Goal: Task Accomplishment & Management: Complete application form

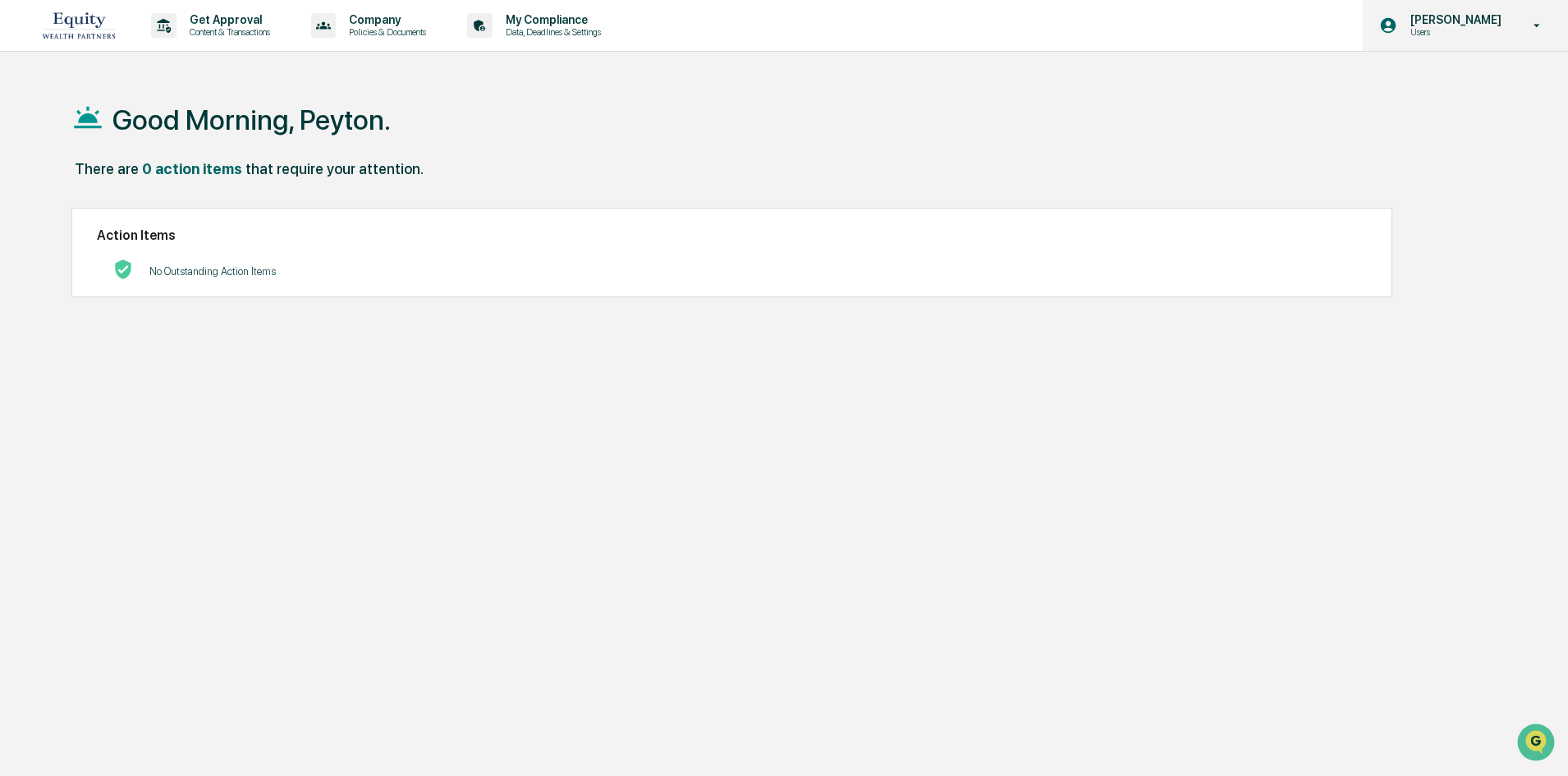
click at [1551, 30] on icon at bounding box center [1537, 26] width 28 height 16
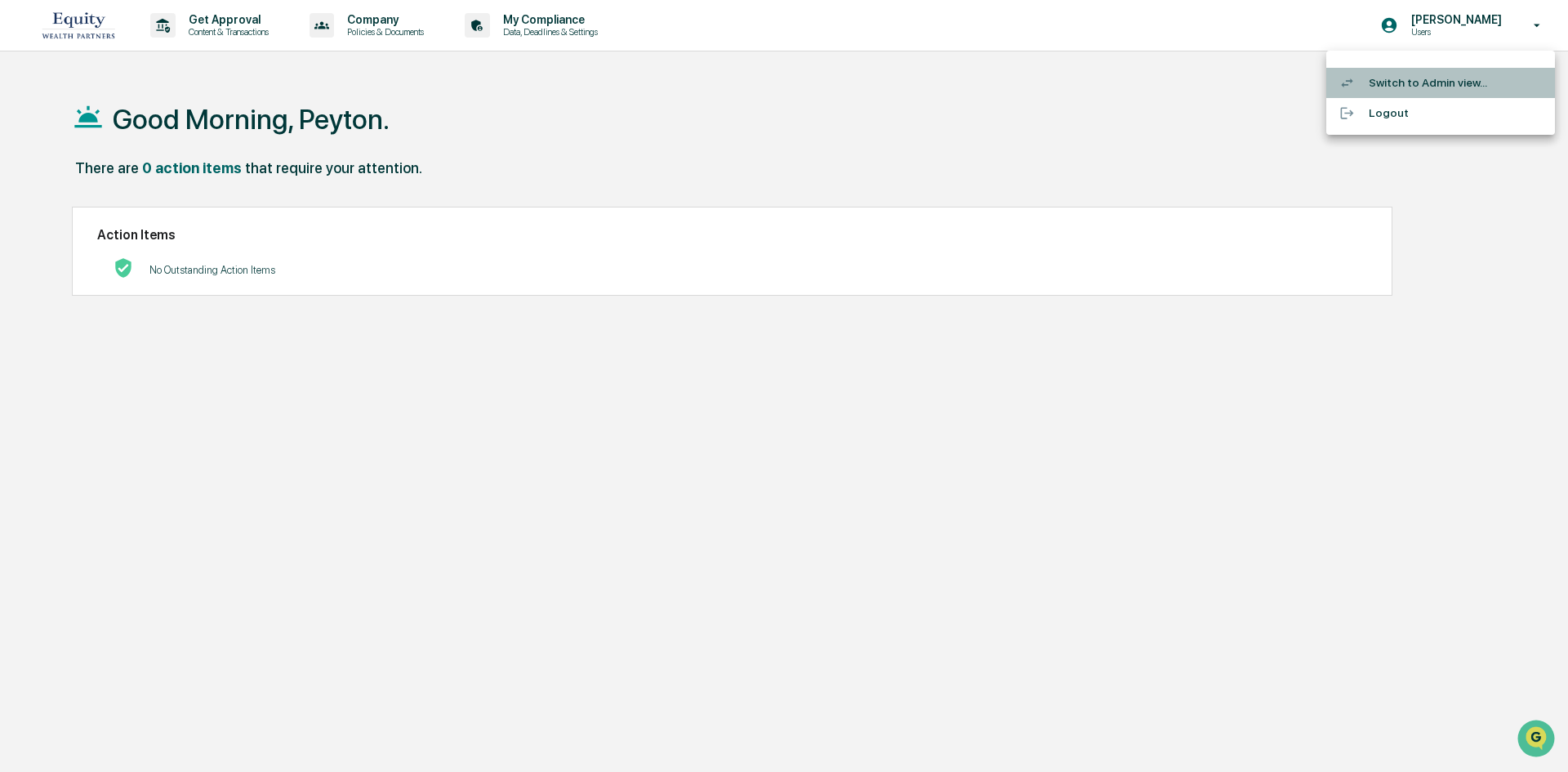
click at [1479, 82] on li "Switch to Admin view..." at bounding box center [1441, 82] width 229 height 30
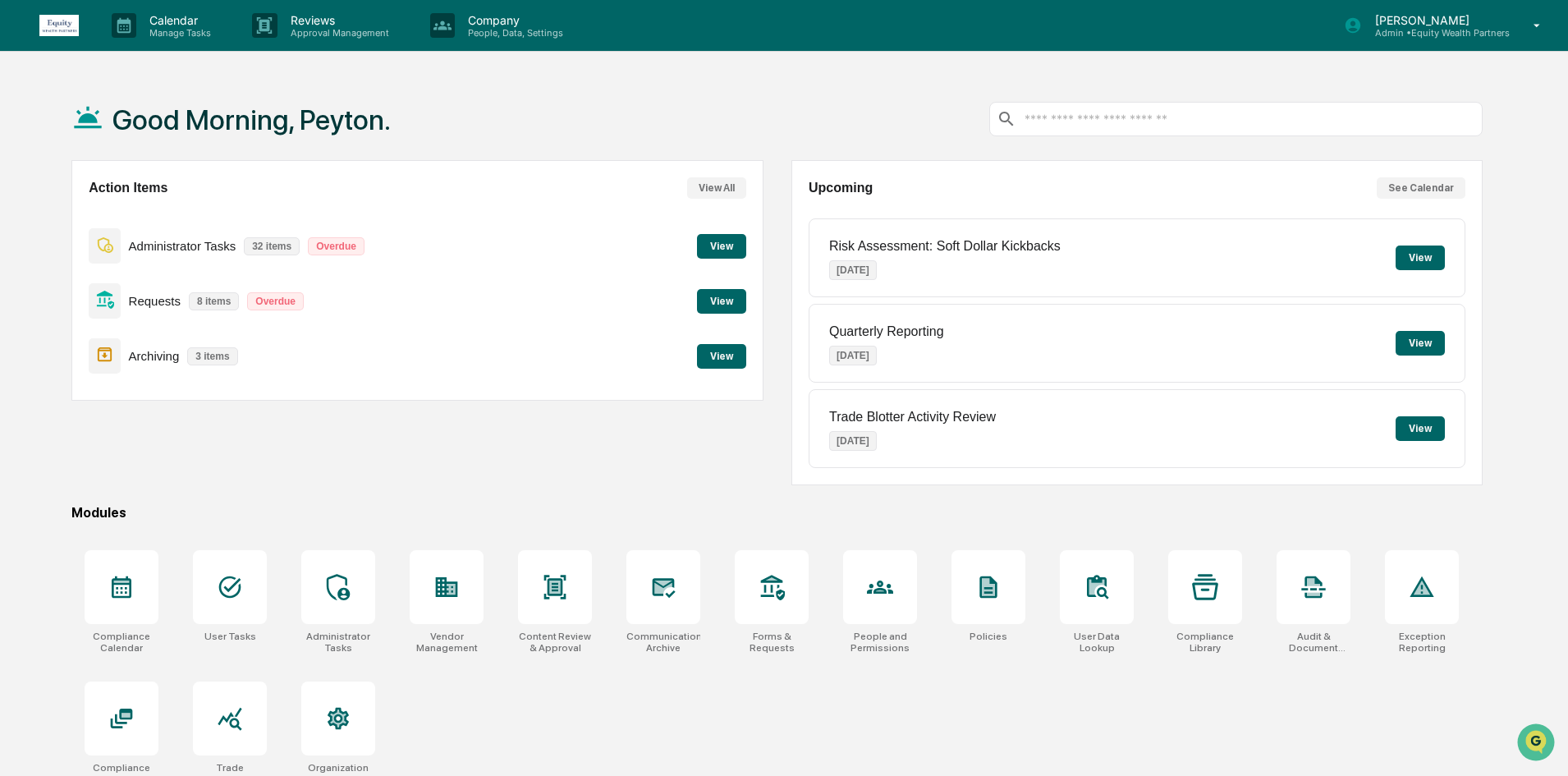
click at [707, 296] on button "View" at bounding box center [722, 301] width 49 height 25
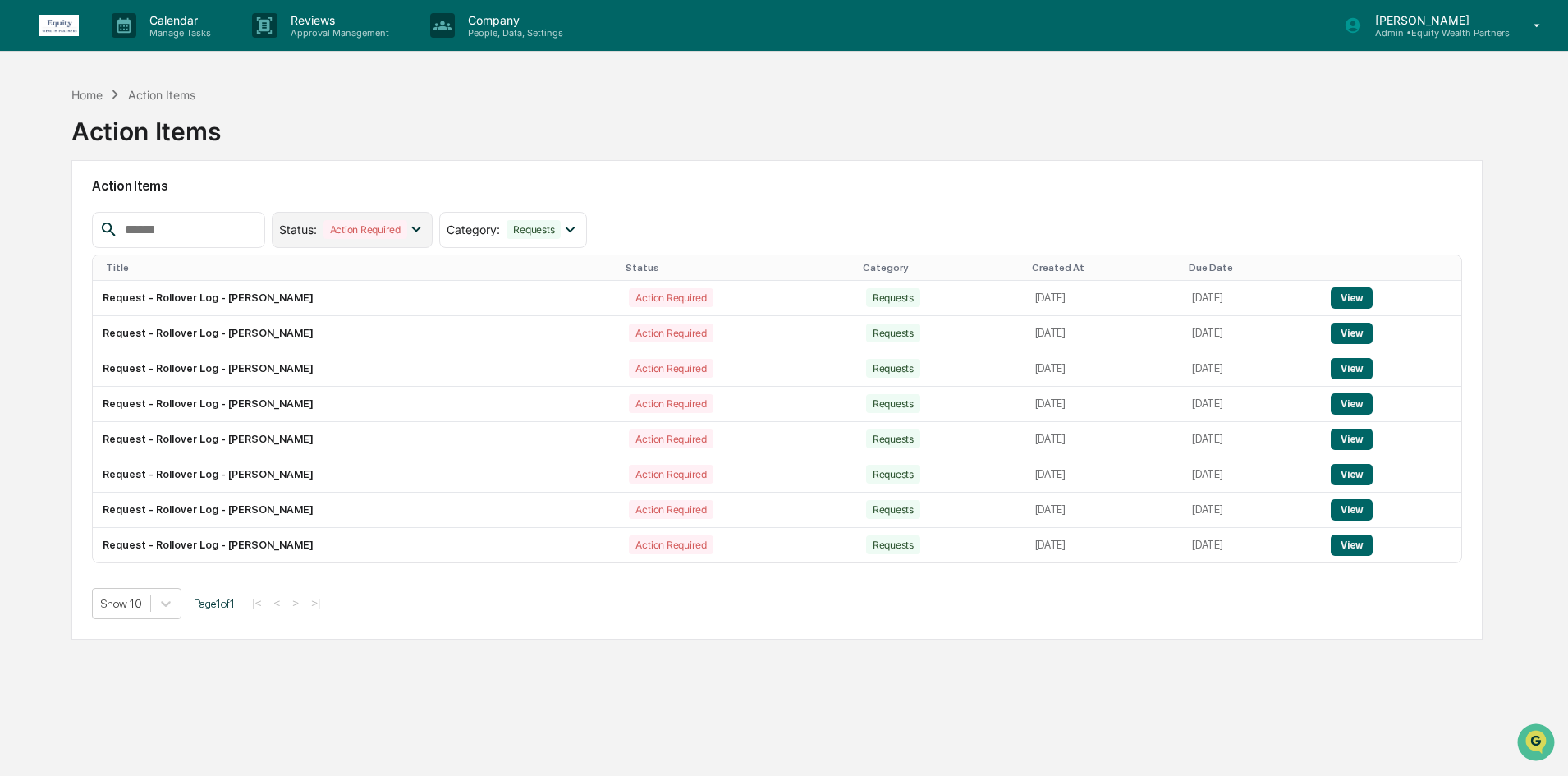
click at [426, 235] on icon at bounding box center [416, 229] width 18 height 18
click at [564, 157] on div "Home Action Items Action Items" at bounding box center [777, 119] width 1411 height 82
click at [546, 224] on div "Requests" at bounding box center [533, 229] width 54 height 19
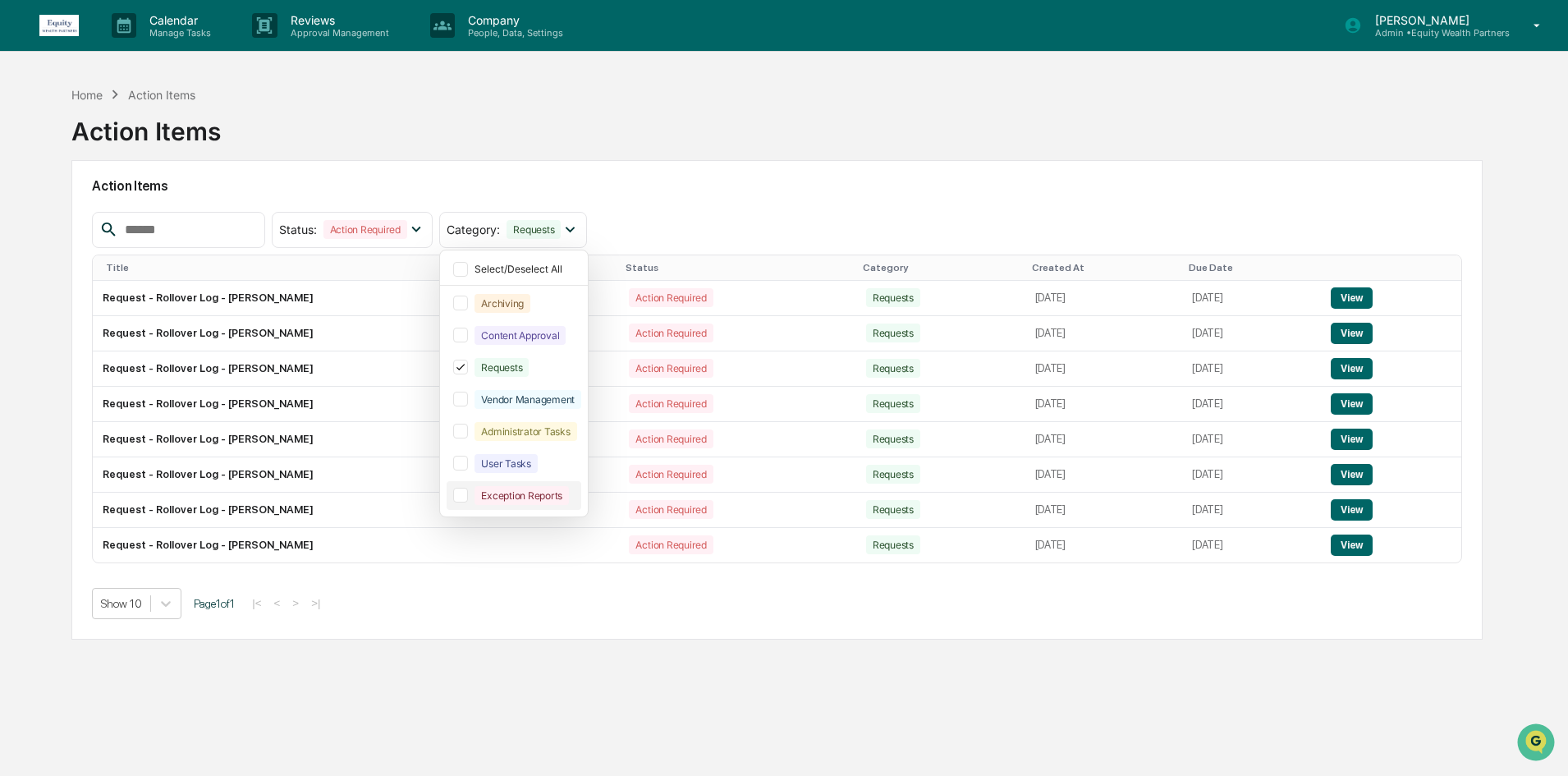
click at [468, 493] on div at bounding box center [460, 495] width 15 height 15
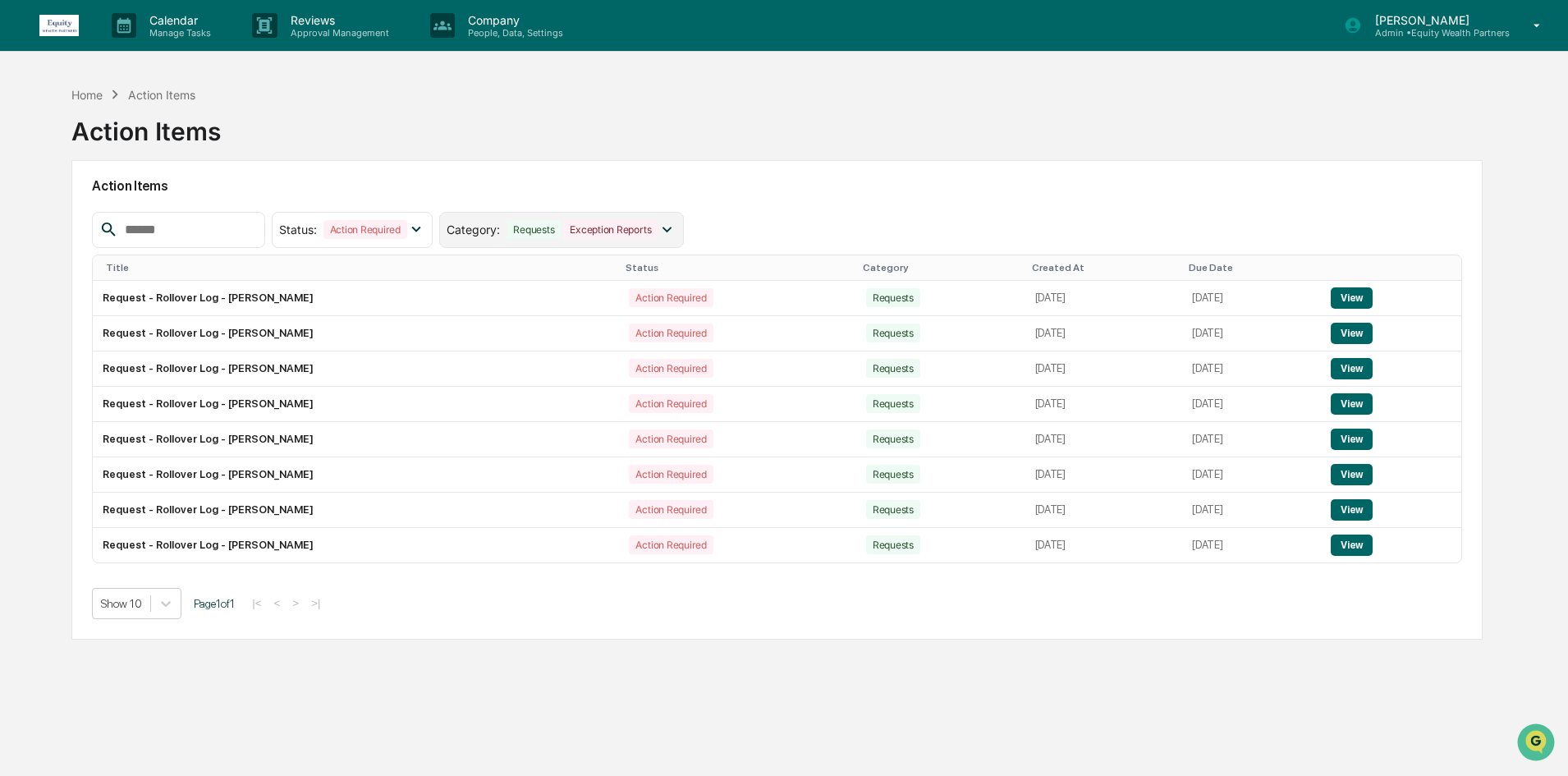
click at [657, 221] on div "Exception Reports" at bounding box center [610, 229] width 94 height 19
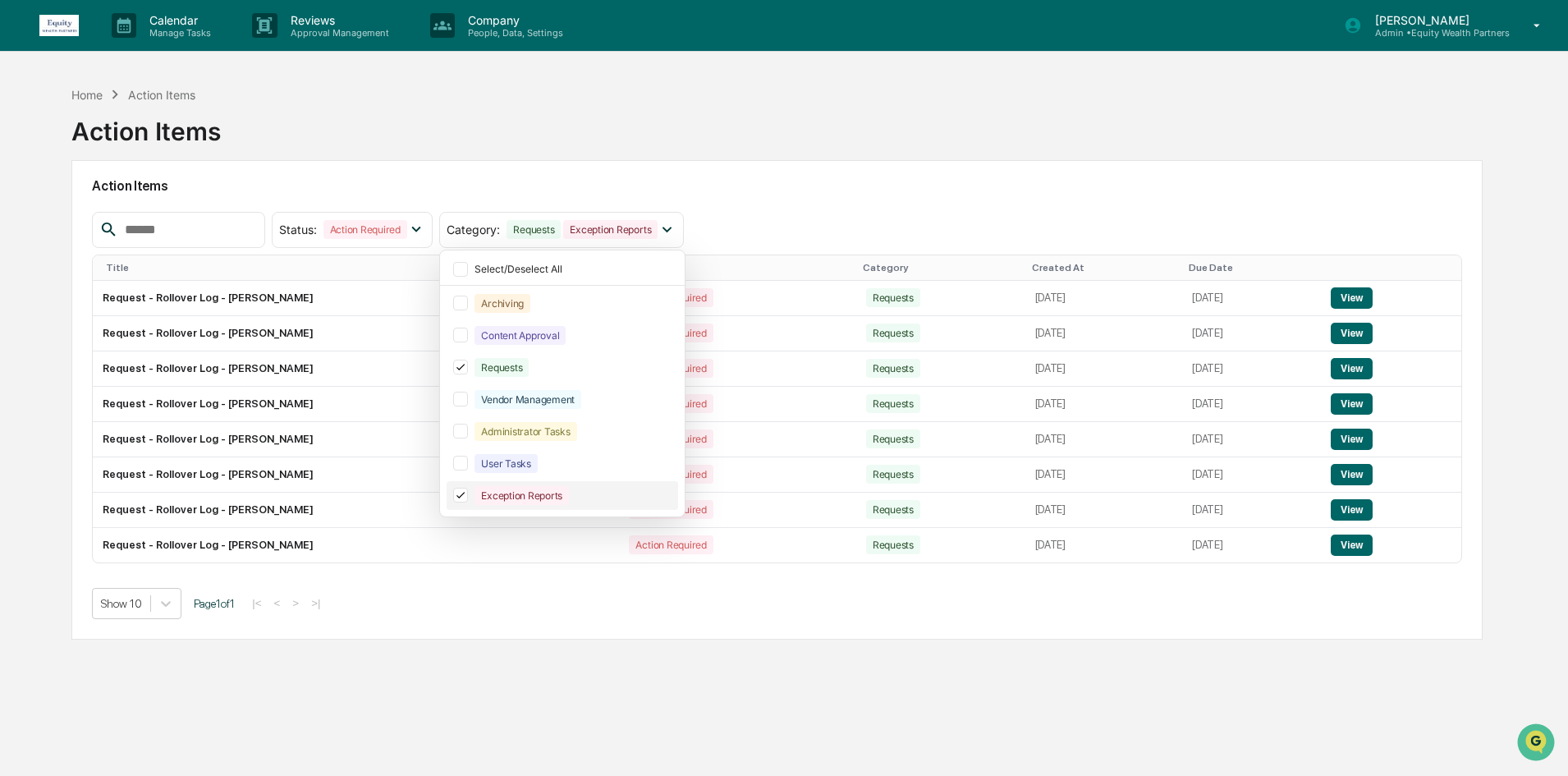
click at [470, 498] on icon at bounding box center [460, 495] width 18 height 12
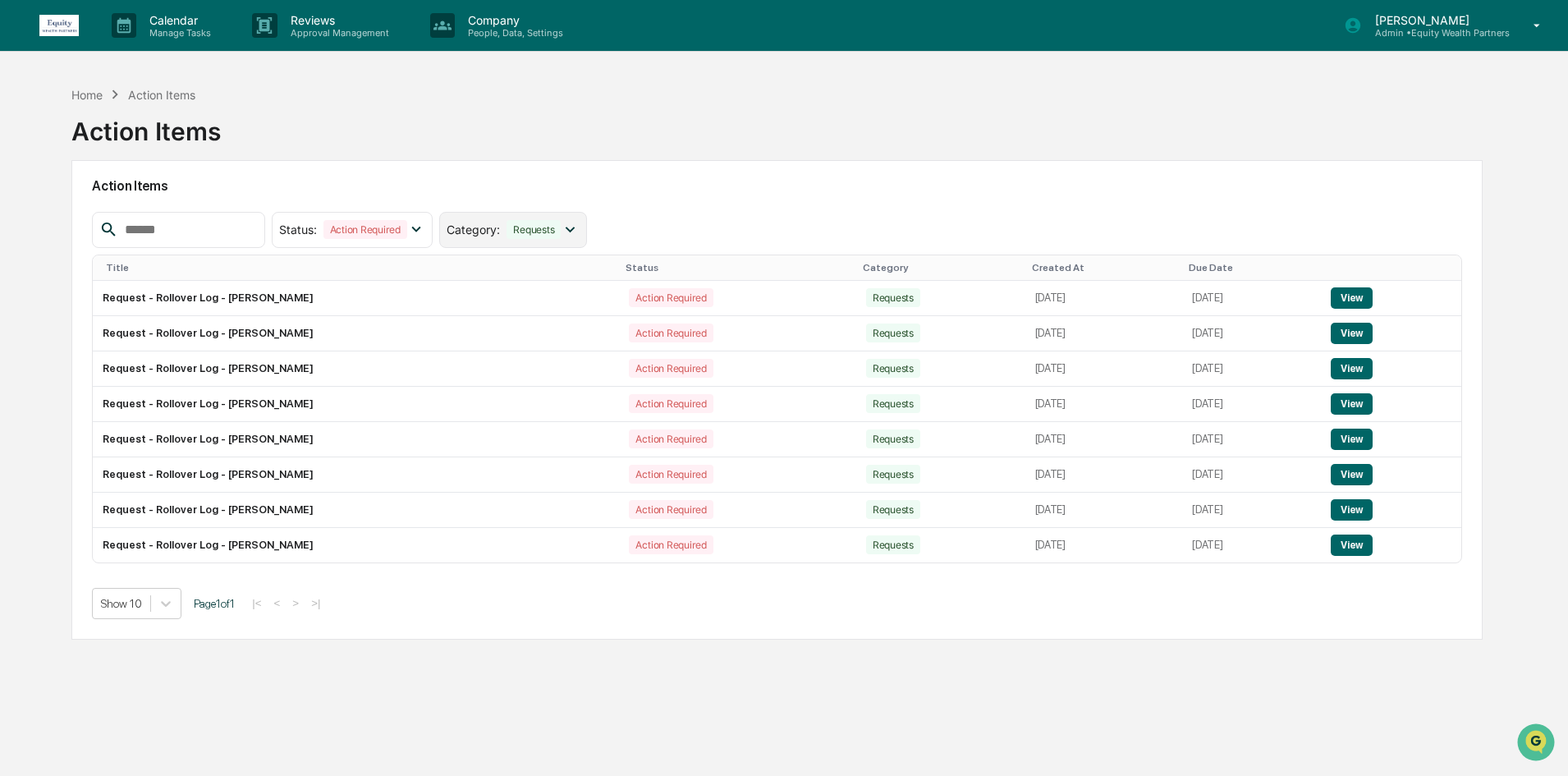
click at [586, 213] on div "Category : Requests" at bounding box center [513, 229] width 147 height 36
click at [669, 195] on div "Action Items" at bounding box center [776, 186] width 1370 height 38
click at [59, 33] on img at bounding box center [59, 25] width 39 height 21
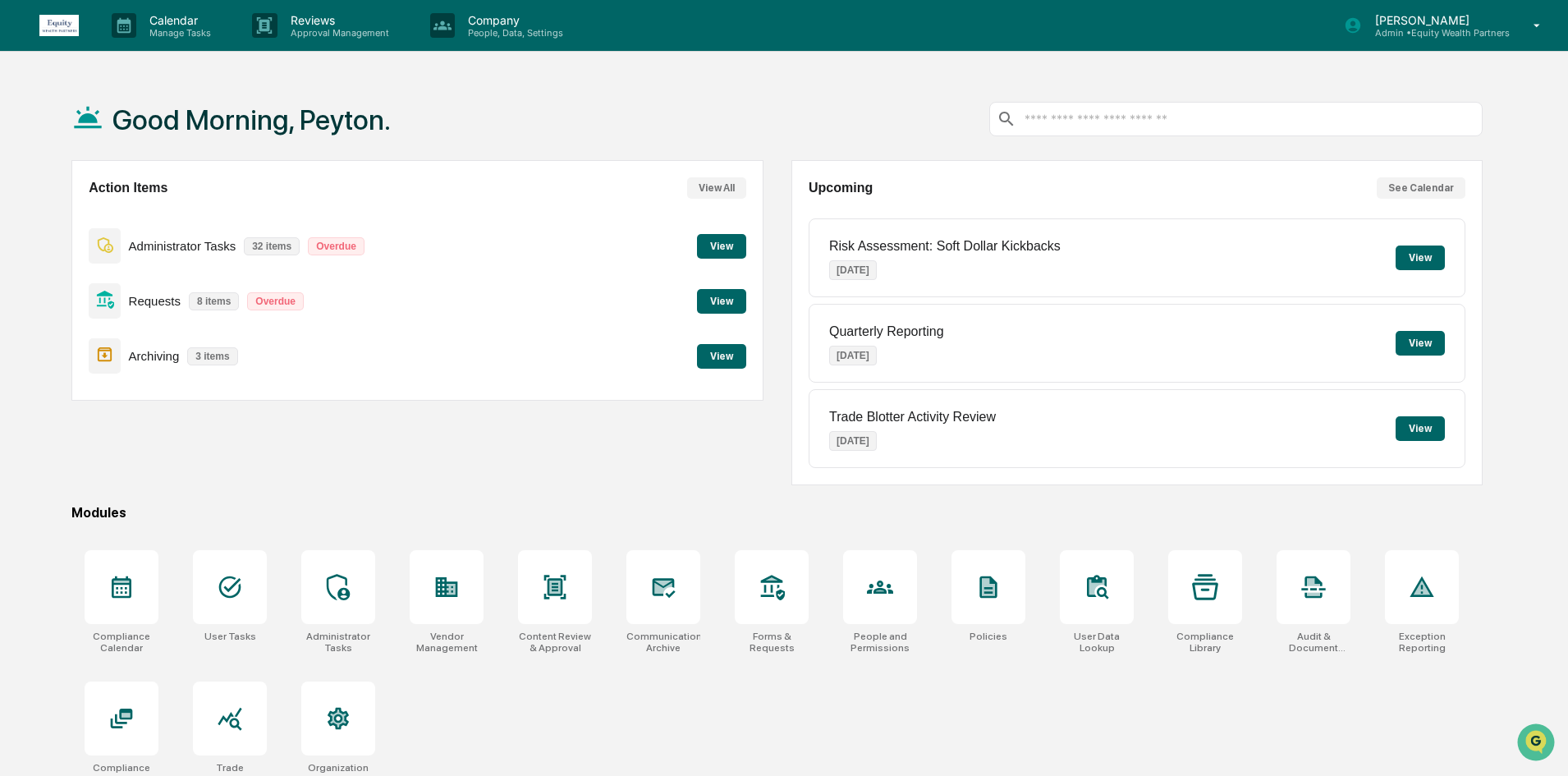
click at [1539, 33] on icon at bounding box center [1537, 26] width 28 height 16
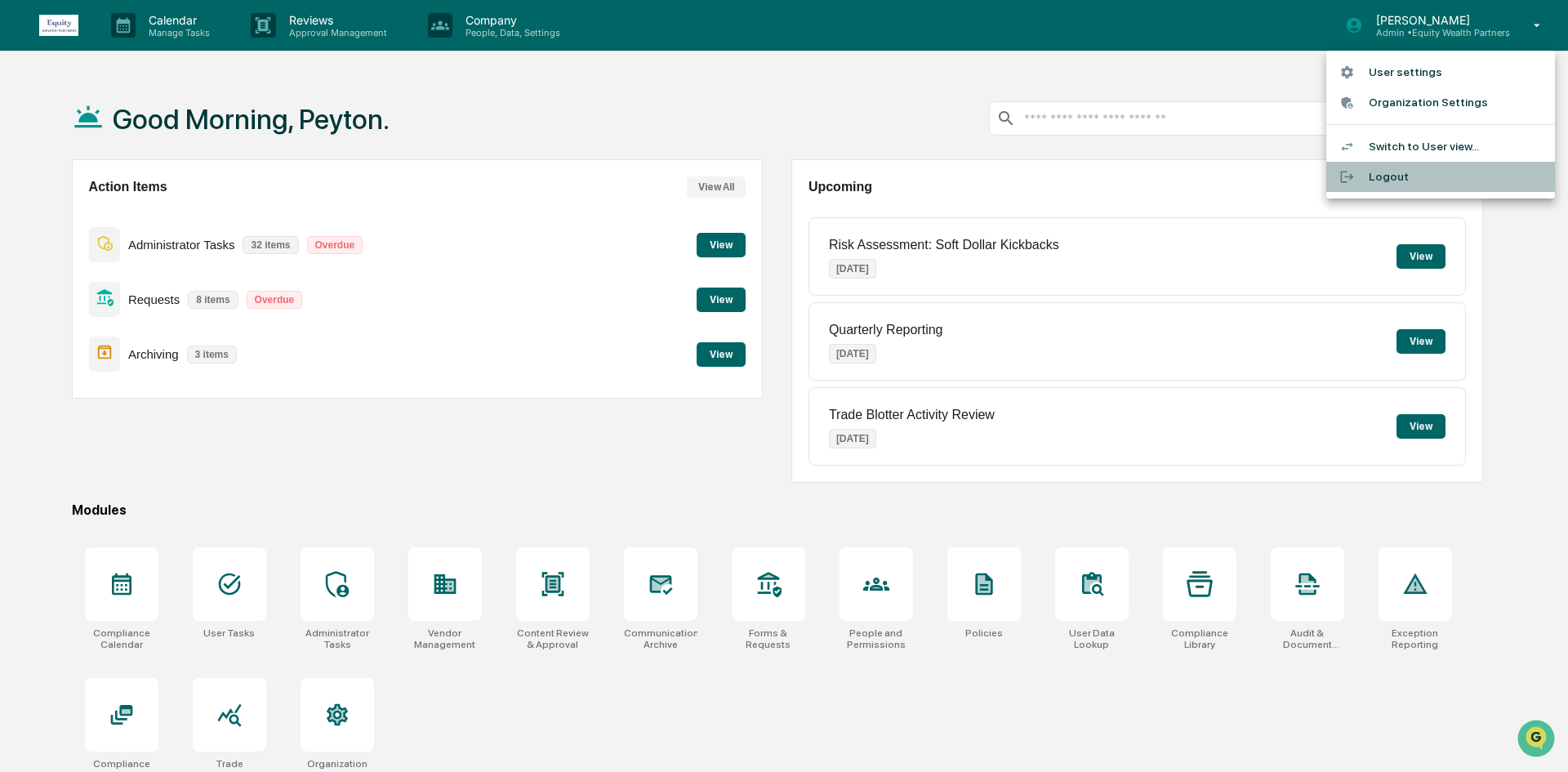
click at [1412, 187] on li "Logout" at bounding box center [1441, 177] width 229 height 30
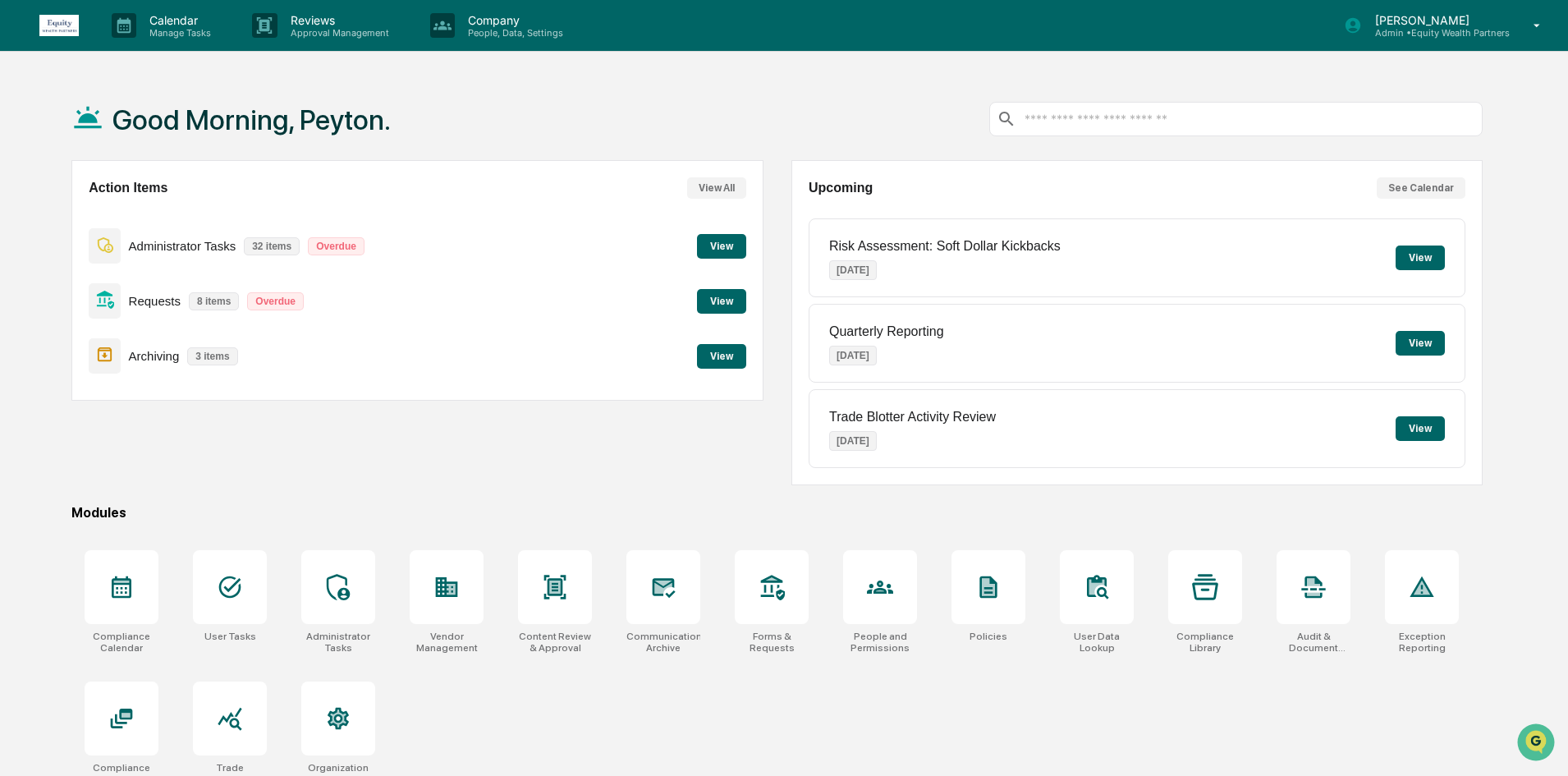
click at [717, 244] on button "View" at bounding box center [722, 246] width 49 height 25
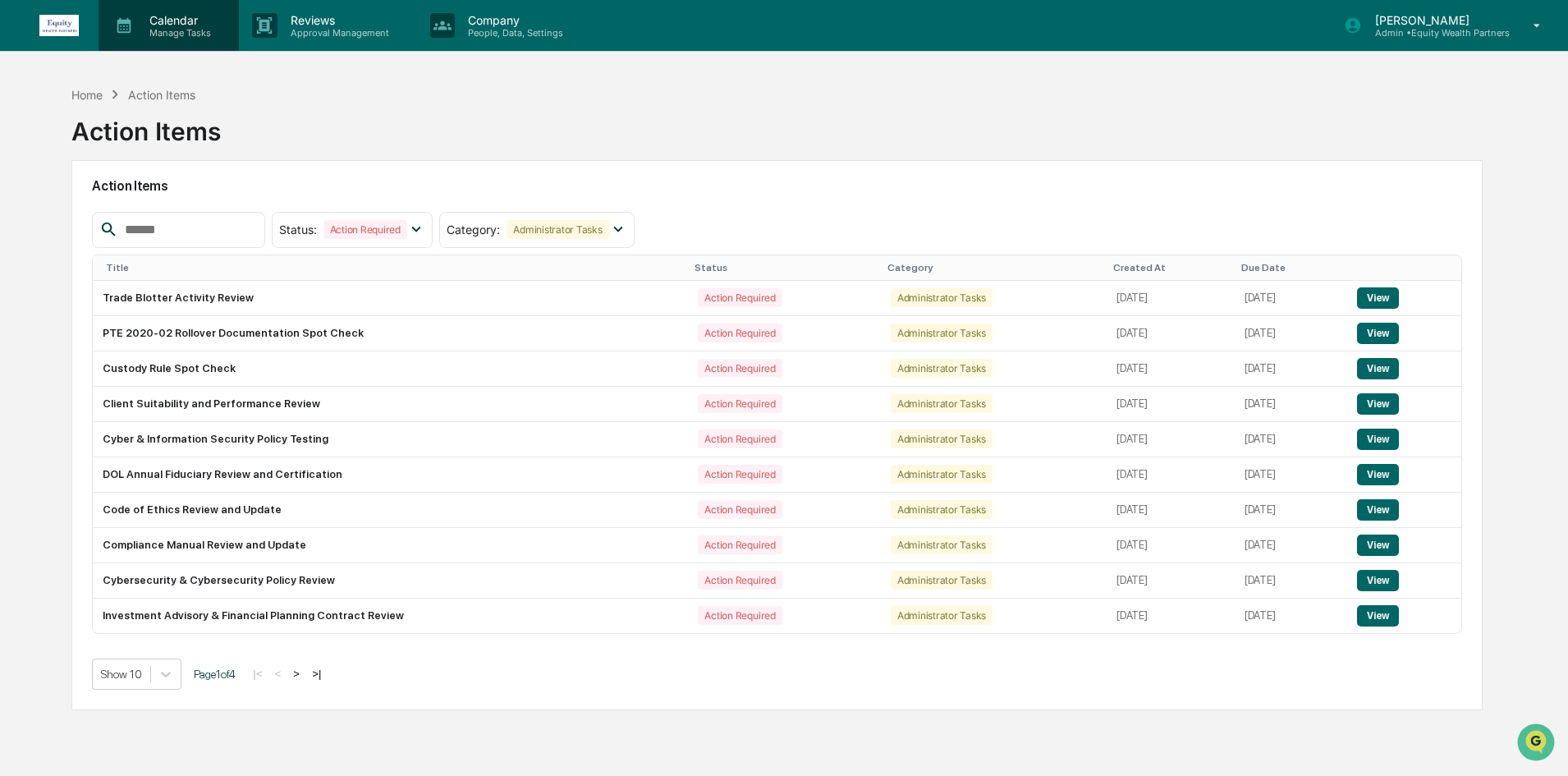
click at [158, 39] on div "Calendar Manage Tasks" at bounding box center [168, 26] width 140 height 51
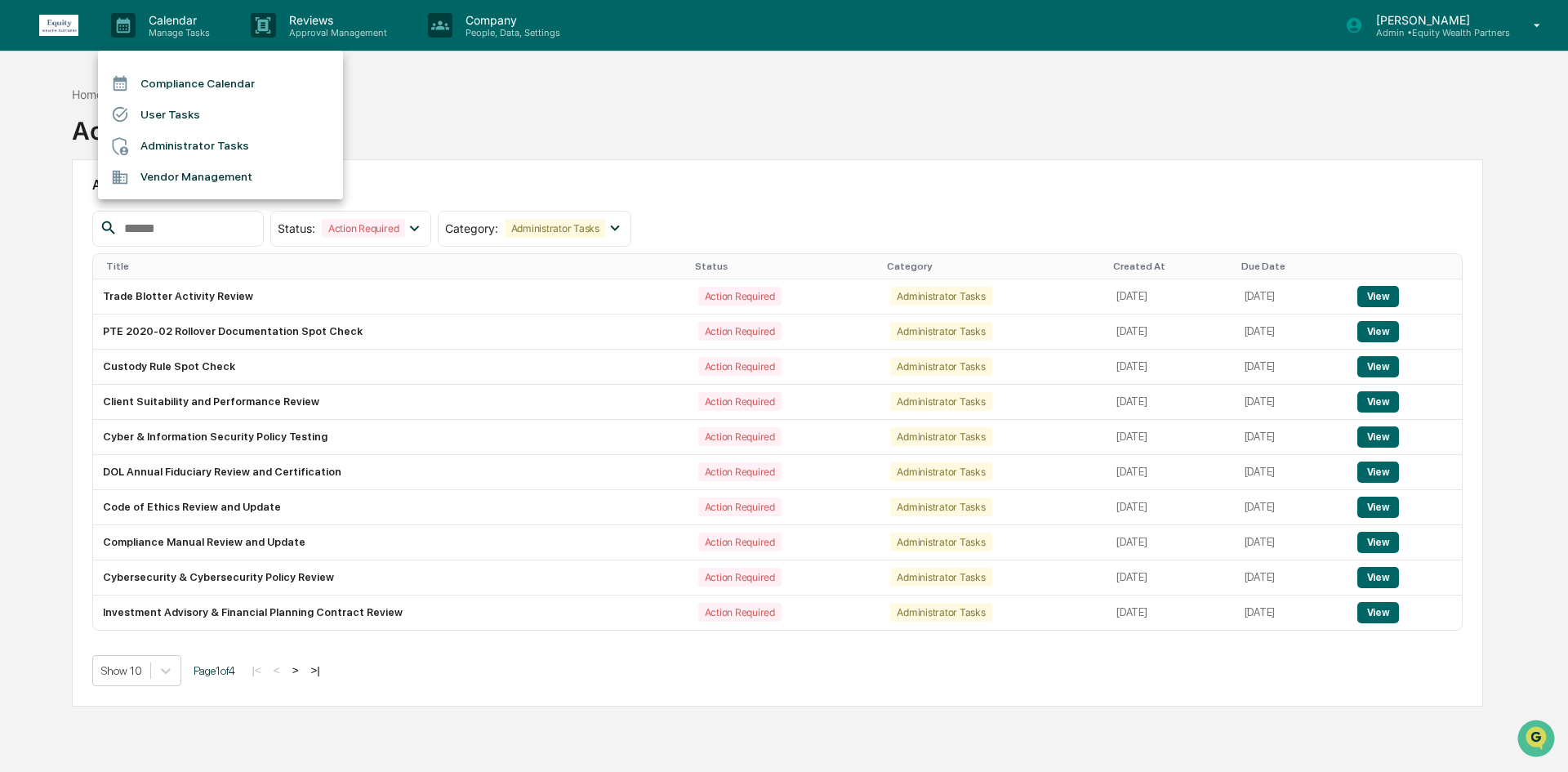
click at [199, 96] on li "Compliance Calendar" at bounding box center [220, 83] width 245 height 31
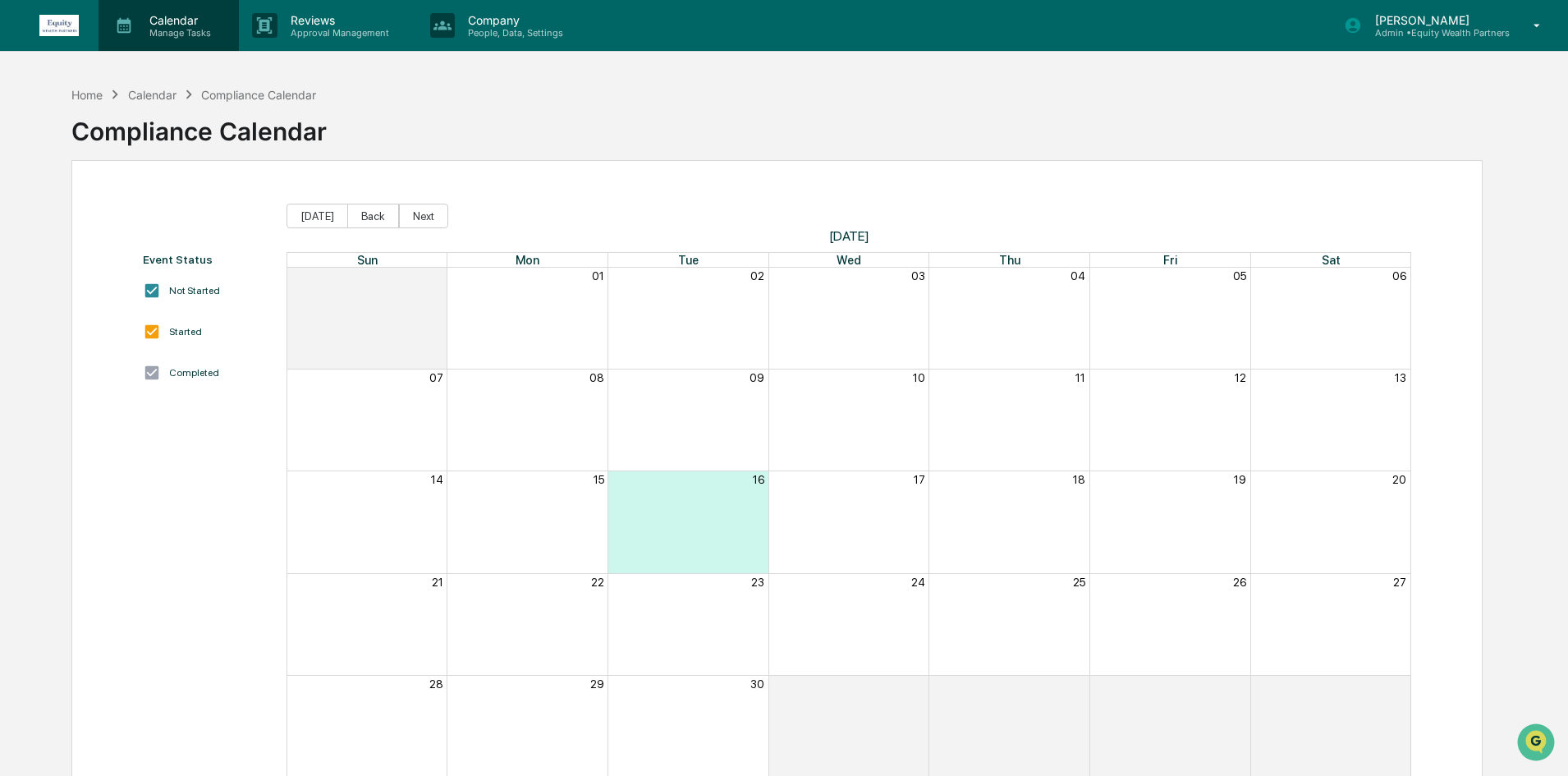
click at [168, 6] on div "Calendar Manage Tasks" at bounding box center [168, 26] width 140 height 51
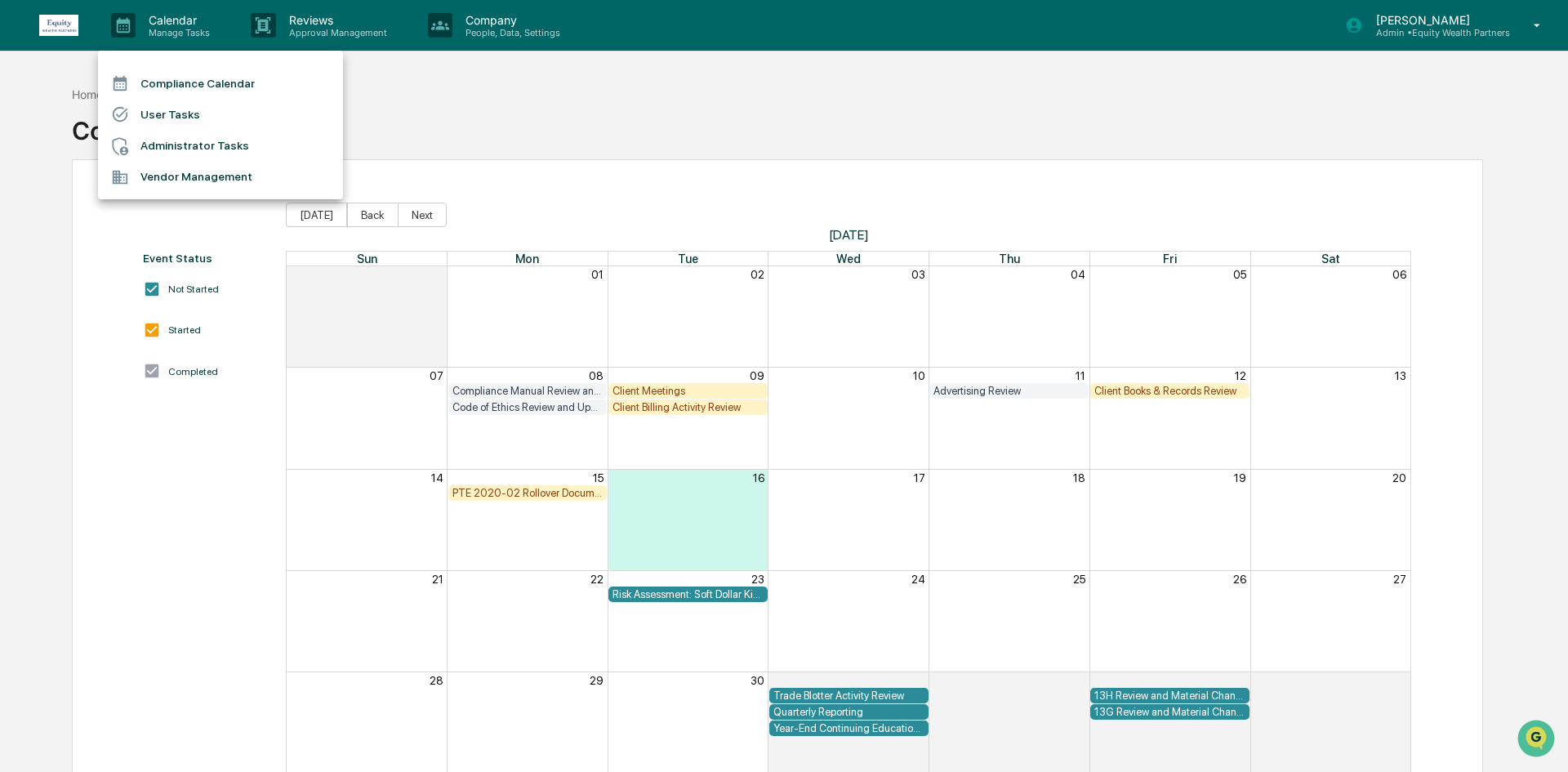
click at [203, 149] on li "Administrator Tasks" at bounding box center [220, 147] width 245 height 31
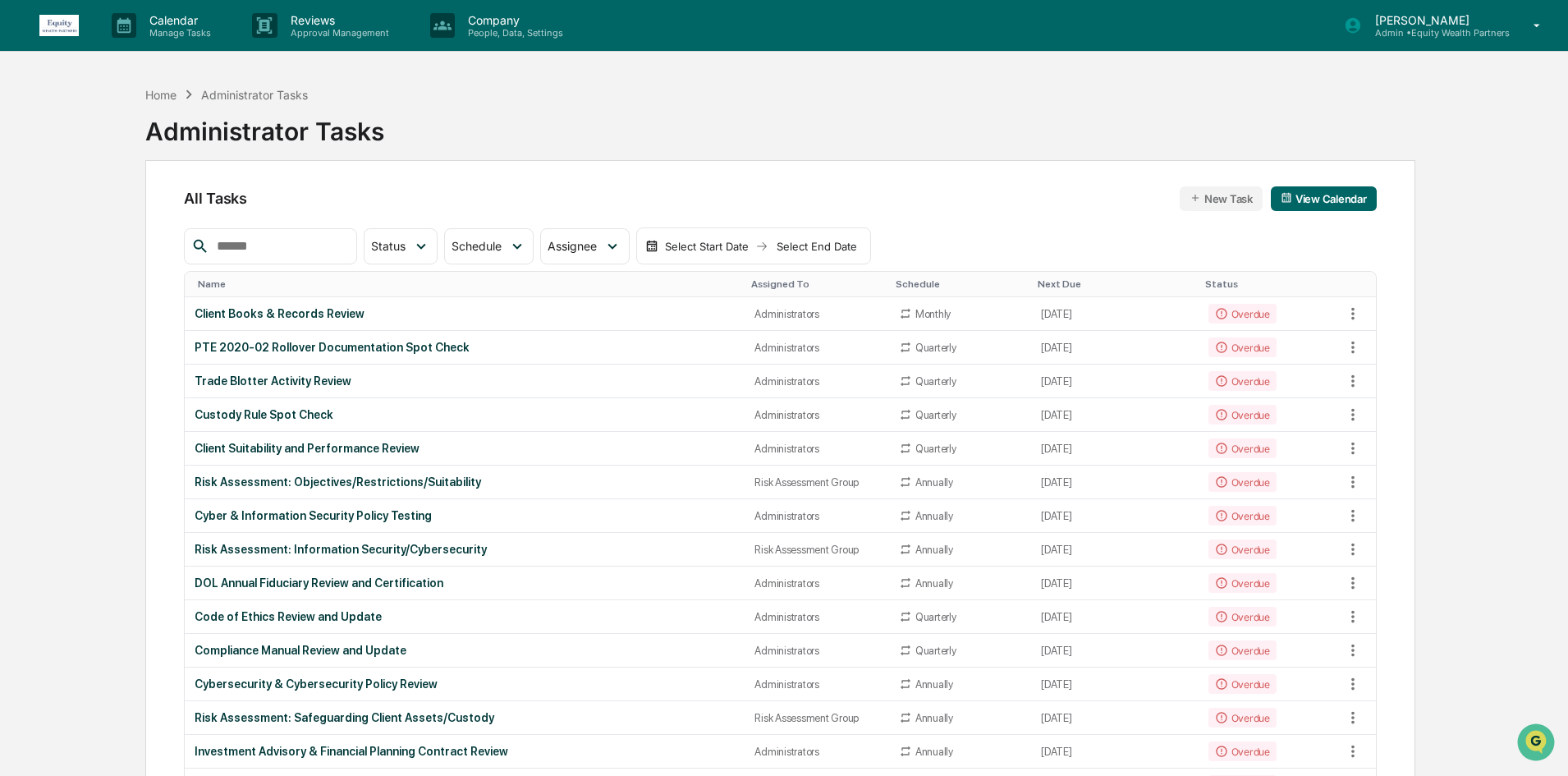
click at [320, 237] on input "text" at bounding box center [280, 245] width 139 height 21
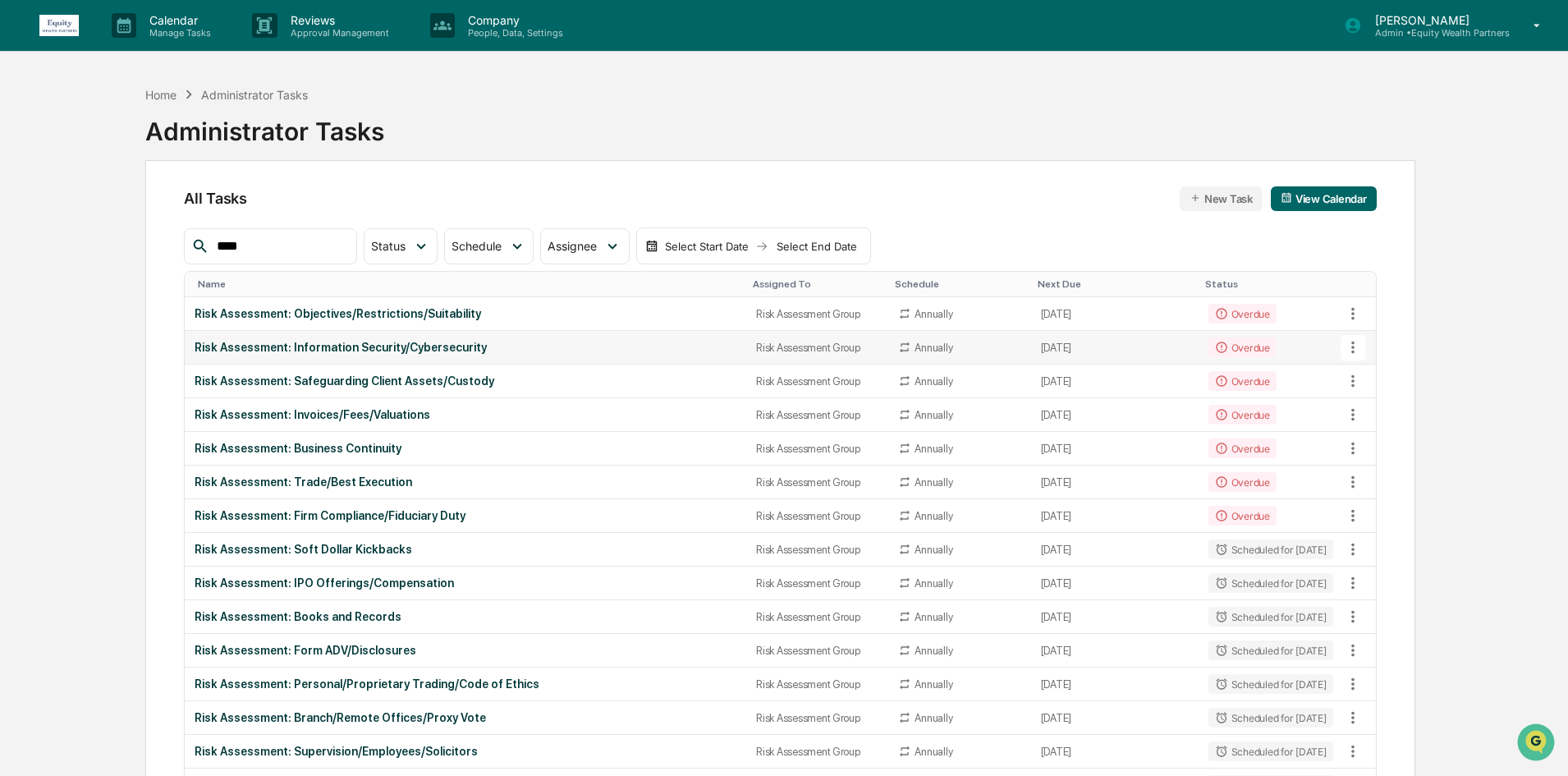
type input "****"
click at [540, 358] on td "Risk Assessment: Information Security/Cybersecurity" at bounding box center [466, 347] width 562 height 34
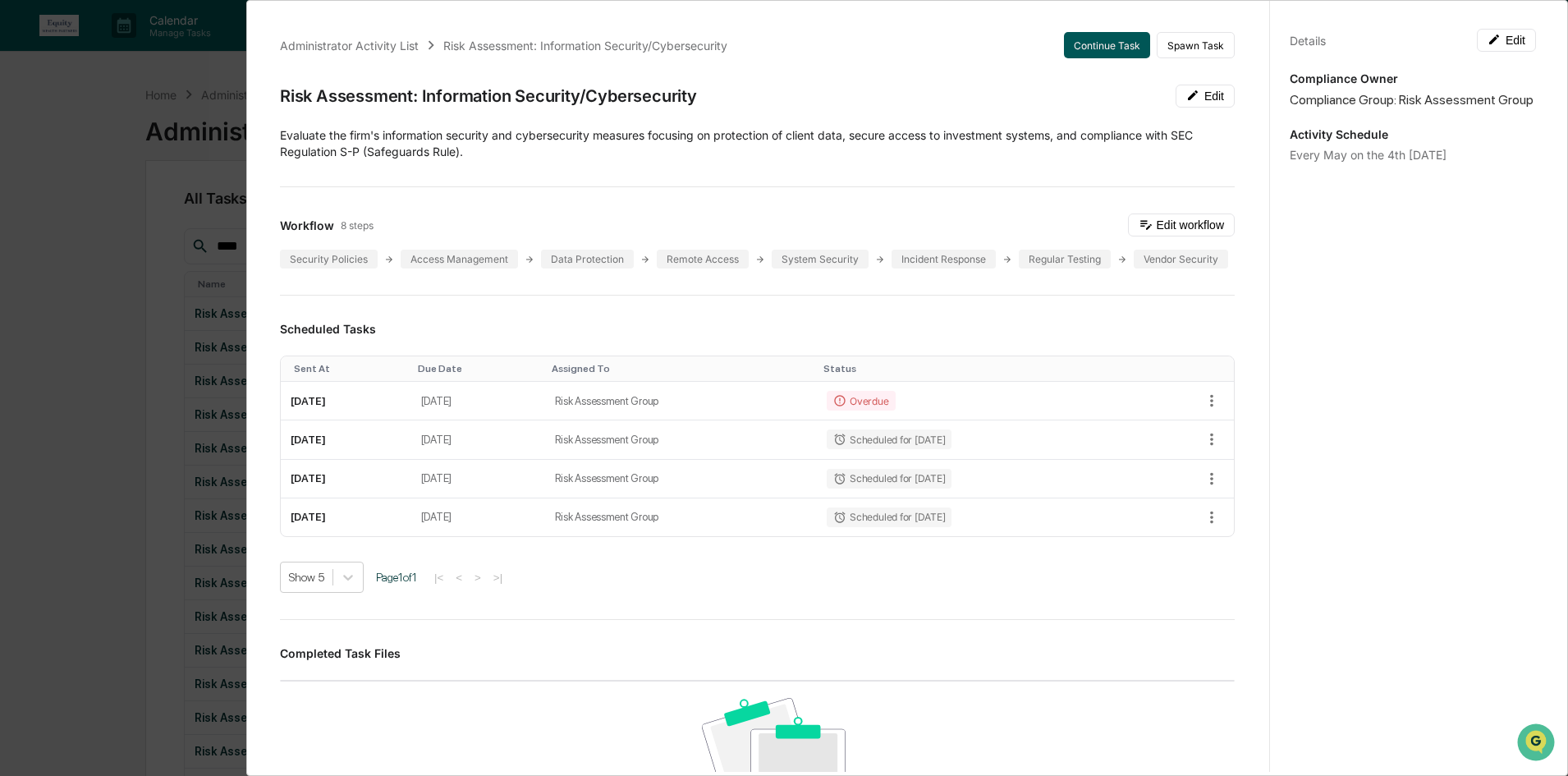
click at [1088, 41] on button "Continue Task" at bounding box center [1107, 45] width 86 height 27
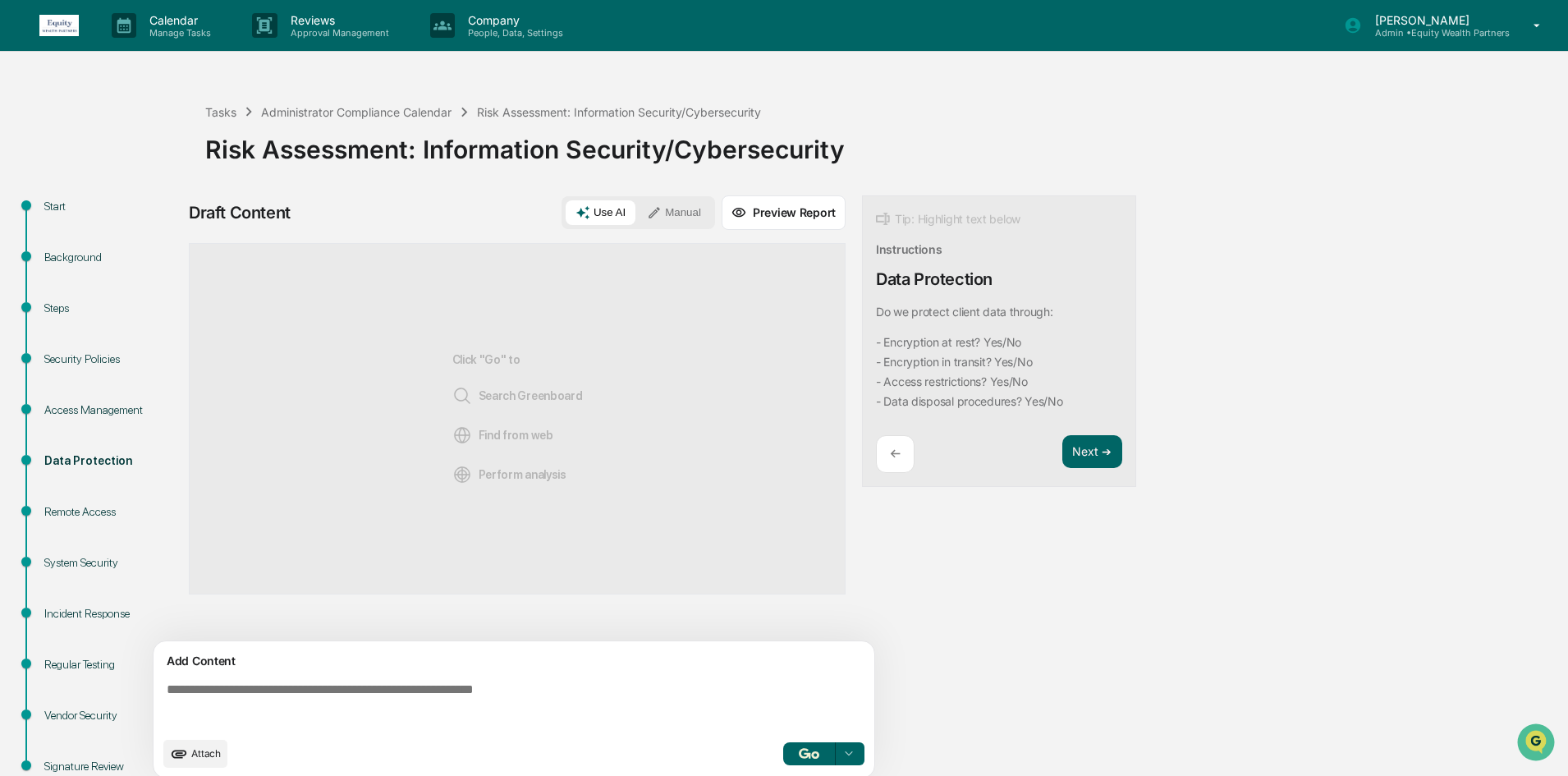
scroll to position [48, 0]
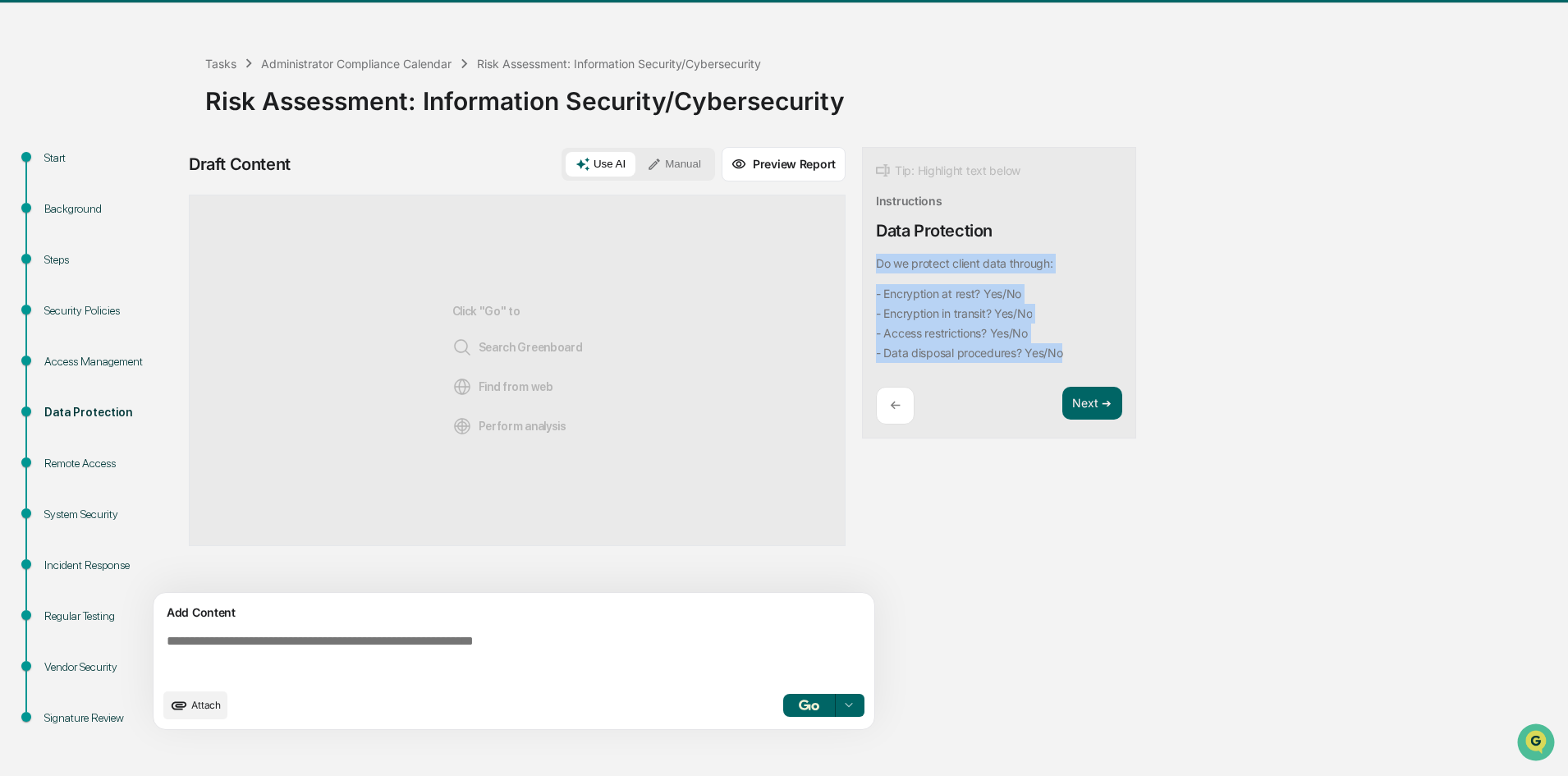
drag, startPoint x: 1061, startPoint y: 352, endPoint x: 880, endPoint y: 256, distance: 204.9
click at [880, 256] on div "Do we protect client data through: - Encryption at rest? Yes/No - Encryption in…" at bounding box center [969, 307] width 187 height 109
copy div "Do we protect client data through: - Encryption at rest? Yes/No - Encryption in…"
click at [223, 640] on textarea at bounding box center [517, 656] width 714 height 59
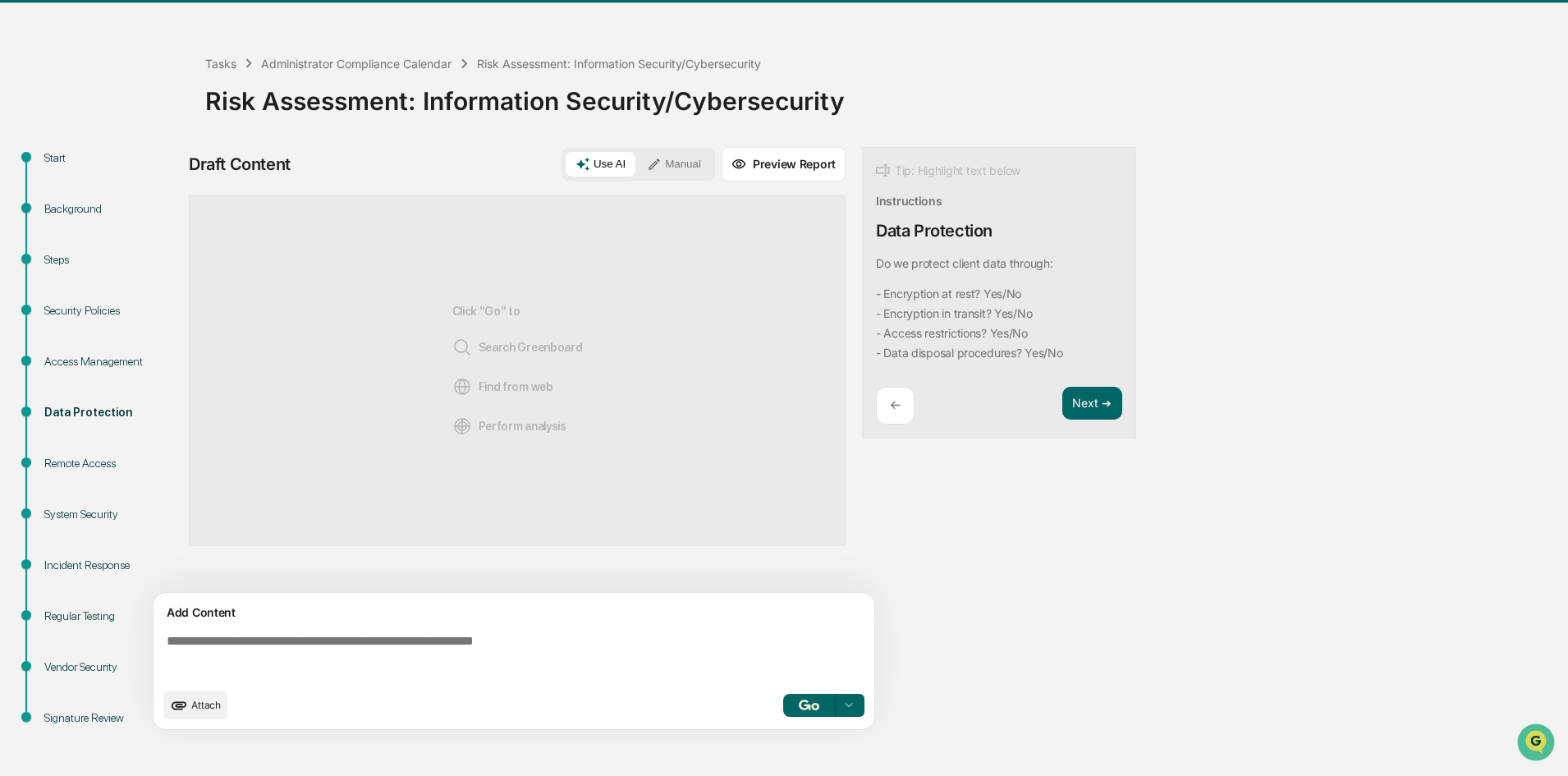
paste textarea "**********"
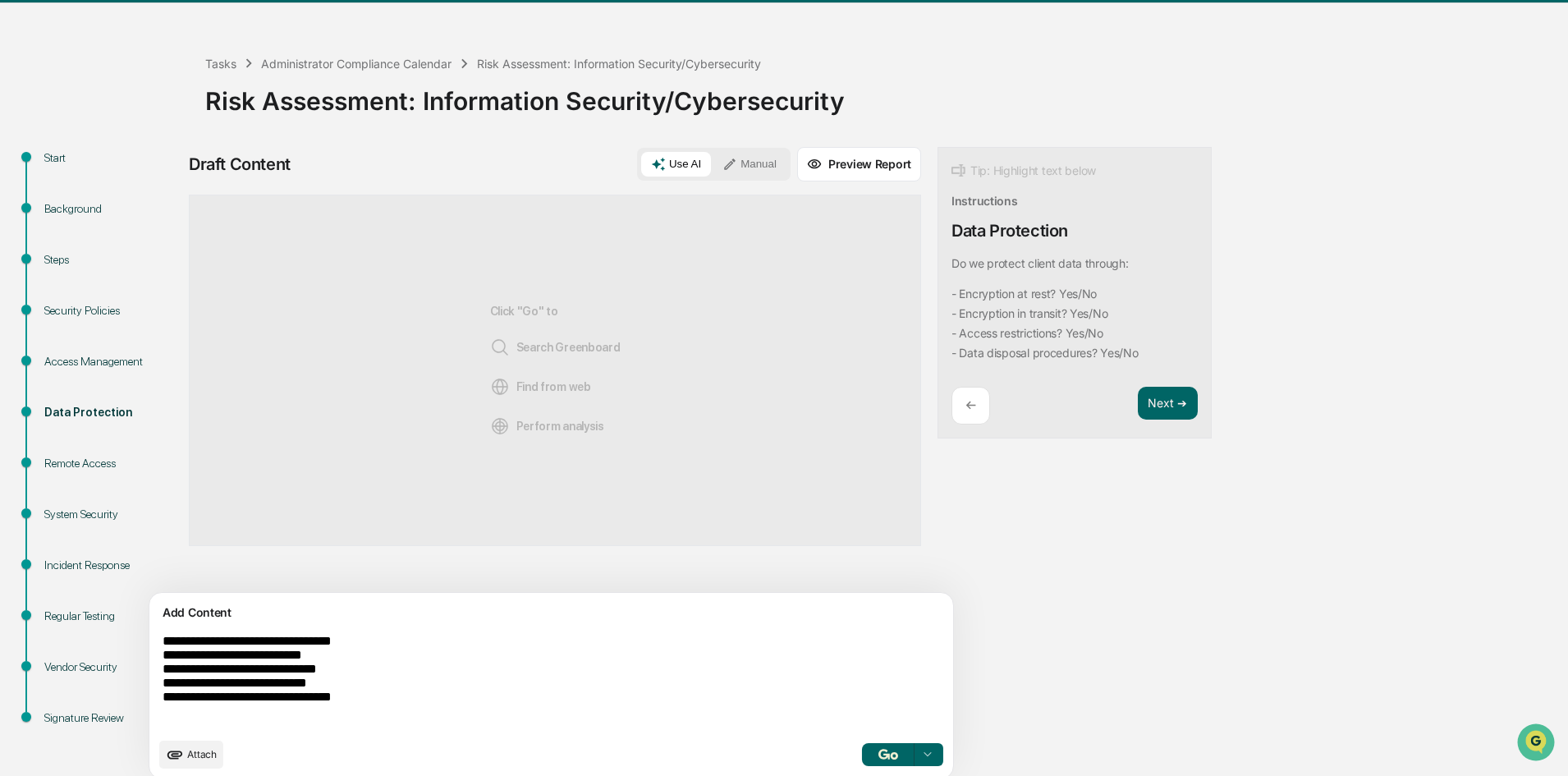
type textarea "**********"
click at [862, 751] on button "button" at bounding box center [888, 754] width 52 height 23
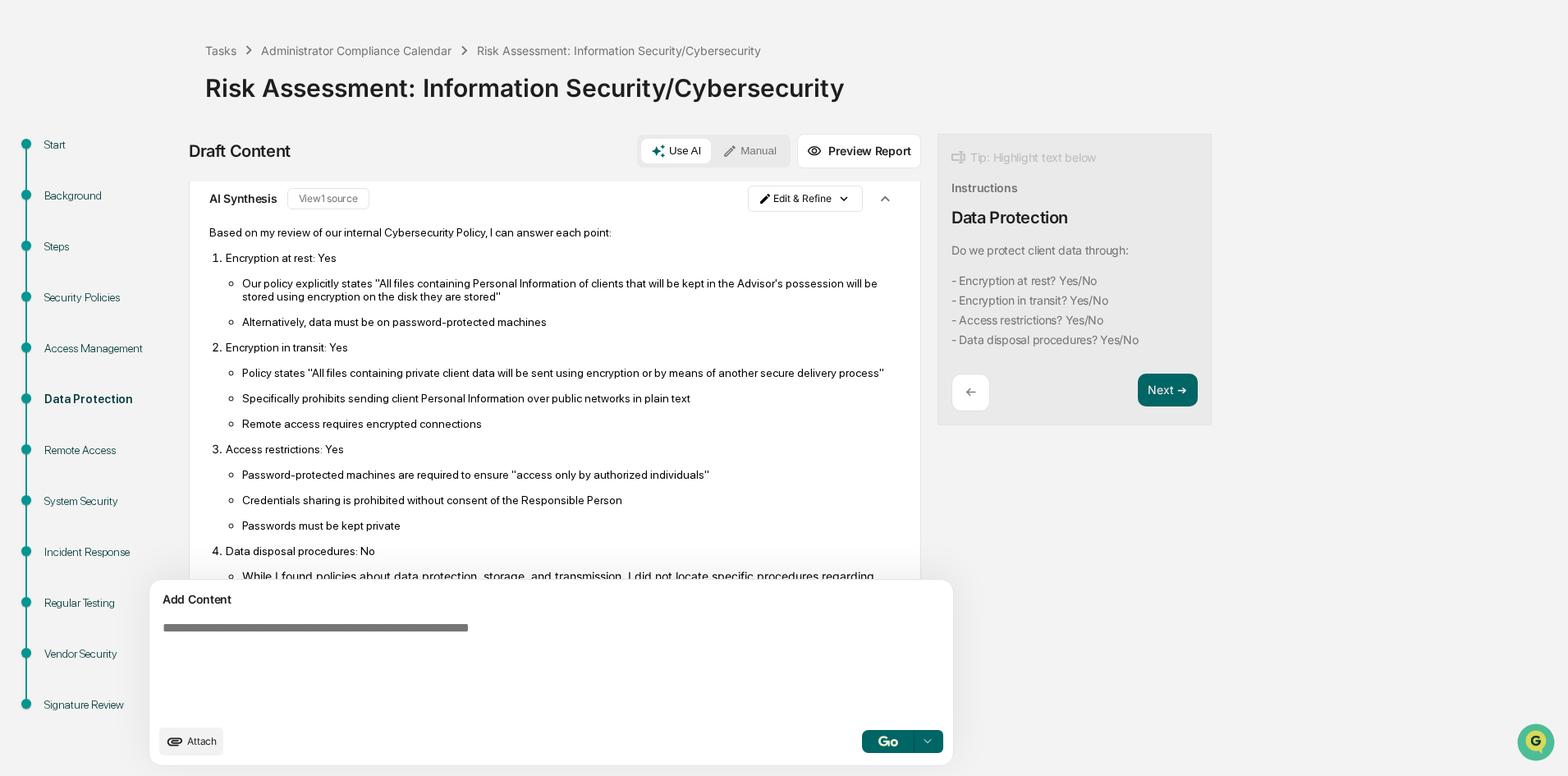
scroll to position [0, 0]
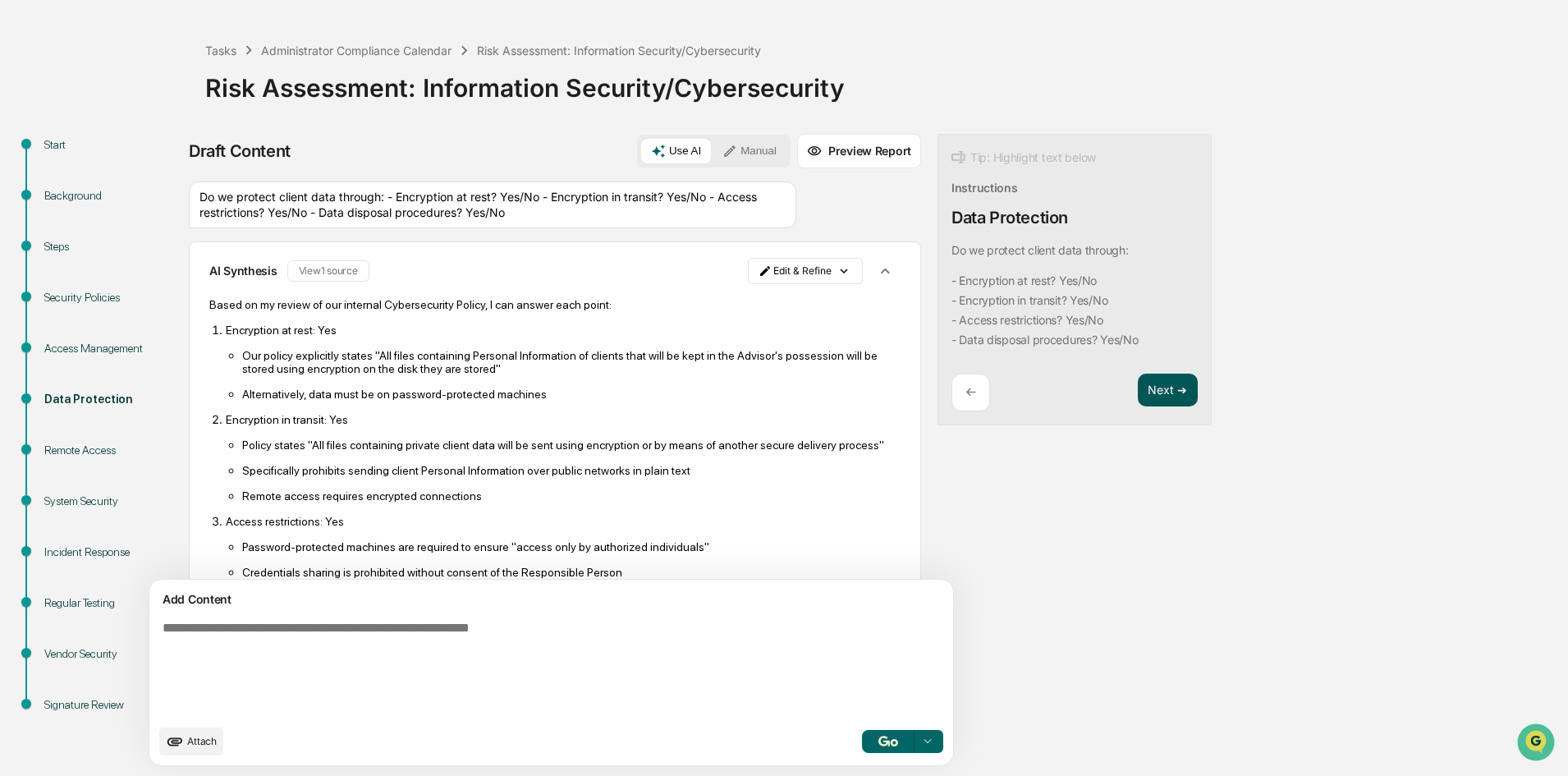
click at [1138, 393] on button "Next ➔" at bounding box center [1167, 390] width 59 height 34
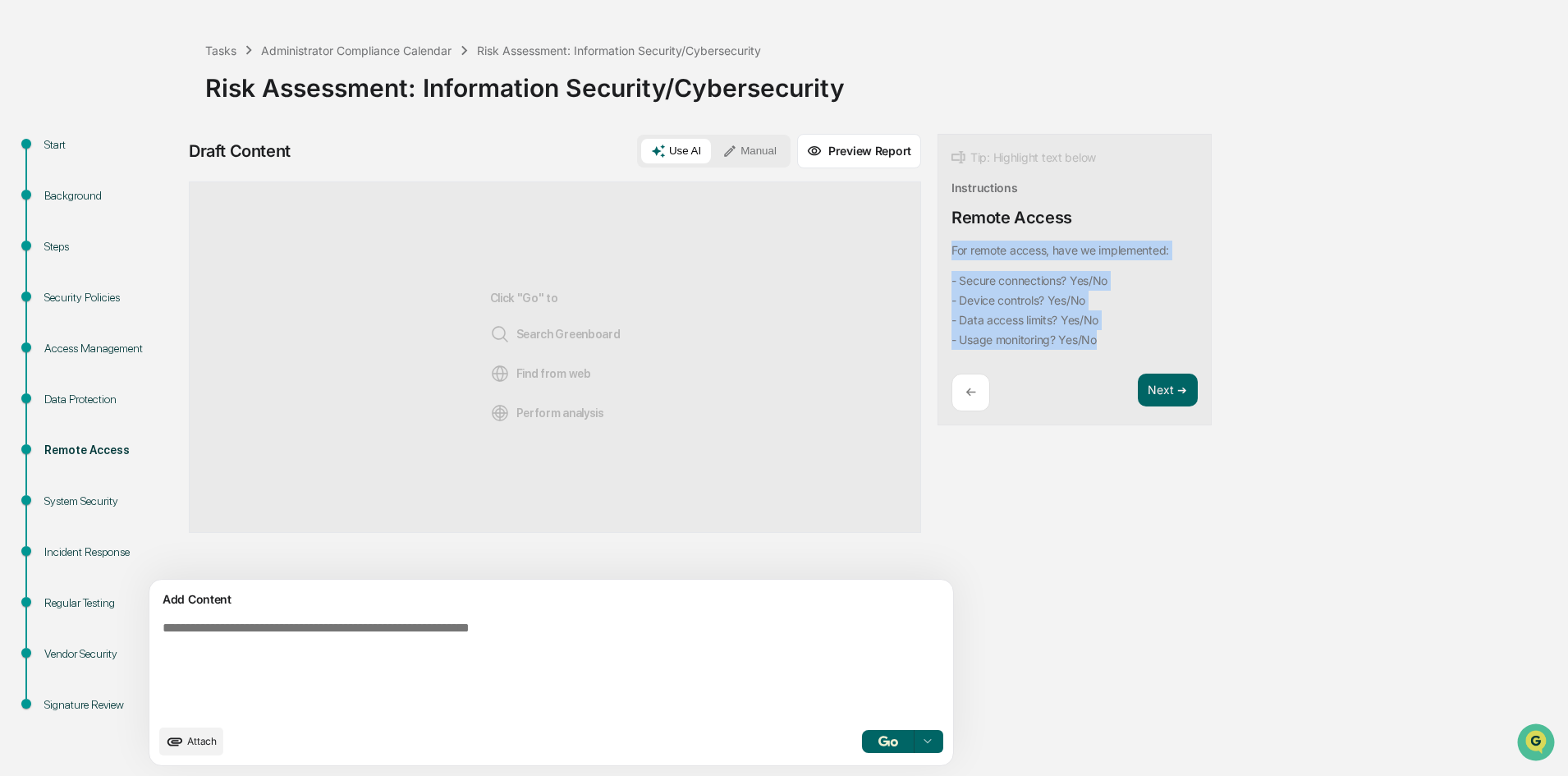
drag, startPoint x: 1042, startPoint y: 337, endPoint x: 871, endPoint y: 249, distance: 192.3
click at [937, 249] on div "Tip: Highlight text below Instructions Remote Access For remote access, have we…" at bounding box center [1075, 279] width 275 height 292
copy div "For remote access, have we implemented: - Secure connections? Yes/No - Device c…"
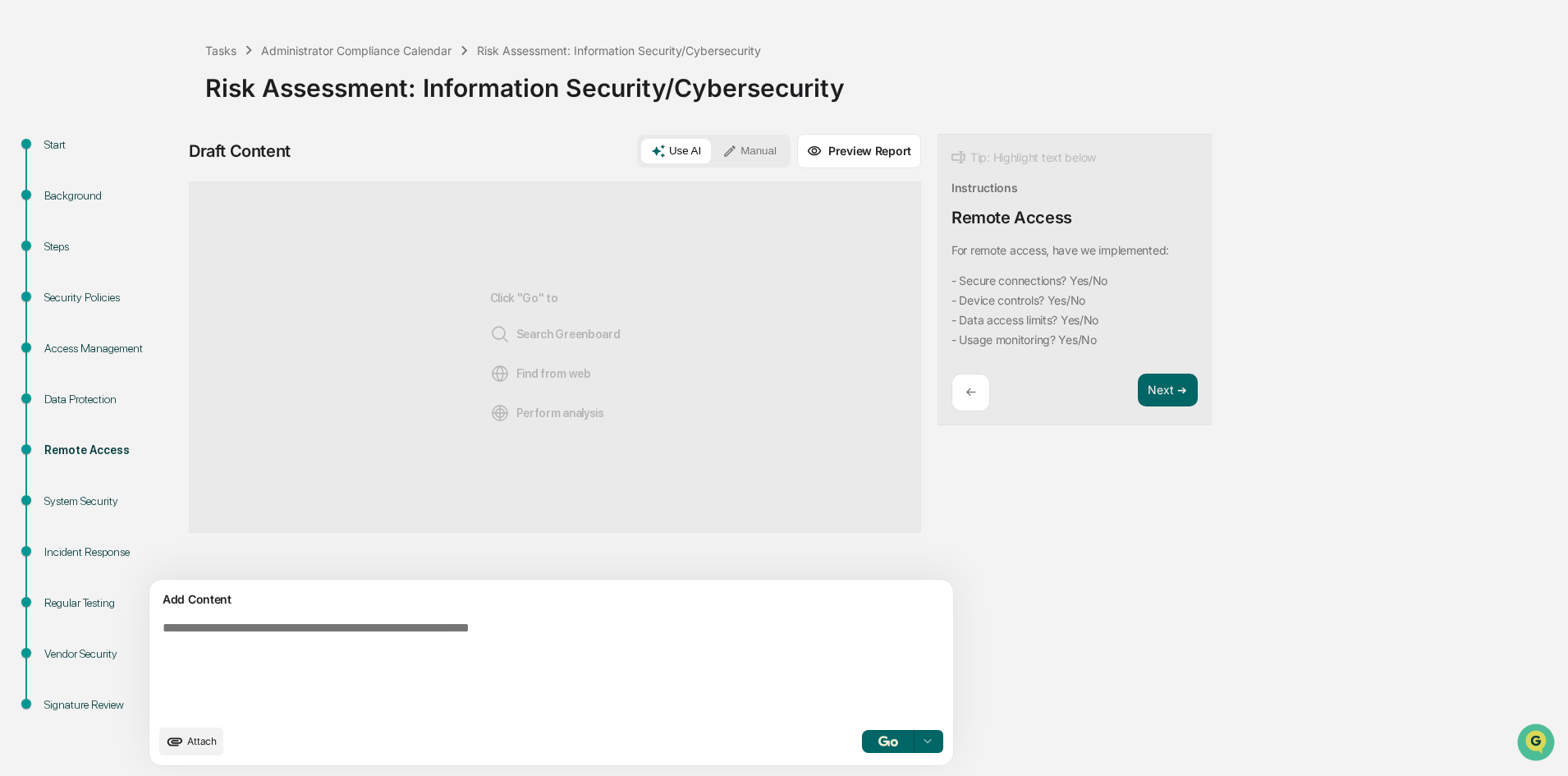
click at [243, 633] on textarea at bounding box center [513, 668] width 714 height 108
paste textarea "**********"
type textarea "**********"
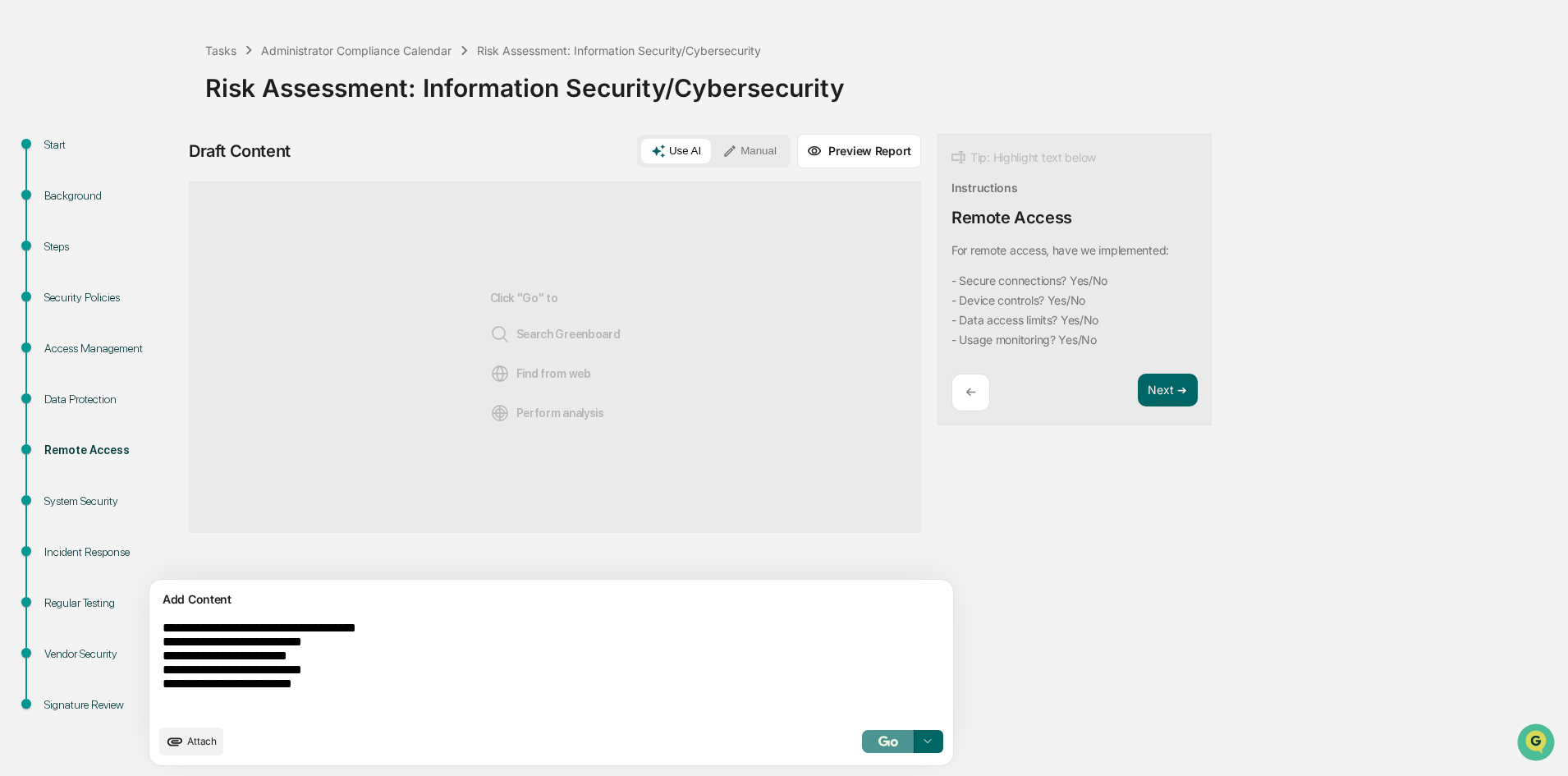
click at [879, 744] on img "button" at bounding box center [889, 741] width 20 height 11
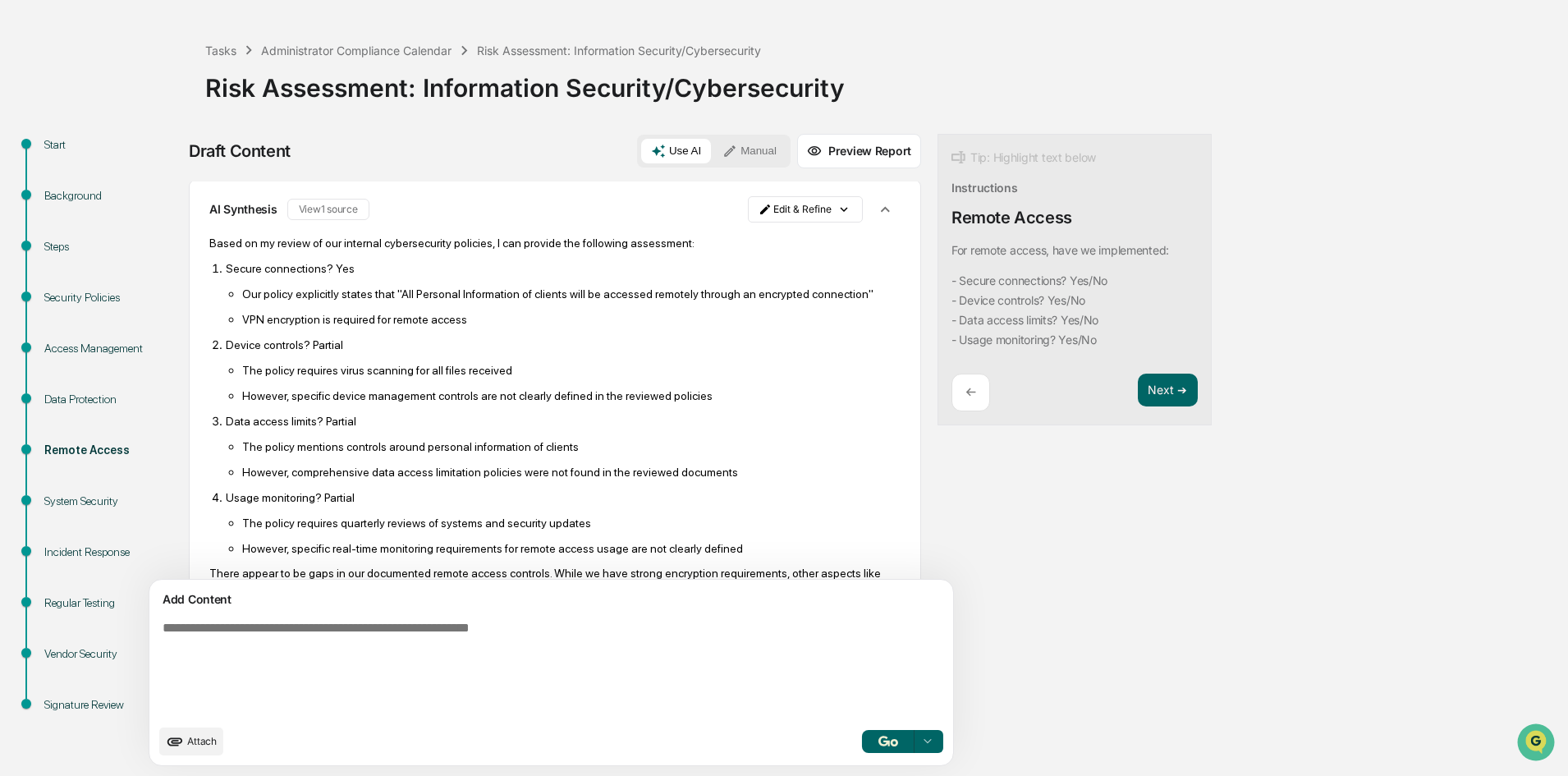
scroll to position [178, 0]
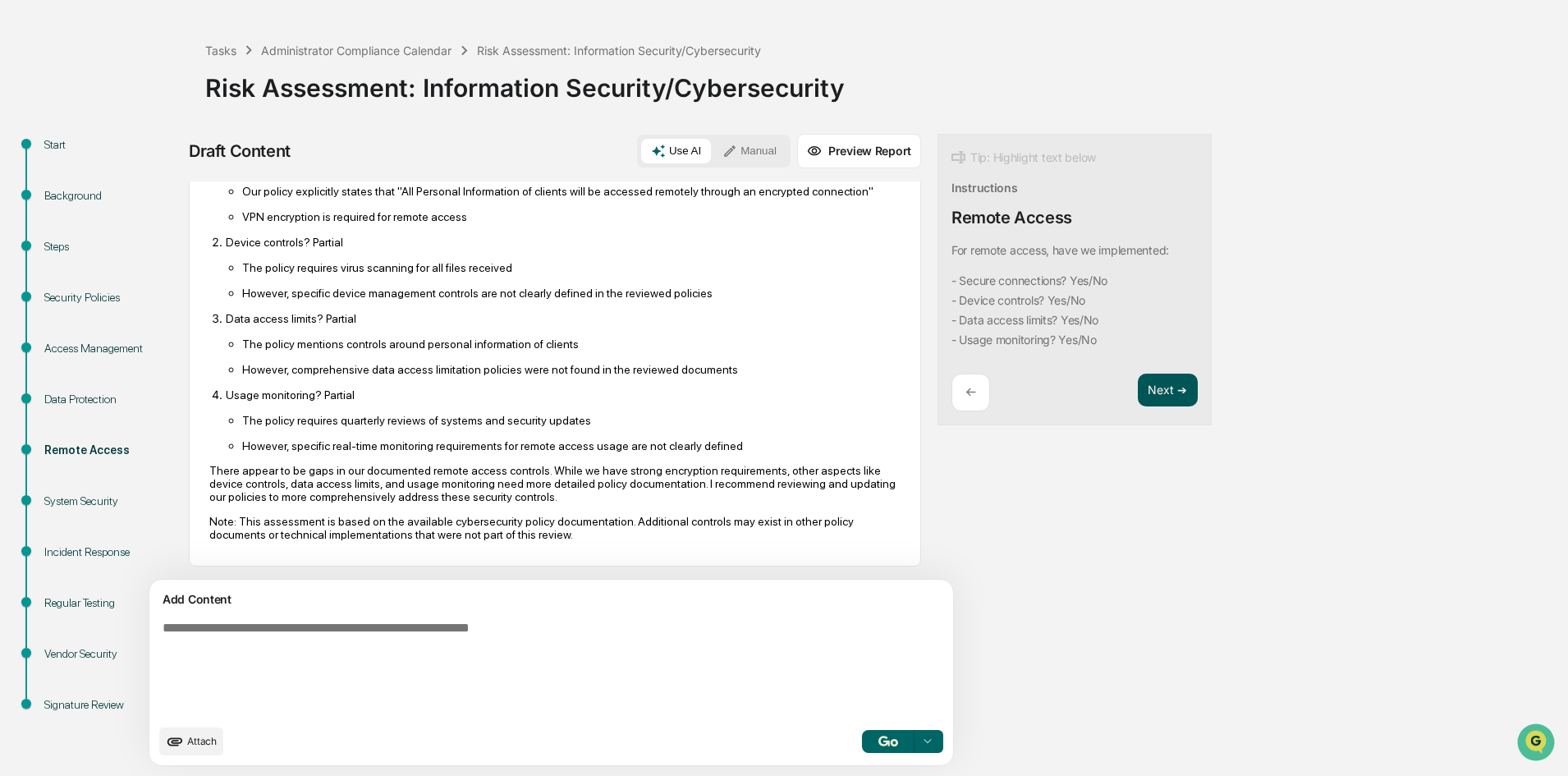
click at [1138, 391] on button "Next ➔" at bounding box center [1167, 390] width 59 height 34
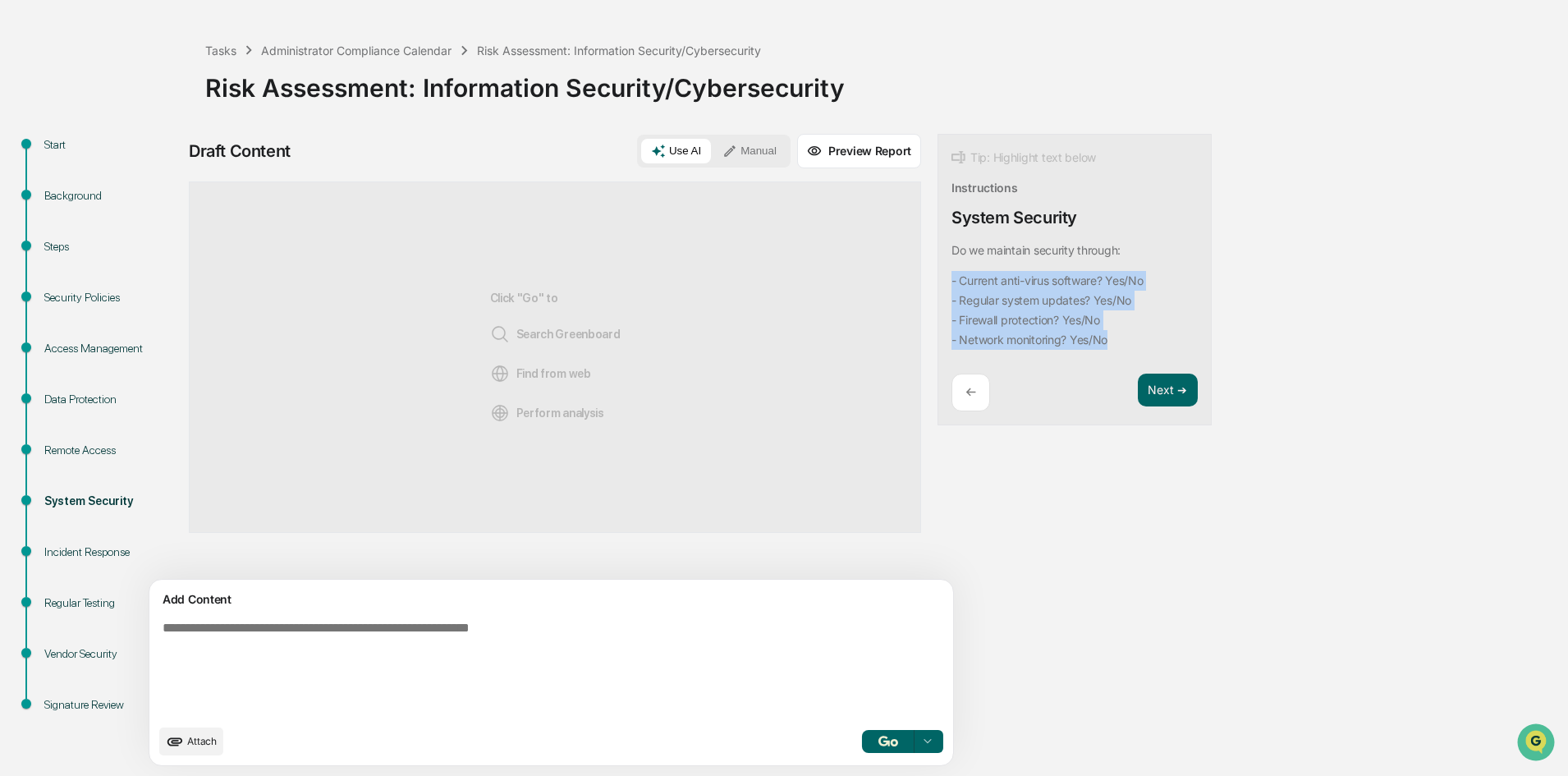
drag, startPoint x: 1067, startPoint y: 335, endPoint x: 864, endPoint y: 261, distance: 216.1
click at [937, 261] on div "Tip: Highlight text below Instructions System Security Do we maintain security …" at bounding box center [1075, 279] width 275 height 292
click at [1044, 307] on code "- Current anti-virus software? Yes/No - Regular system updates? Yes/No - Firewa…" at bounding box center [1048, 310] width 192 height 79
drag, startPoint x: 1065, startPoint y: 350, endPoint x: 868, endPoint y: 250, distance: 220.9
click at [937, 250] on div "Tip: Highlight text below Instructions System Security Do we maintain security …" at bounding box center [1075, 279] width 275 height 292
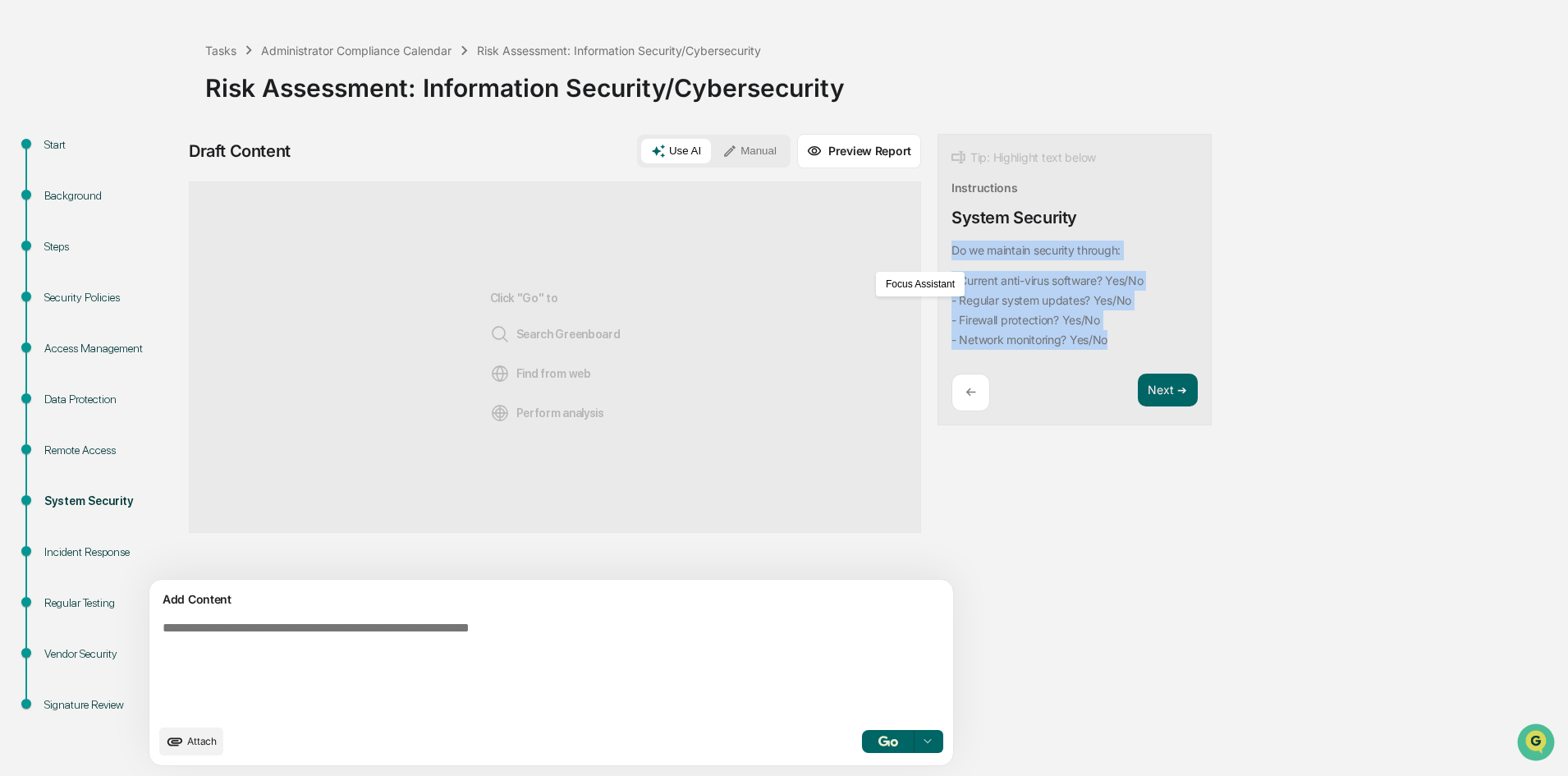
copy div "Do we maintain security through: - Current anti-virus software? Yes/No - Regula…"
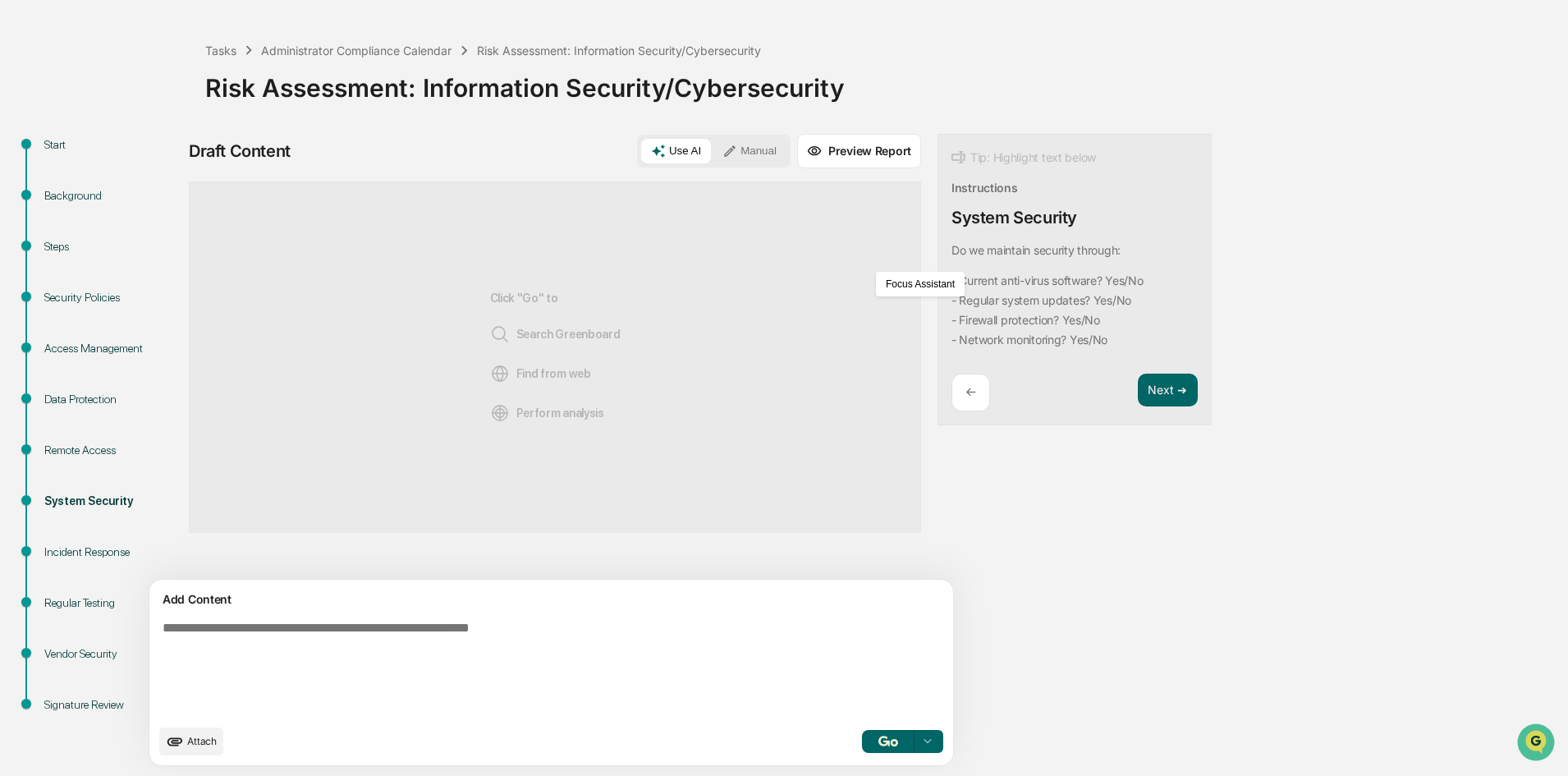
click at [271, 636] on textarea at bounding box center [513, 668] width 714 height 108
paste textarea "**********"
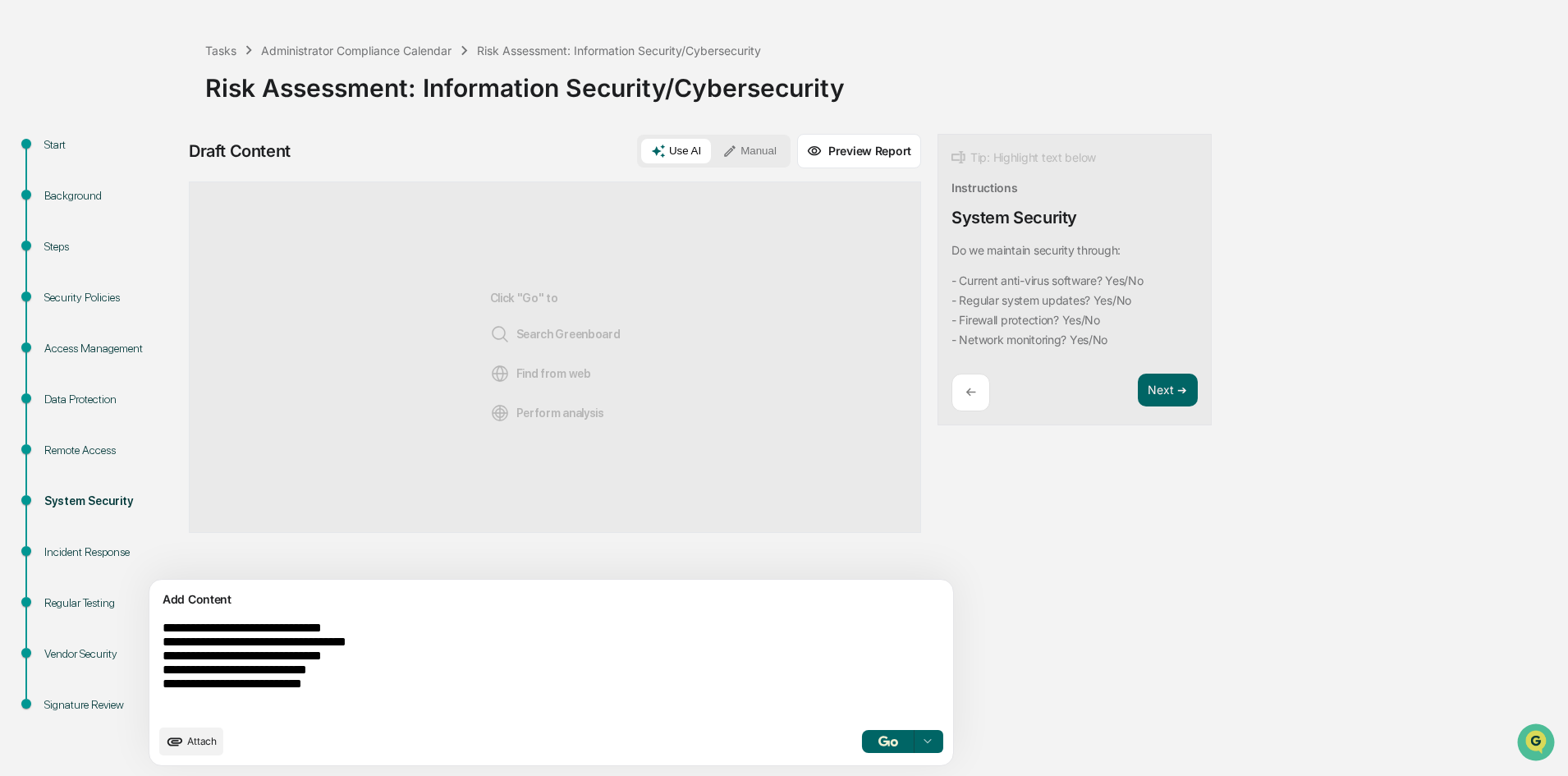
type textarea "**********"
click at [879, 738] on img "button" at bounding box center [889, 741] width 20 height 11
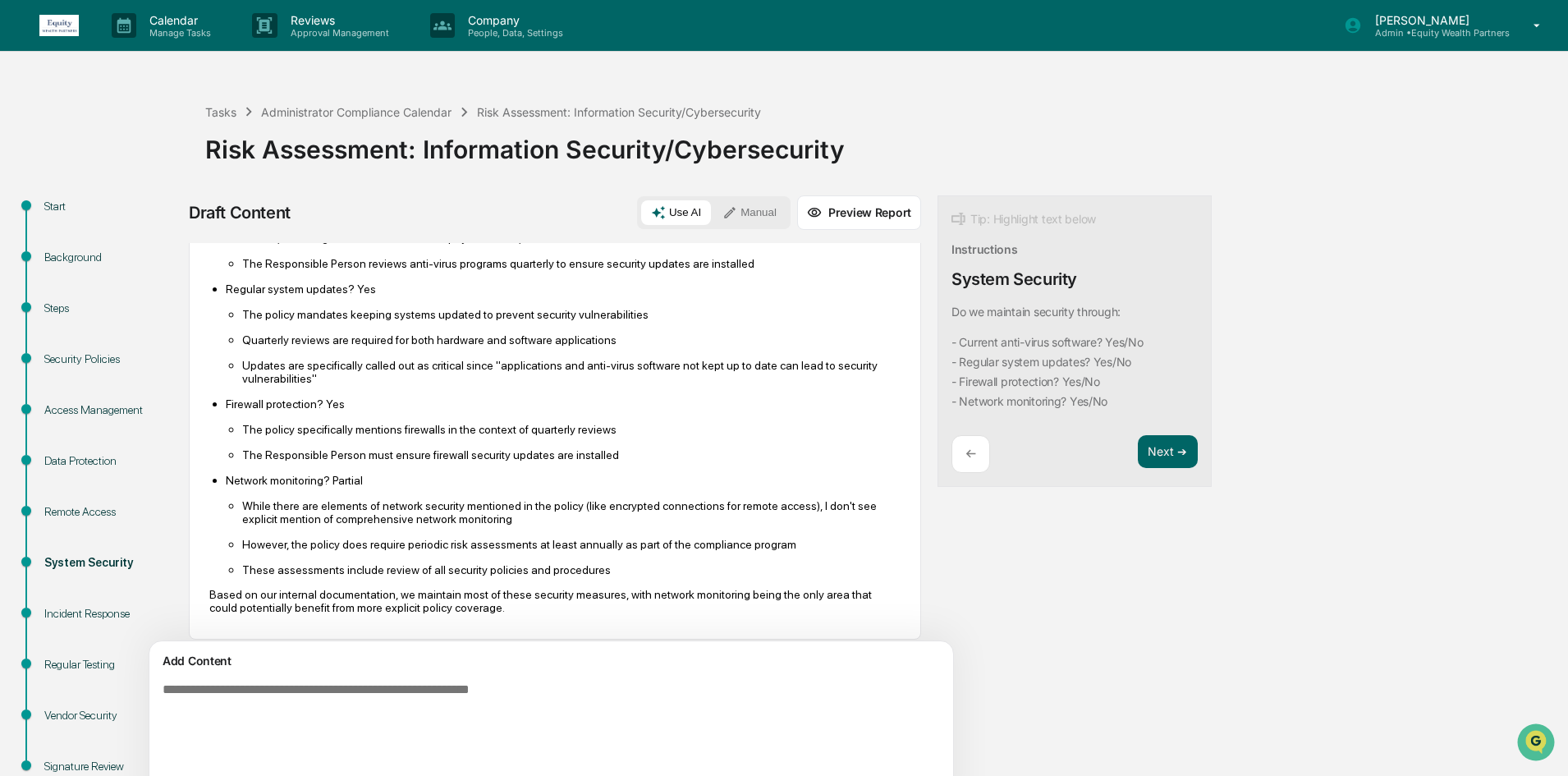
scroll to position [216, 0]
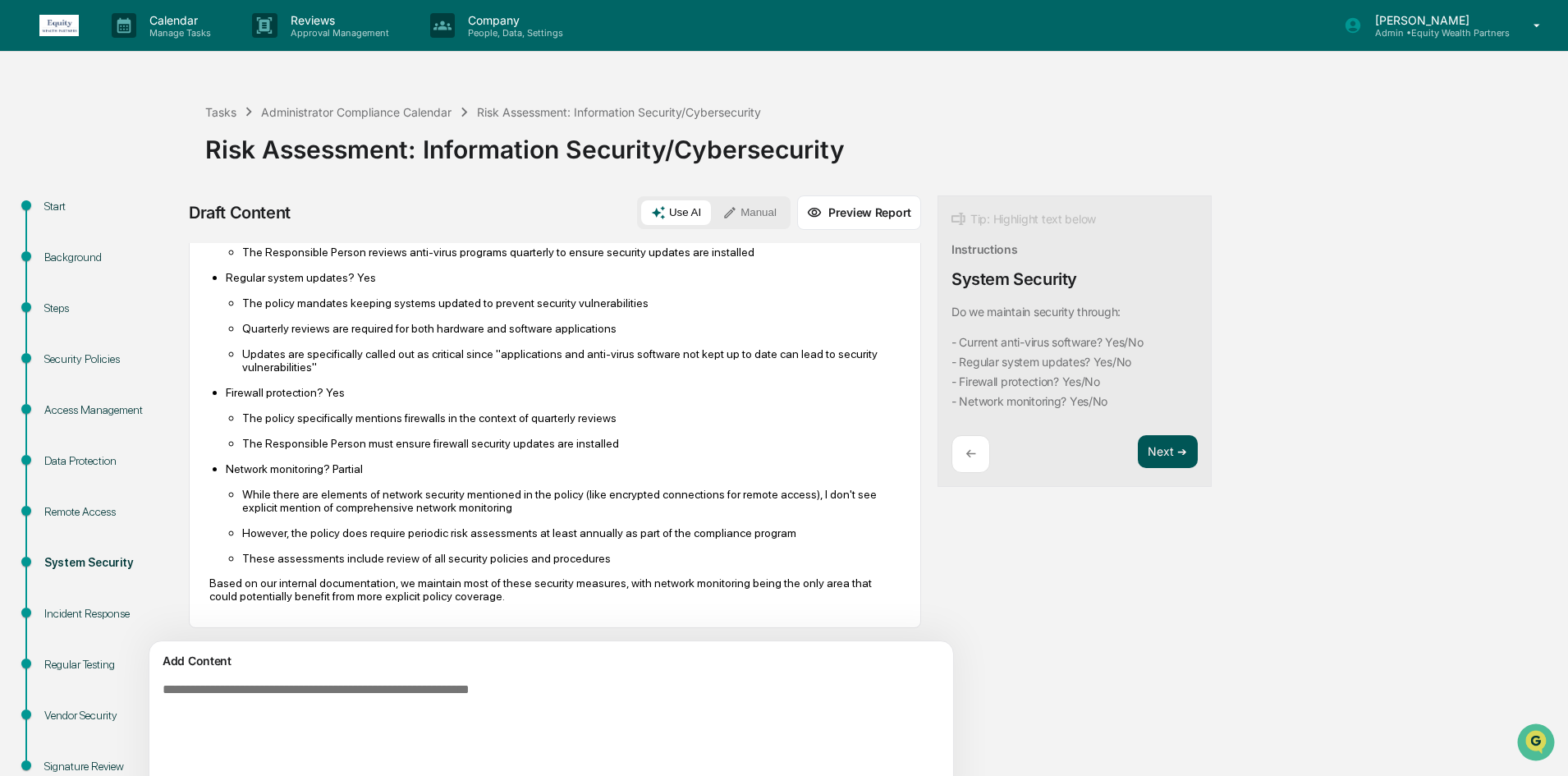
click at [1138, 450] on button "Next ➔" at bounding box center [1167, 451] width 59 height 34
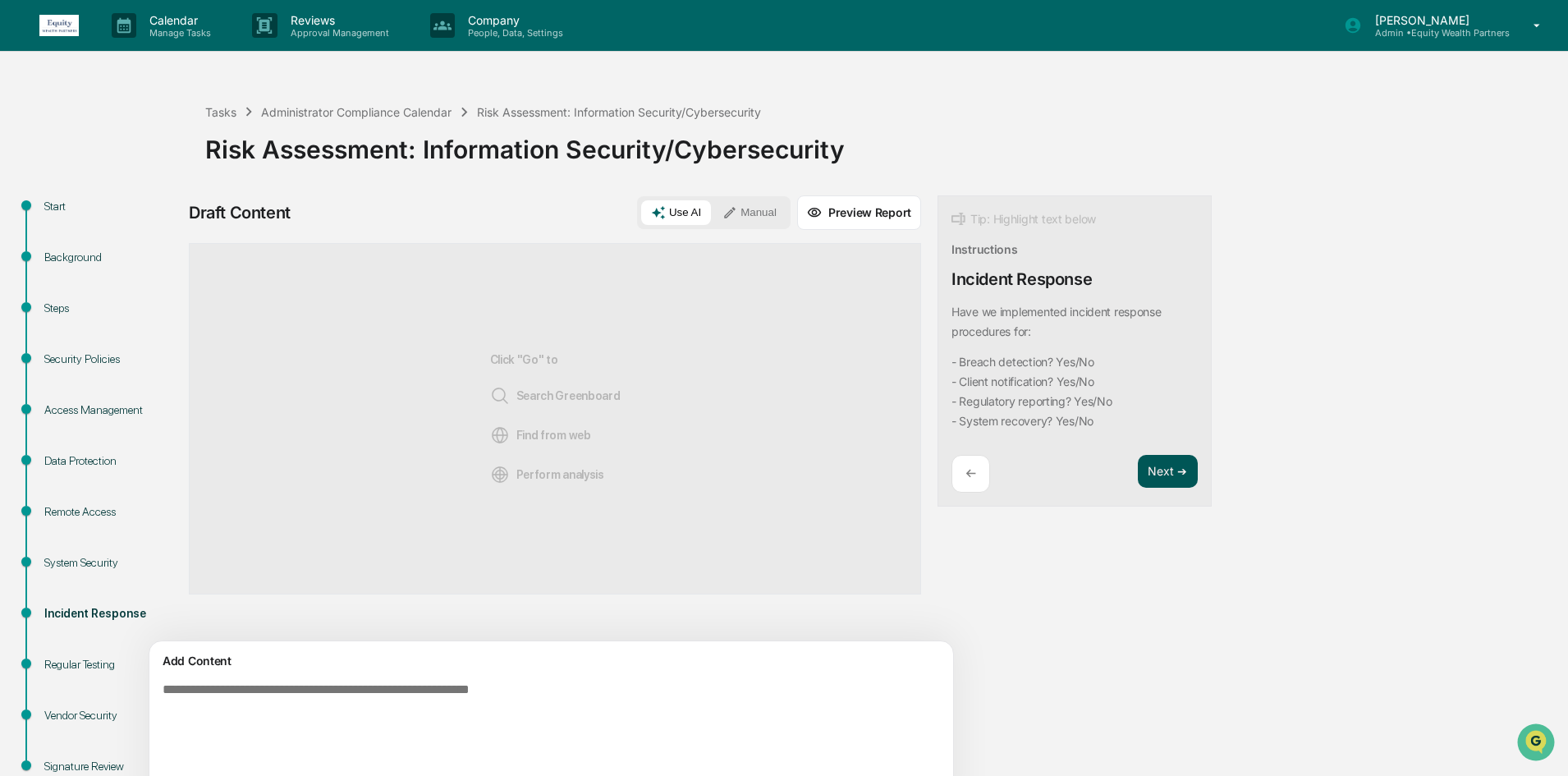
scroll to position [0, 0]
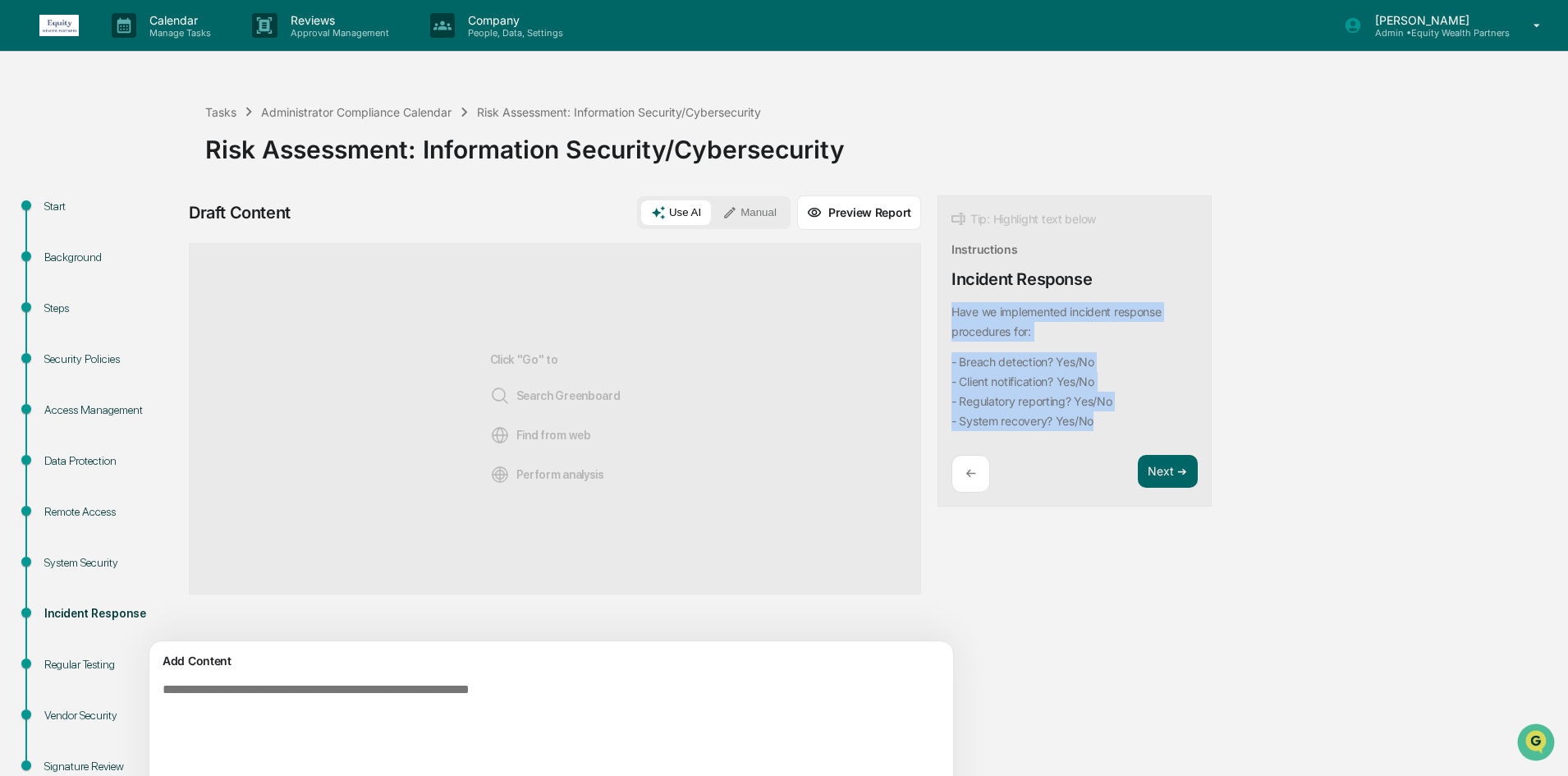
drag, startPoint x: 1025, startPoint y: 425, endPoint x: 857, endPoint y: 308, distance: 204.7
click at [857, 308] on div "Draft Content Use AI Manual Preview Report Sources Click "Go" to Search Greenbo…" at bounding box center [648, 515] width 920 height 641
copy div "Have we implemented incident response procedures for: - Breach detection? Yes/N…"
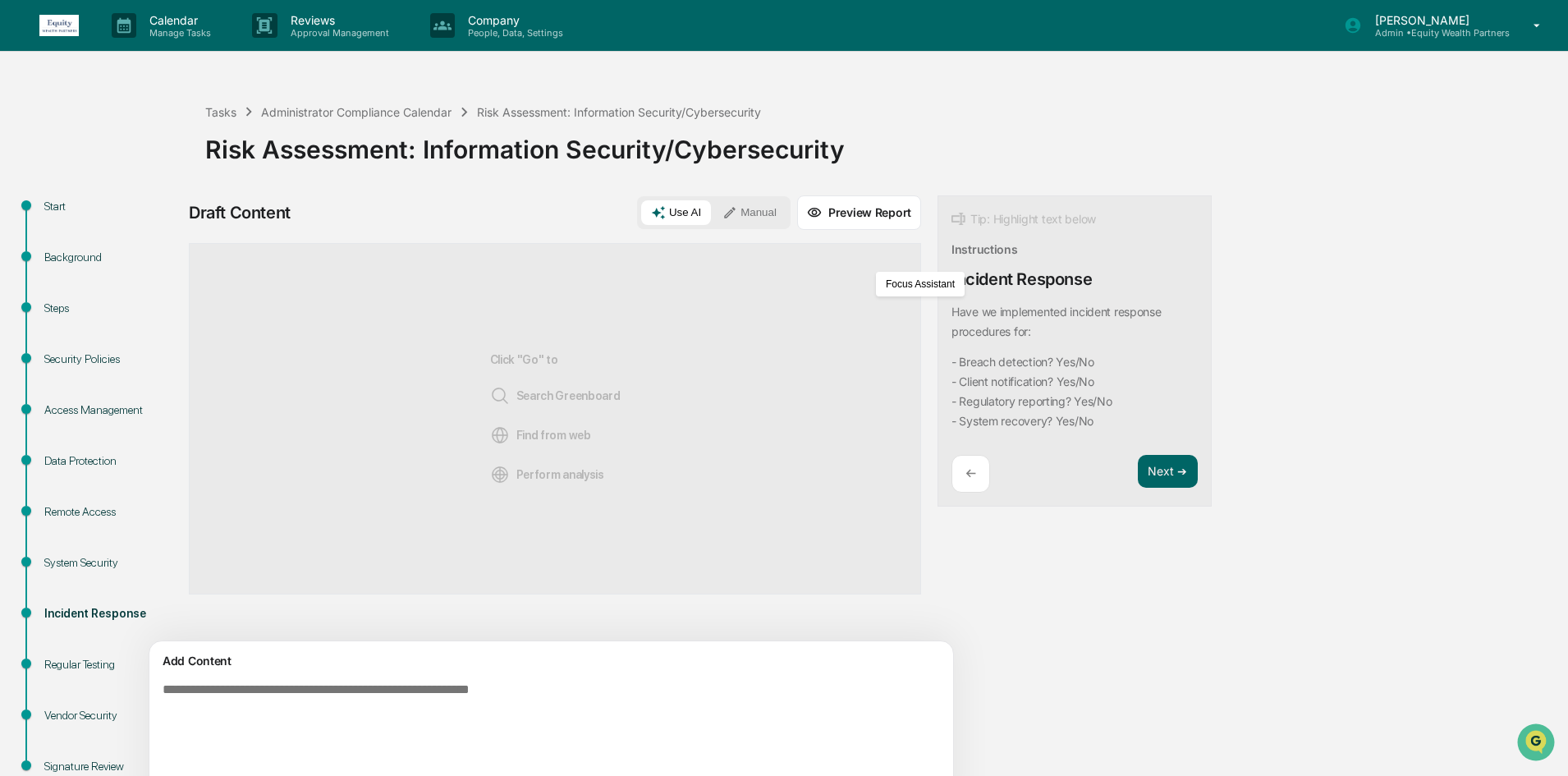
click at [267, 688] on textarea at bounding box center [513, 729] width 714 height 108
paste textarea "**********"
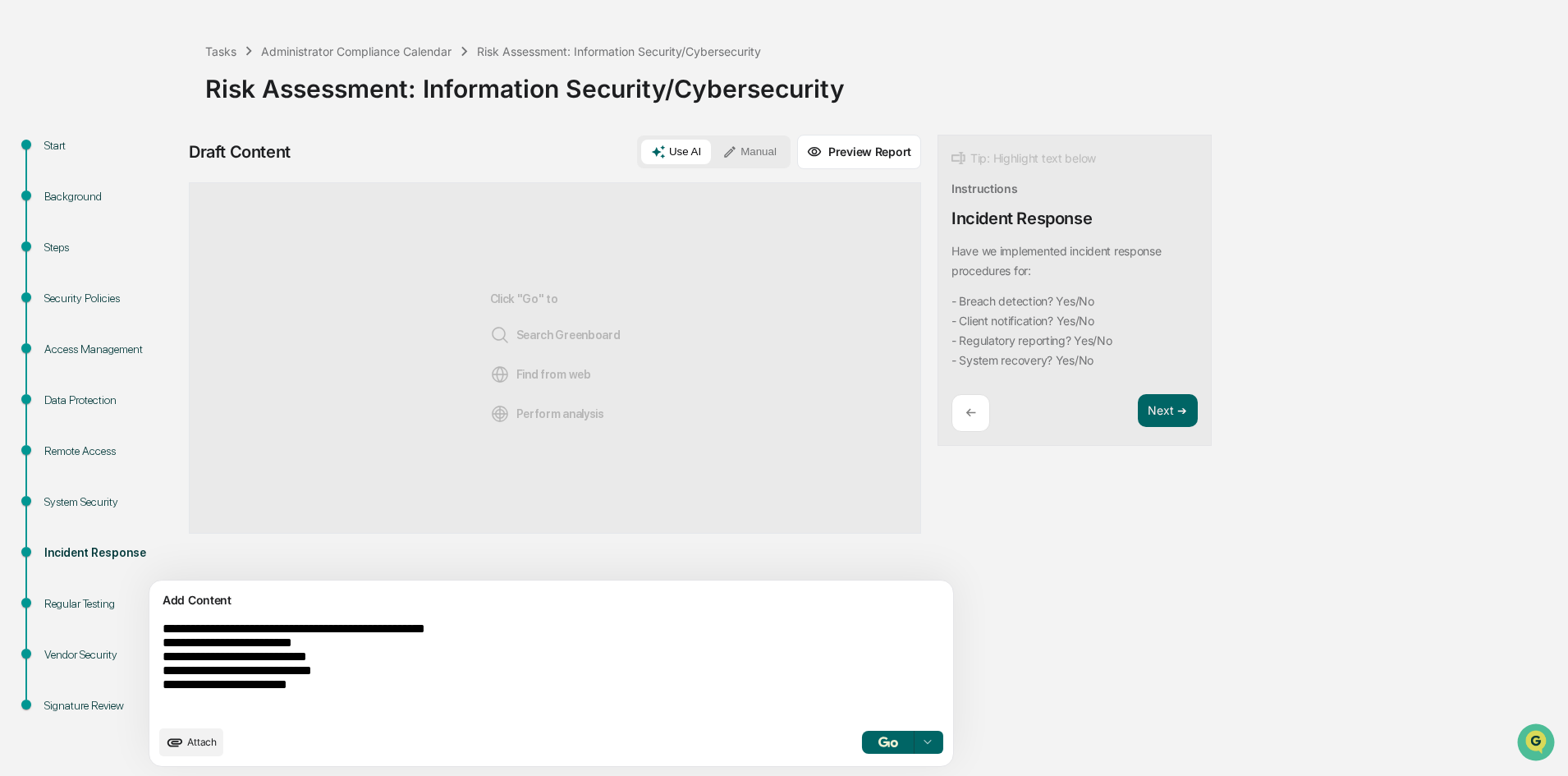
scroll to position [61, 0]
type textarea "**********"
click at [879, 738] on img "button" at bounding box center [889, 741] width 20 height 11
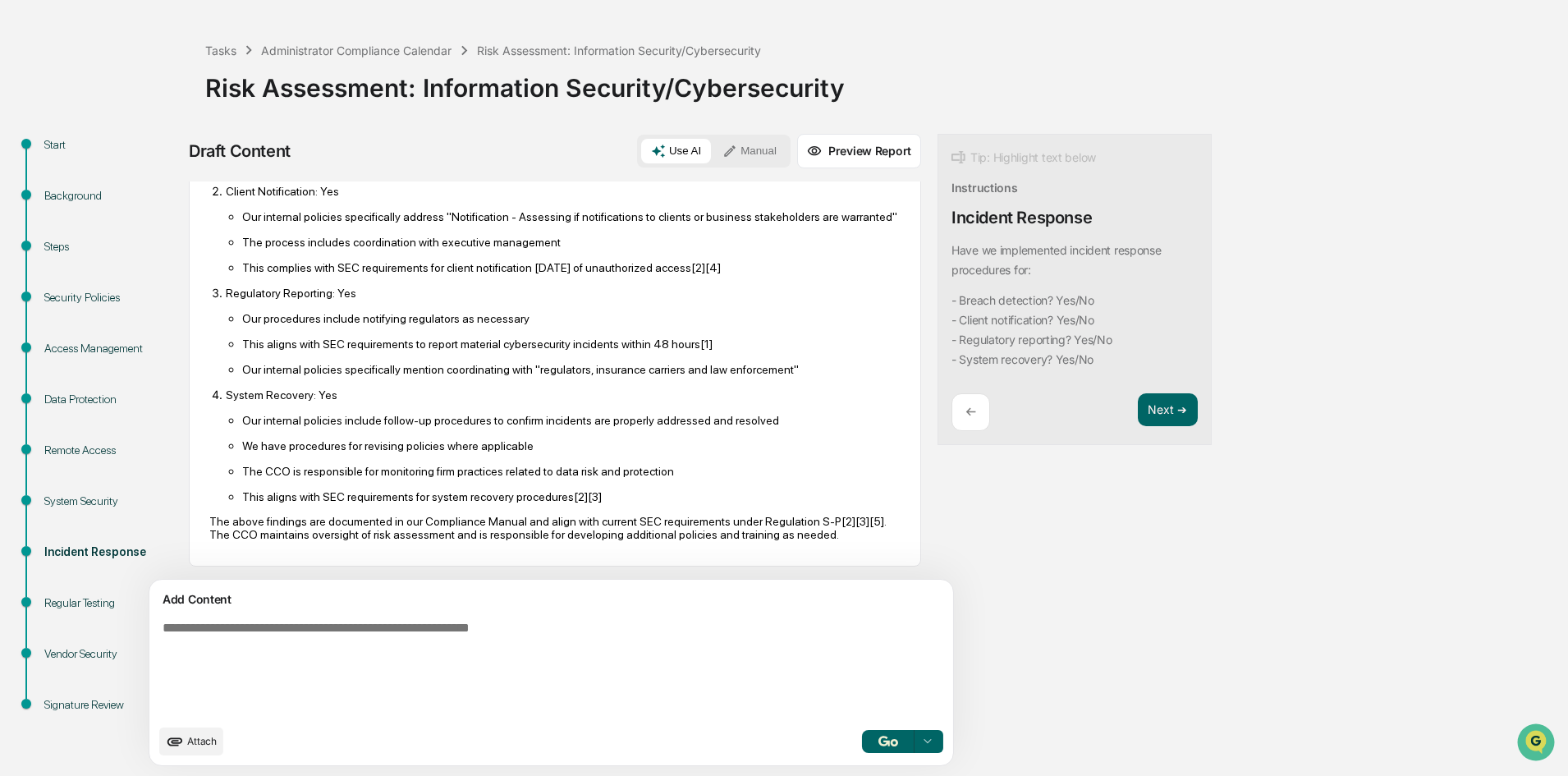
scroll to position [242, 0]
click at [1138, 417] on button "Next ➔" at bounding box center [1167, 410] width 59 height 34
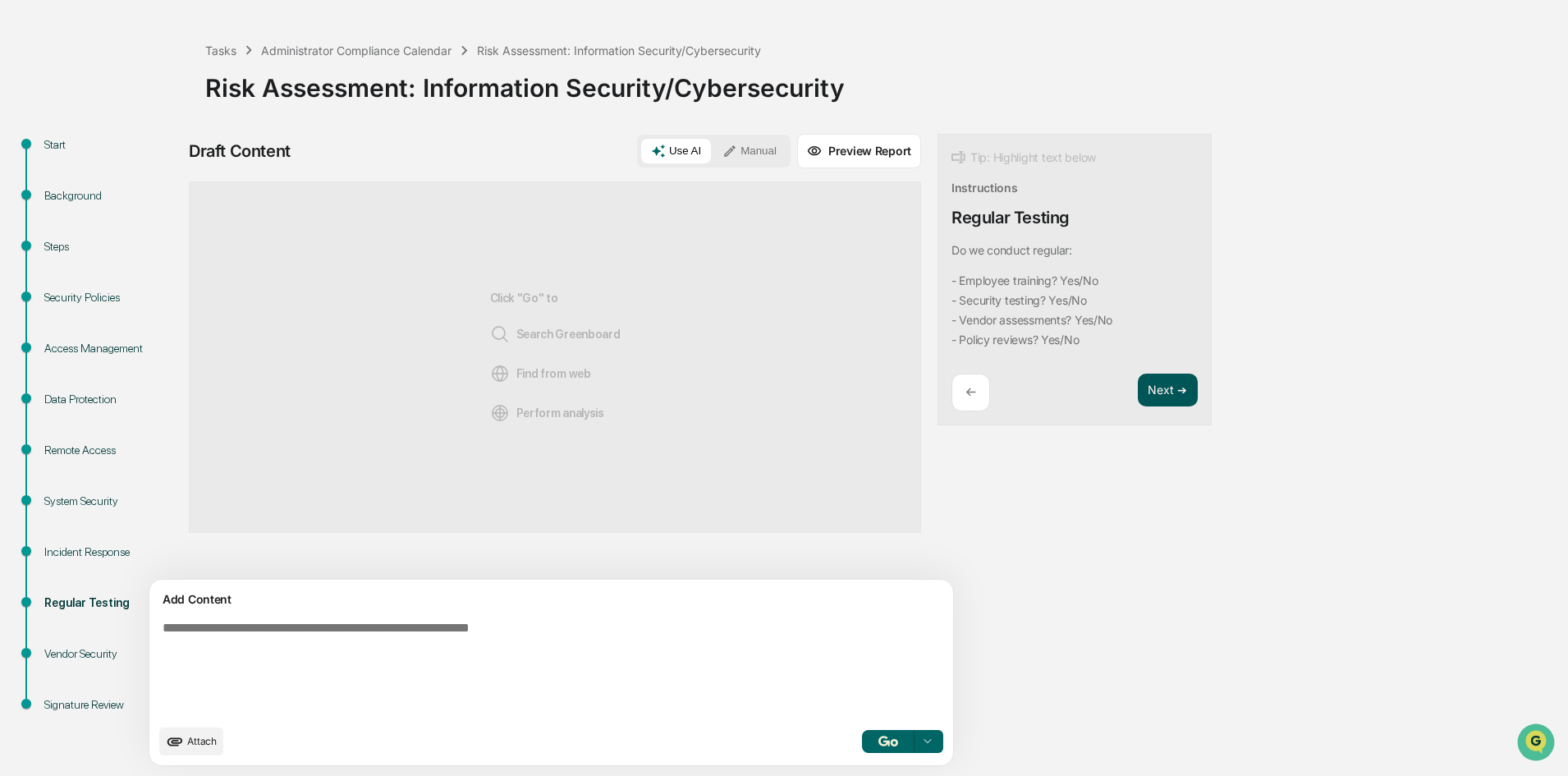
scroll to position [0, 0]
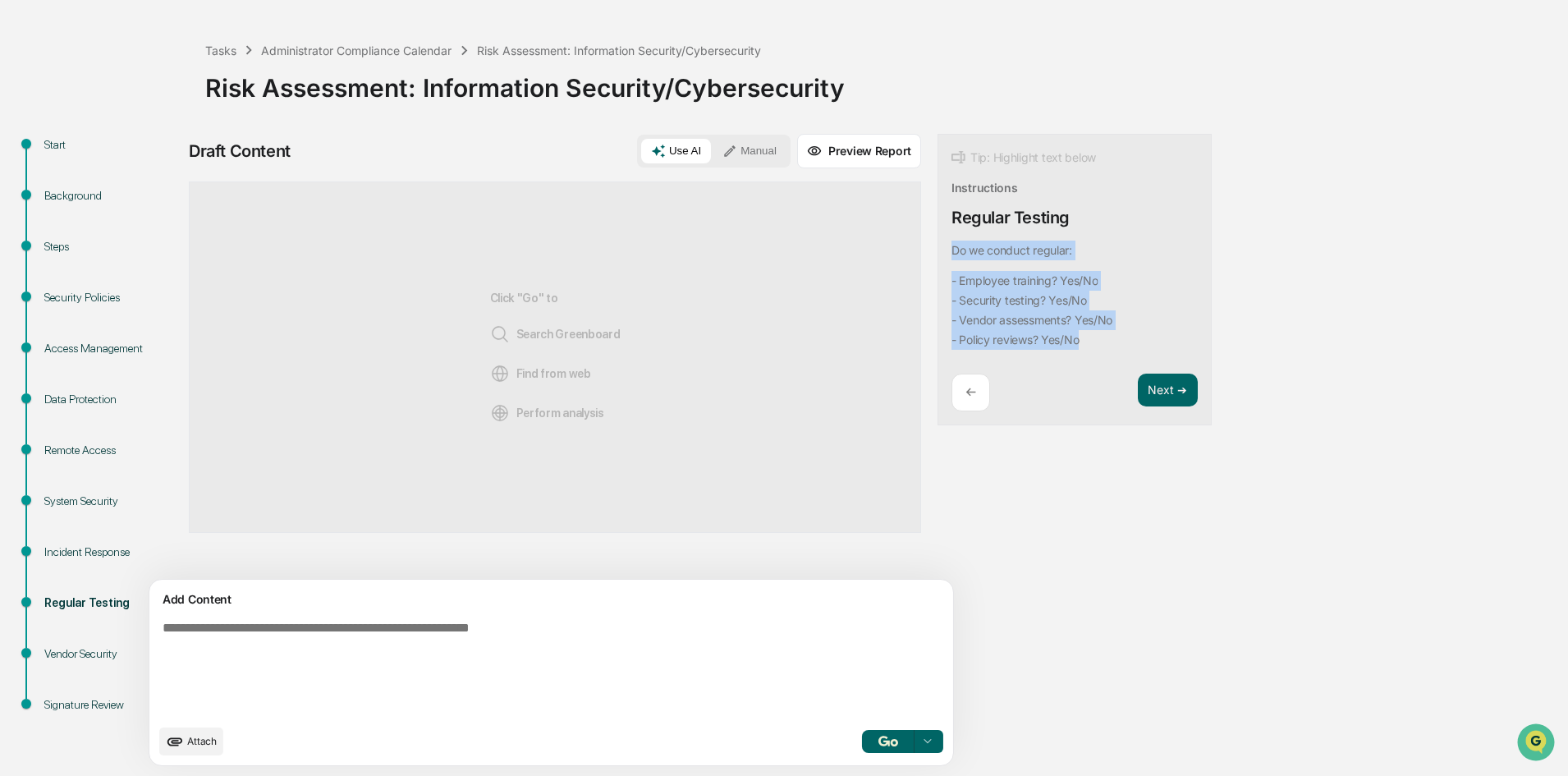
drag, startPoint x: 1032, startPoint y: 330, endPoint x: 868, endPoint y: 251, distance: 182.0
click at [937, 251] on div "Tip: Highlight text below Instructions Regular Testing Do we conduct regular: -…" at bounding box center [1075, 279] width 275 height 292
copy div "Do we conduct regular: - Employee training? Yes/No - Security testing? Yes/No -…"
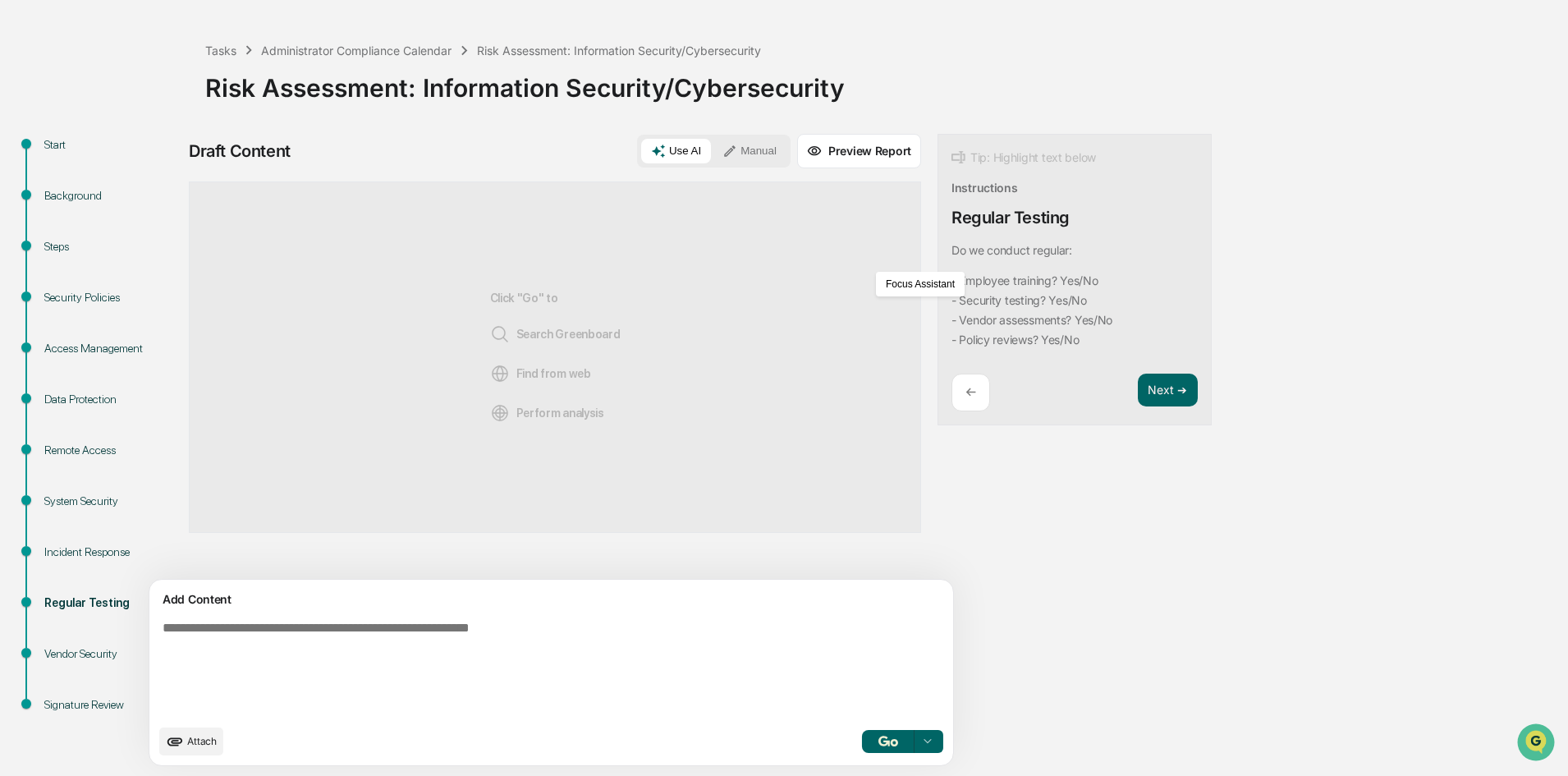
click at [404, 624] on textarea at bounding box center [513, 668] width 714 height 108
paste textarea "**********"
type textarea "**********"
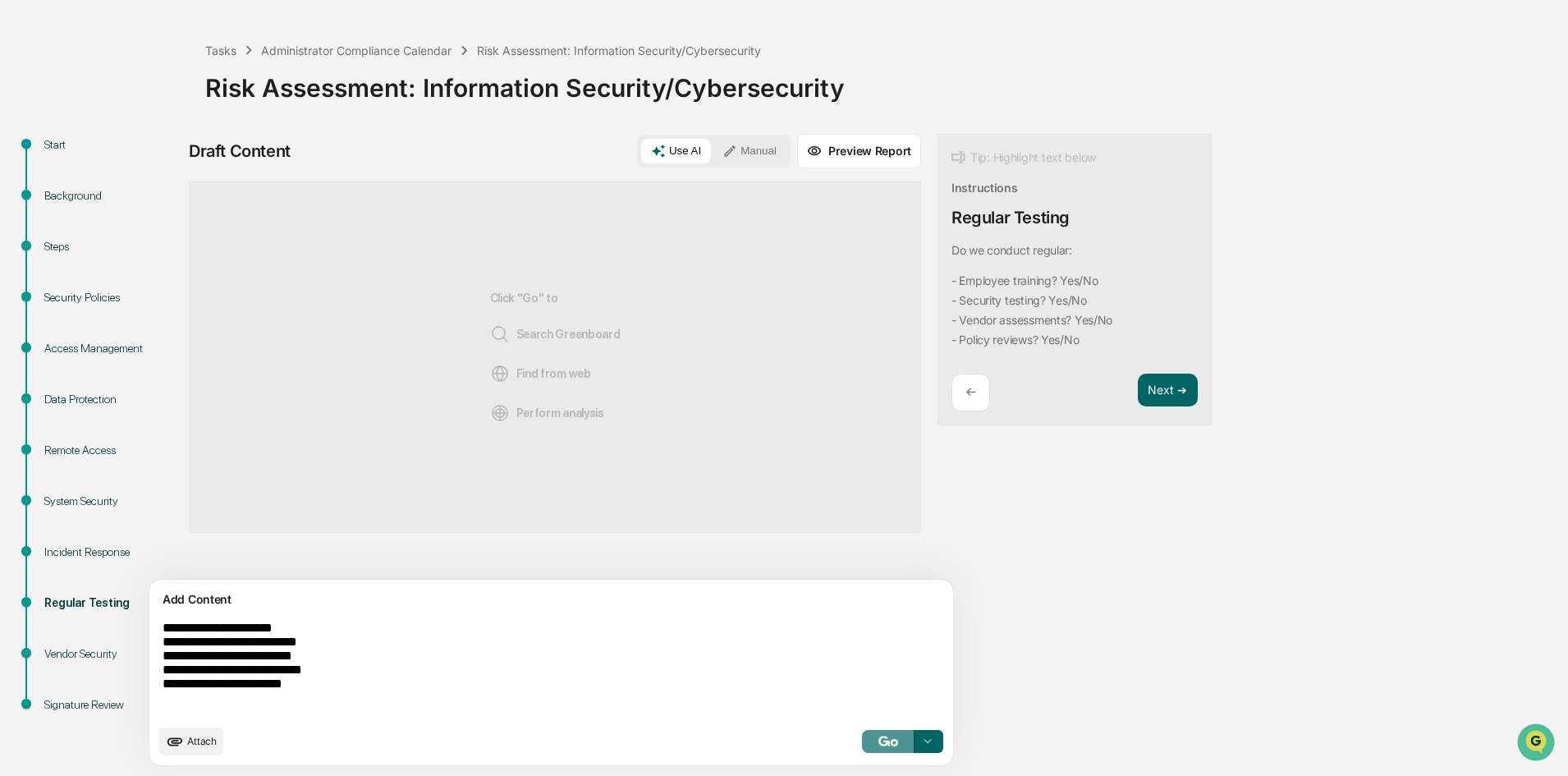
click at [862, 742] on button "button" at bounding box center [888, 740] width 52 height 23
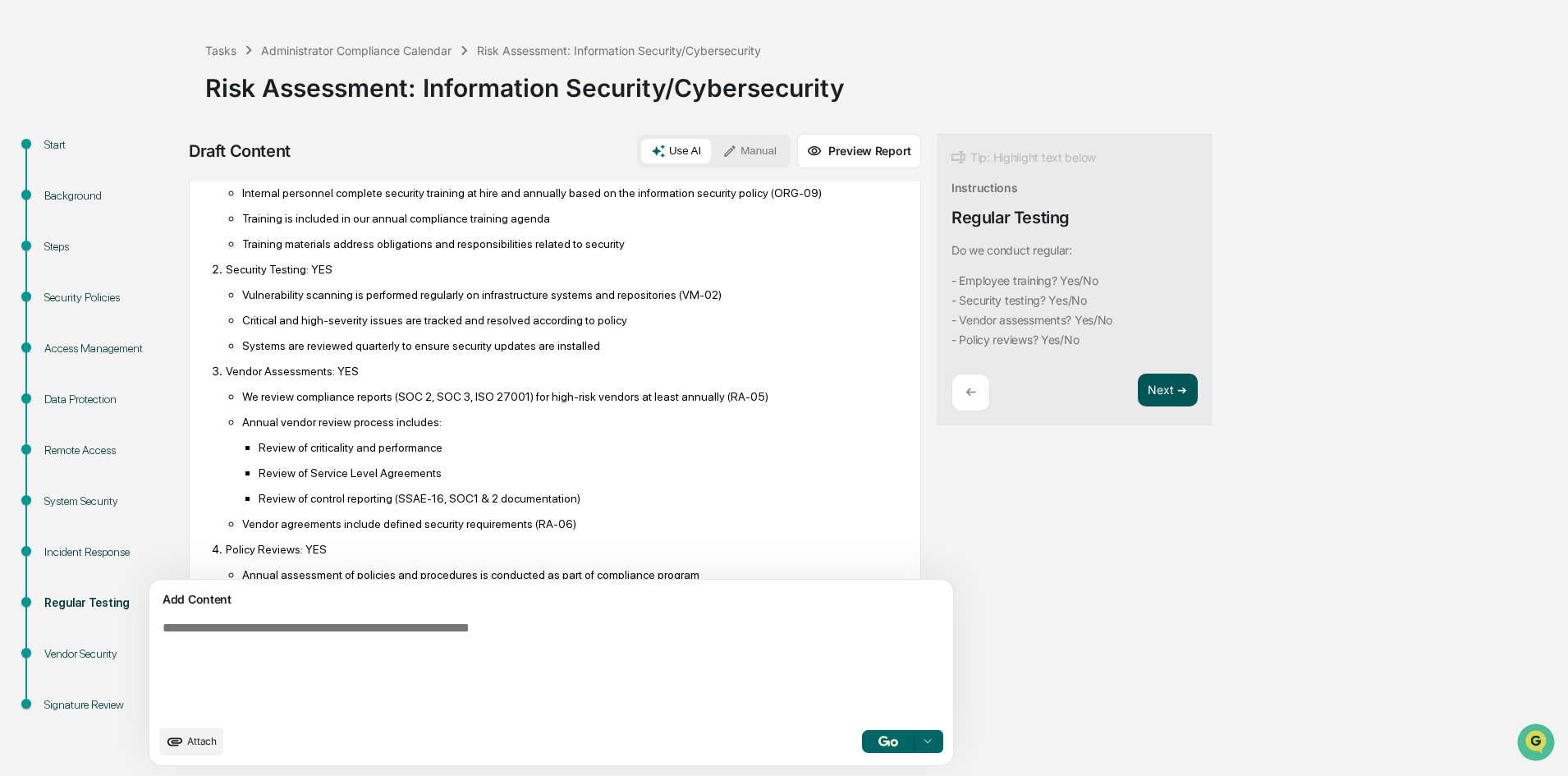
scroll to position [164, 0]
click at [1138, 379] on button "Next ➔" at bounding box center [1167, 390] width 59 height 34
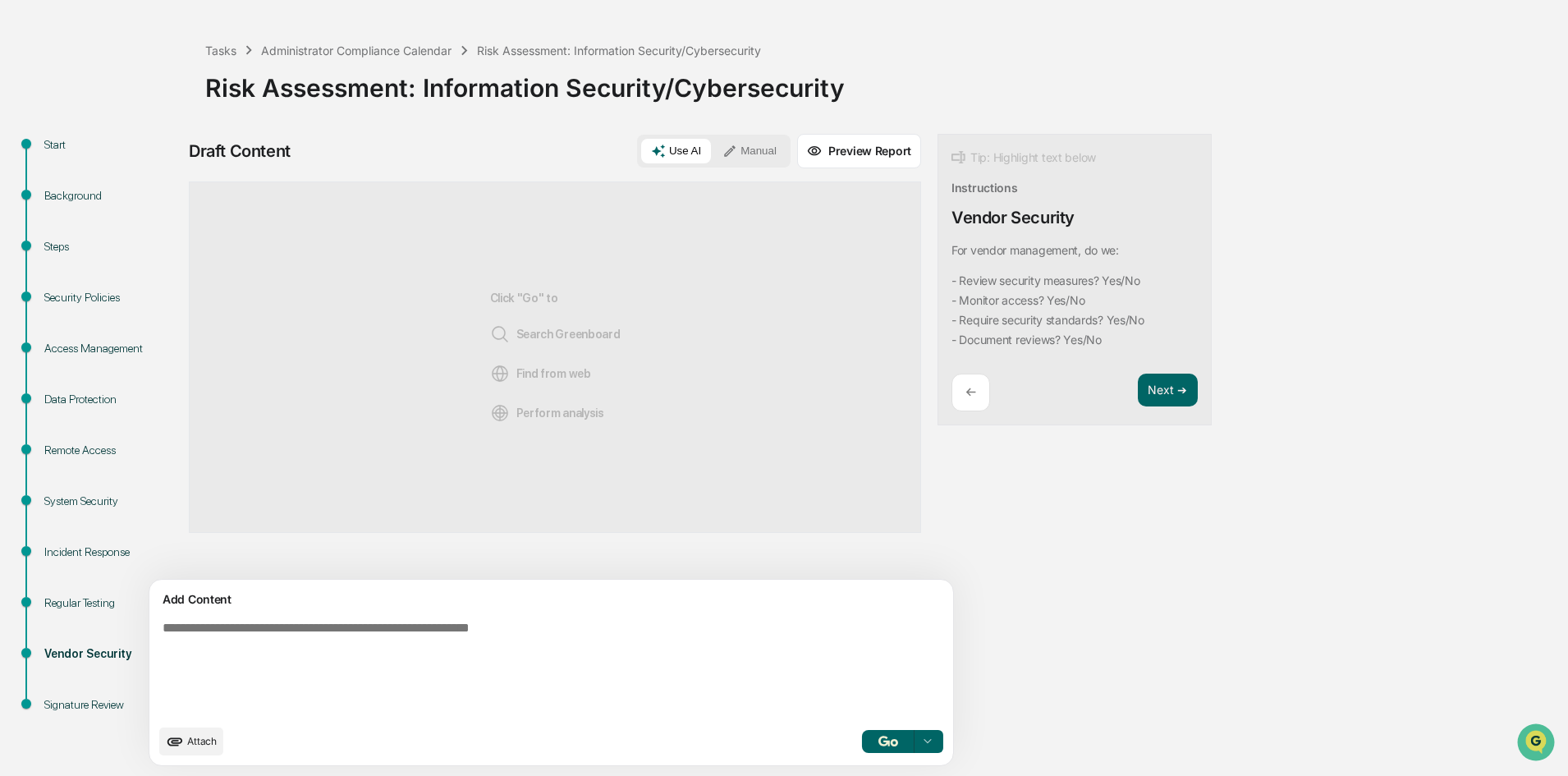
scroll to position [0, 0]
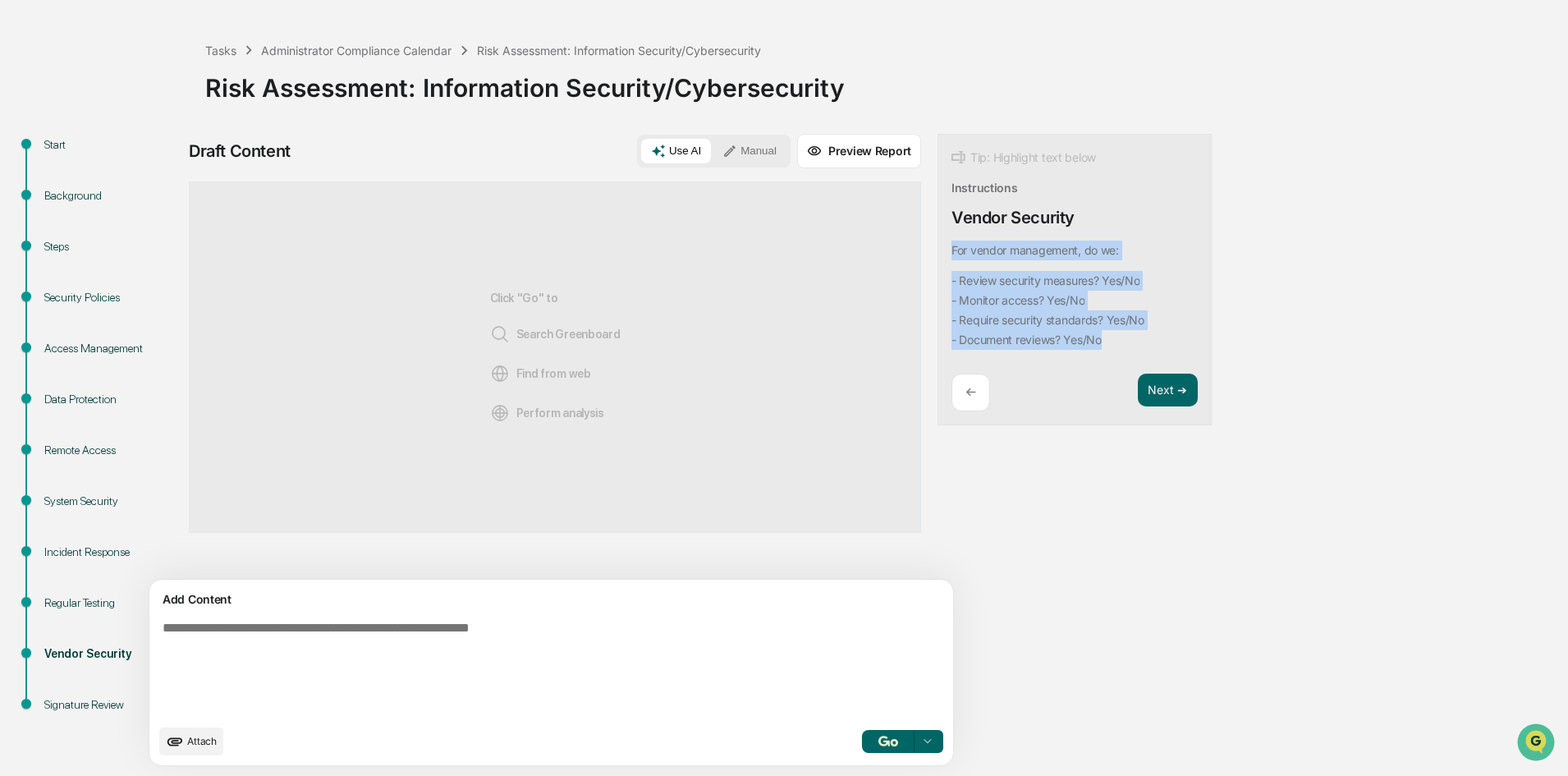
drag, startPoint x: 1048, startPoint y: 339, endPoint x: 872, endPoint y: 243, distance: 200.5
click at [937, 243] on div "Tip: Highlight text below Instructions Vendor Security For vendor management, d…" at bounding box center [1075, 279] width 275 height 292
copy div "For vendor management, do we: - Review security measures? Yes/No - Monitor acce…"
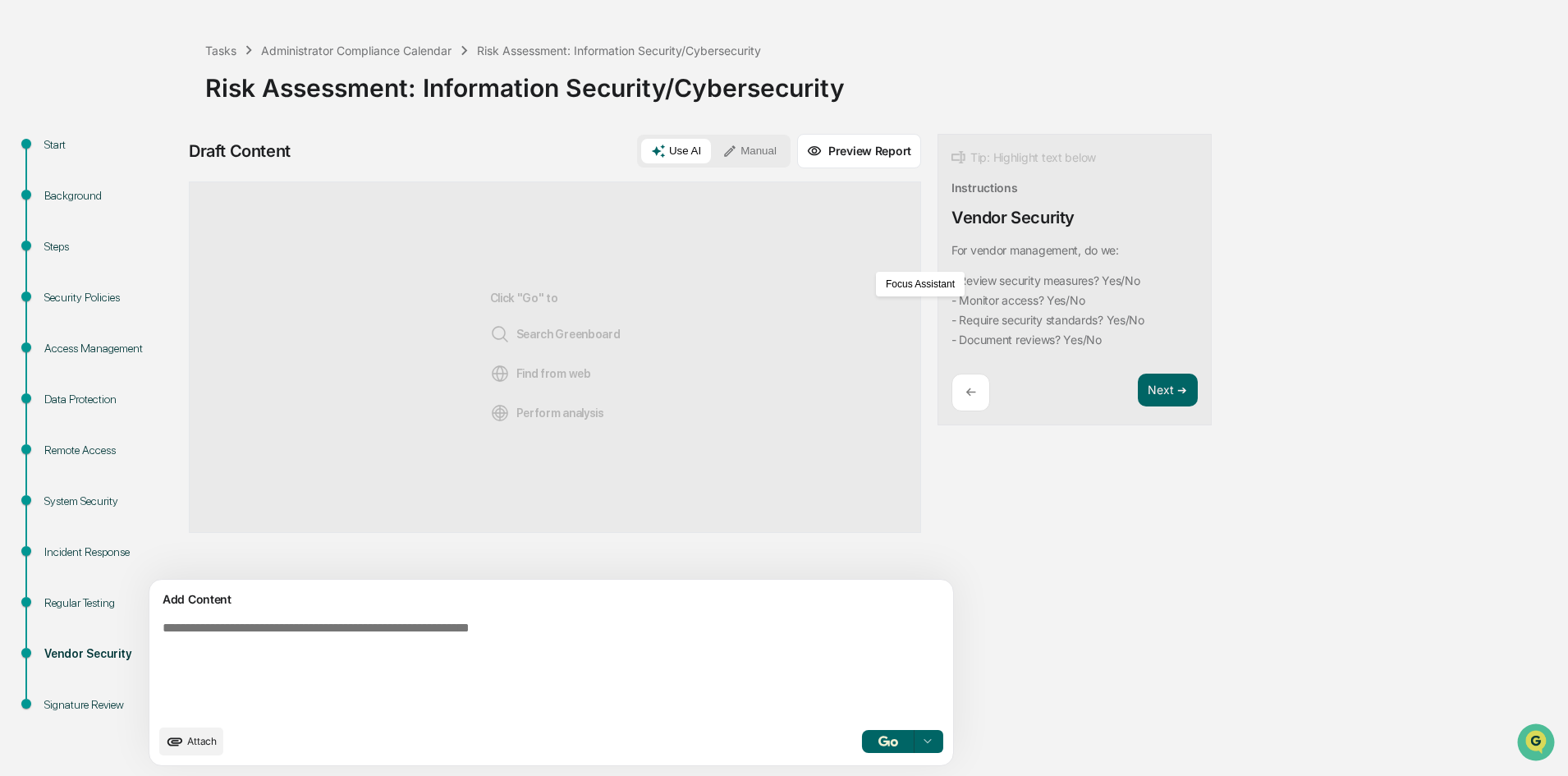
click at [243, 643] on textarea at bounding box center [513, 668] width 714 height 108
paste textarea "**********"
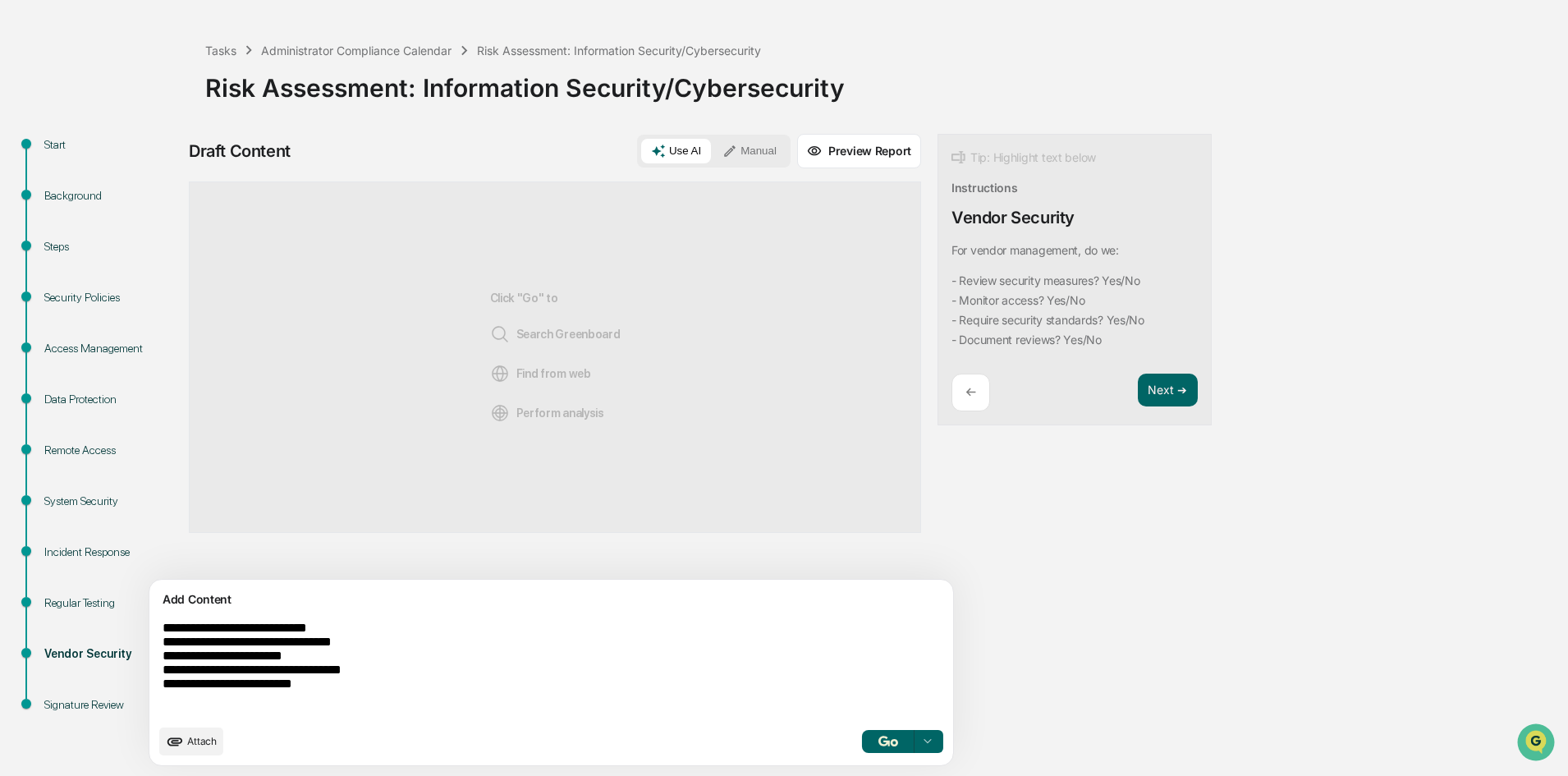
type textarea "**********"
click at [862, 751] on button "button" at bounding box center [888, 740] width 52 height 23
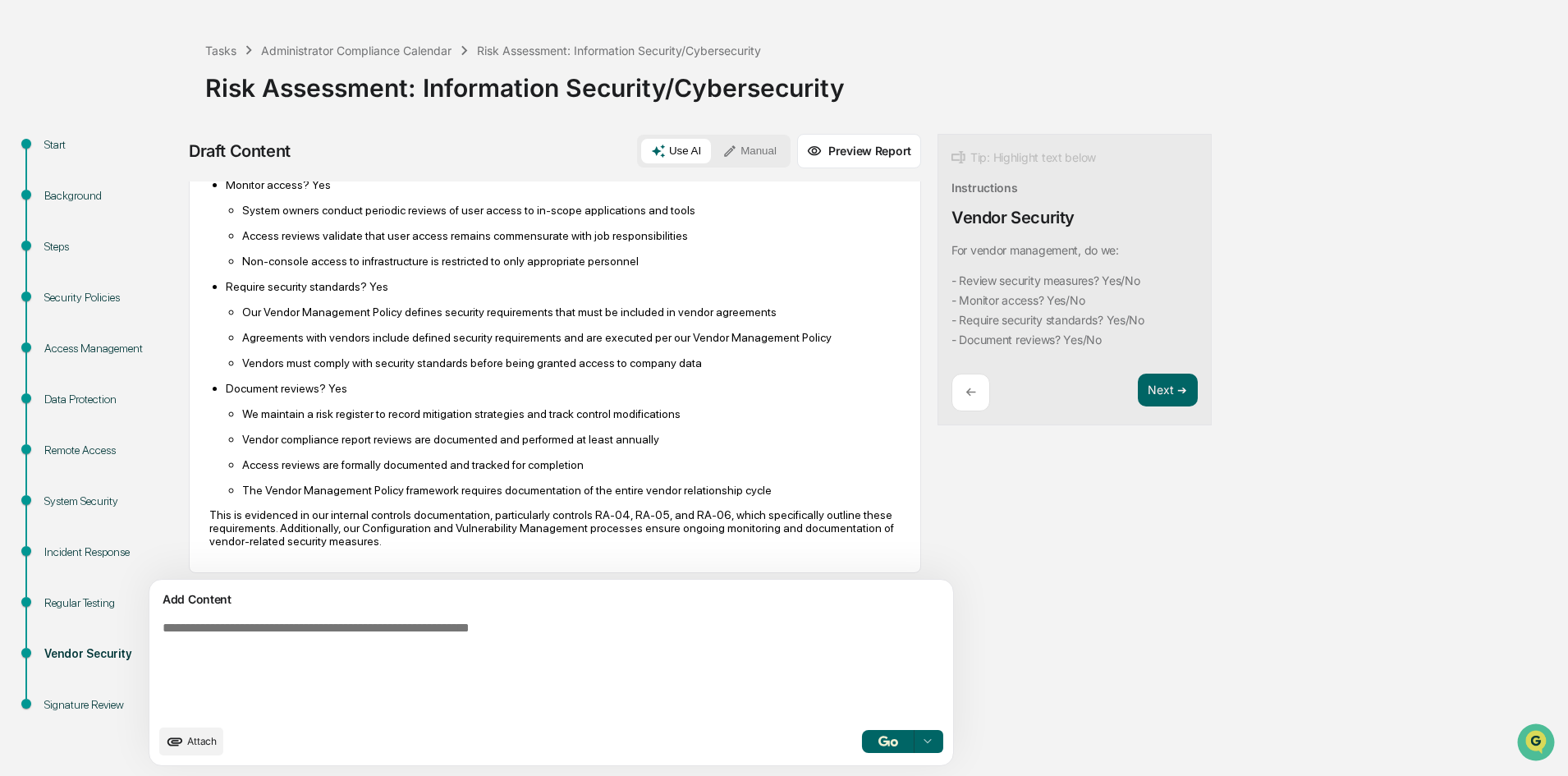
scroll to position [267, 0]
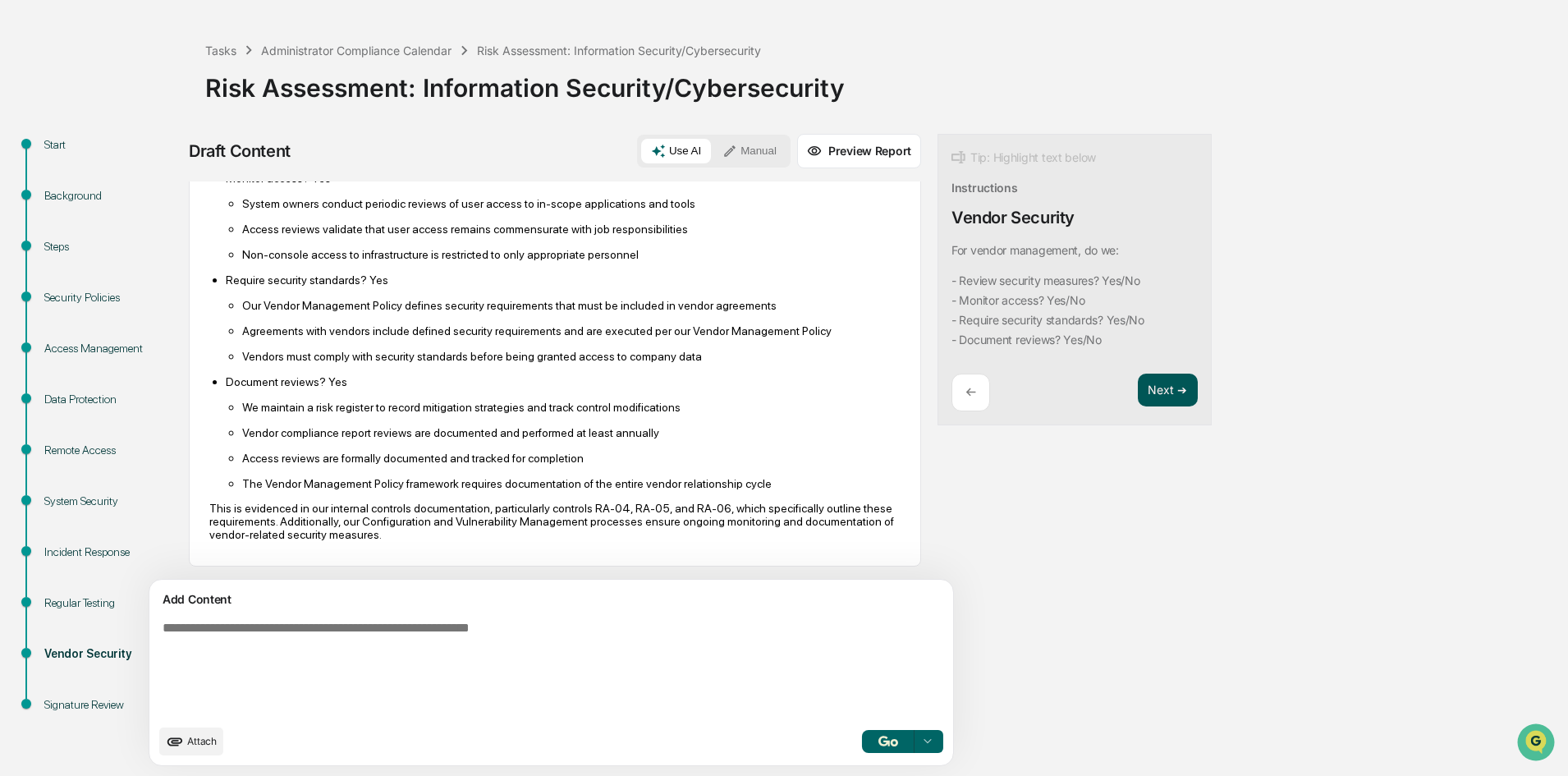
click at [1138, 403] on button "Next ➔" at bounding box center [1167, 390] width 59 height 34
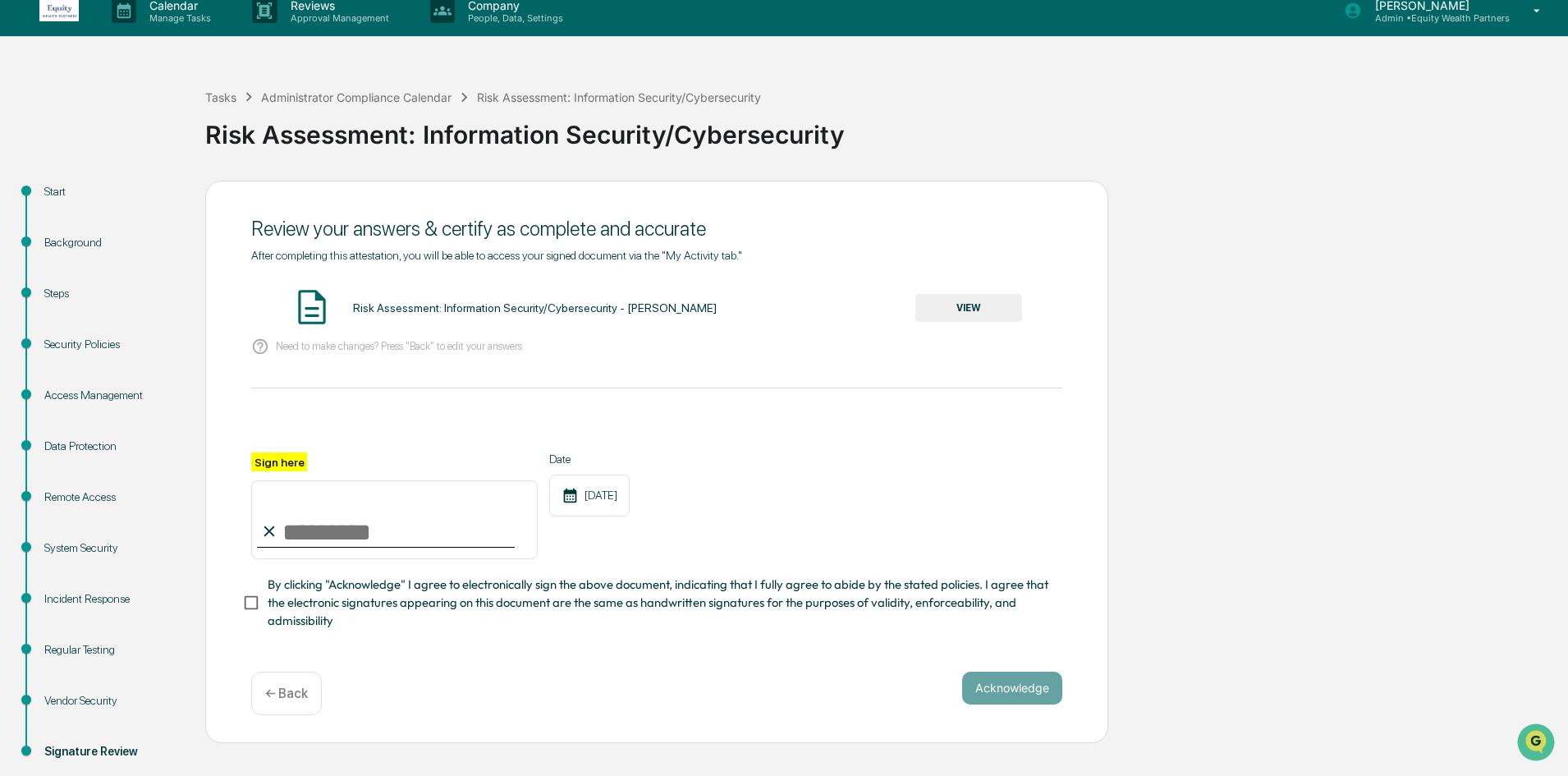
scroll to position [0, 0]
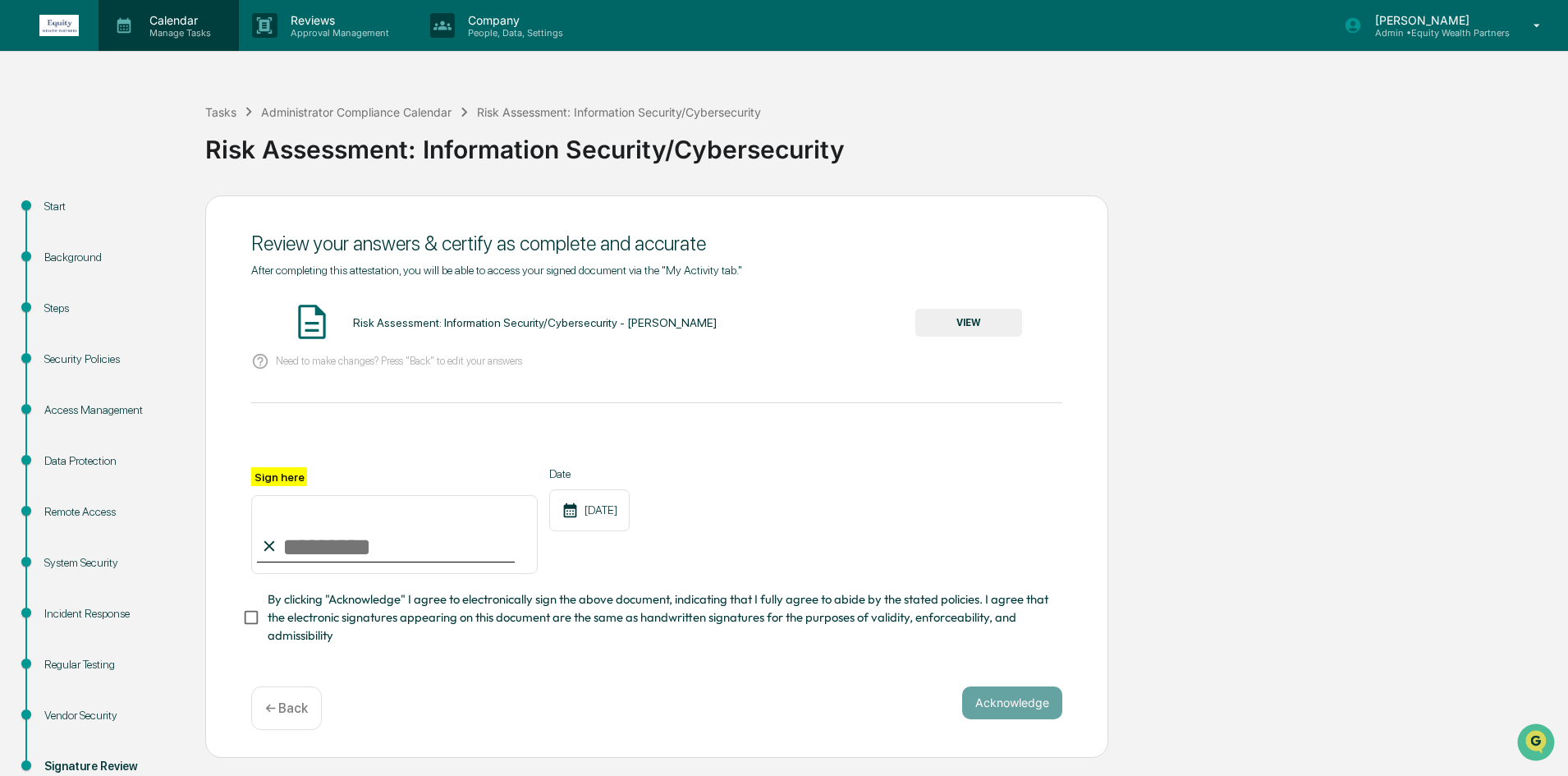
click at [163, 38] on div "Calendar Manage Tasks" at bounding box center [168, 26] width 140 height 51
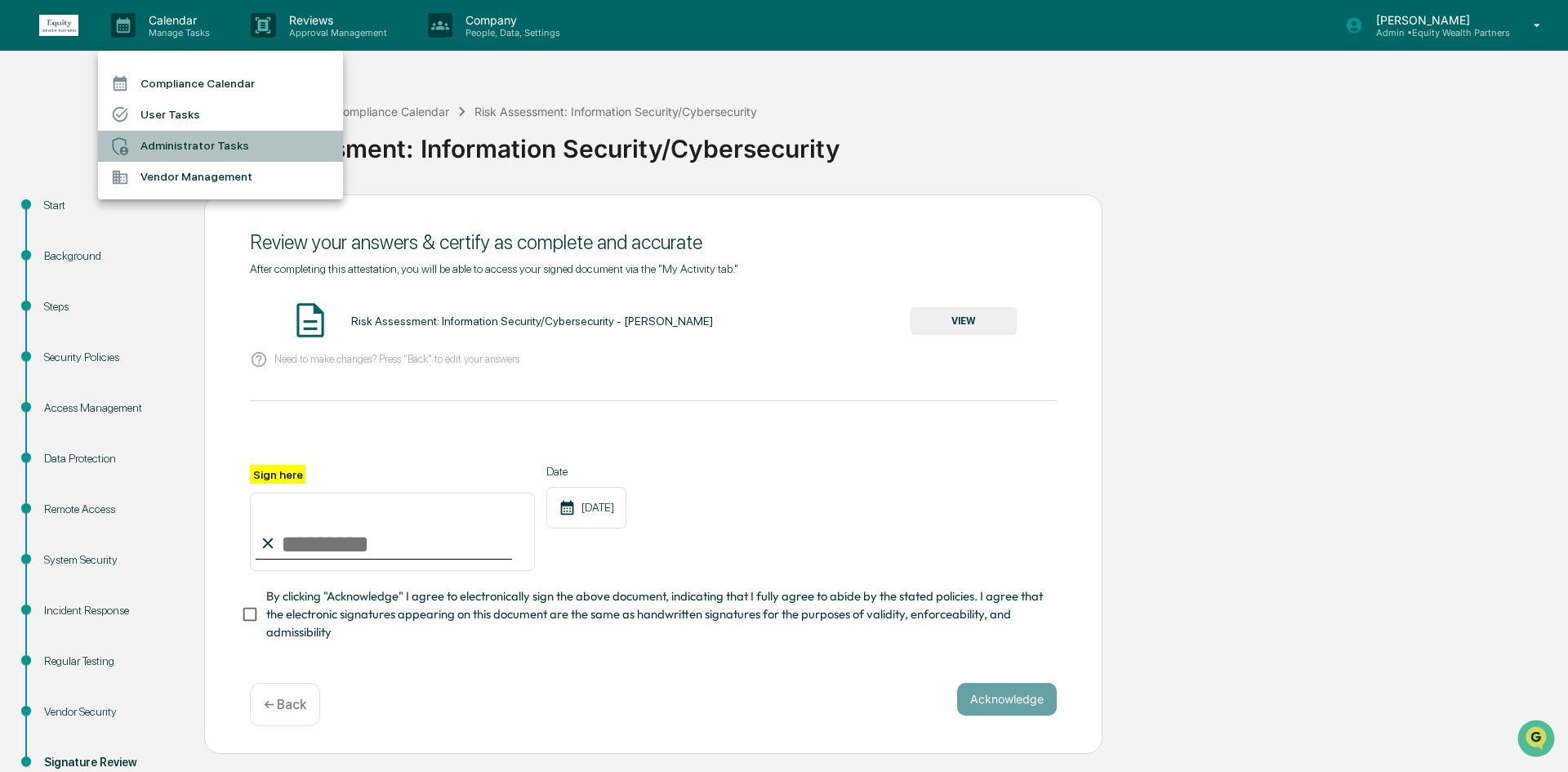
click at [174, 153] on li "Administrator Tasks" at bounding box center [220, 147] width 245 height 31
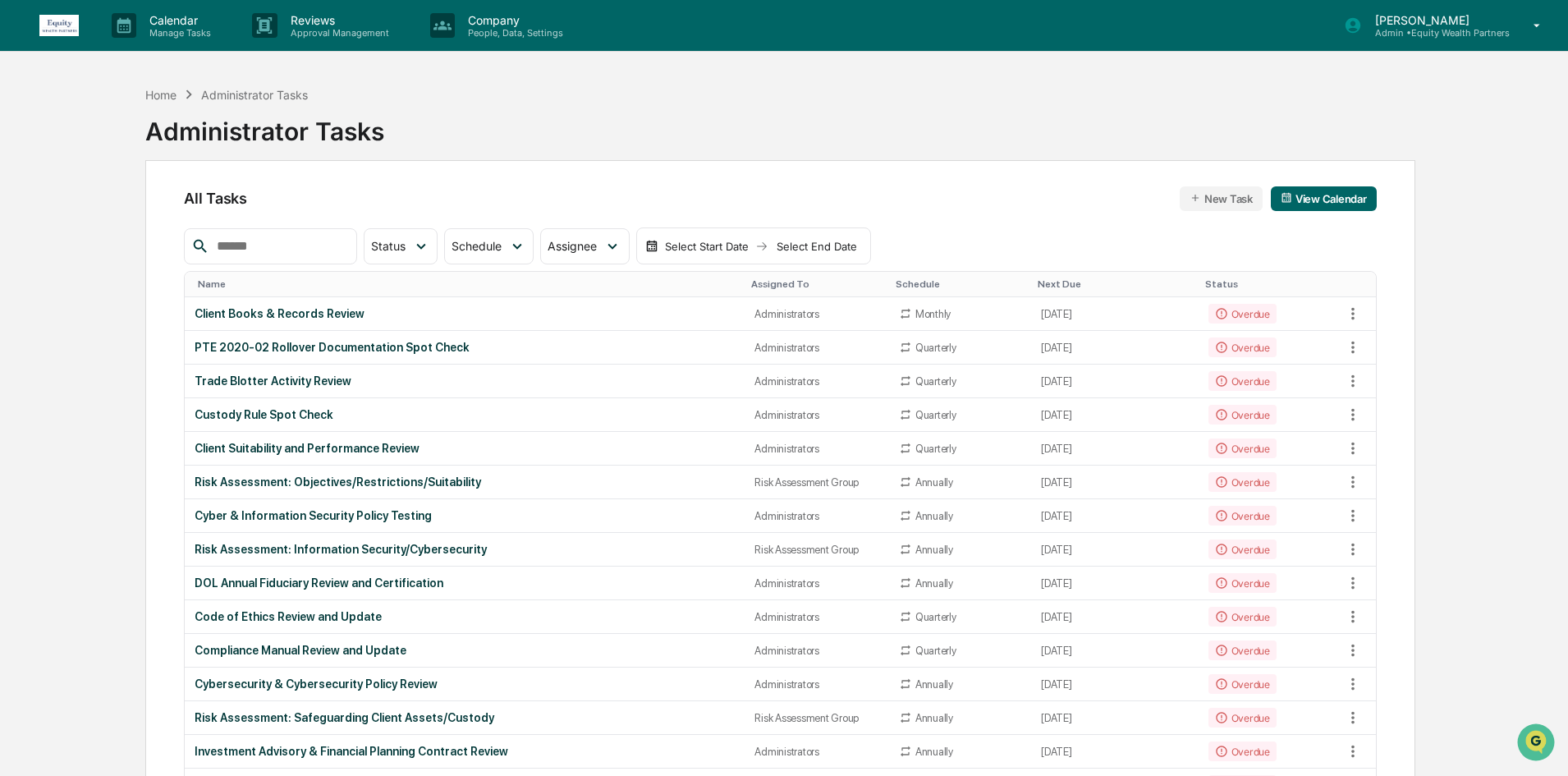
click at [320, 243] on input "text" at bounding box center [280, 245] width 139 height 21
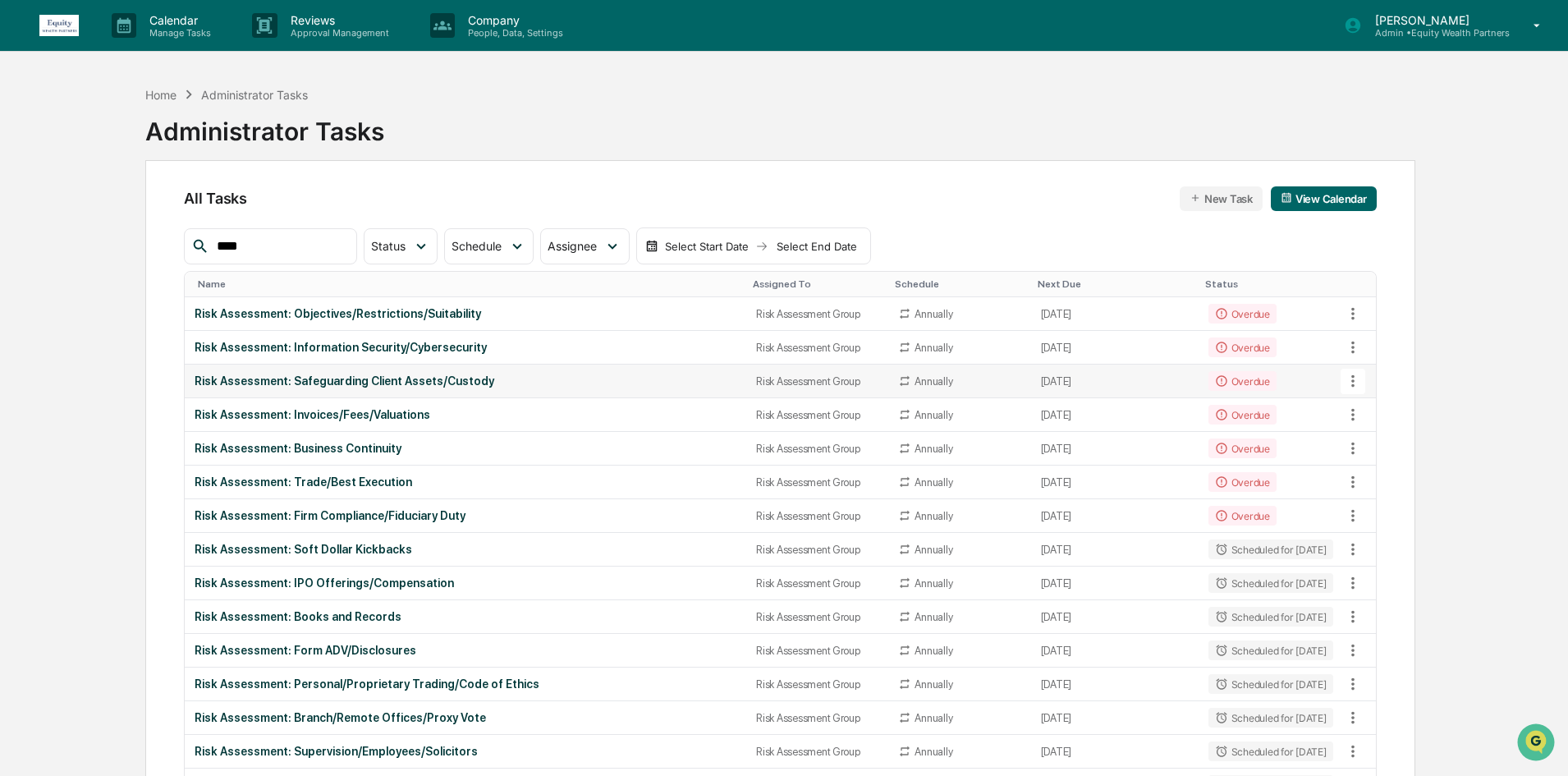
type input "****"
click at [330, 379] on div "Risk Assessment: Safeguarding Client Assets/Custody" at bounding box center [466, 381] width 542 height 13
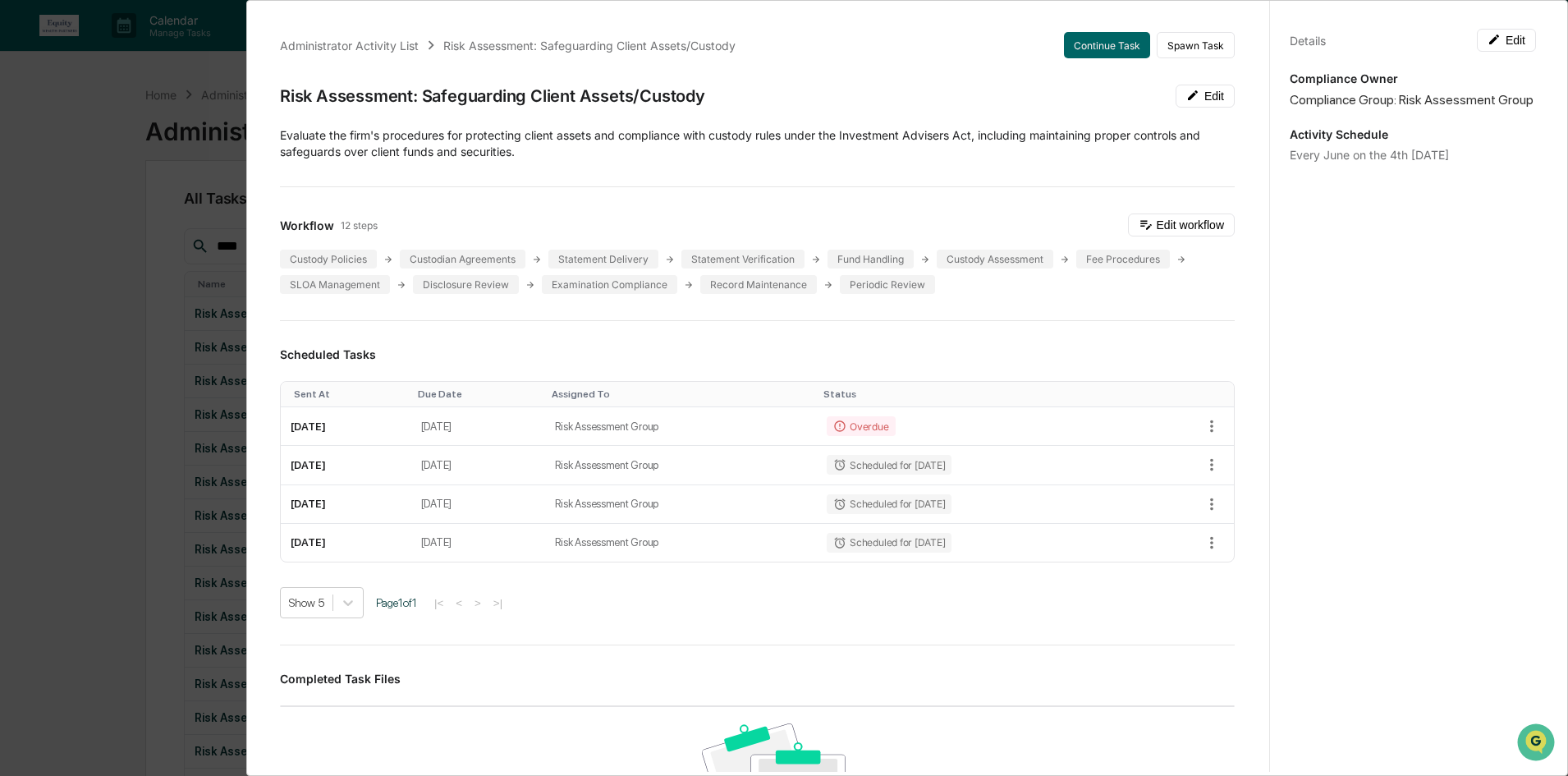
click at [124, 205] on div "Administrator Activity List Risk Assessment: Safeguarding Client Assets/Custody…" at bounding box center [784, 388] width 1568 height 776
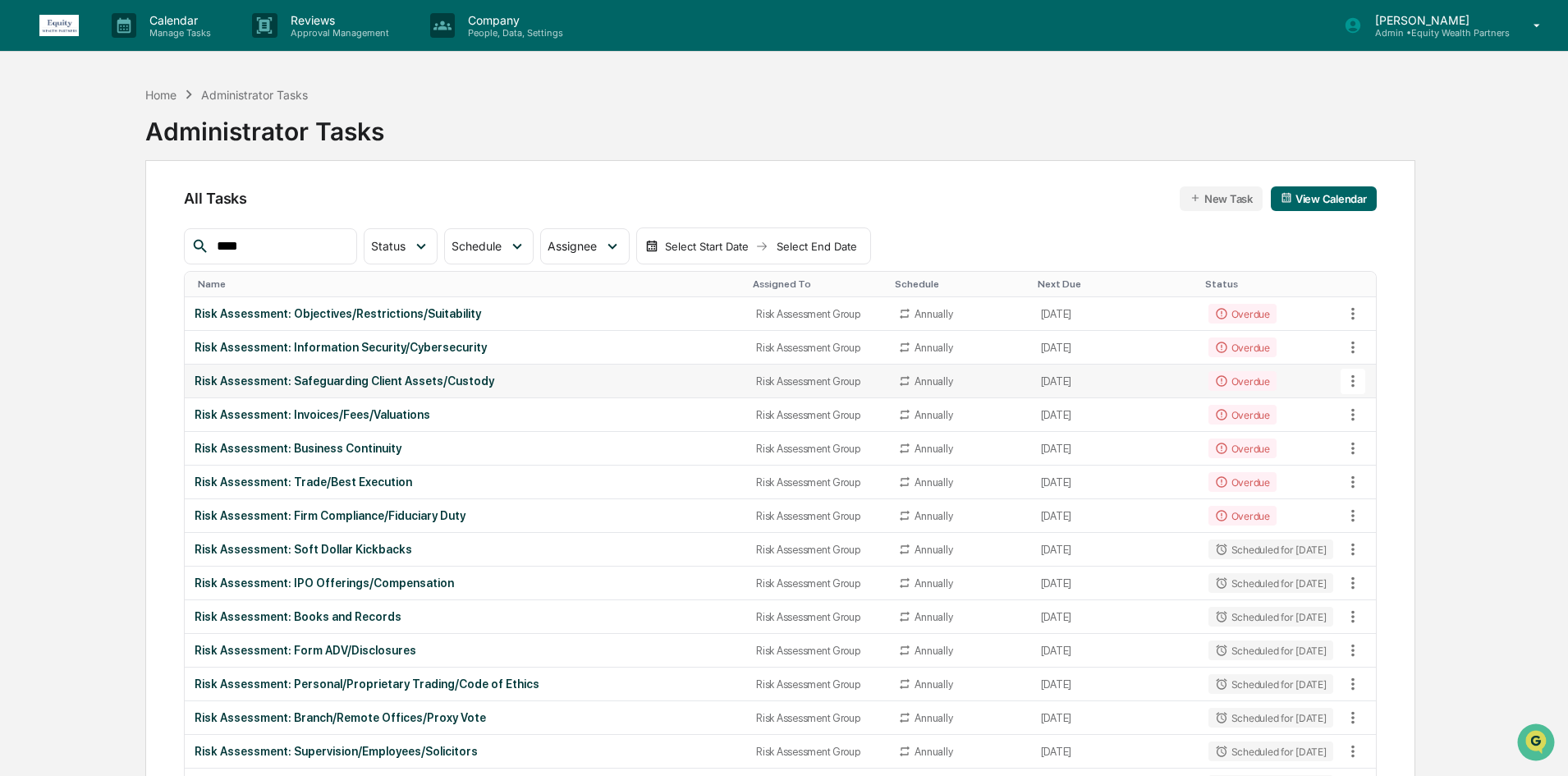
click at [588, 385] on div "Risk Assessment: Safeguarding Client Assets/Custody" at bounding box center [466, 381] width 542 height 13
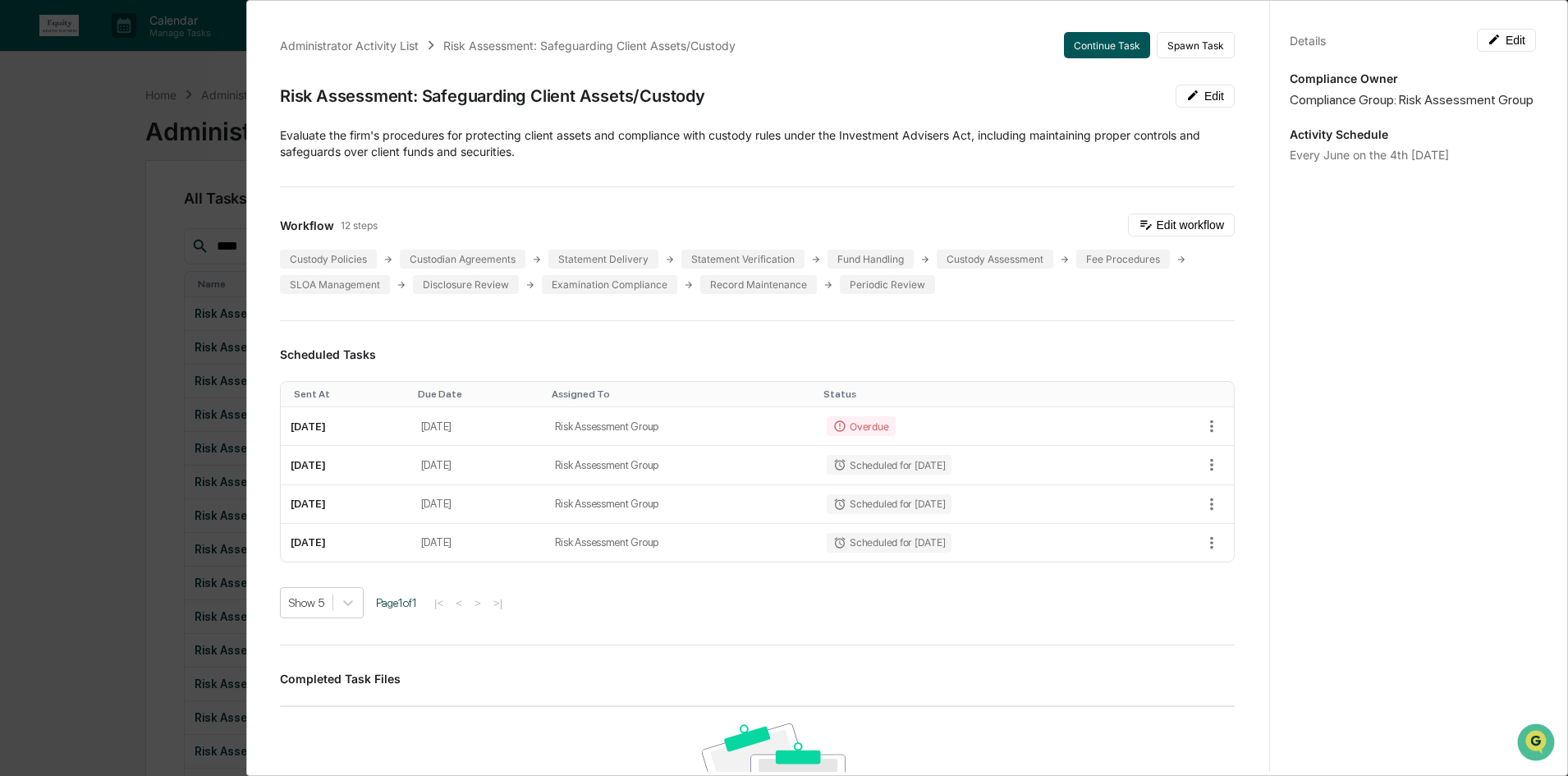
click at [1089, 50] on button "Continue Task" at bounding box center [1107, 45] width 86 height 27
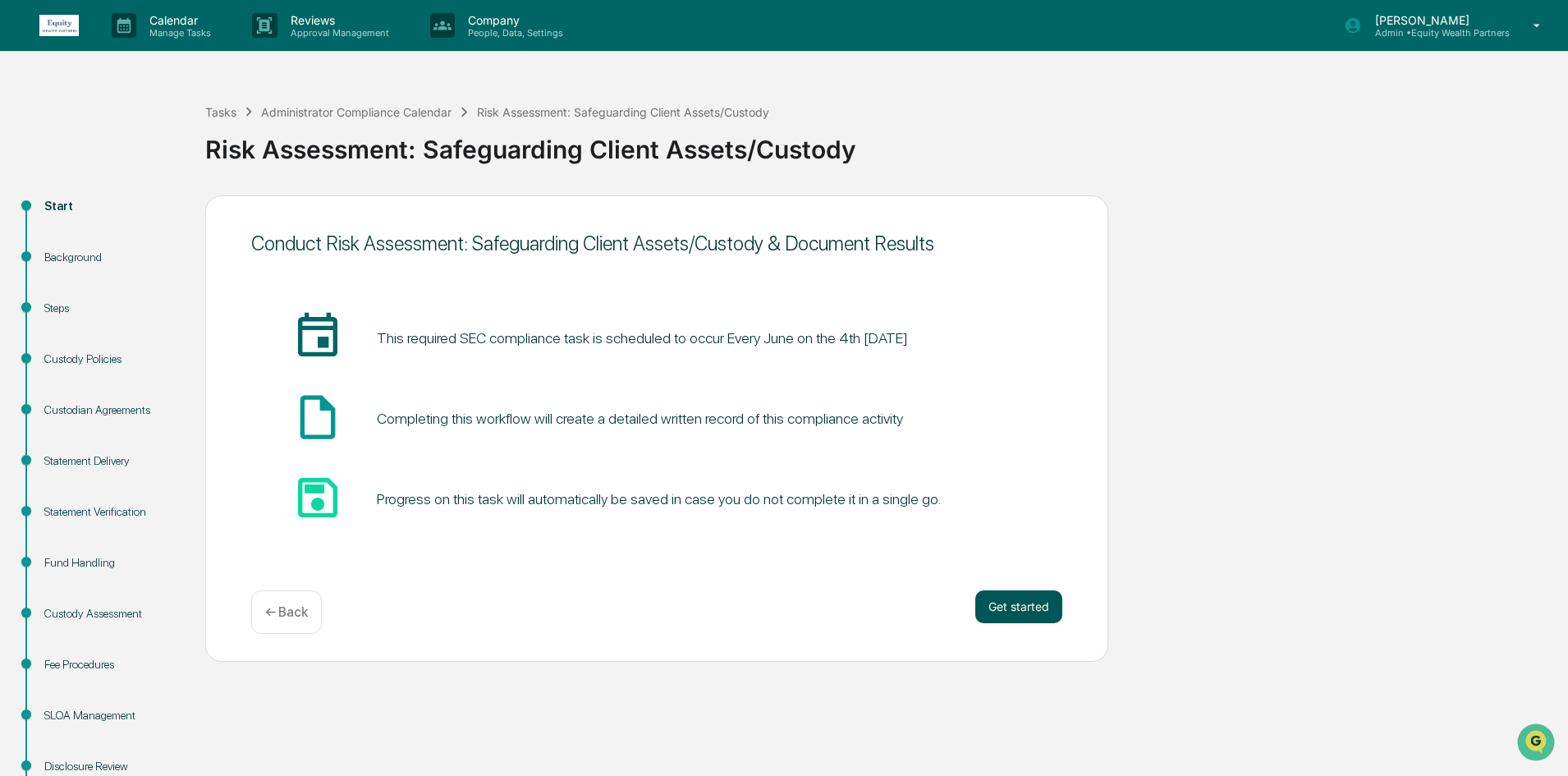
click at [1036, 613] on button "Get started" at bounding box center [1019, 607] width 87 height 33
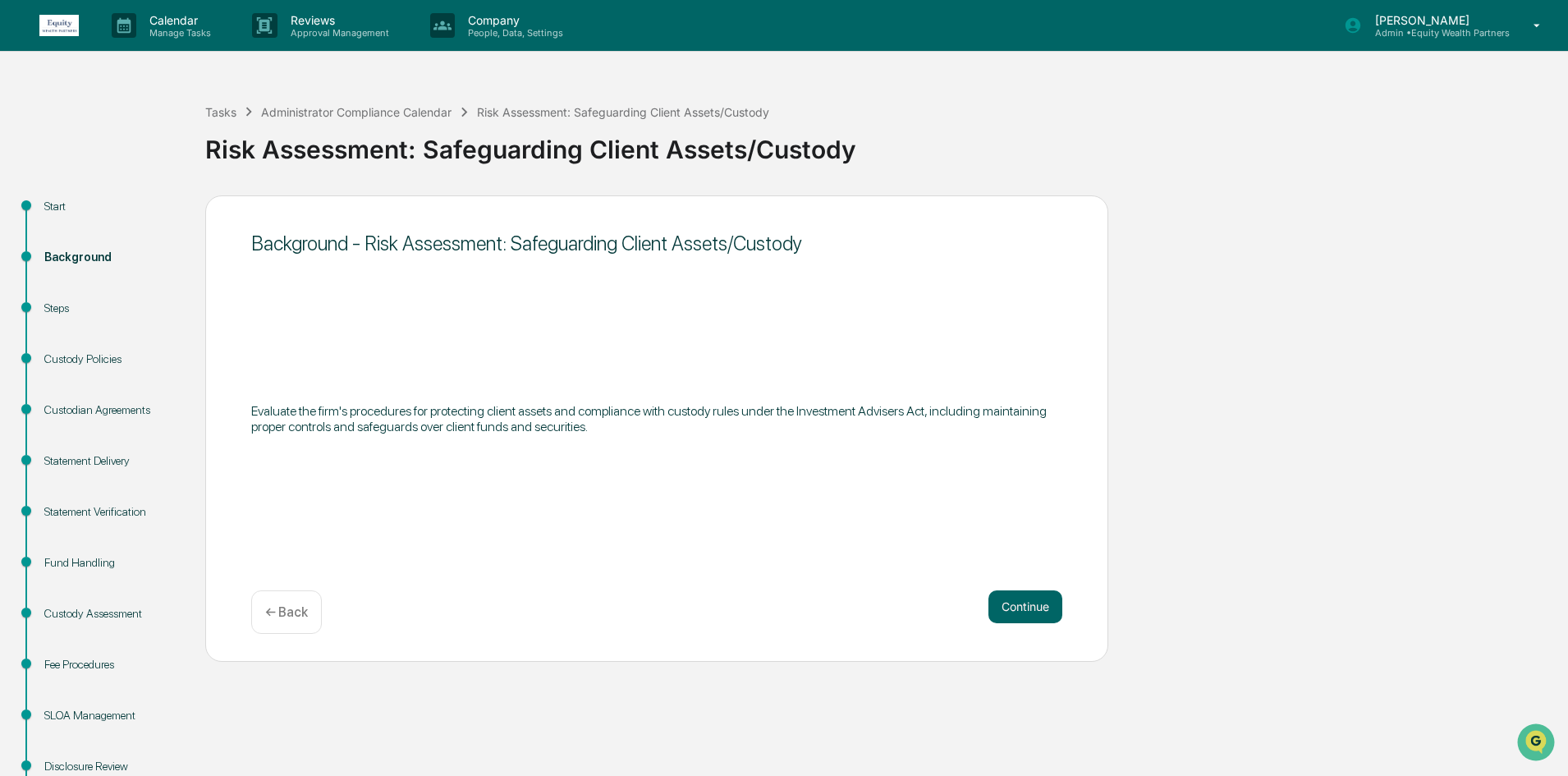
click at [1036, 613] on button "Continue" at bounding box center [1025, 607] width 74 height 33
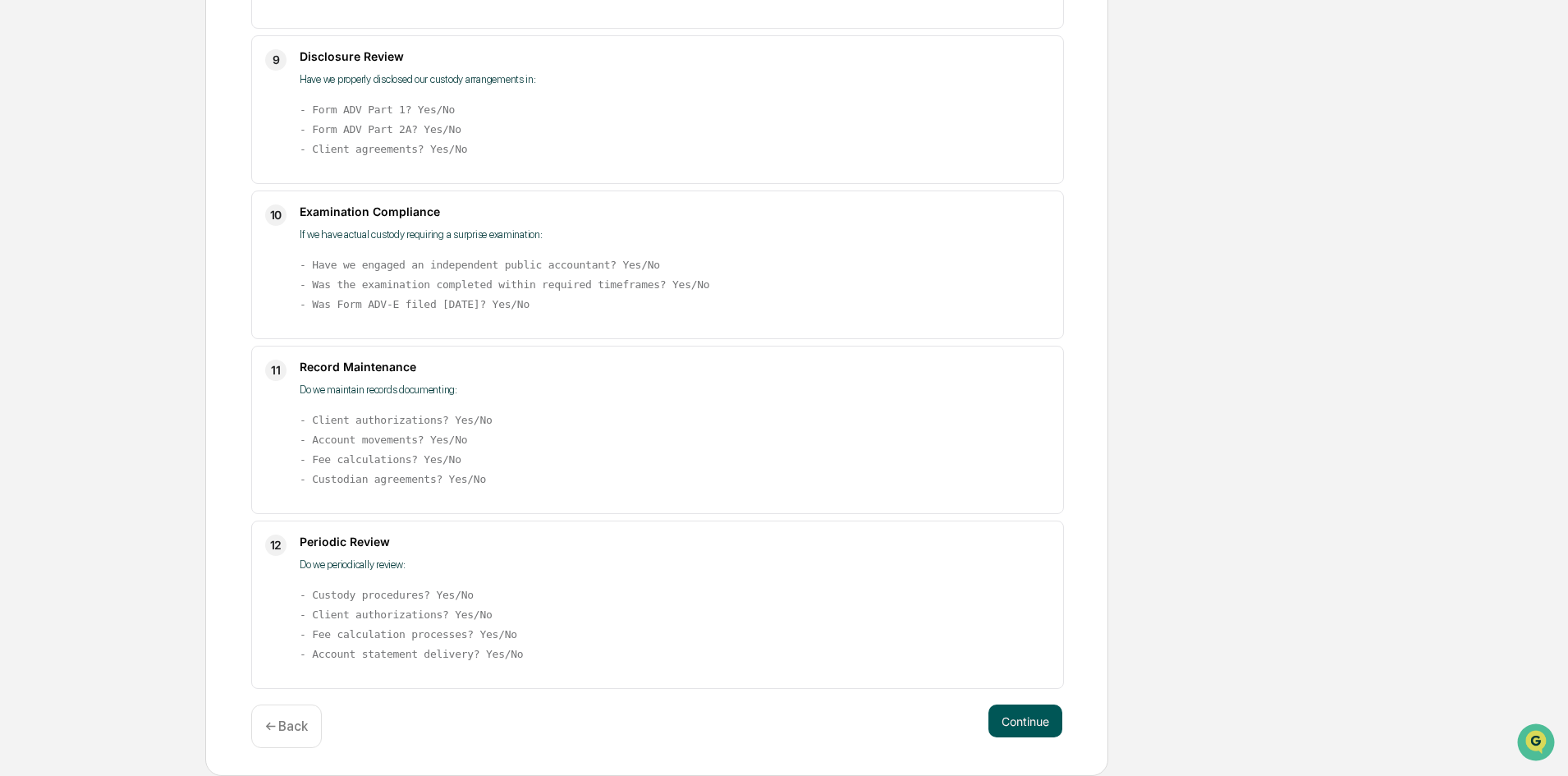
click at [1032, 708] on button "Continue" at bounding box center [1025, 721] width 74 height 33
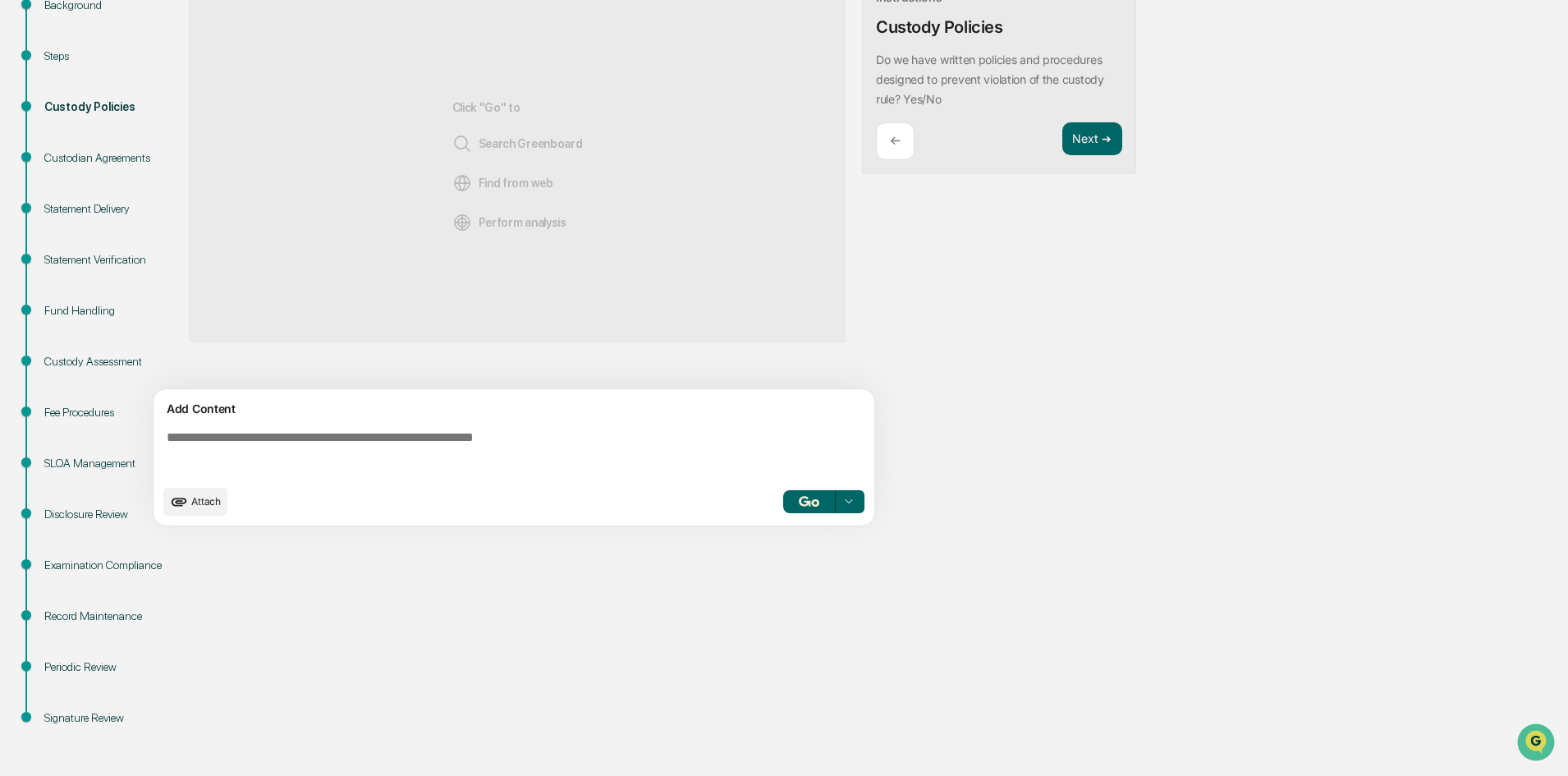
scroll to position [88, 0]
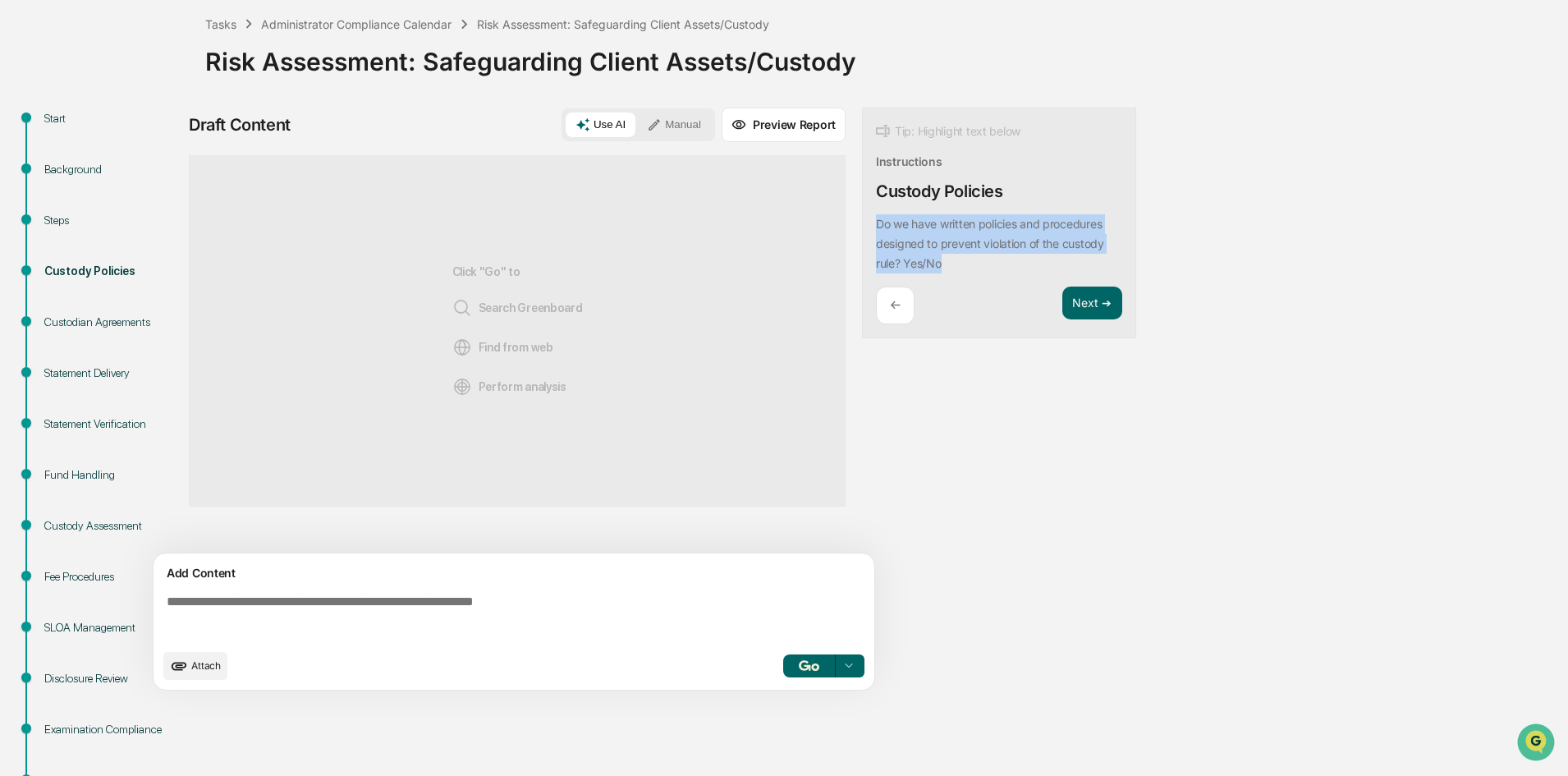
drag, startPoint x: 1043, startPoint y: 263, endPoint x: 865, endPoint y: 227, distance: 181.6
click at [865, 227] on div "Tip: Highlight text below Instructions Custody Policies Do we have written poli…" at bounding box center [1000, 223] width 275 height 232
copy p "Do we have written policies and procedures designed to prevent violation of the…"
click at [221, 599] on textarea at bounding box center [517, 617] width 714 height 59
paste textarea "**********"
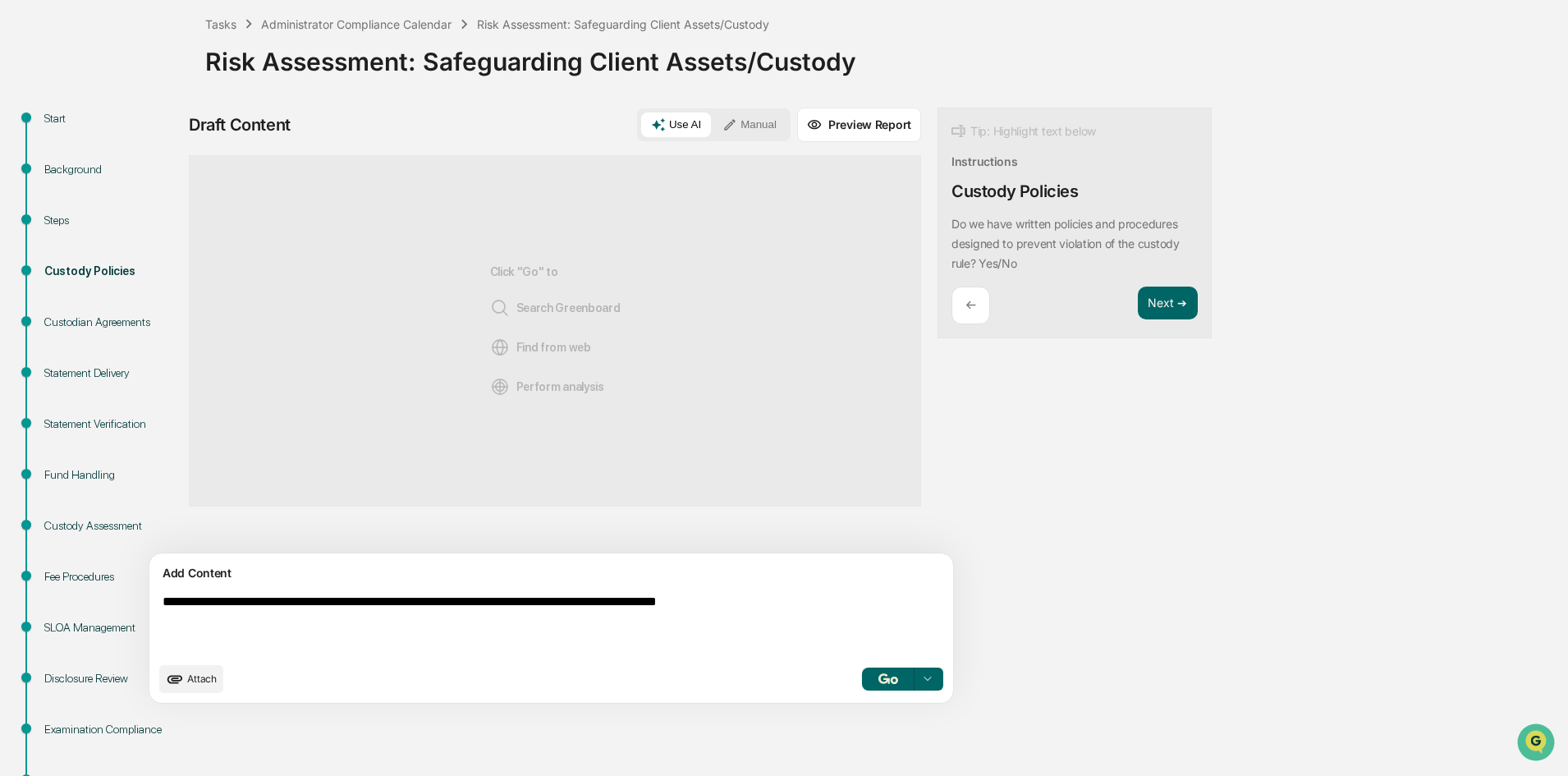
type textarea "**********"
click at [862, 685] on button "button" at bounding box center [888, 678] width 52 height 23
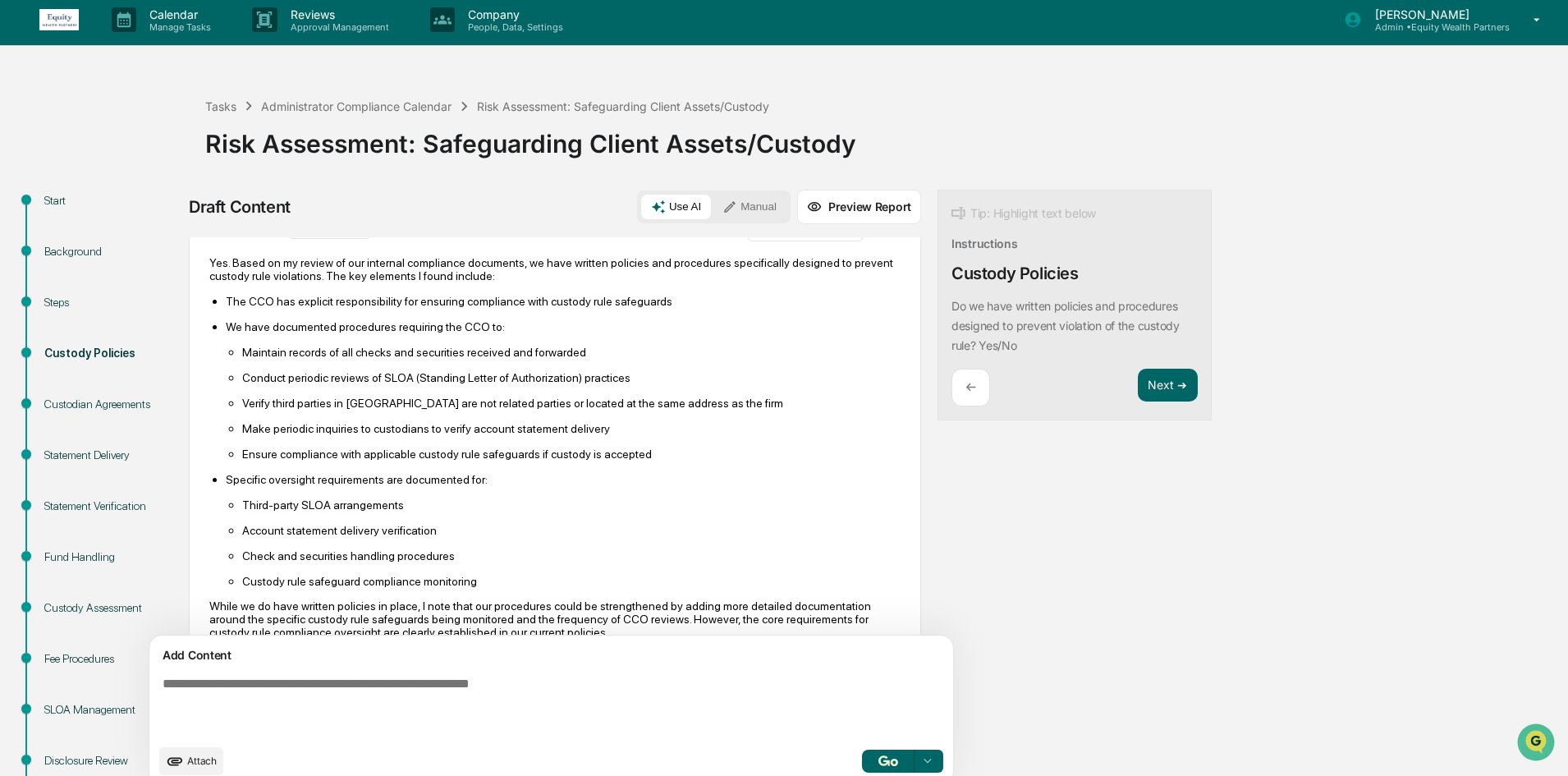
scroll to position [139, 0]
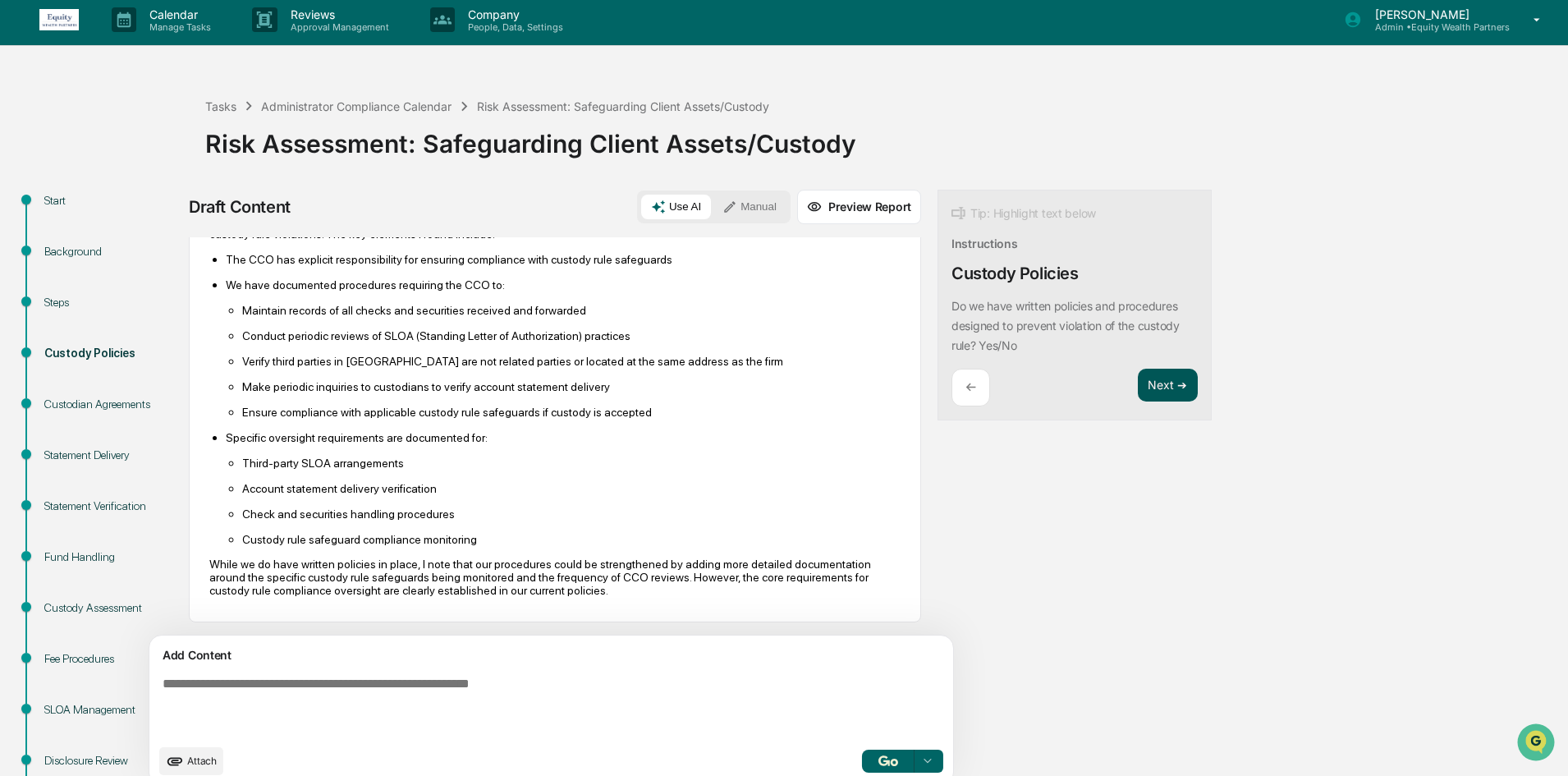
click at [1138, 393] on button "Next ➔" at bounding box center [1167, 385] width 59 height 34
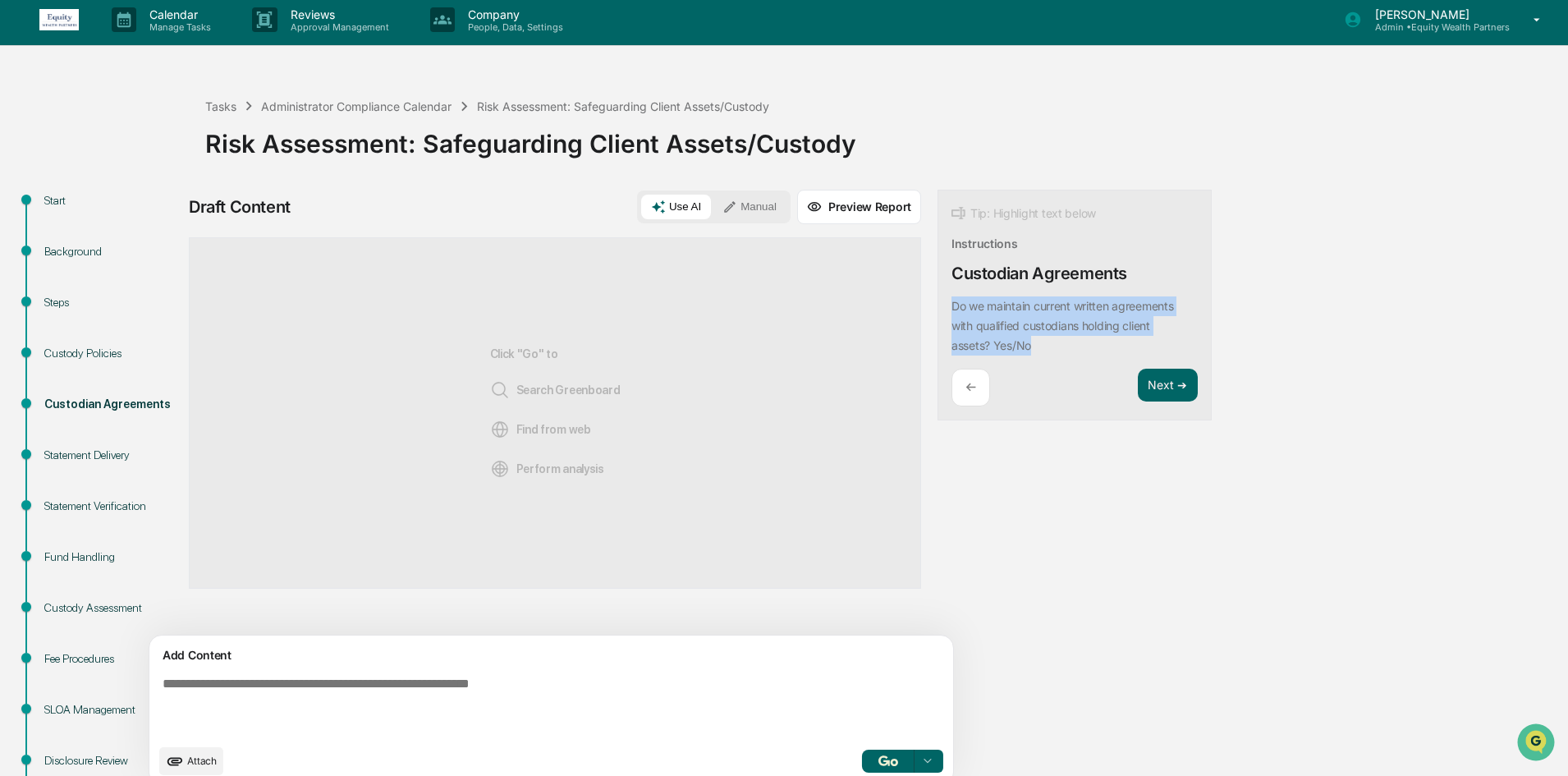
drag, startPoint x: 1000, startPoint y: 354, endPoint x: 860, endPoint y: 292, distance: 153.1
click at [860, 292] on div "Draft Content Use AI Manual Preview Report Sources Click "Go" to Search Greenbo…" at bounding box center [648, 492] width 920 height 606
copy p "Do we maintain current written agreements with qualified custodians holding cli…"
click at [279, 701] on textarea at bounding box center [513, 706] width 714 height 72
paste textarea "**********"
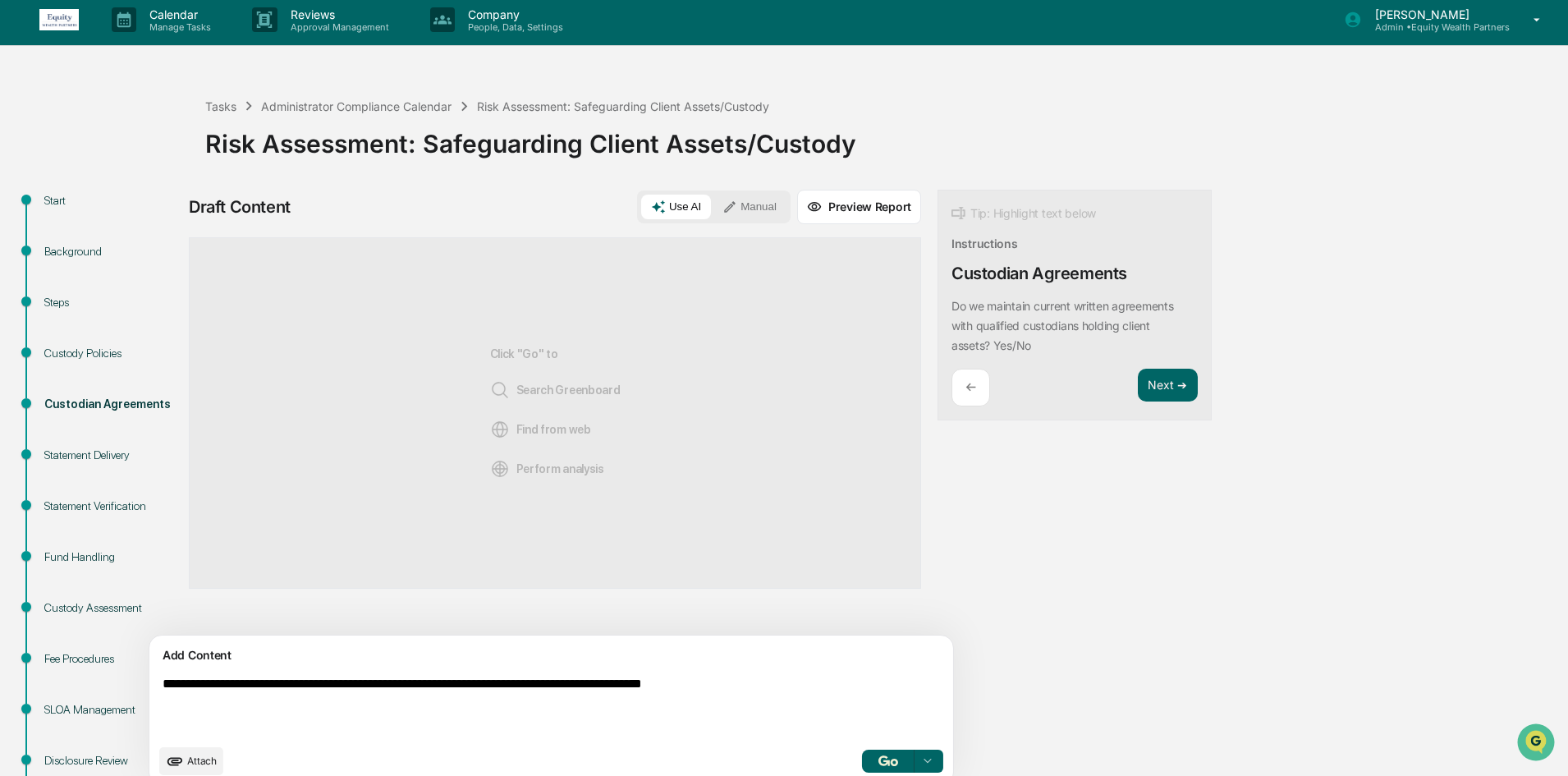
type textarea "**********"
click at [879, 761] on img "button" at bounding box center [889, 760] width 20 height 11
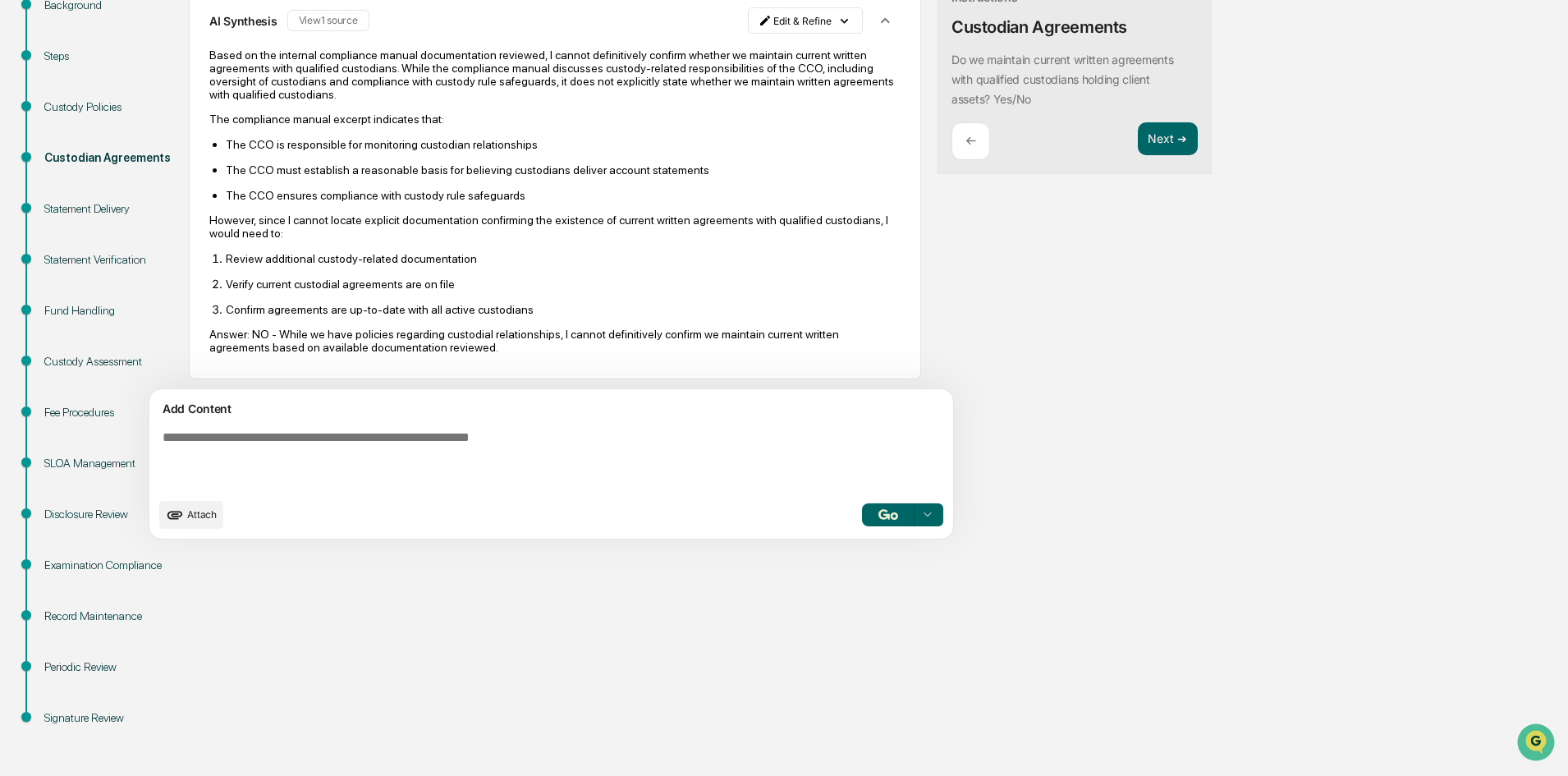
scroll to position [62, 0]
click at [1138, 131] on button "Next ➔" at bounding box center [1167, 139] width 59 height 34
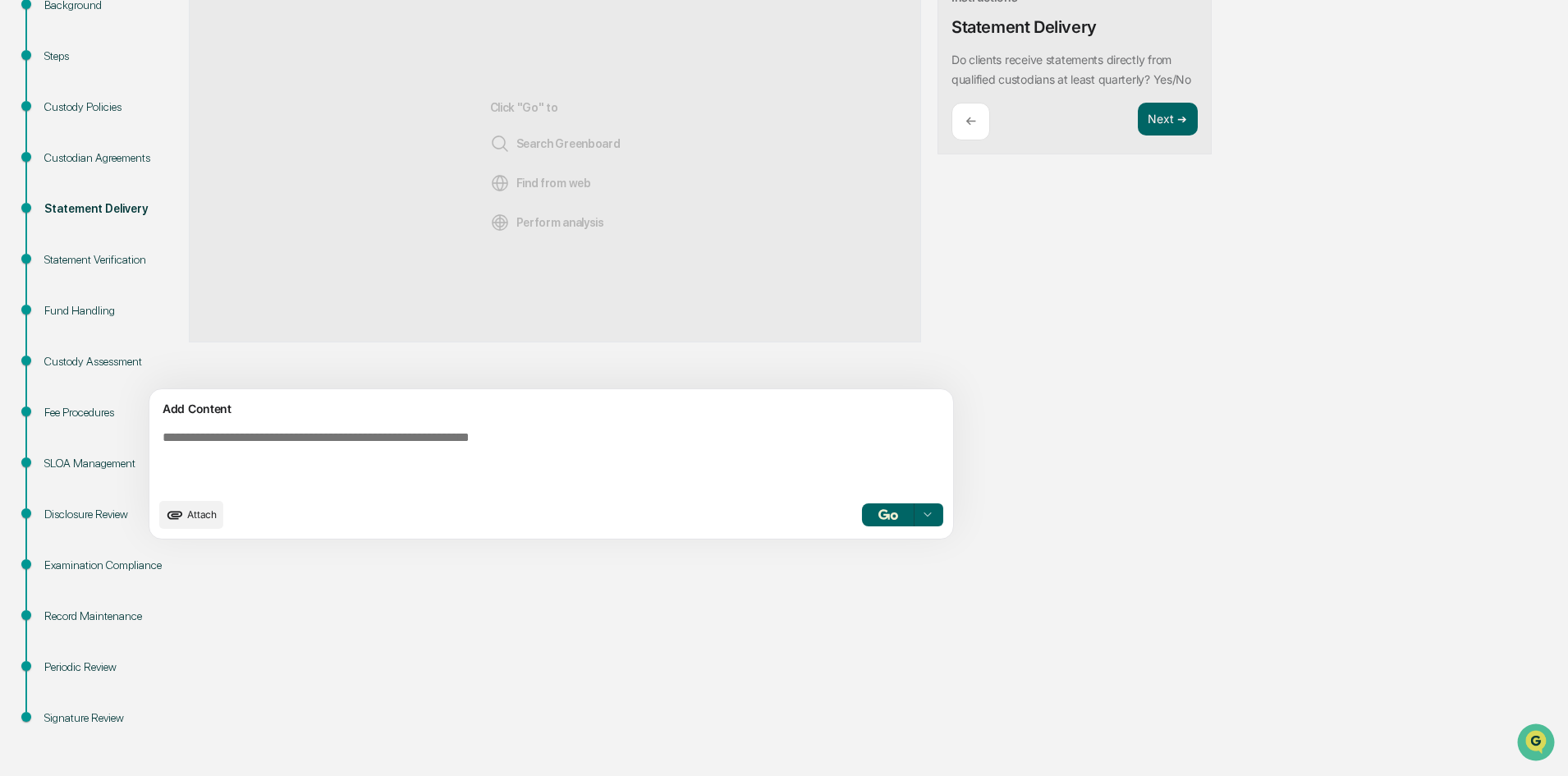
scroll to position [0, 0]
drag, startPoint x: 999, startPoint y: 90, endPoint x: 872, endPoint y: 55, distance: 131.7
click at [937, 55] on div "Tip: Highlight text below Instructions Statement Delivery Do clients receive st…" at bounding box center [1075, 48] width 275 height 211
copy p "Do clients receive statements directly from qualified custodians at least quart…"
click at [330, 440] on textarea at bounding box center [513, 459] width 714 height 72
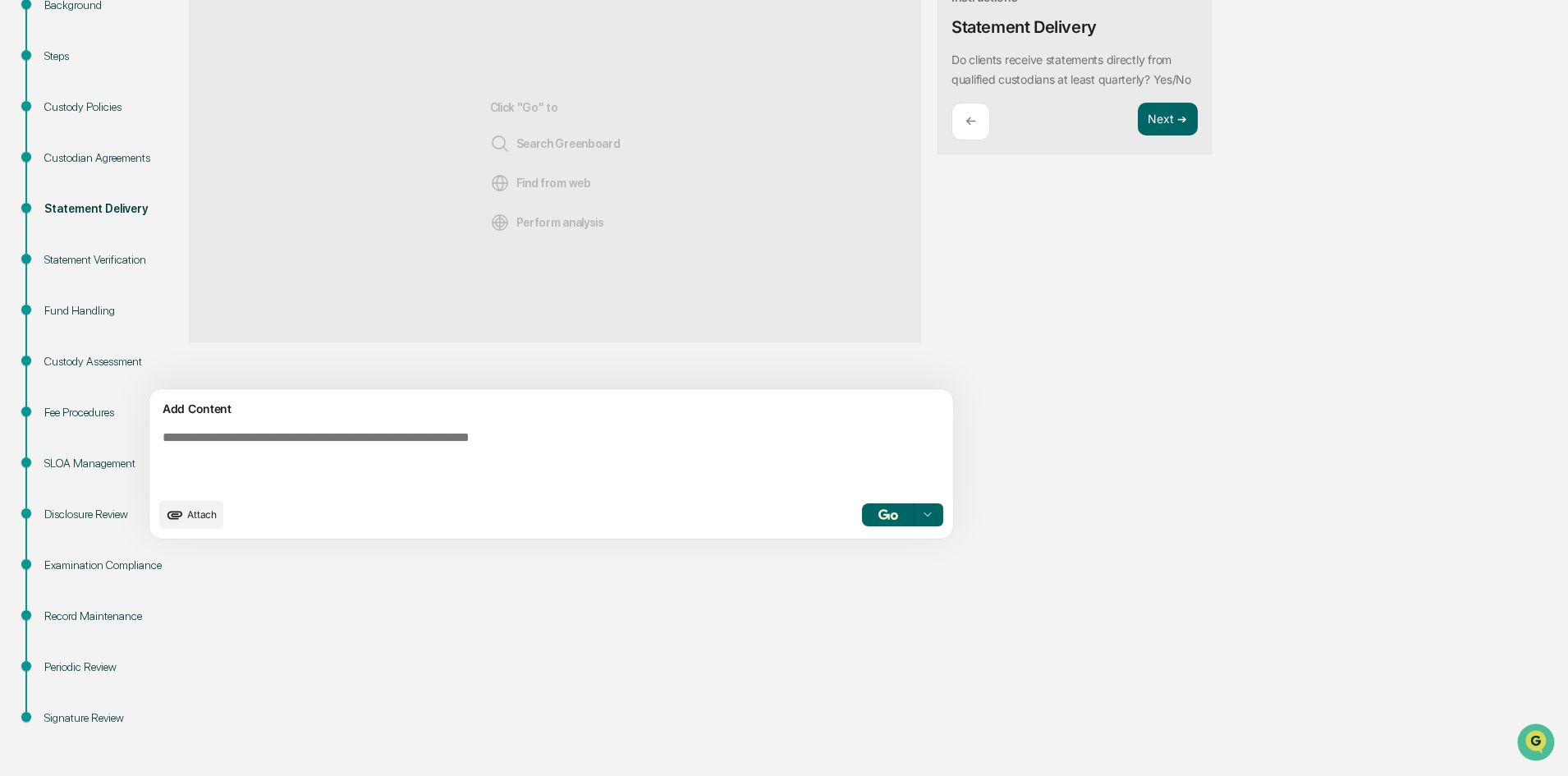
paste textarea "**********"
type textarea "**********"
click at [862, 514] on button "button" at bounding box center [888, 514] width 52 height 23
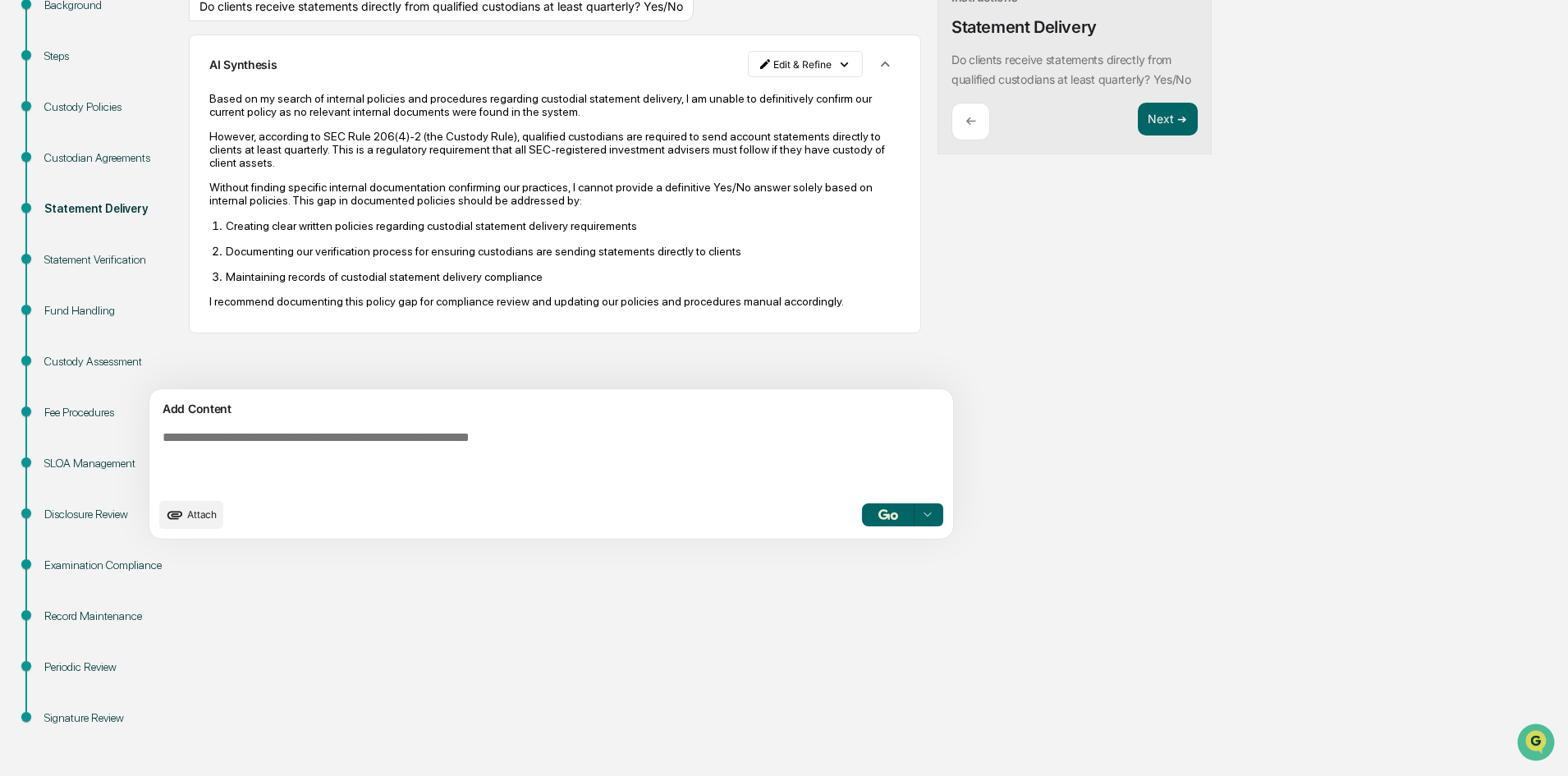
scroll to position [170, 0]
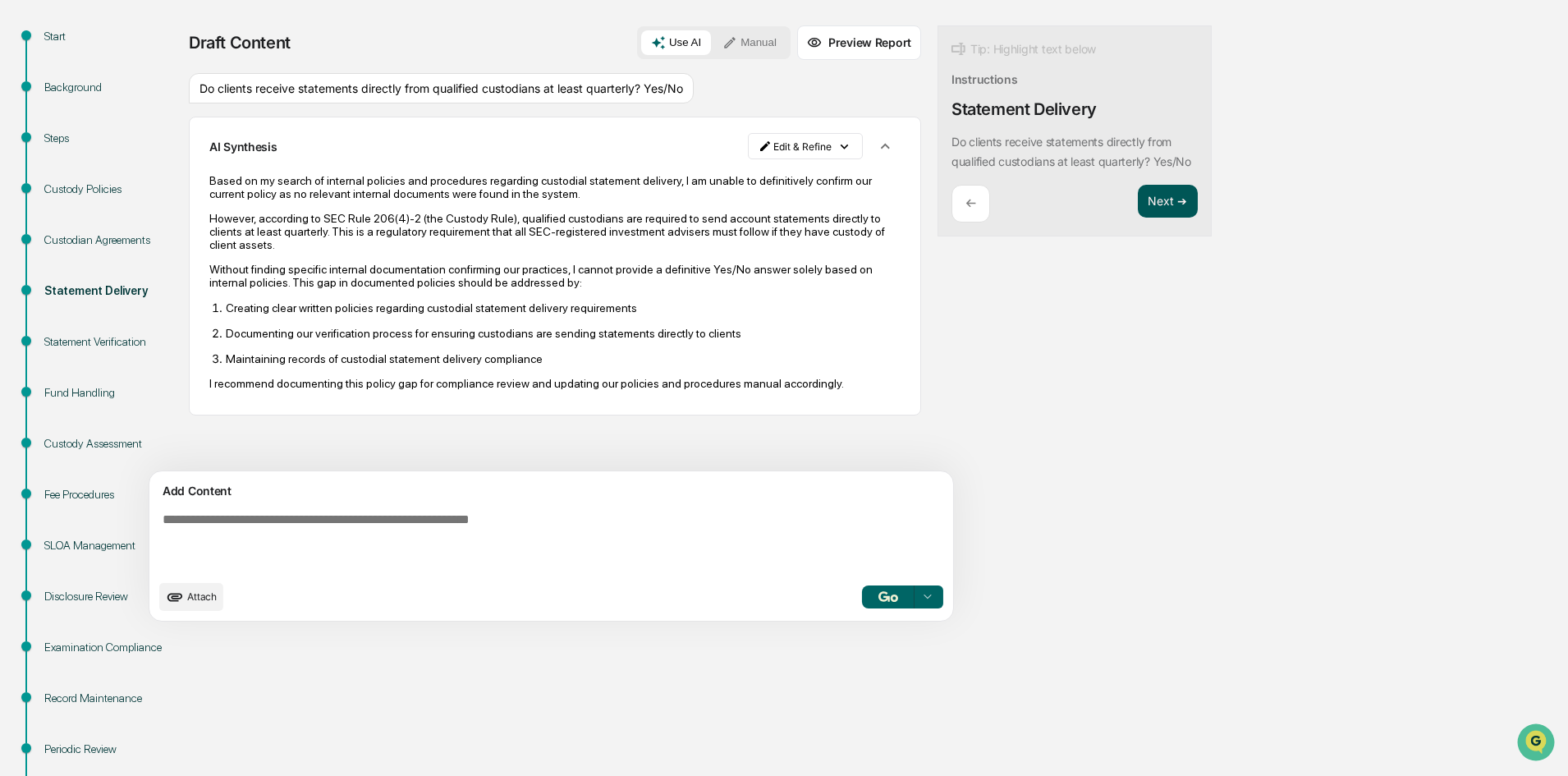
click at [1138, 216] on button "Next ➔" at bounding box center [1167, 201] width 59 height 34
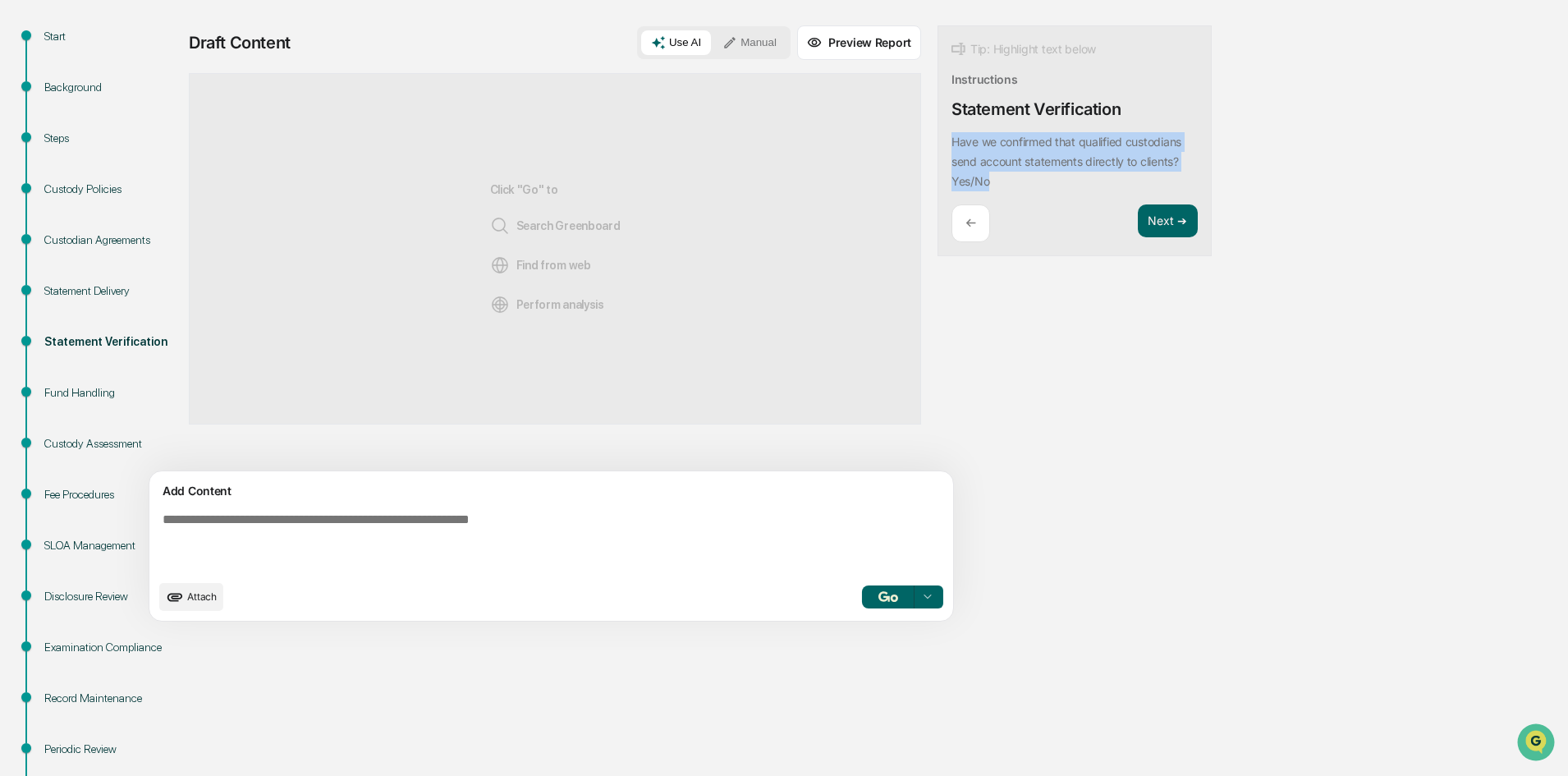
drag, startPoint x: 936, startPoint y: 183, endPoint x: 860, endPoint y: 142, distance: 86.4
click at [860, 142] on div "Draft Content Use AI Manual Preview Report Sources Click "Go" to Search Greenbo…" at bounding box center [648, 329] width 920 height 606
copy p "Have we confirmed that qualified custodians send account statements directly to…"
click at [250, 523] on textarea at bounding box center [513, 542] width 714 height 72
paste textarea "**********"
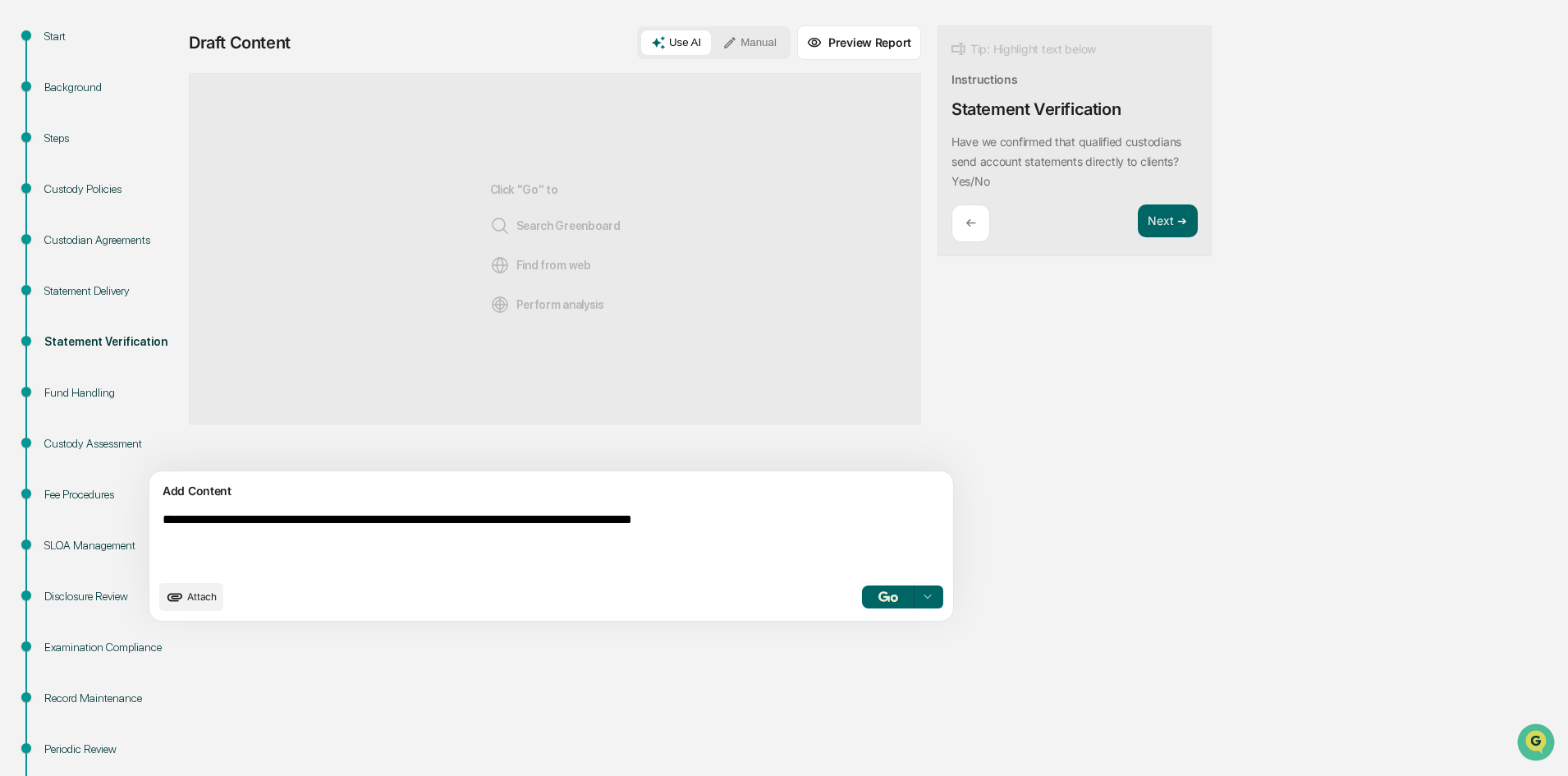
type textarea "**********"
click at [879, 594] on img "button" at bounding box center [889, 597] width 20 height 11
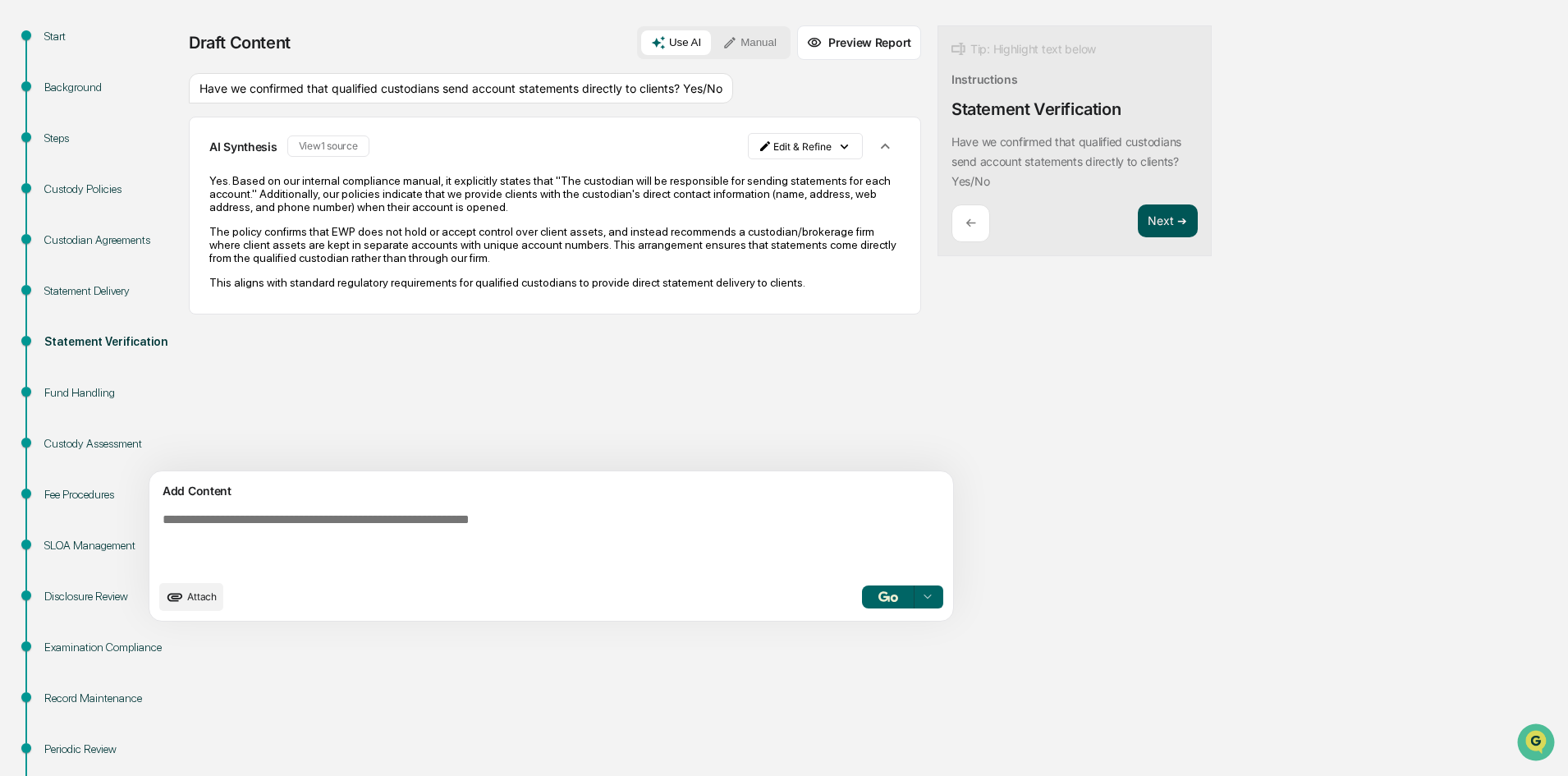
click at [1138, 216] on button "Next ➔" at bounding box center [1167, 221] width 59 height 34
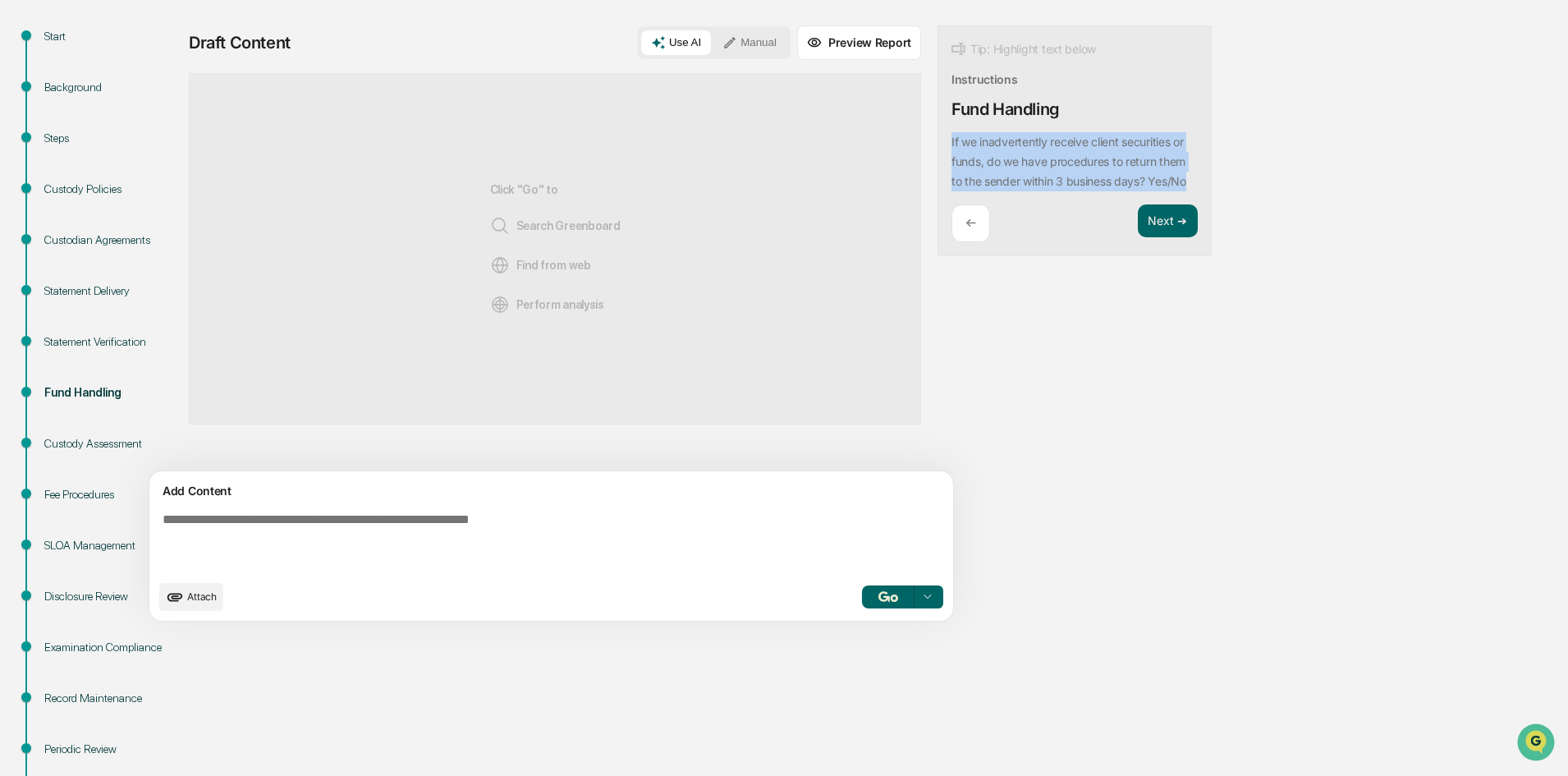
drag, startPoint x: 1119, startPoint y: 181, endPoint x: 872, endPoint y: 136, distance: 251.1
click at [937, 136] on div "Tip: Highlight text below Instructions Fund Handling If we inadvertently receiv…" at bounding box center [1075, 141] width 275 height 232
click at [262, 517] on textarea at bounding box center [513, 542] width 714 height 72
paste textarea "**********"
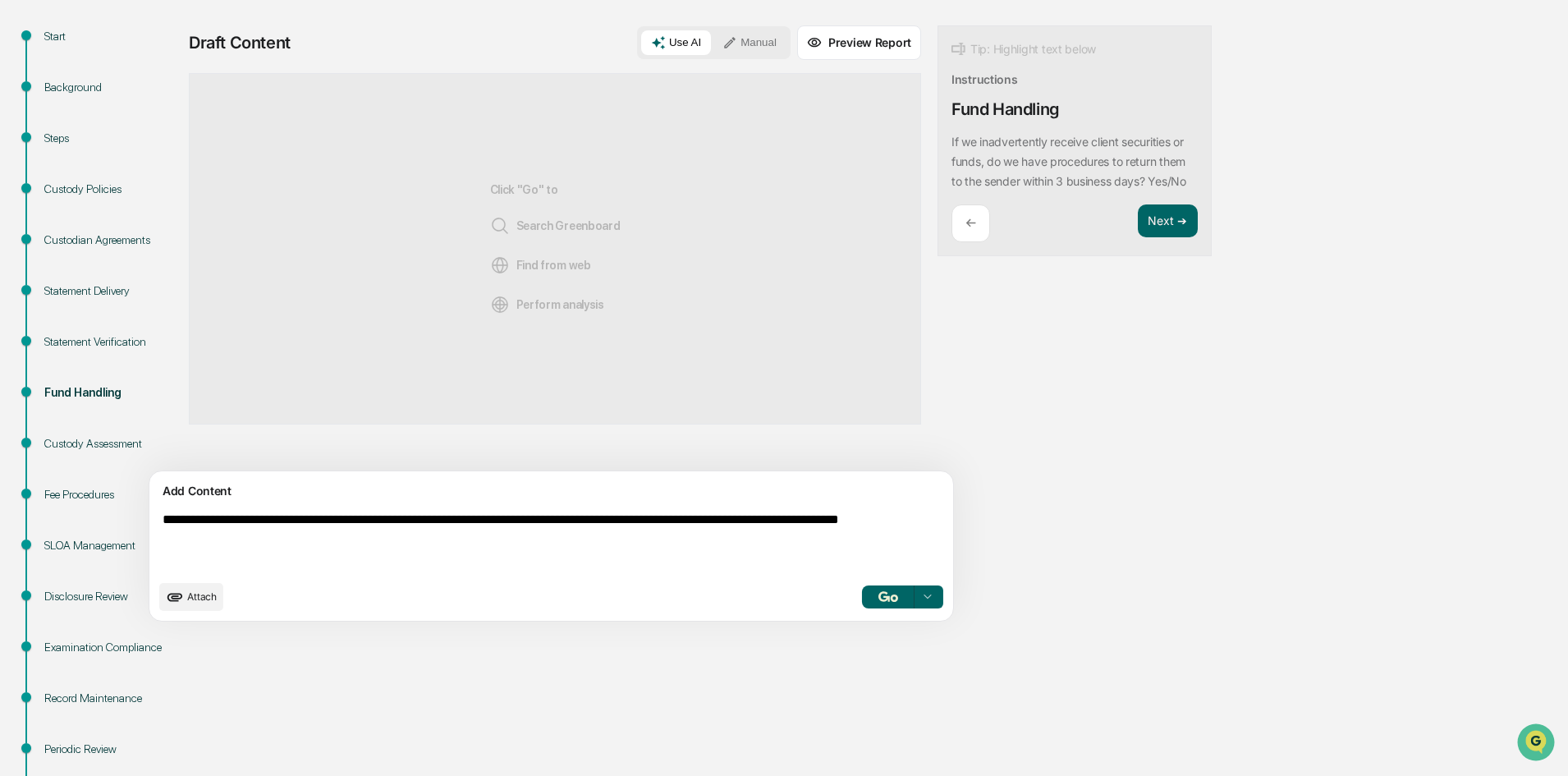
type textarea "**********"
click at [879, 593] on img "button" at bounding box center [889, 597] width 20 height 11
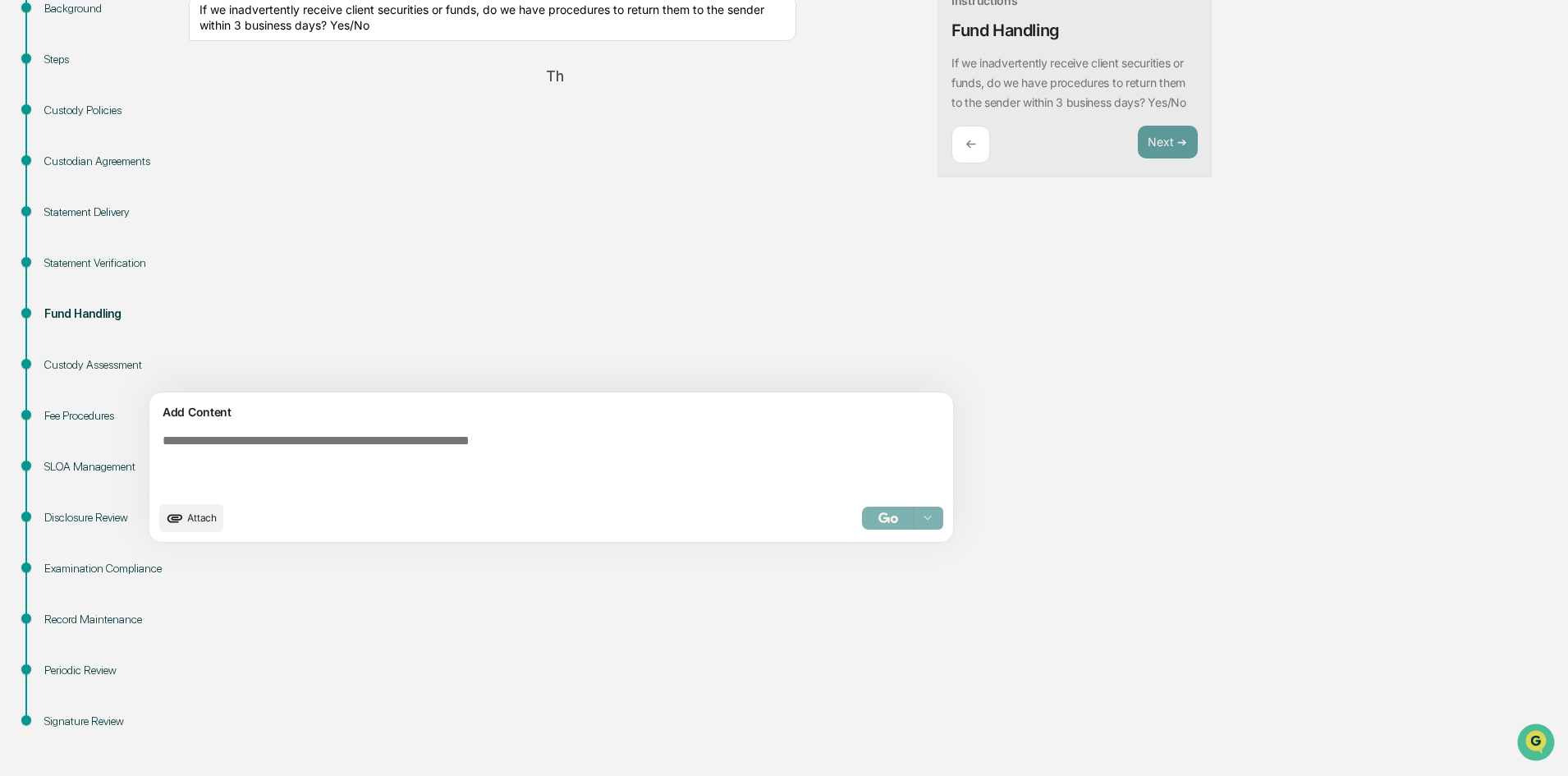
scroll to position [252, 0]
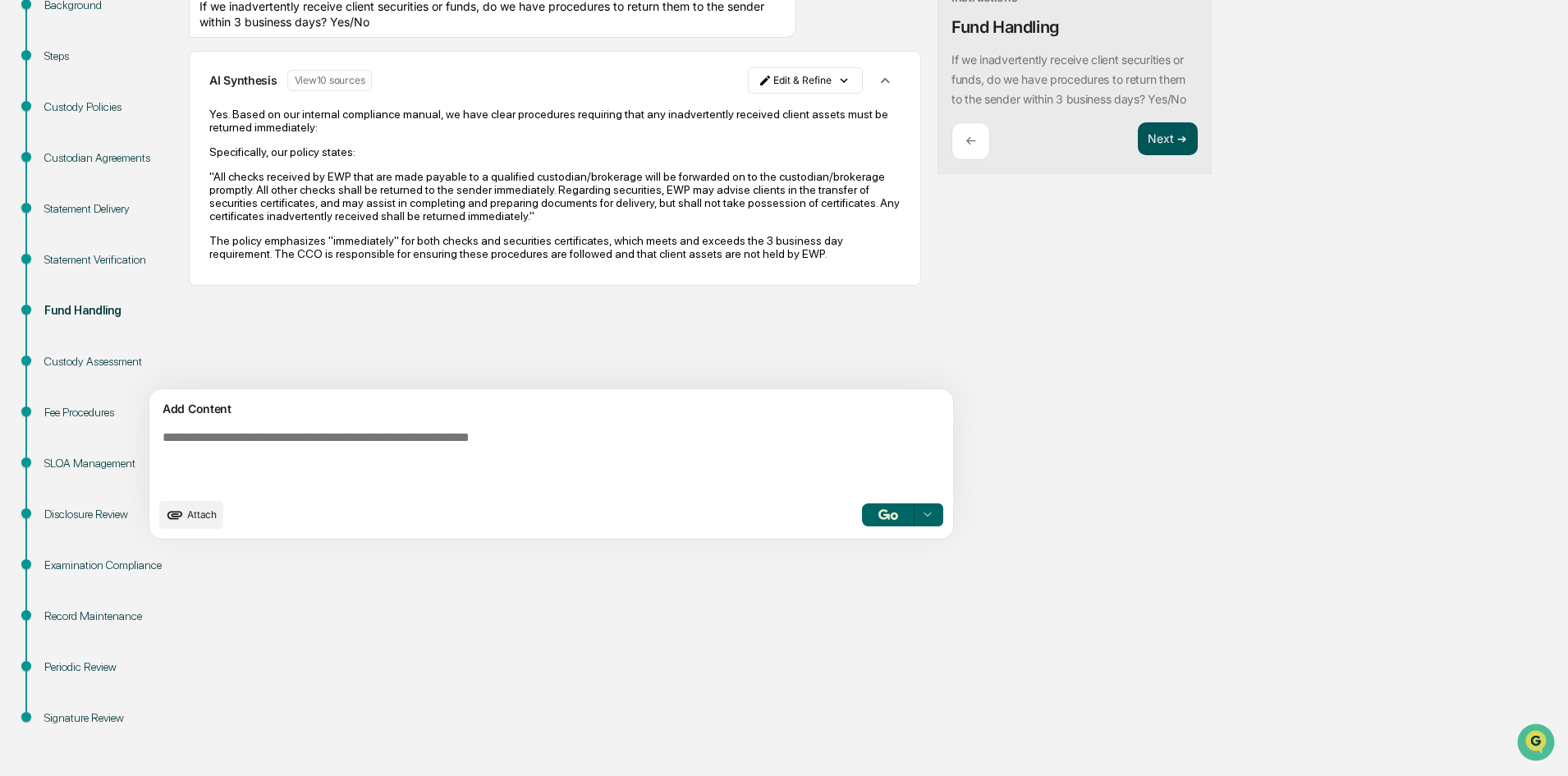
click at [1138, 139] on button "Next ➔" at bounding box center [1167, 139] width 59 height 34
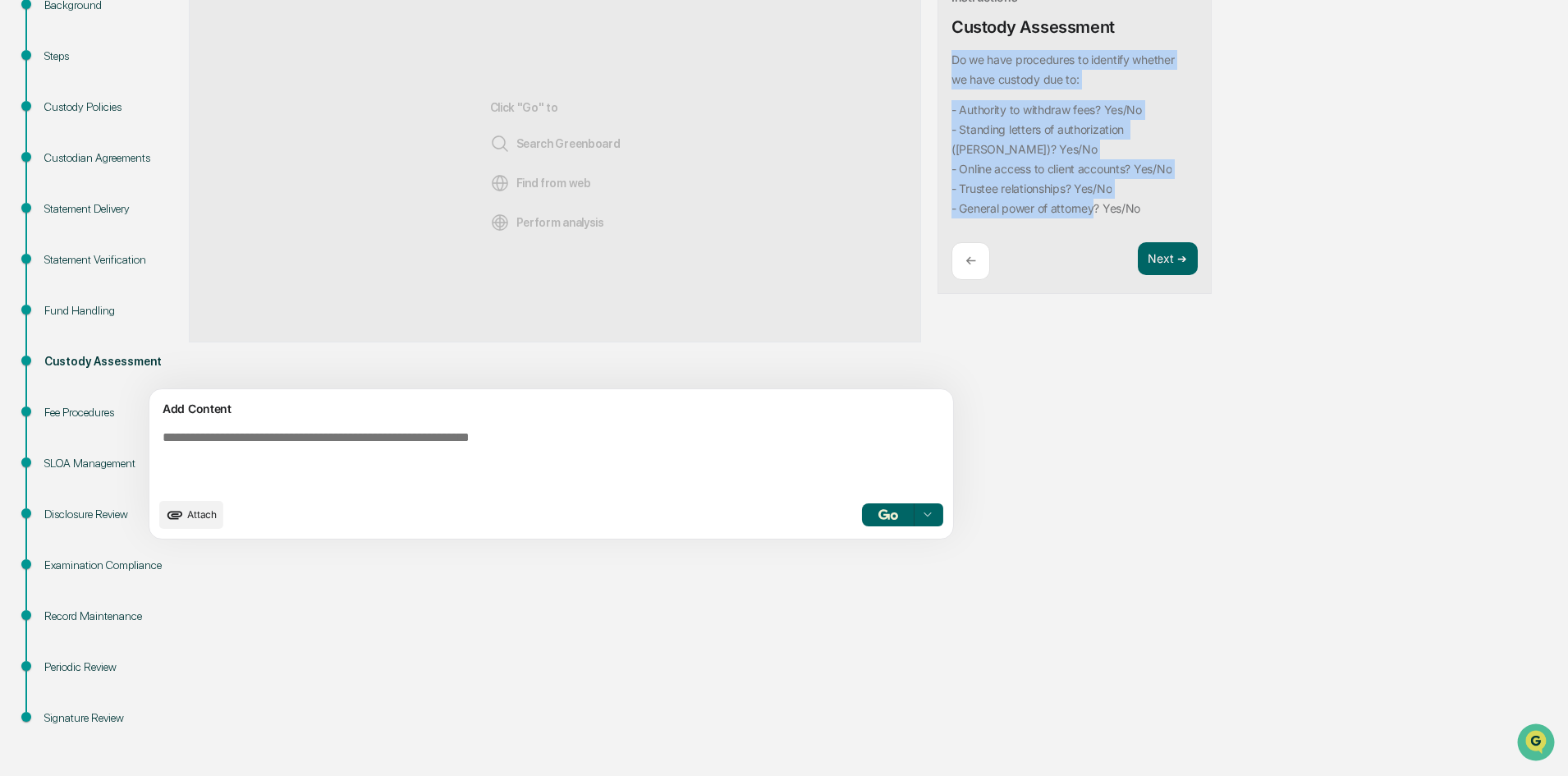
drag, startPoint x: 1090, startPoint y: 212, endPoint x: 874, endPoint y: 56, distance: 266.4
click at [937, 56] on div "Tip: Highlight text below Instructions Custody Assessment Do we have procedures…" at bounding box center [1075, 119] width 275 height 351
click at [365, 449] on textarea at bounding box center [513, 459] width 714 height 72
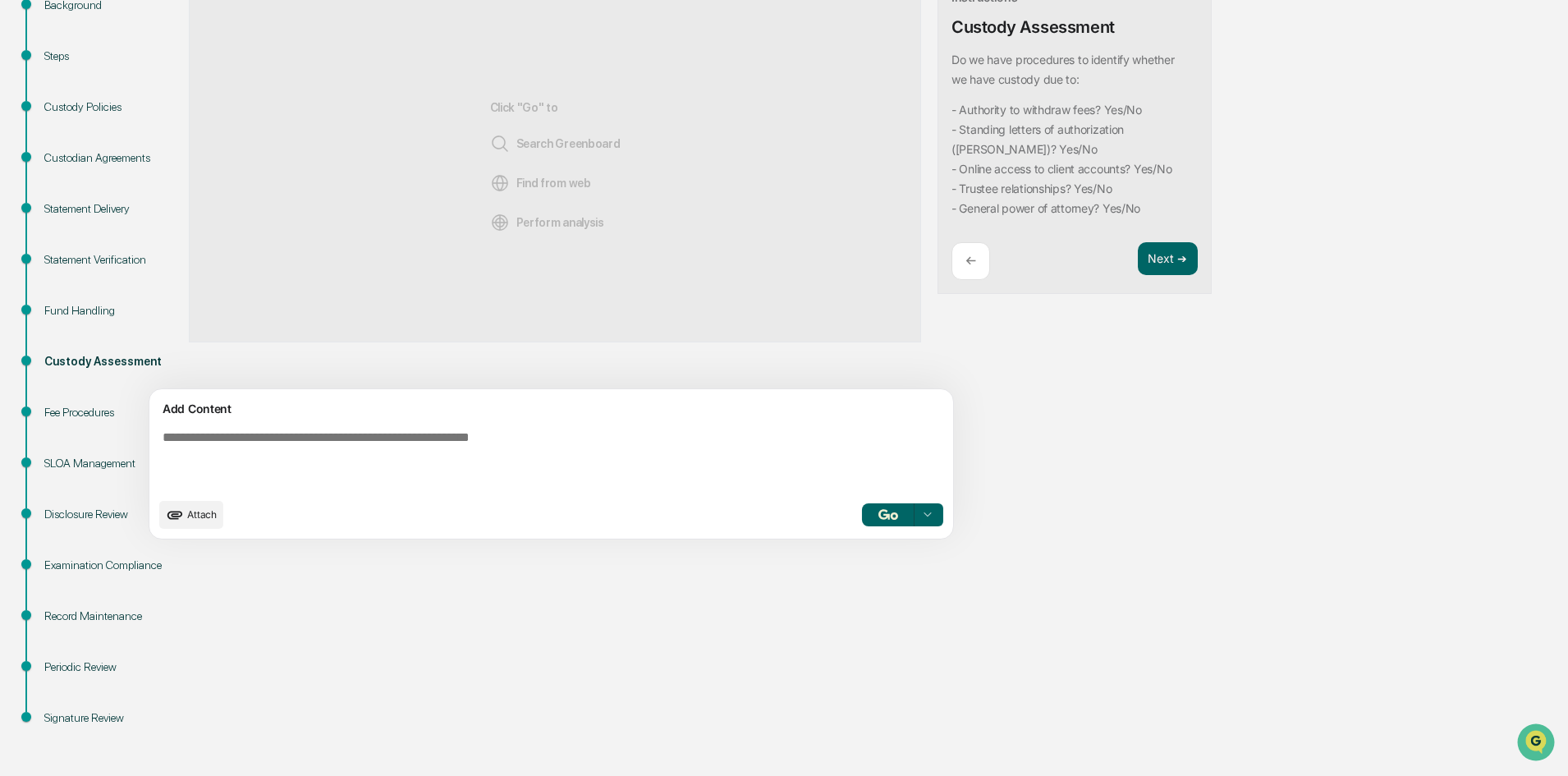
paste textarea "**********"
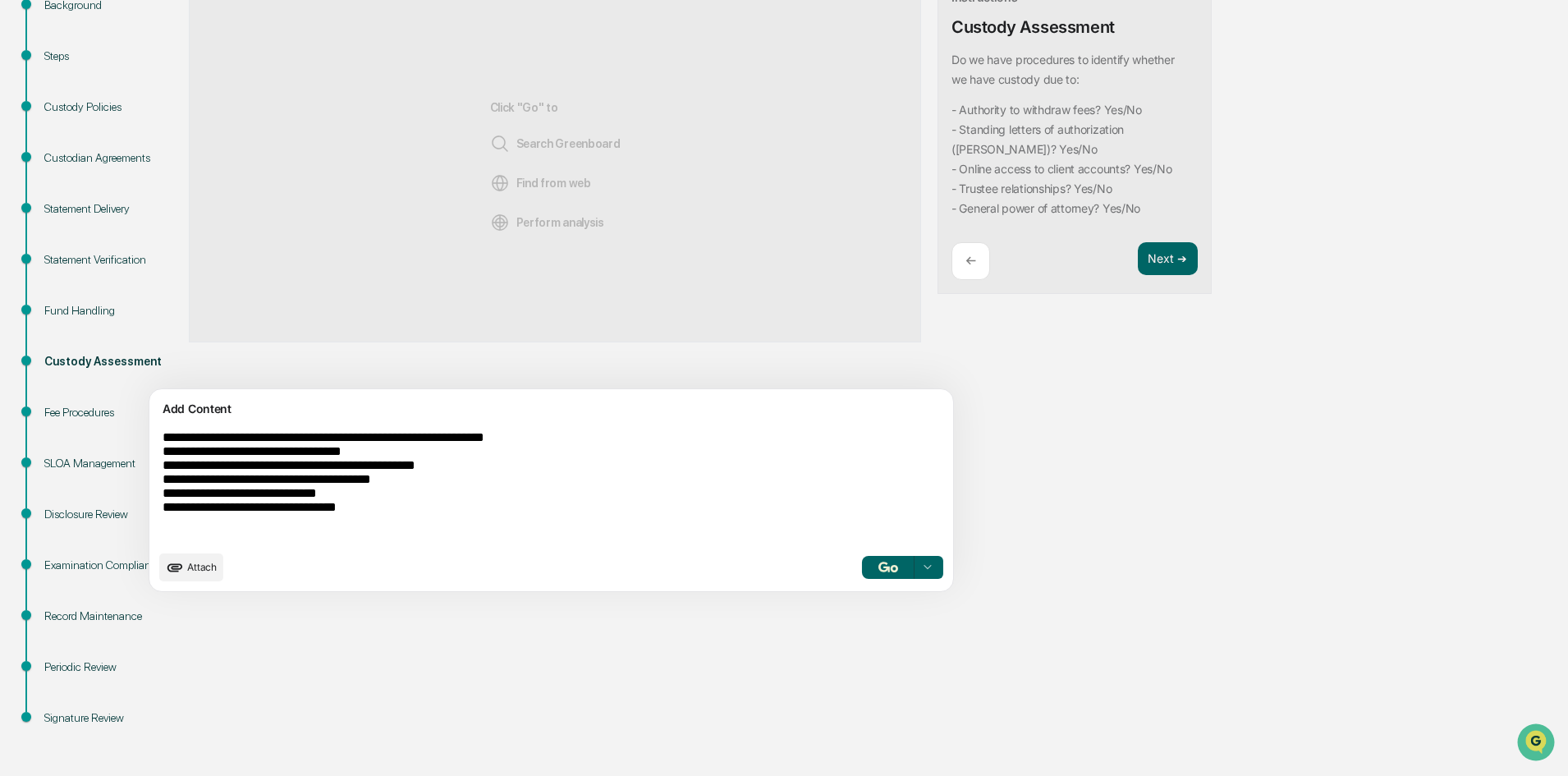
type textarea "**********"
click at [879, 567] on img "button" at bounding box center [889, 567] width 20 height 11
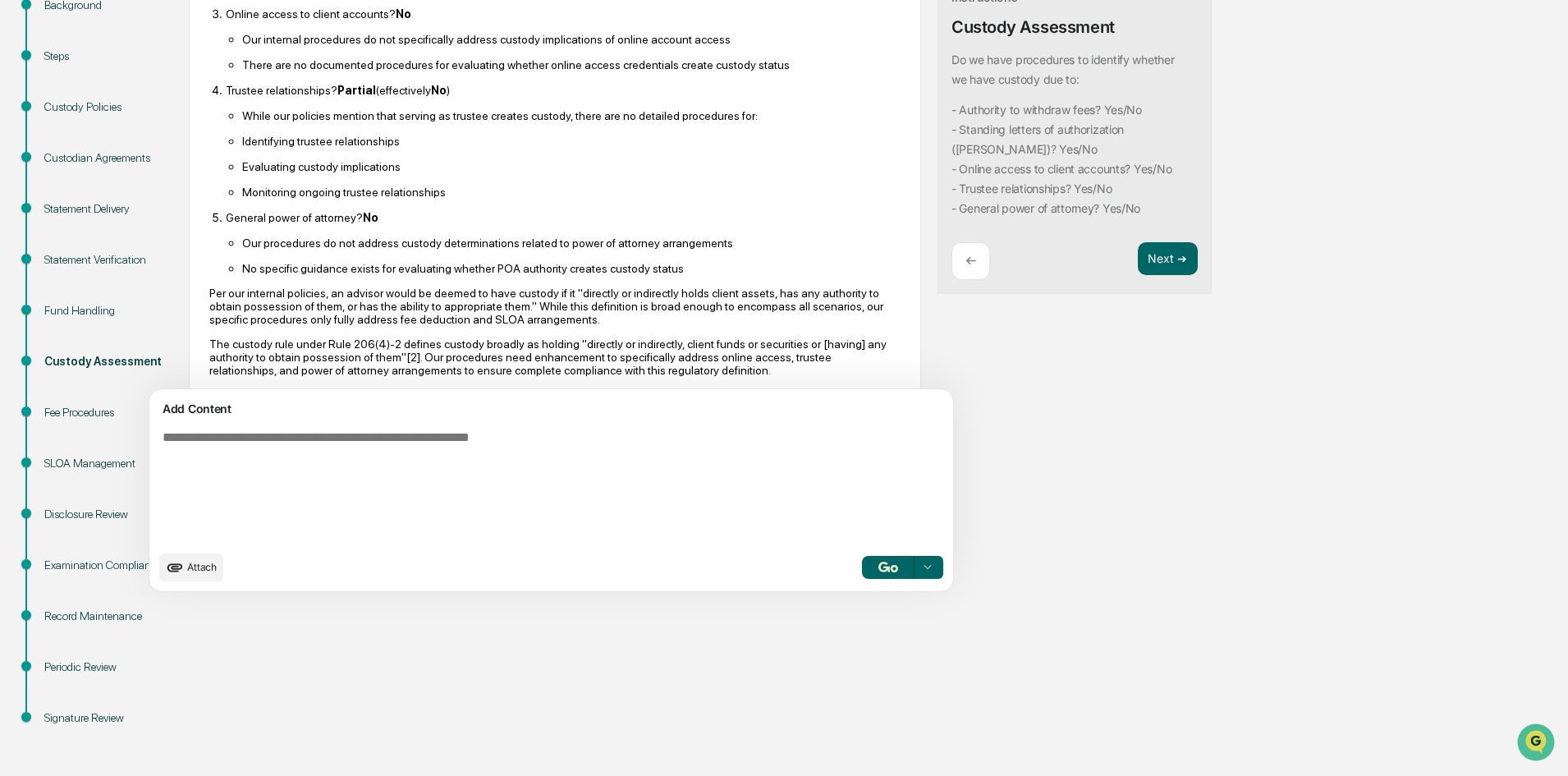
scroll to position [411, 0]
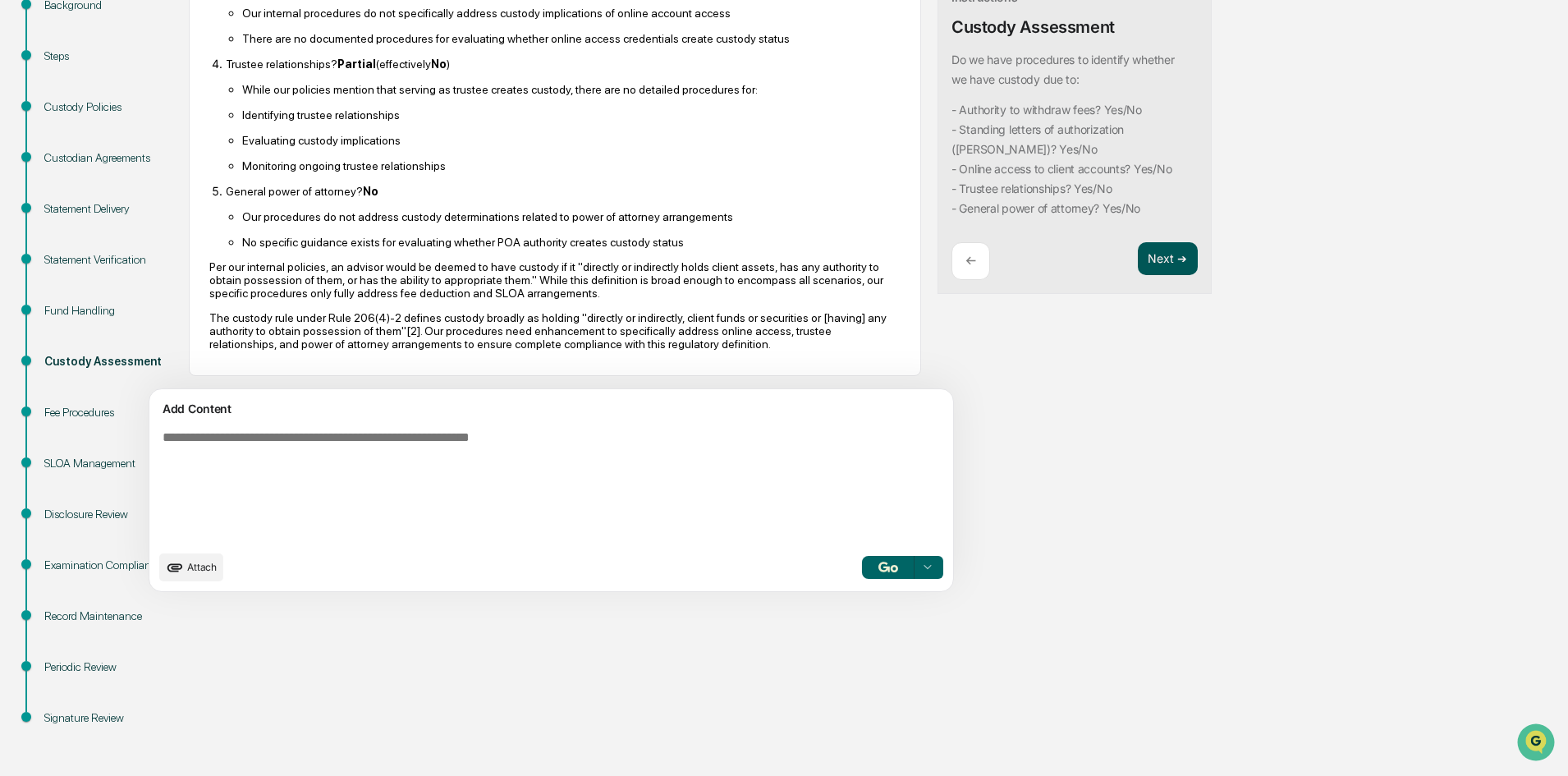
click at [1138, 270] on button "Next ➔" at bounding box center [1167, 259] width 59 height 34
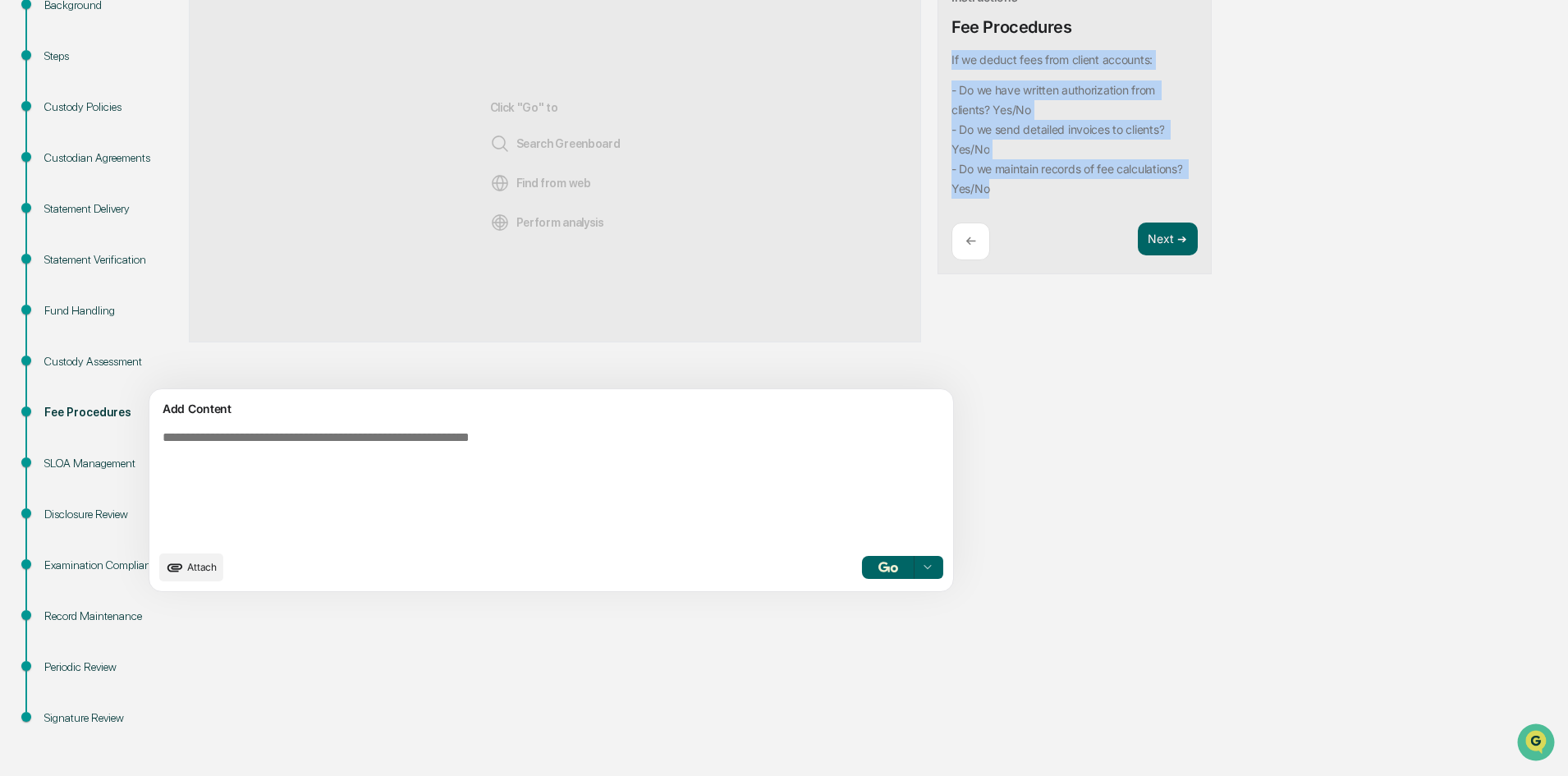
drag, startPoint x: 973, startPoint y: 198, endPoint x: 872, endPoint y: 63, distance: 168.6
click at [937, 63] on div "Tip: Highlight text below Instructions Fee Procedures If we deduct fees from cl…" at bounding box center [1075, 109] width 275 height 331
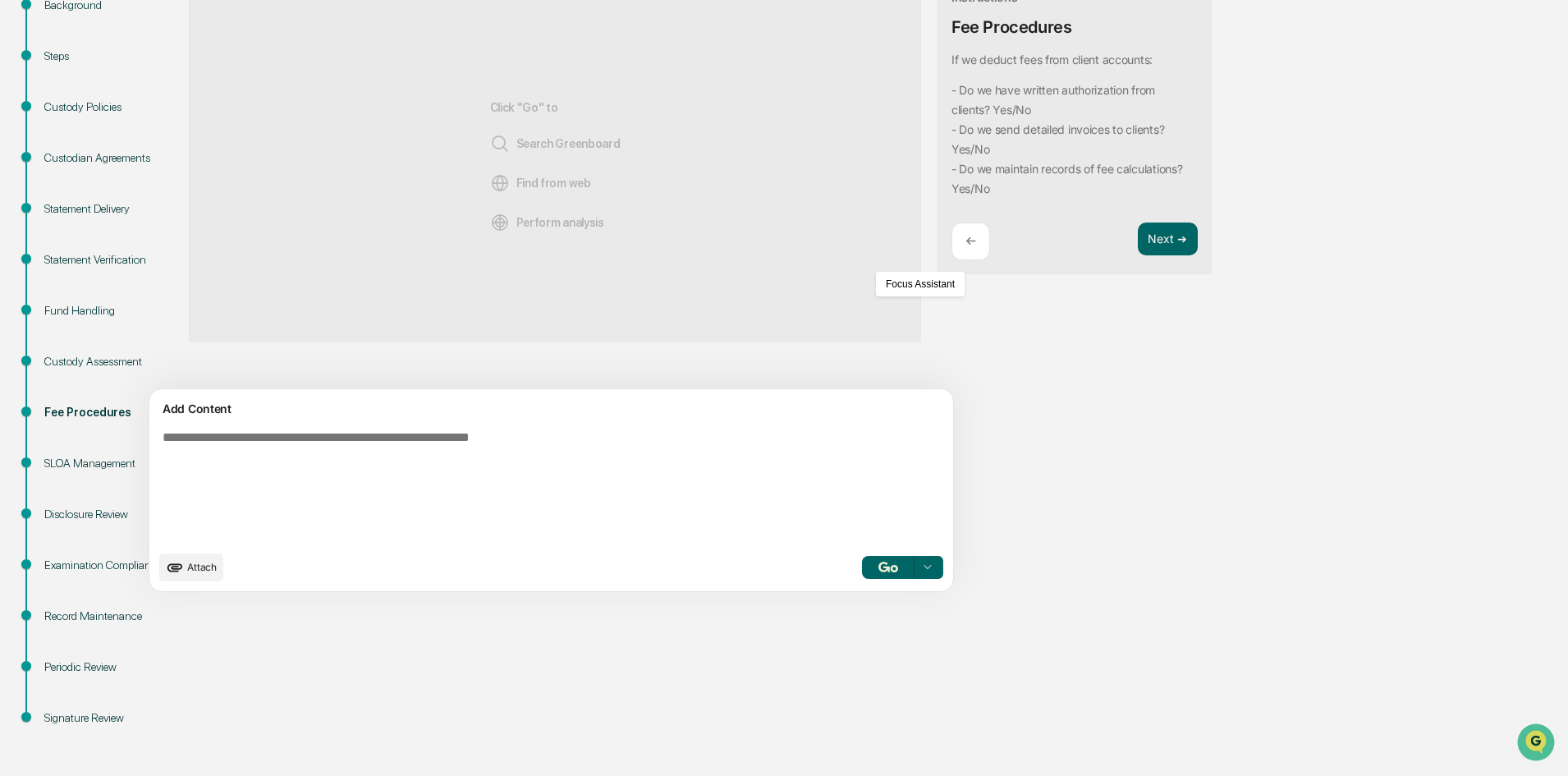
click at [295, 457] on textarea at bounding box center [513, 486] width 714 height 124
paste textarea "**********"
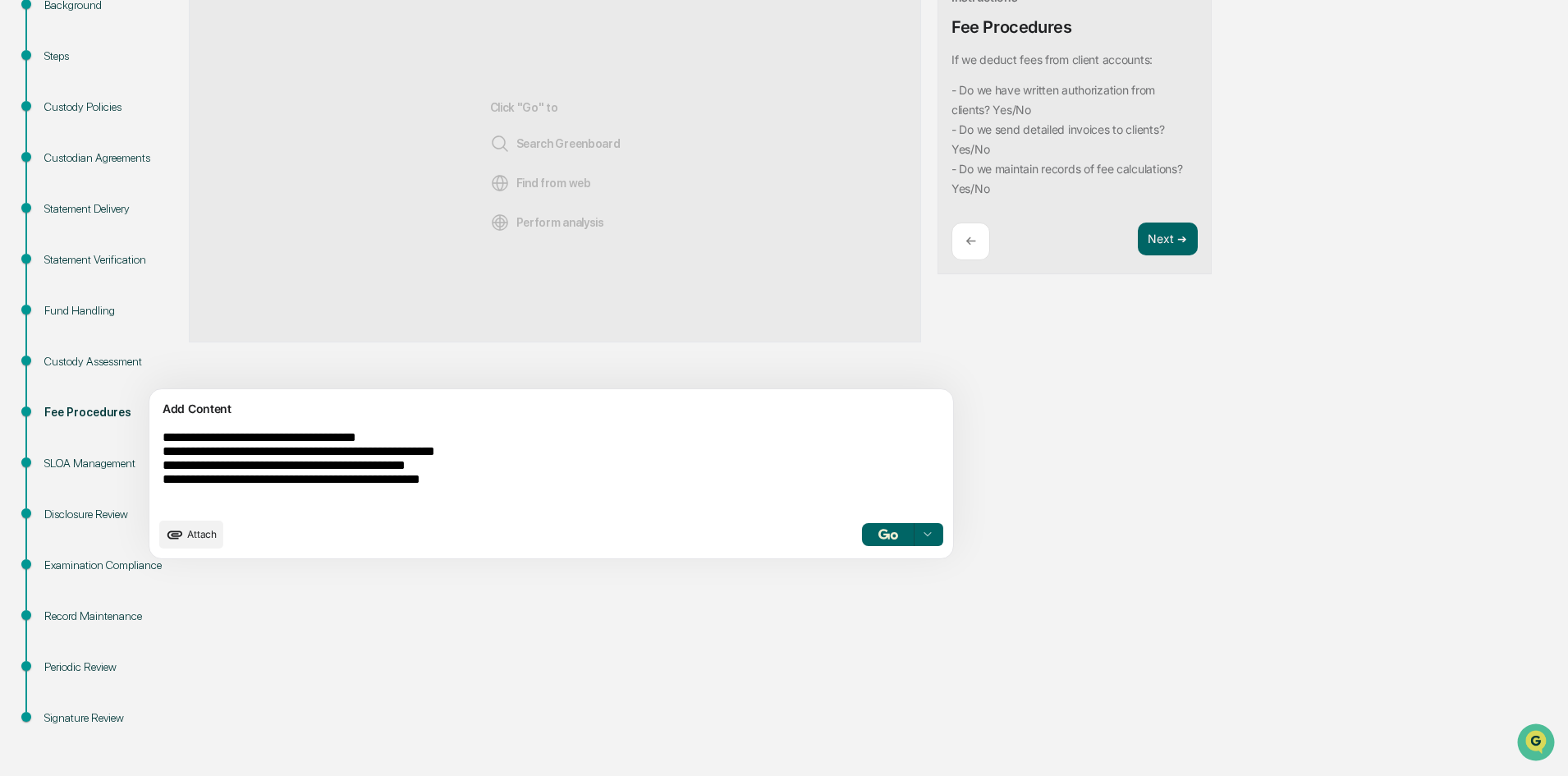
type textarea "**********"
click at [862, 527] on button "button" at bounding box center [888, 534] width 52 height 23
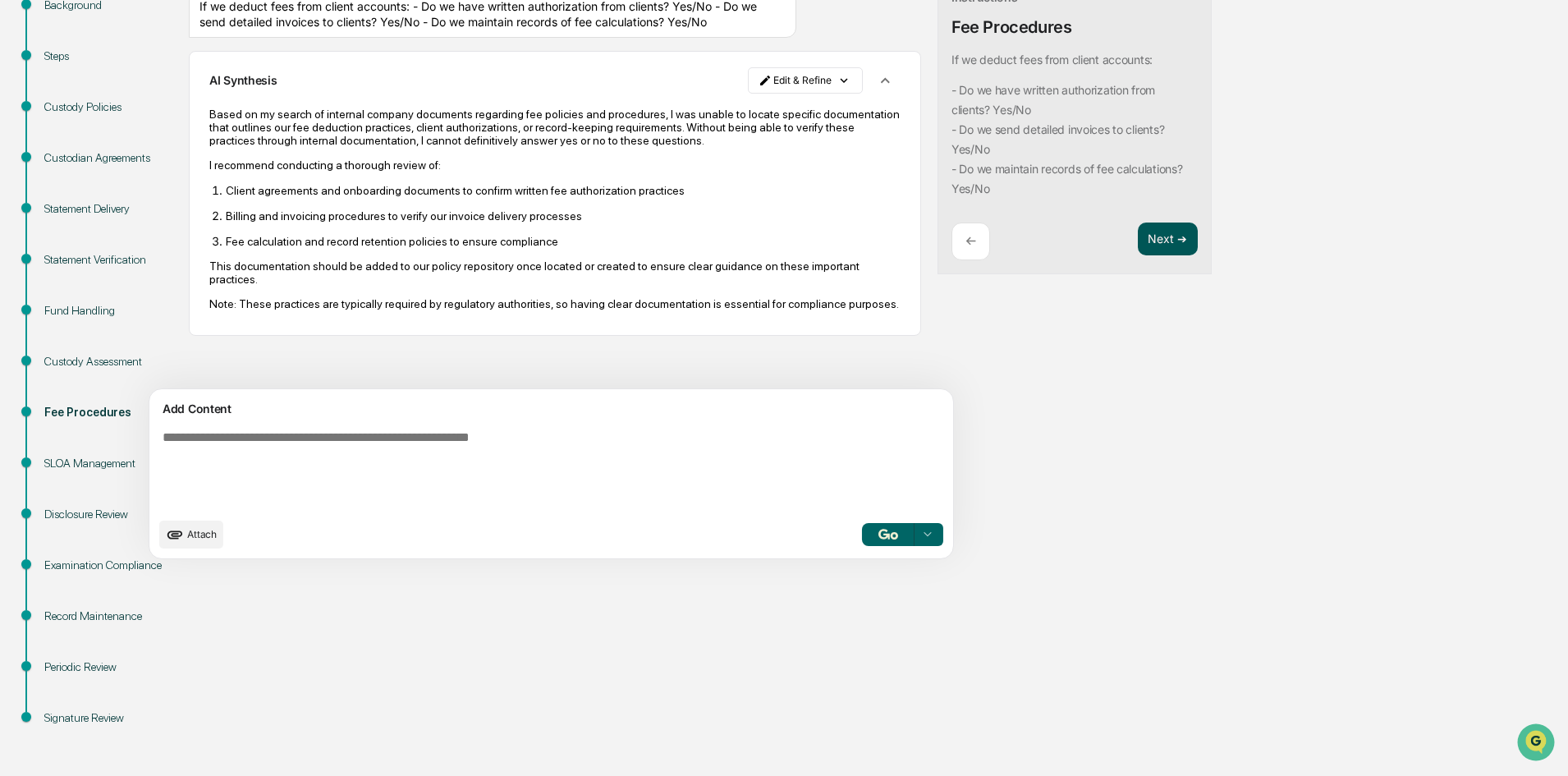
click at [1138, 241] on button "Next ➔" at bounding box center [1167, 239] width 59 height 34
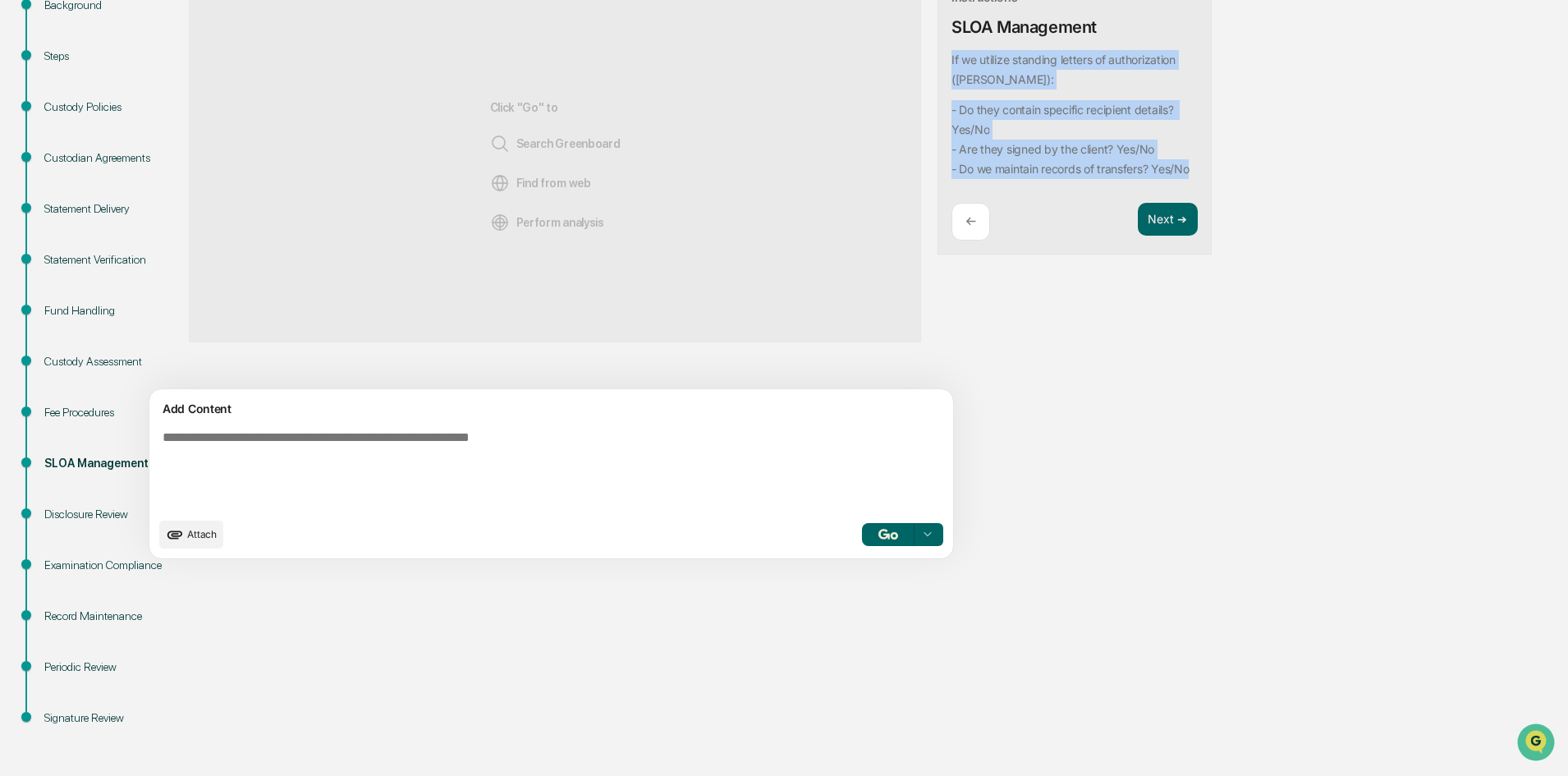
drag, startPoint x: 937, startPoint y: 194, endPoint x: 874, endPoint y: 52, distance: 155.3
click at [937, 52] on div "Tip: Highlight text below Instructions SLOA Management If we utilize standing l…" at bounding box center [1075, 99] width 275 height 312
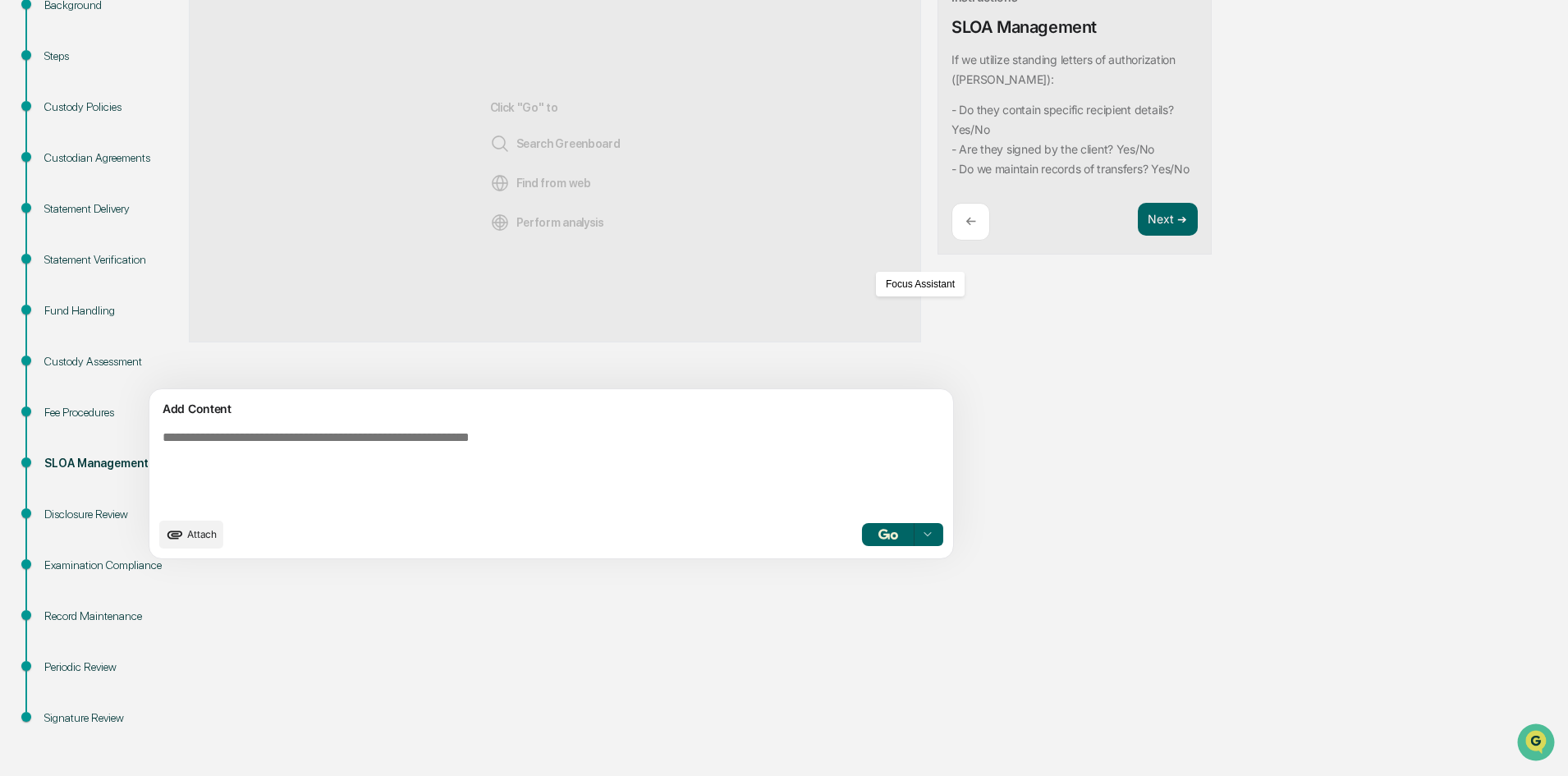
click at [313, 440] on textarea at bounding box center [513, 469] width 714 height 92
drag, startPoint x: 313, startPoint y: 440, endPoint x: 297, endPoint y: 446, distance: 17.1
paste textarea "**********"
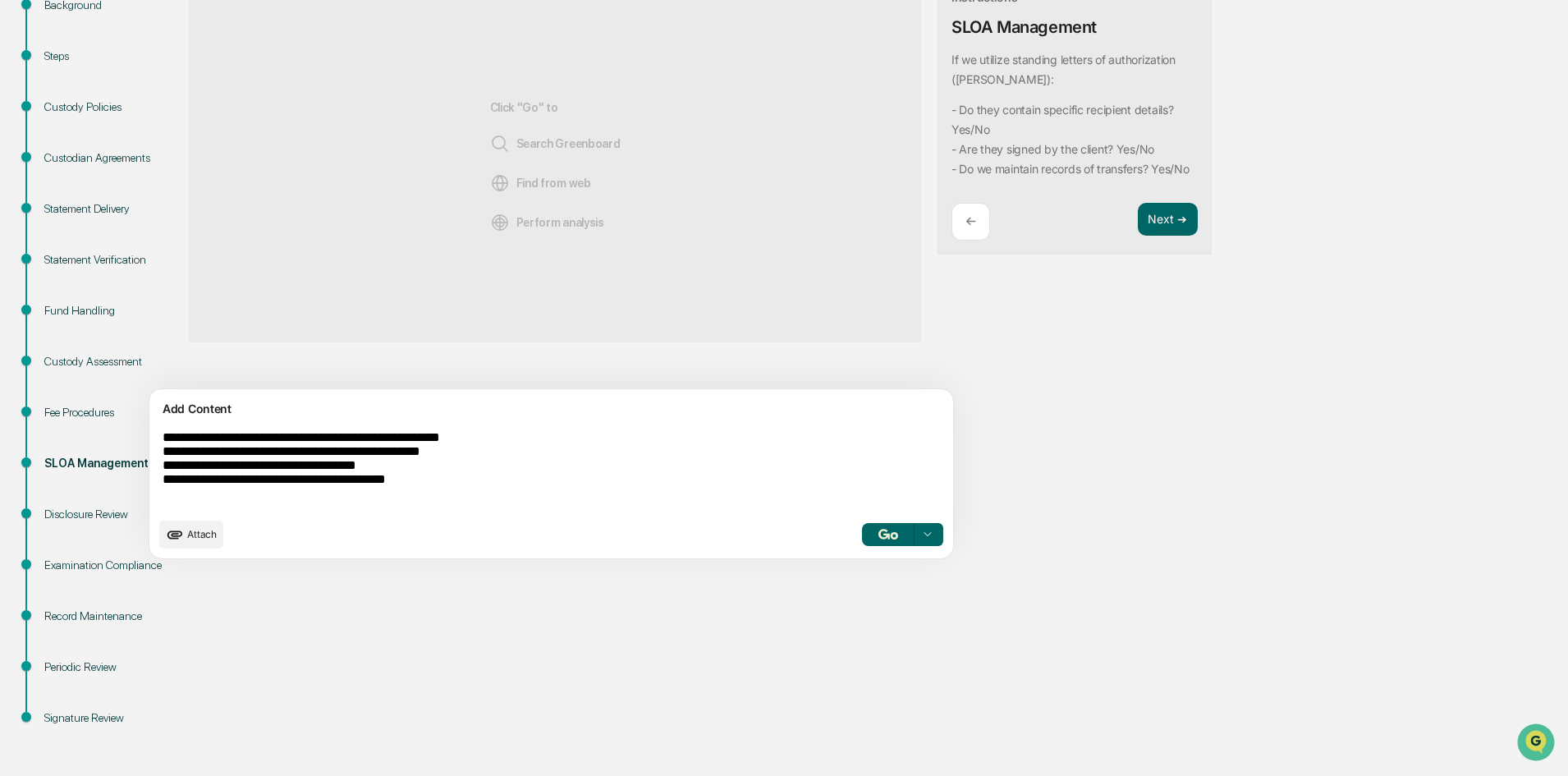
type textarea "**********"
click at [862, 540] on button "button" at bounding box center [888, 534] width 52 height 23
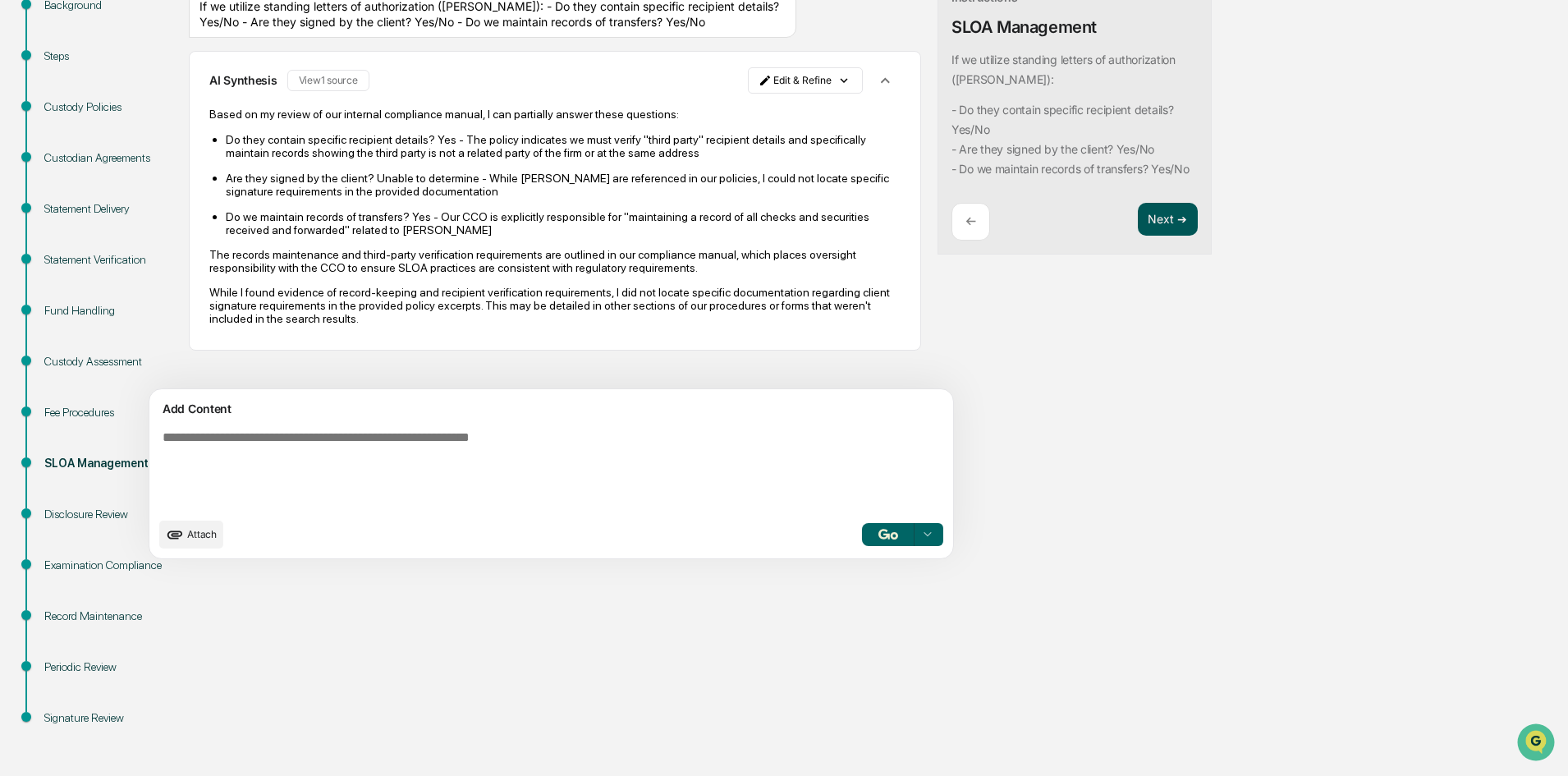
click at [1138, 236] on button "Next ➔" at bounding box center [1167, 220] width 59 height 34
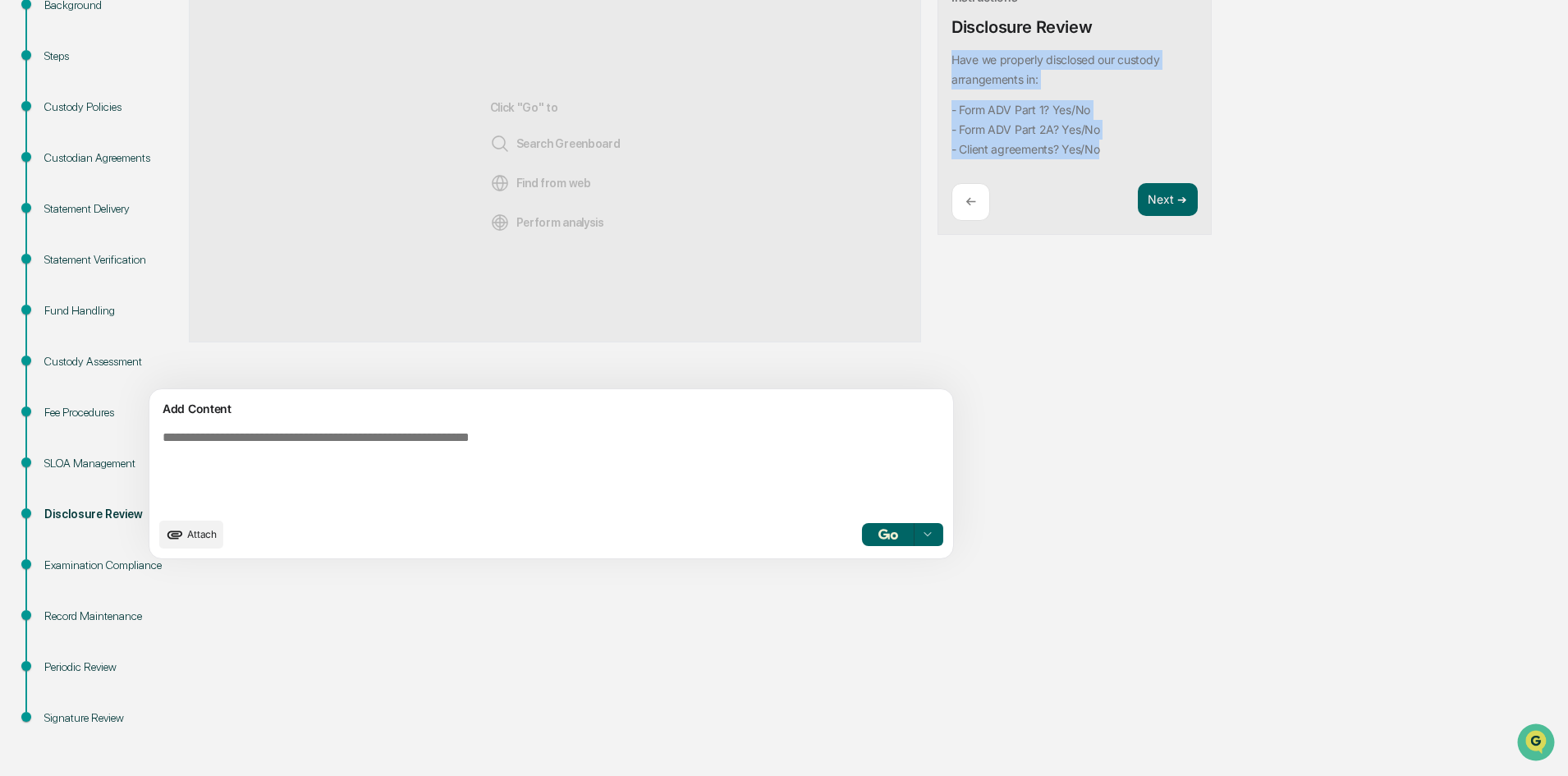
drag, startPoint x: 1040, startPoint y: 166, endPoint x: 870, endPoint y: 59, distance: 200.9
click at [937, 59] on div "Tip: Highlight text below Instructions Disclosure Review Have we properly discl…" at bounding box center [1075, 89] width 275 height 292
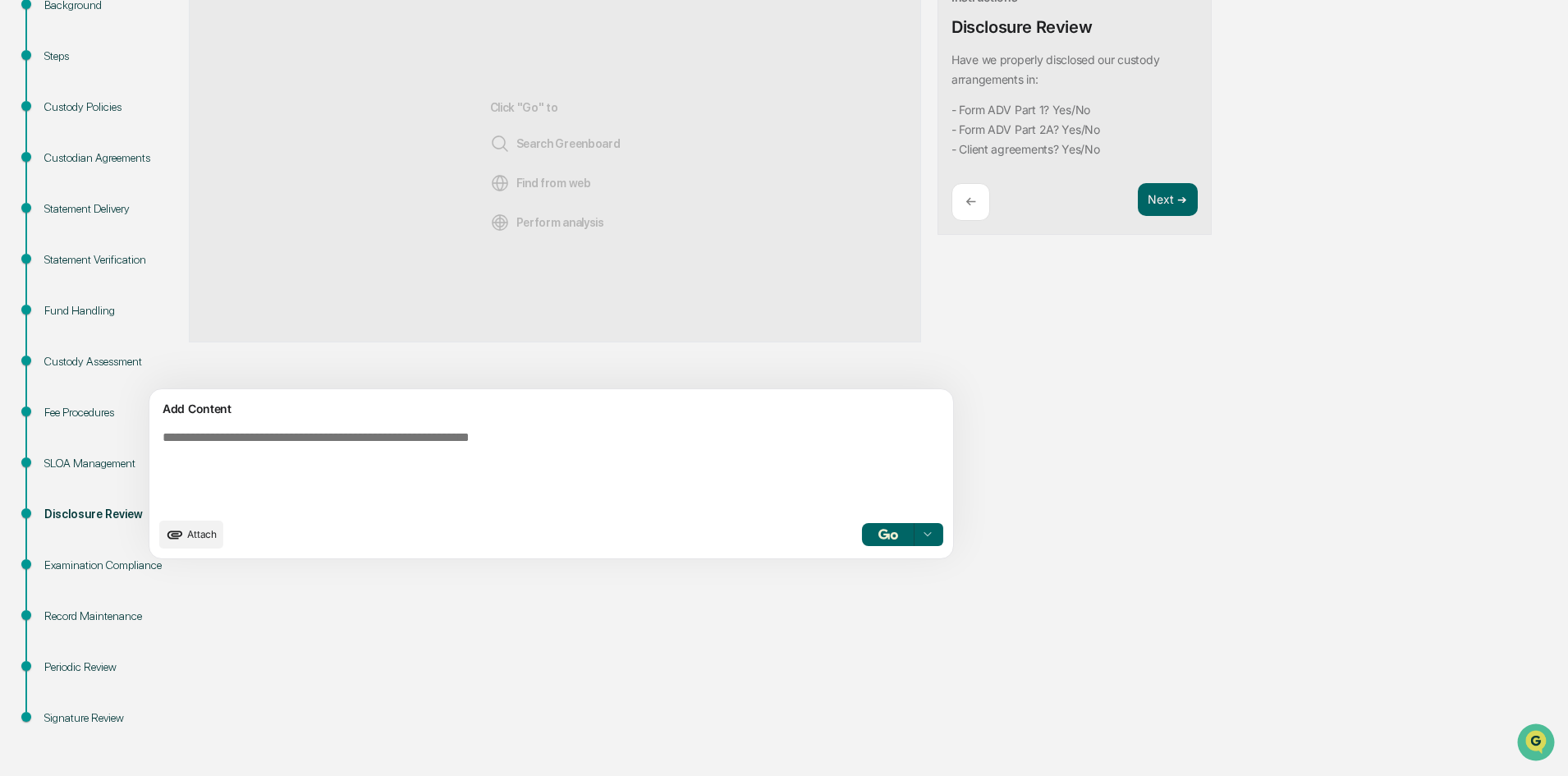
click at [410, 442] on textarea at bounding box center [513, 469] width 714 height 92
paste textarea "**********"
type textarea "**********"
click at [862, 538] on button "button" at bounding box center [888, 534] width 52 height 23
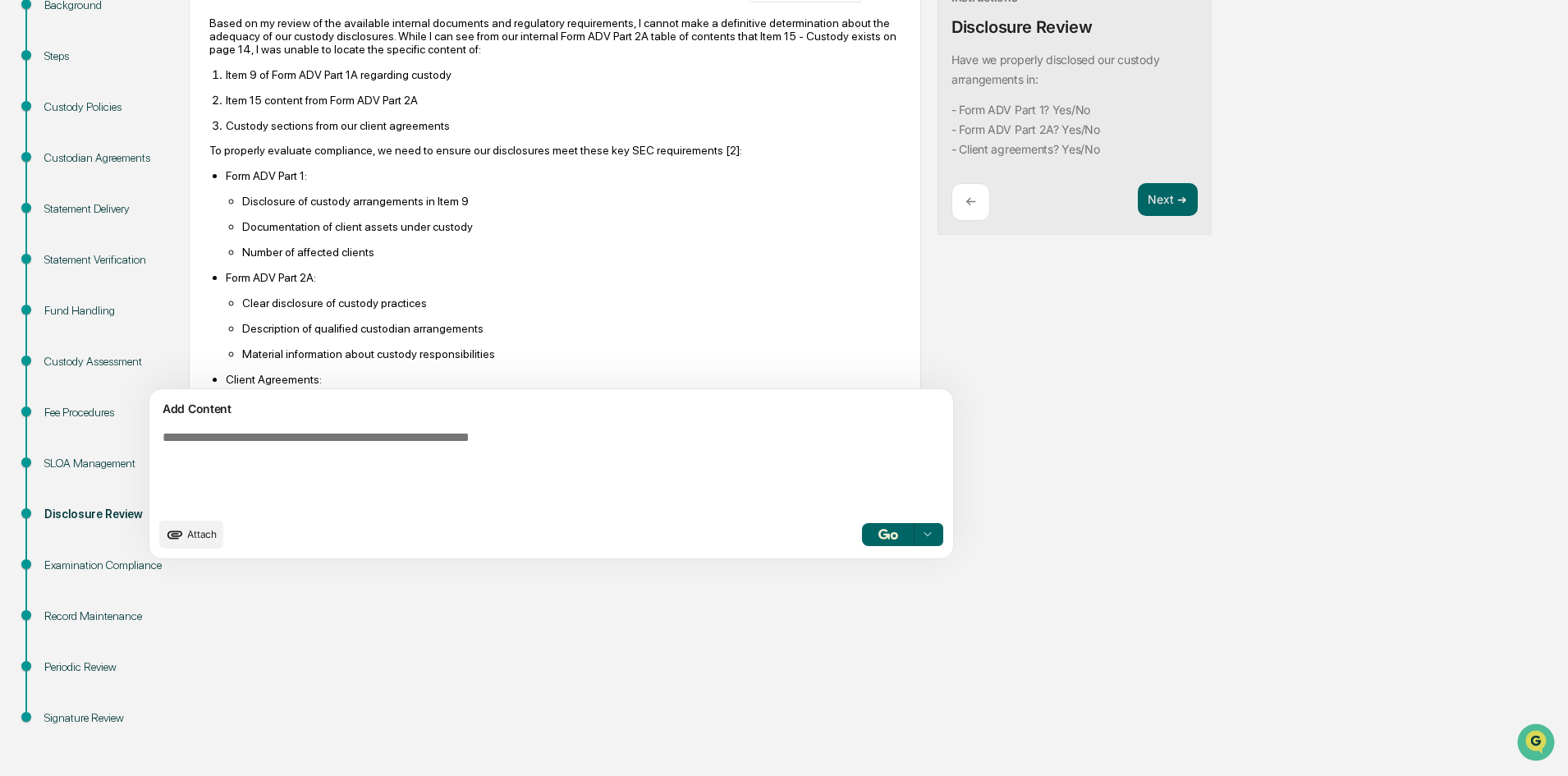
scroll to position [291, 0]
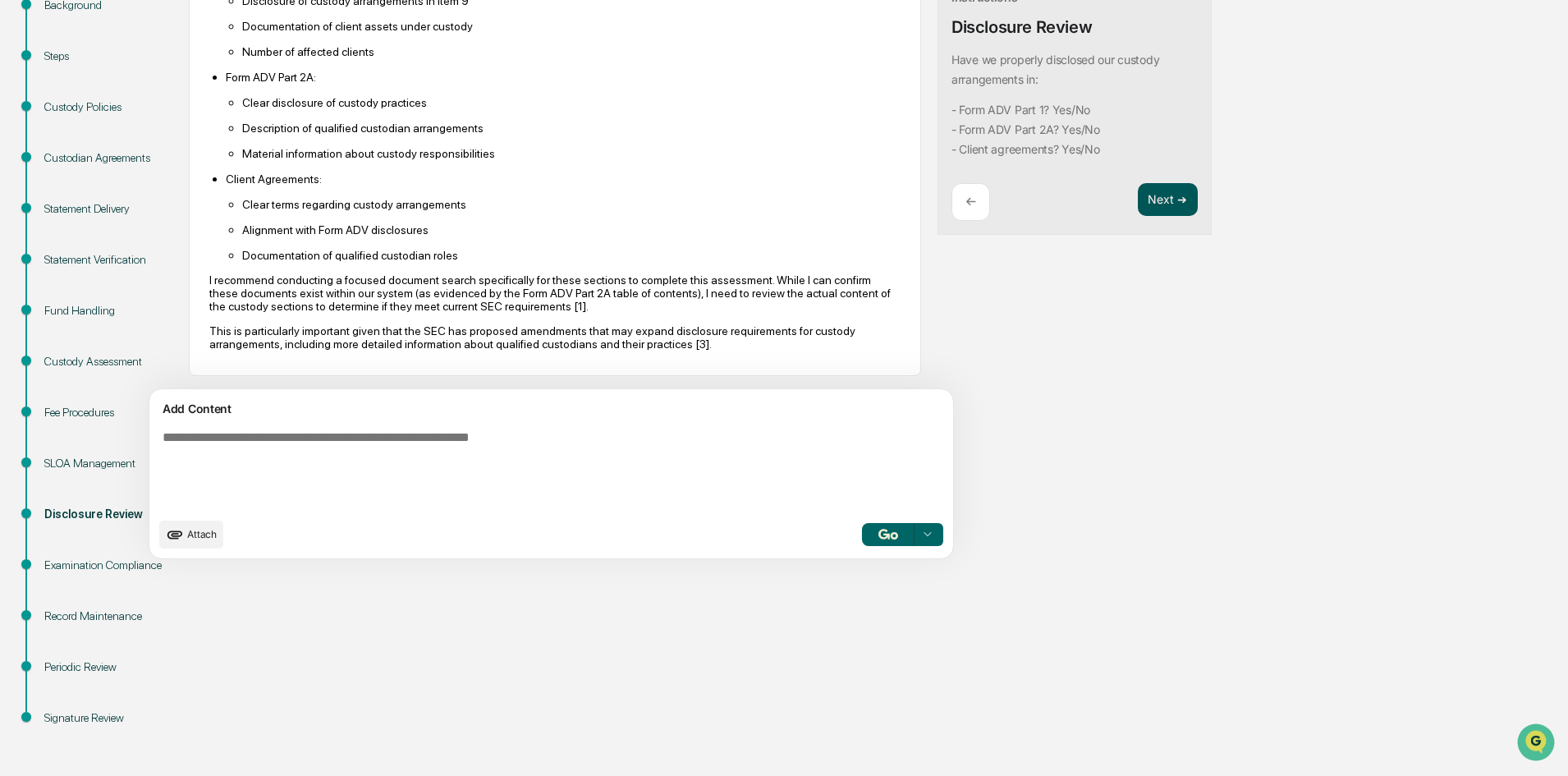
click at [1138, 200] on button "Next ➔" at bounding box center [1167, 199] width 59 height 34
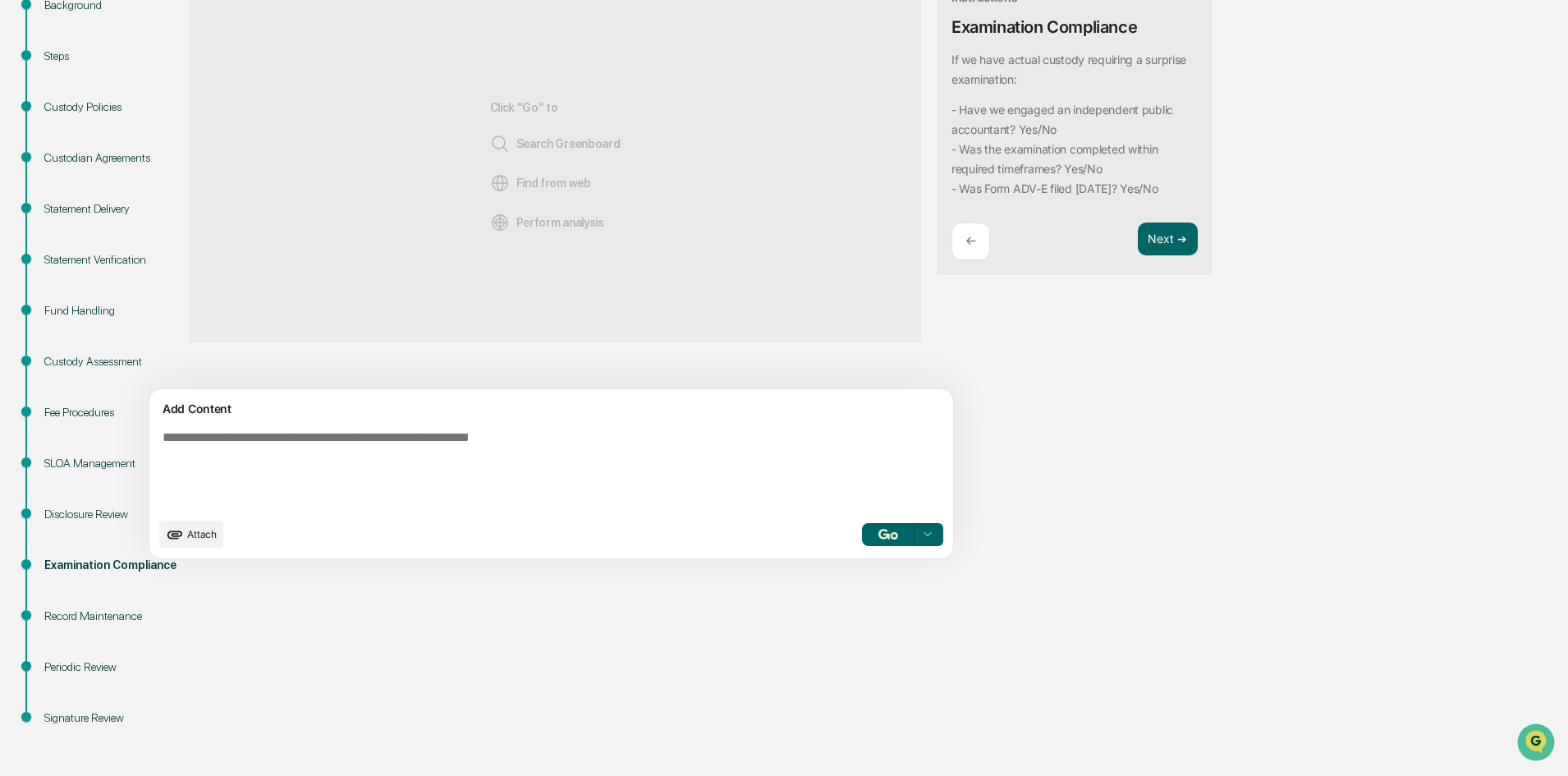
drag, startPoint x: 983, startPoint y: 210, endPoint x: 869, endPoint y: 64, distance: 185.2
click at [937, 64] on div "Tip: Highlight text below Instructions Examination Compliance If we have actual…" at bounding box center [1075, 109] width 275 height 331
click at [332, 435] on textarea at bounding box center [513, 469] width 714 height 92
paste textarea "**********"
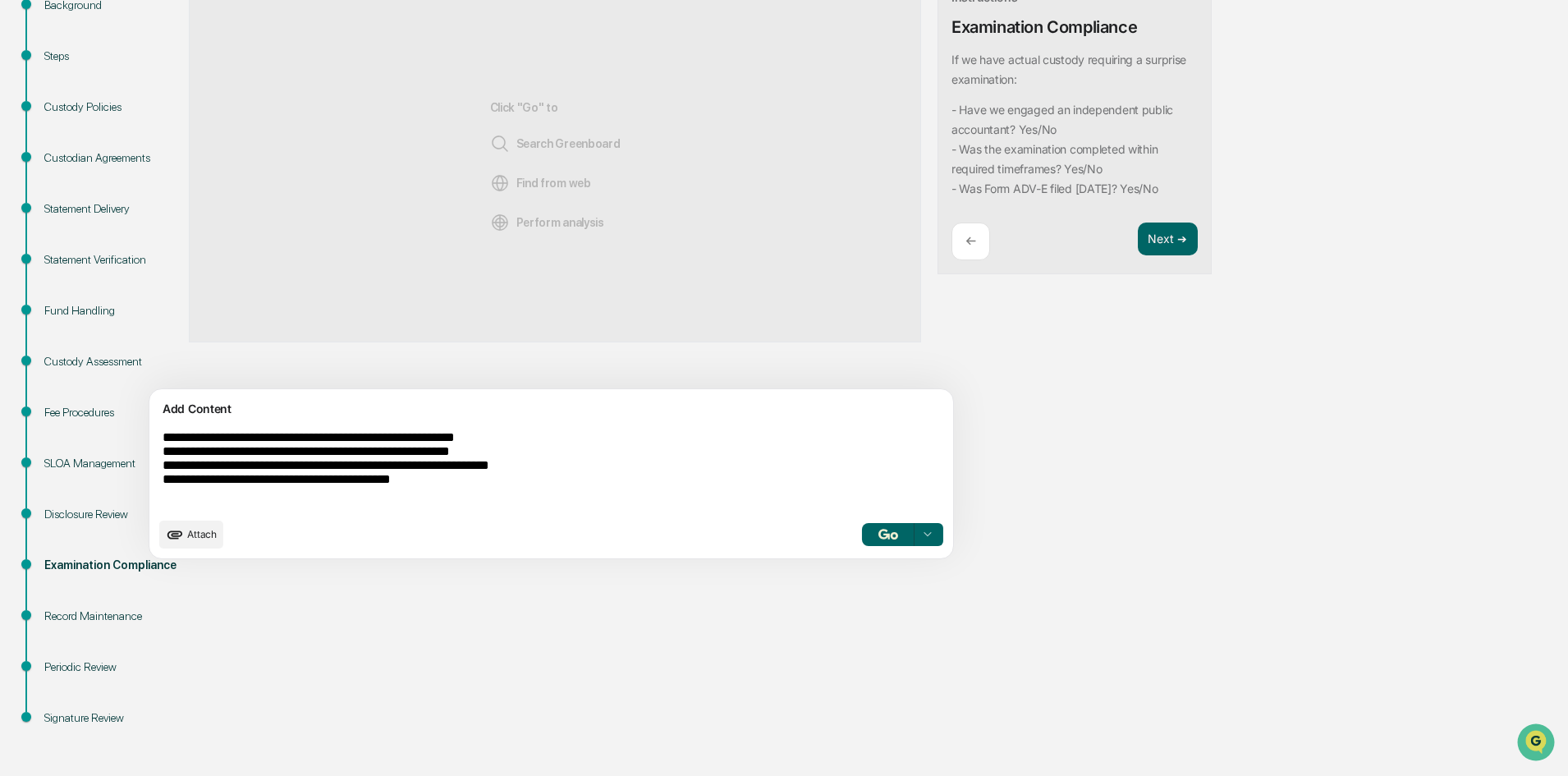
type textarea "**********"
click at [879, 535] on img "button" at bounding box center [889, 534] width 20 height 11
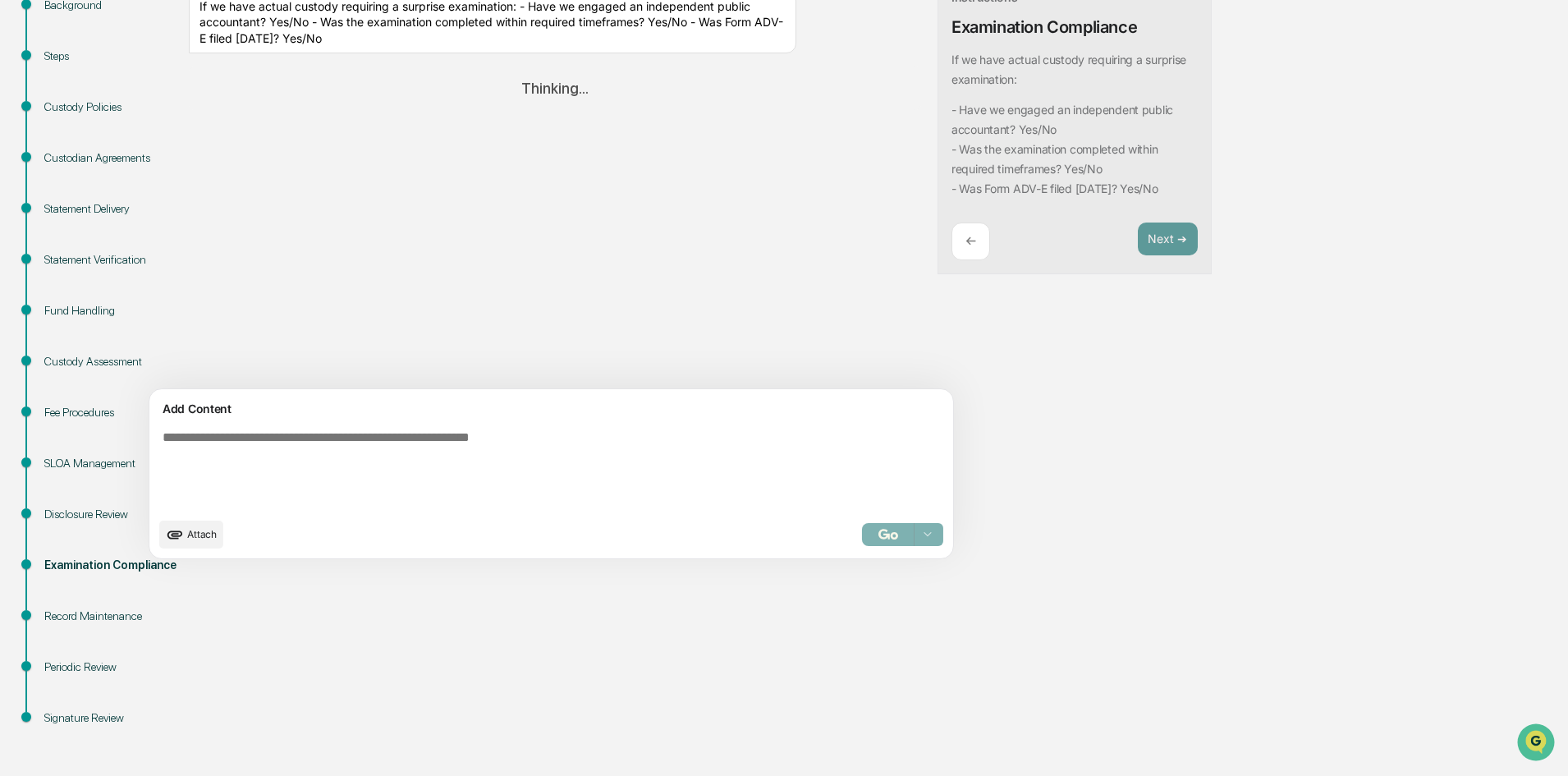
scroll to position [170, 0]
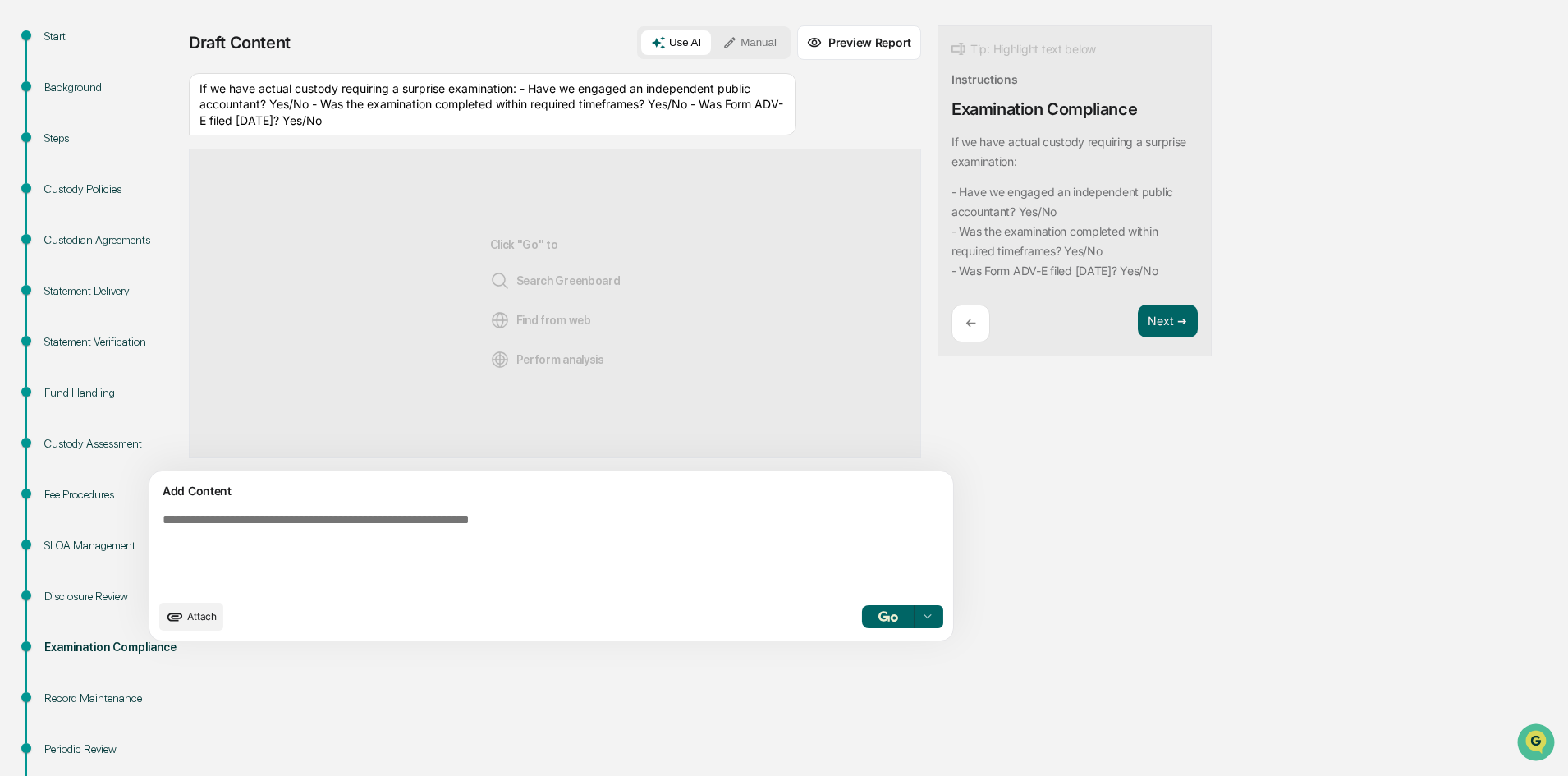
drag, startPoint x: 998, startPoint y: 291, endPoint x: 871, endPoint y: 141, distance: 196.5
click at [937, 141] on div "Tip: Highlight text below Instructions Examination Compliance If we have actual…" at bounding box center [1075, 191] width 275 height 331
click at [311, 506] on textarea at bounding box center [513, 552] width 714 height 92
drag, startPoint x: 311, startPoint y: 504, endPoint x: 227, endPoint y: 498, distance: 84.2
click at [231, 493] on div "Add Content" at bounding box center [551, 491] width 784 height 20
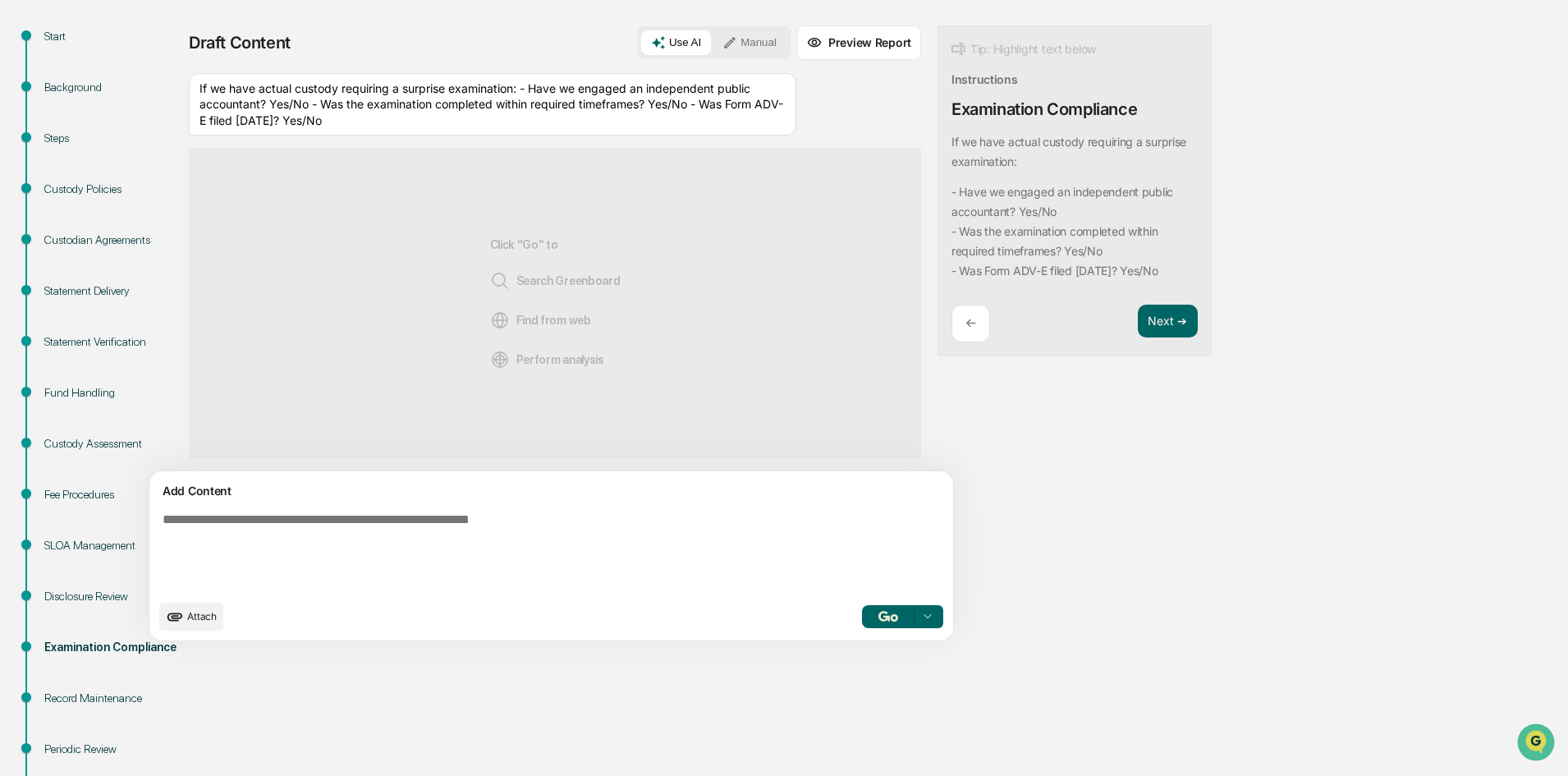
click at [214, 522] on textarea at bounding box center [513, 552] width 714 height 92
paste textarea "**********"
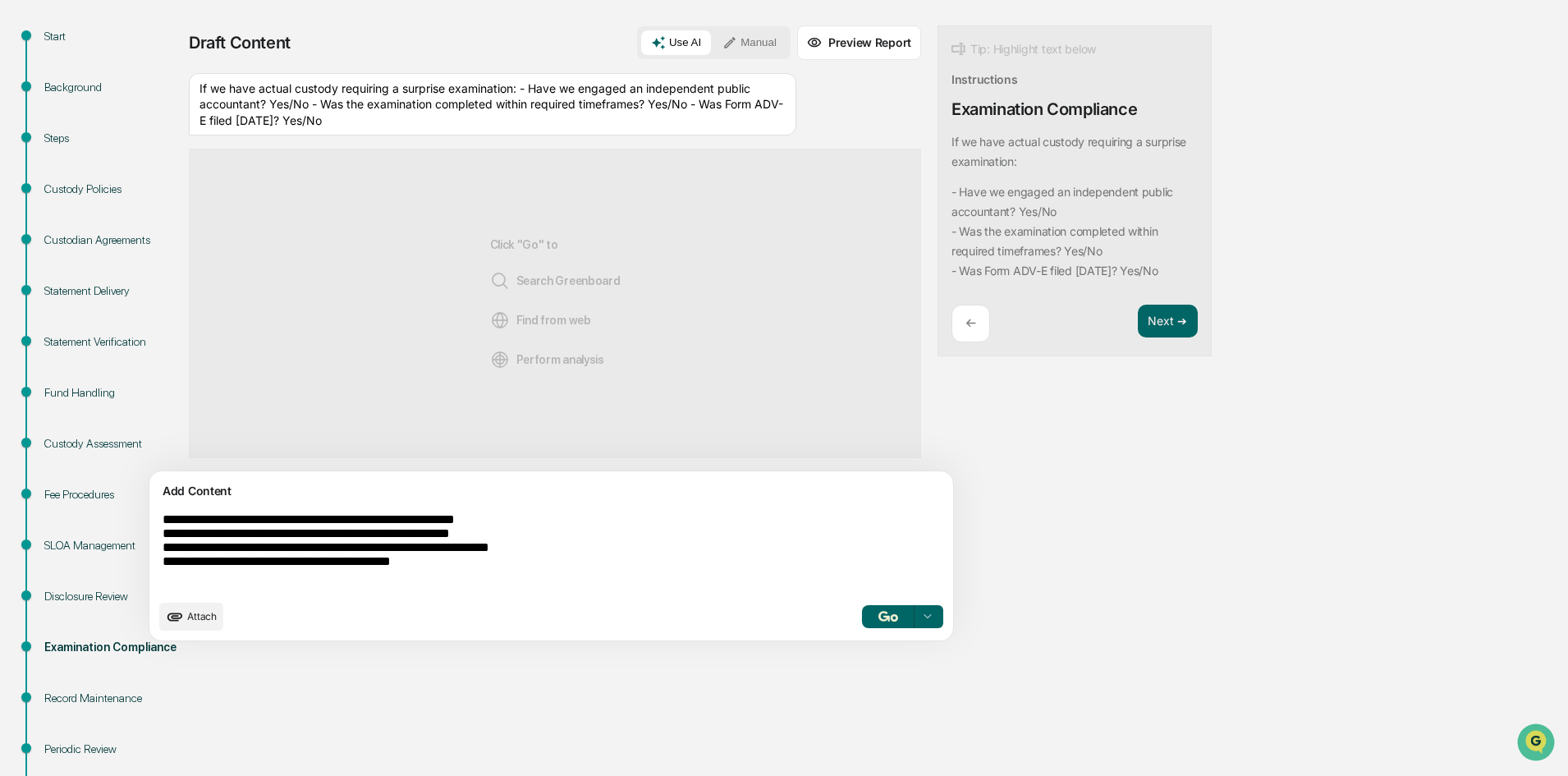
type textarea "**********"
click at [803, 602] on div "Attach Select..." at bounding box center [551, 616] width 784 height 27
click at [862, 610] on button "button" at bounding box center [888, 616] width 52 height 23
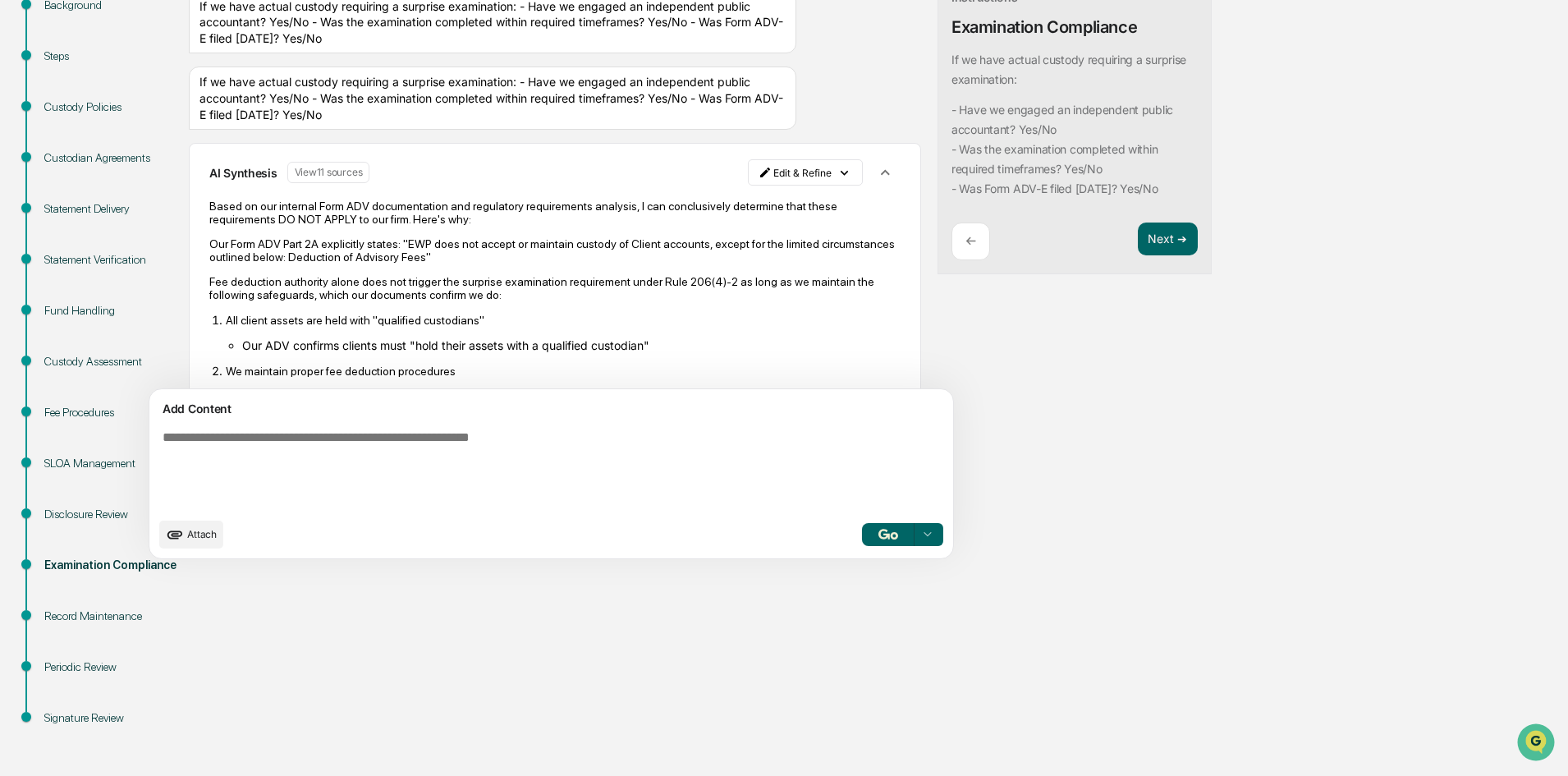
scroll to position [88, 0]
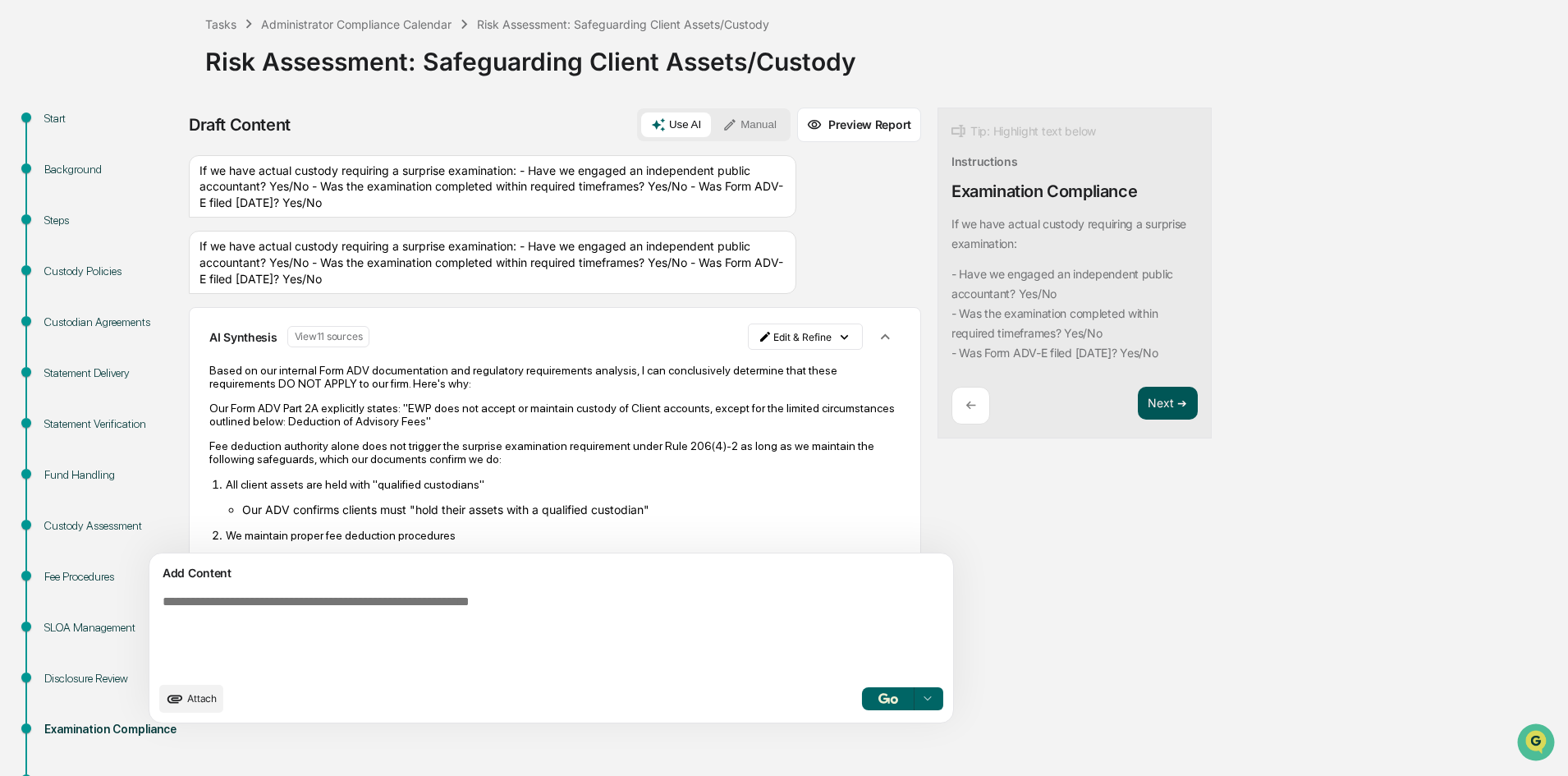
click at [1138, 420] on button "Next ➔" at bounding box center [1167, 403] width 59 height 34
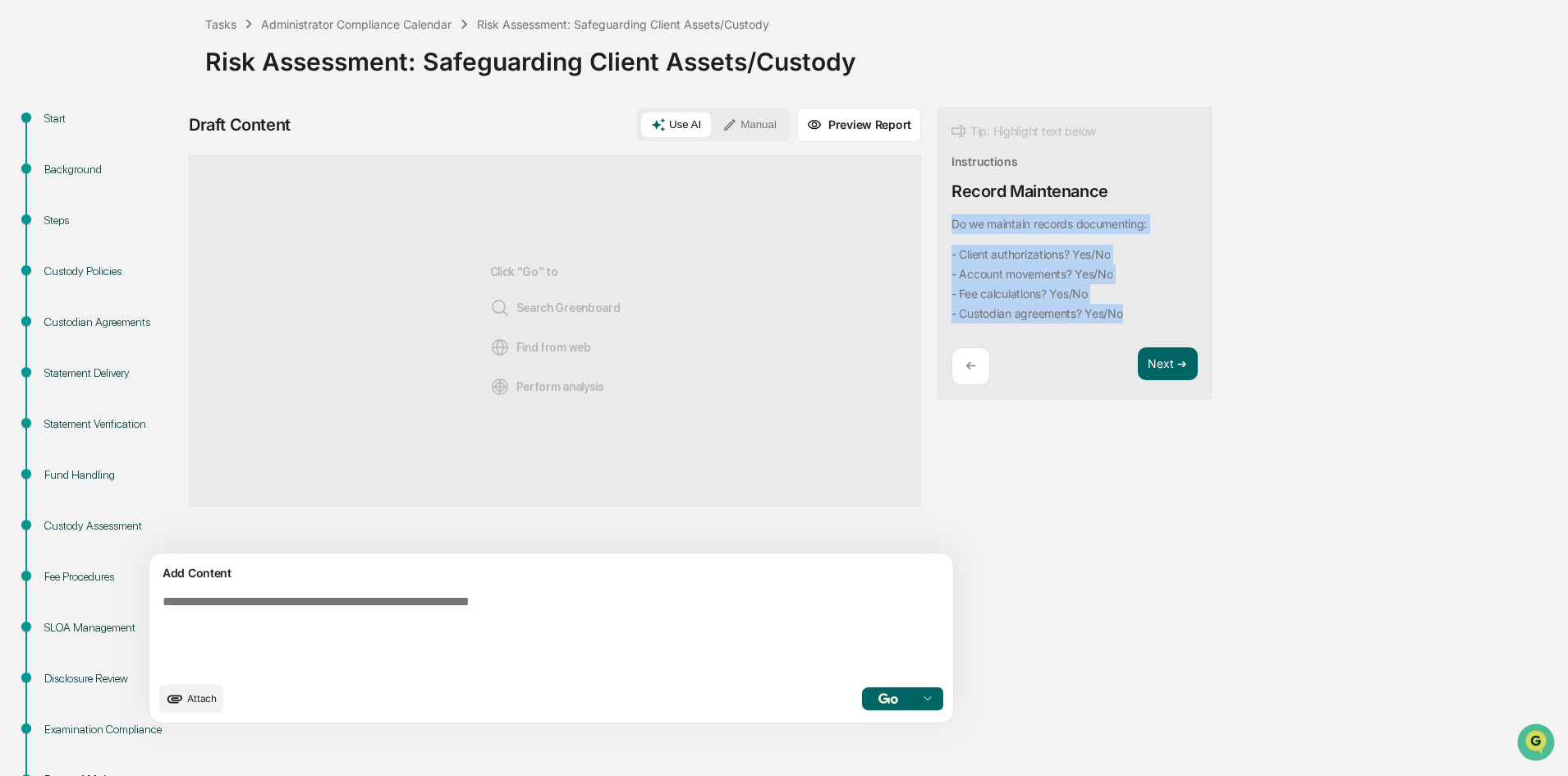
drag, startPoint x: 1059, startPoint y: 317, endPoint x: 866, endPoint y: 223, distance: 214.7
click at [937, 223] on div "Tip: Highlight text below Instructions Record Maintenance Do we maintain record…" at bounding box center [1075, 253] width 275 height 292
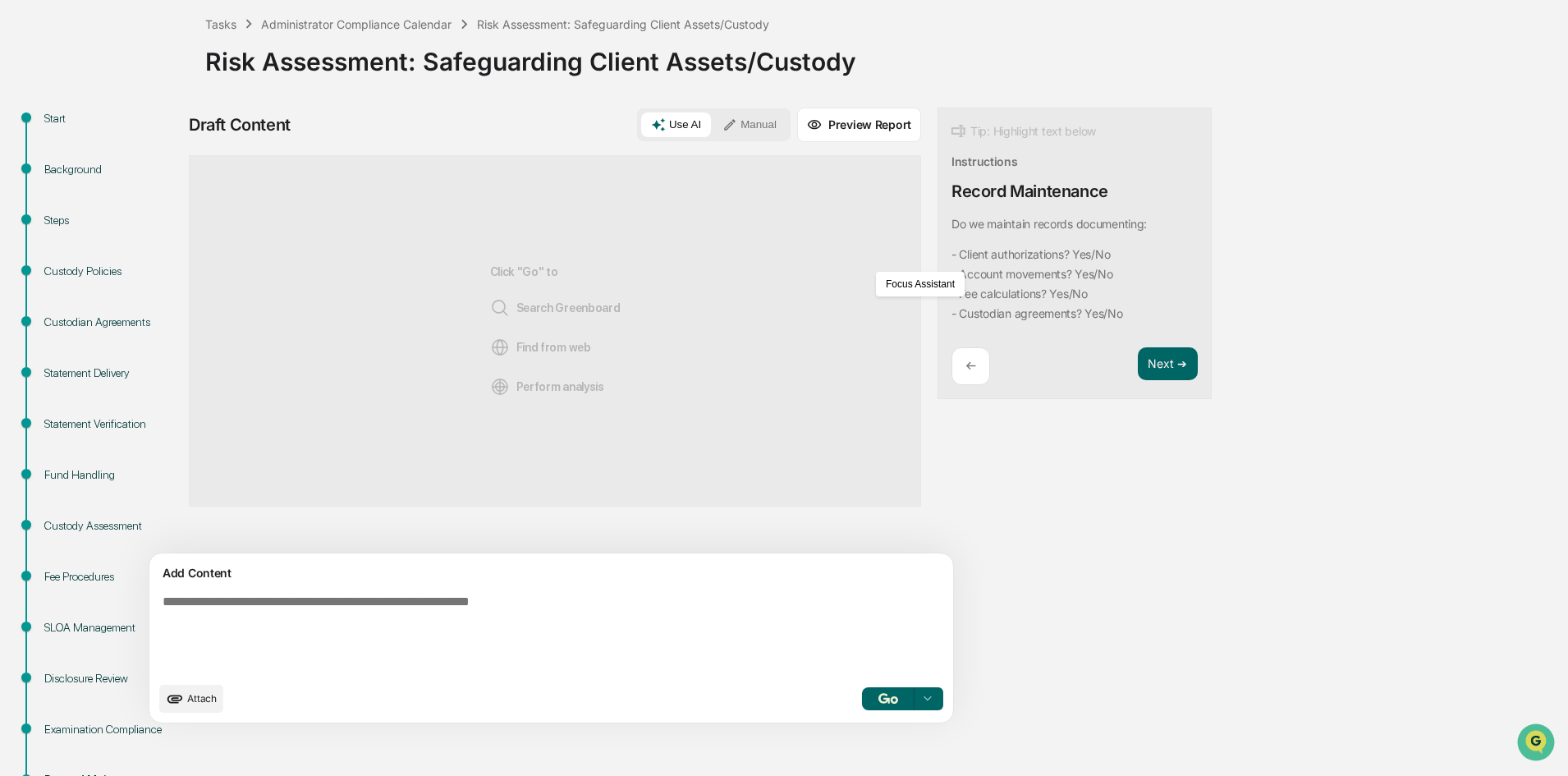
click at [230, 607] on textarea at bounding box center [513, 633] width 714 height 92
paste textarea "**********"
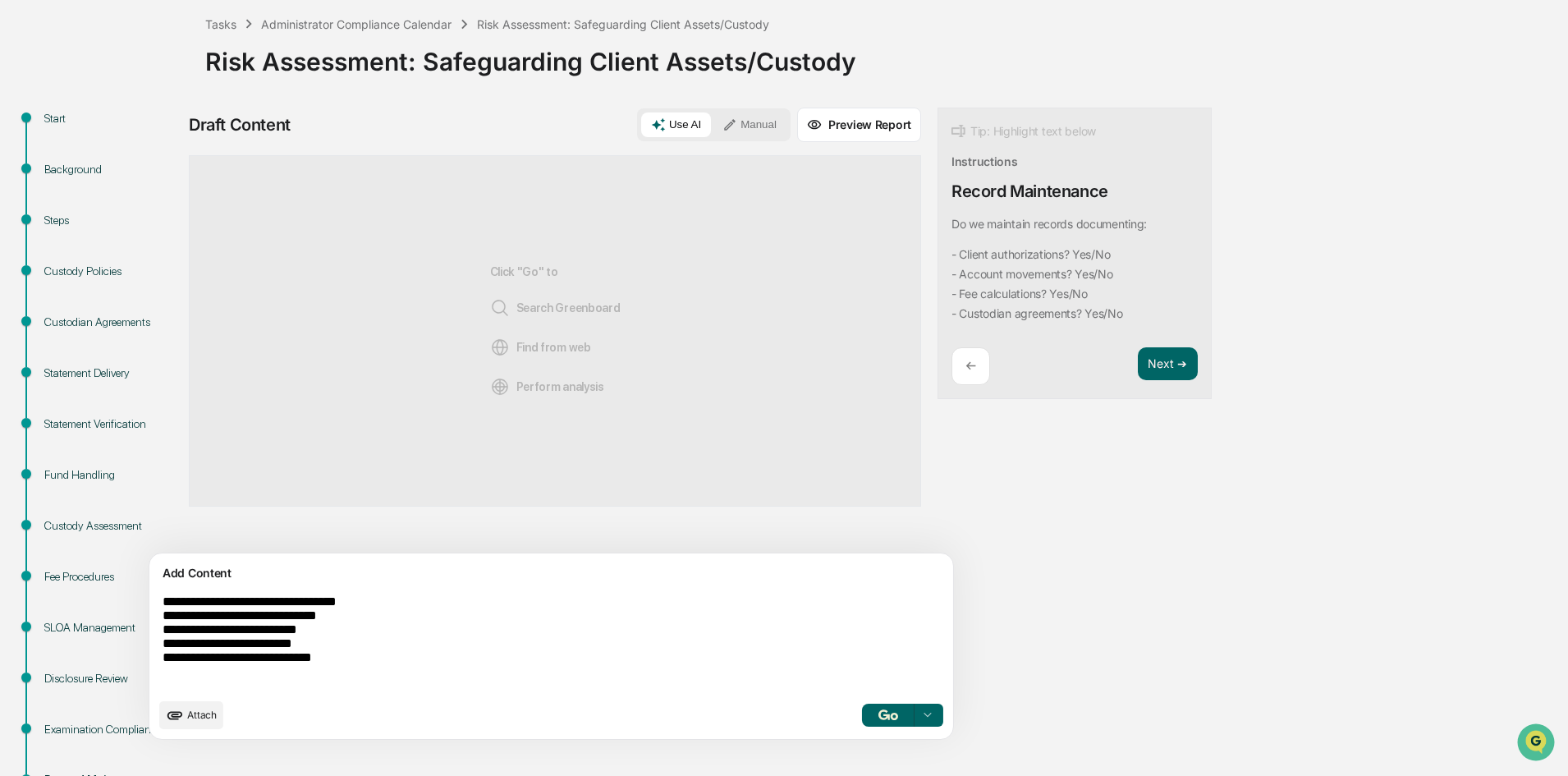
type textarea "**********"
click at [862, 721] on button "button" at bounding box center [888, 715] width 52 height 23
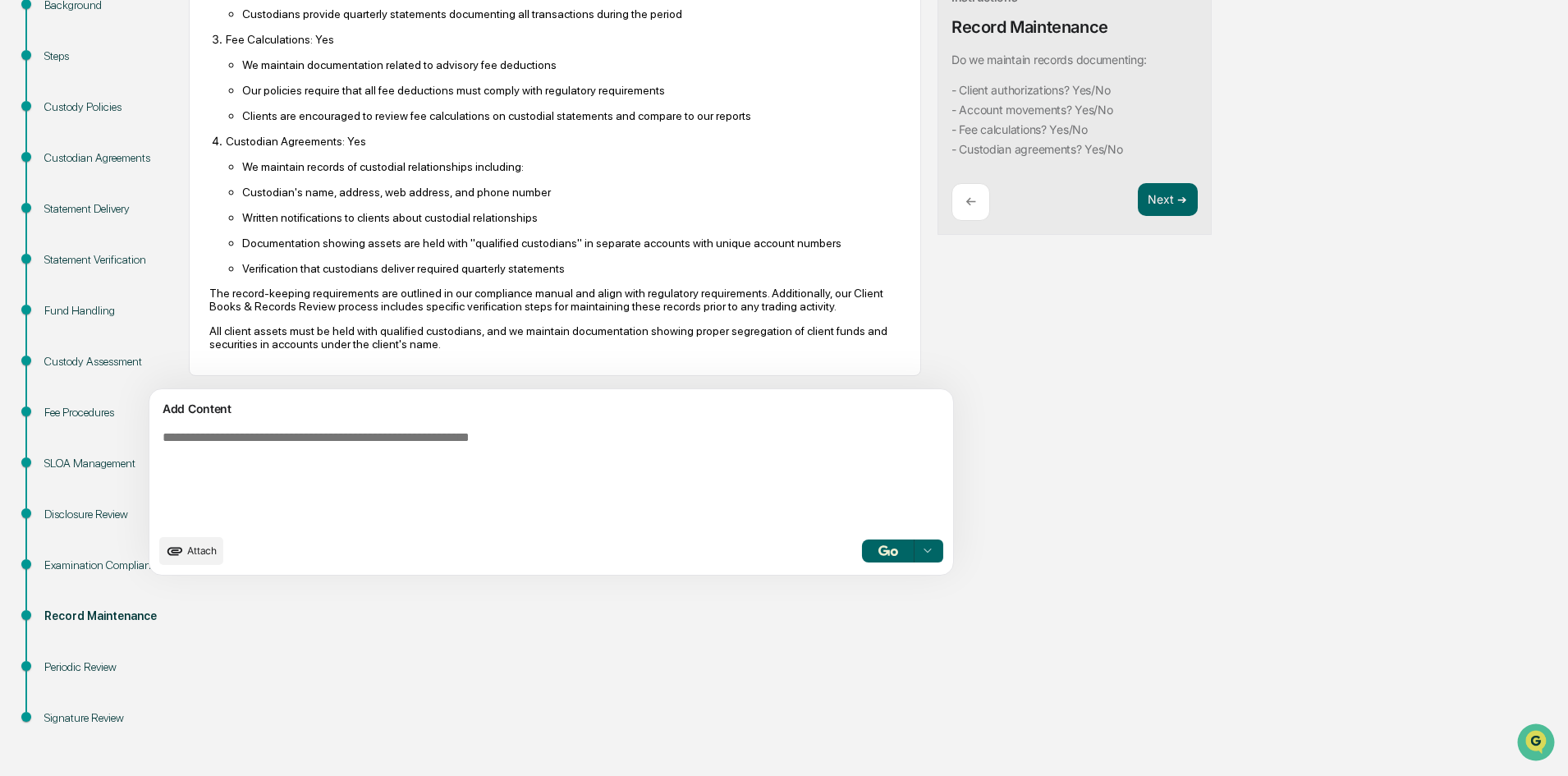
scroll to position [368, 0]
click at [1138, 187] on button "Next ➔" at bounding box center [1167, 199] width 59 height 34
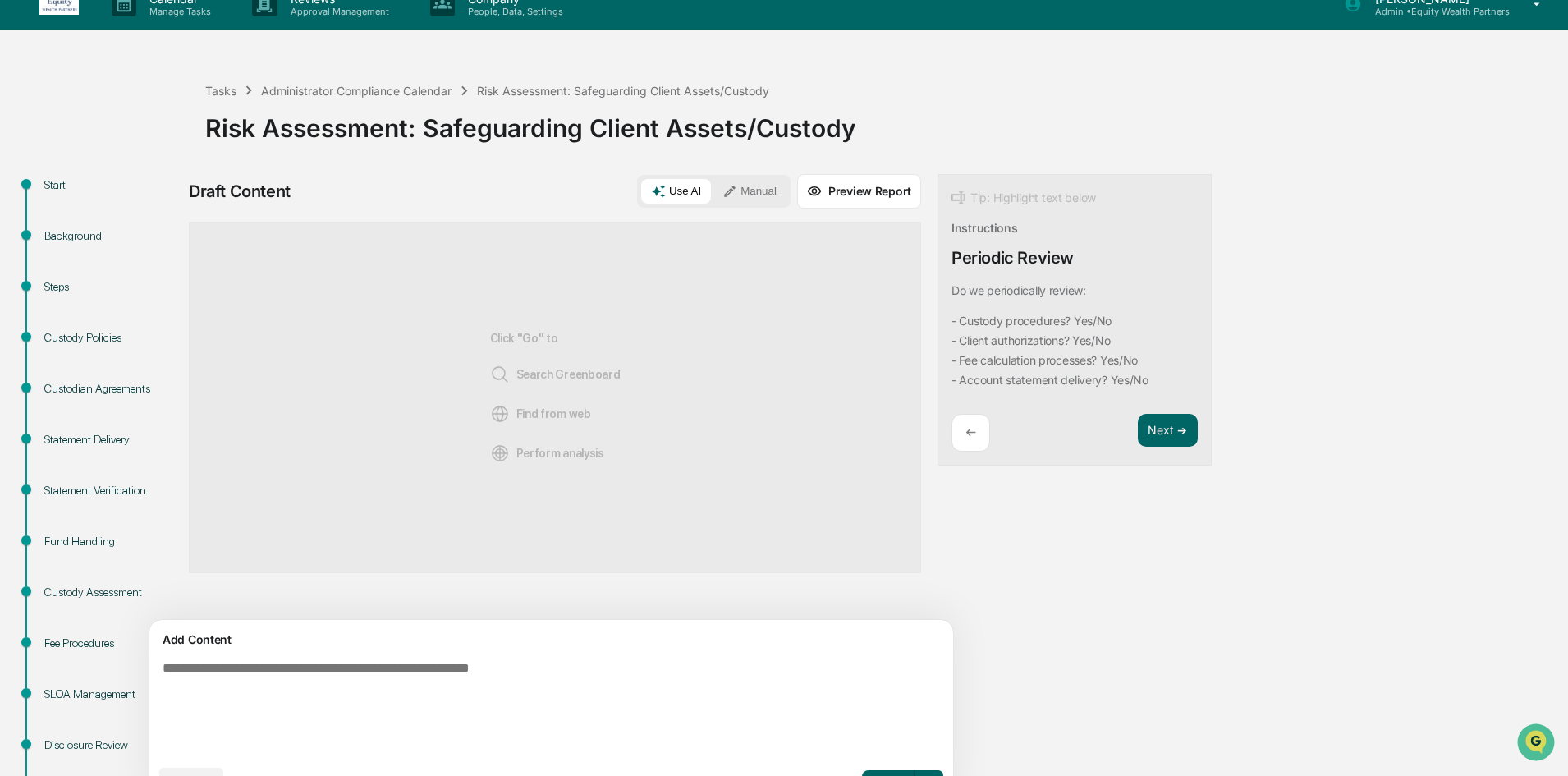
scroll to position [5, 0]
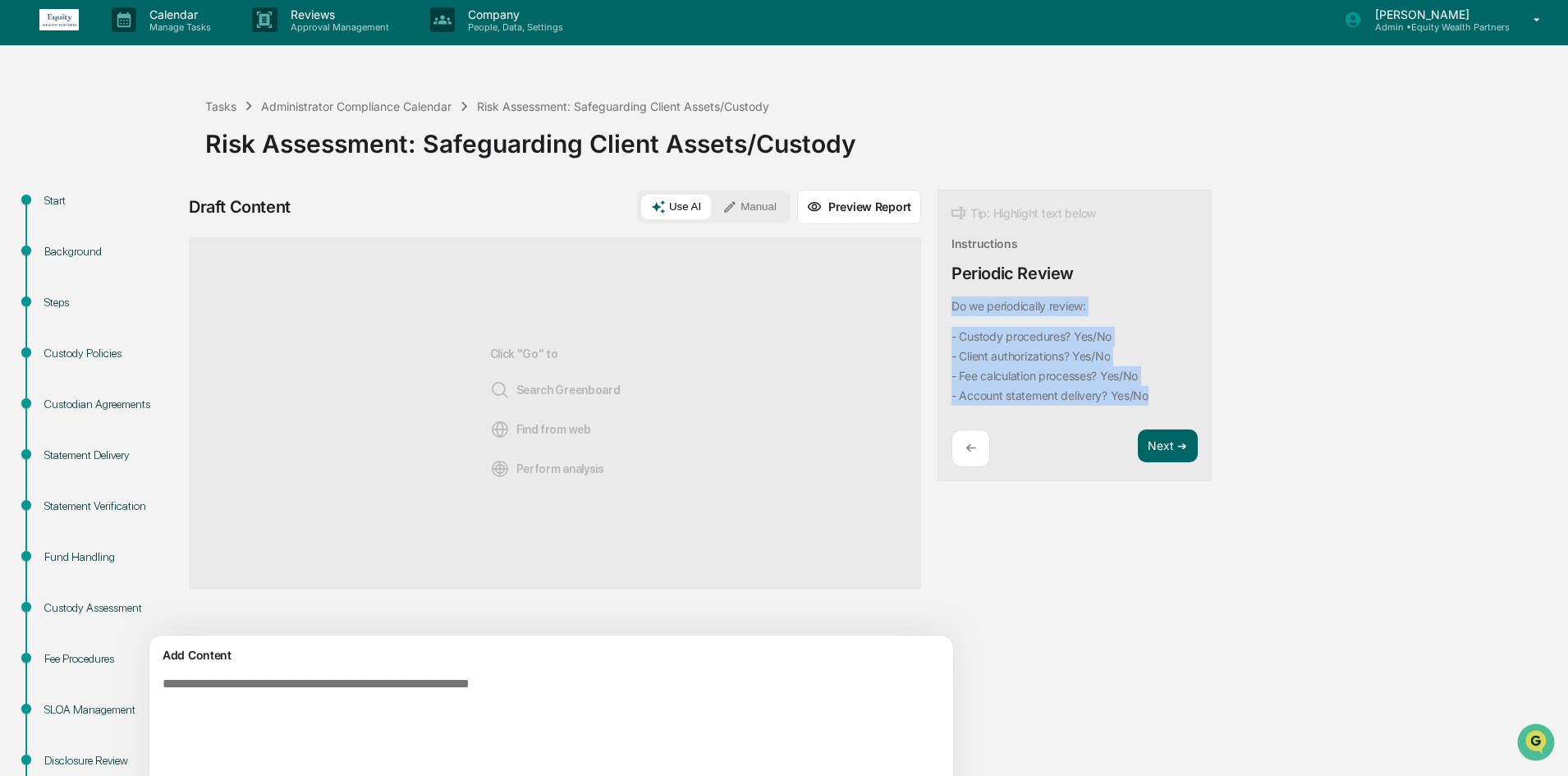
drag, startPoint x: 1081, startPoint y: 400, endPoint x: 862, endPoint y: 303, distance: 239.5
click at [937, 303] on div "Tip: Highlight text below Instructions Periodic Review Do we periodically revie…" at bounding box center [1075, 335] width 275 height 292
click at [211, 694] on textarea at bounding box center [513, 724] width 714 height 108
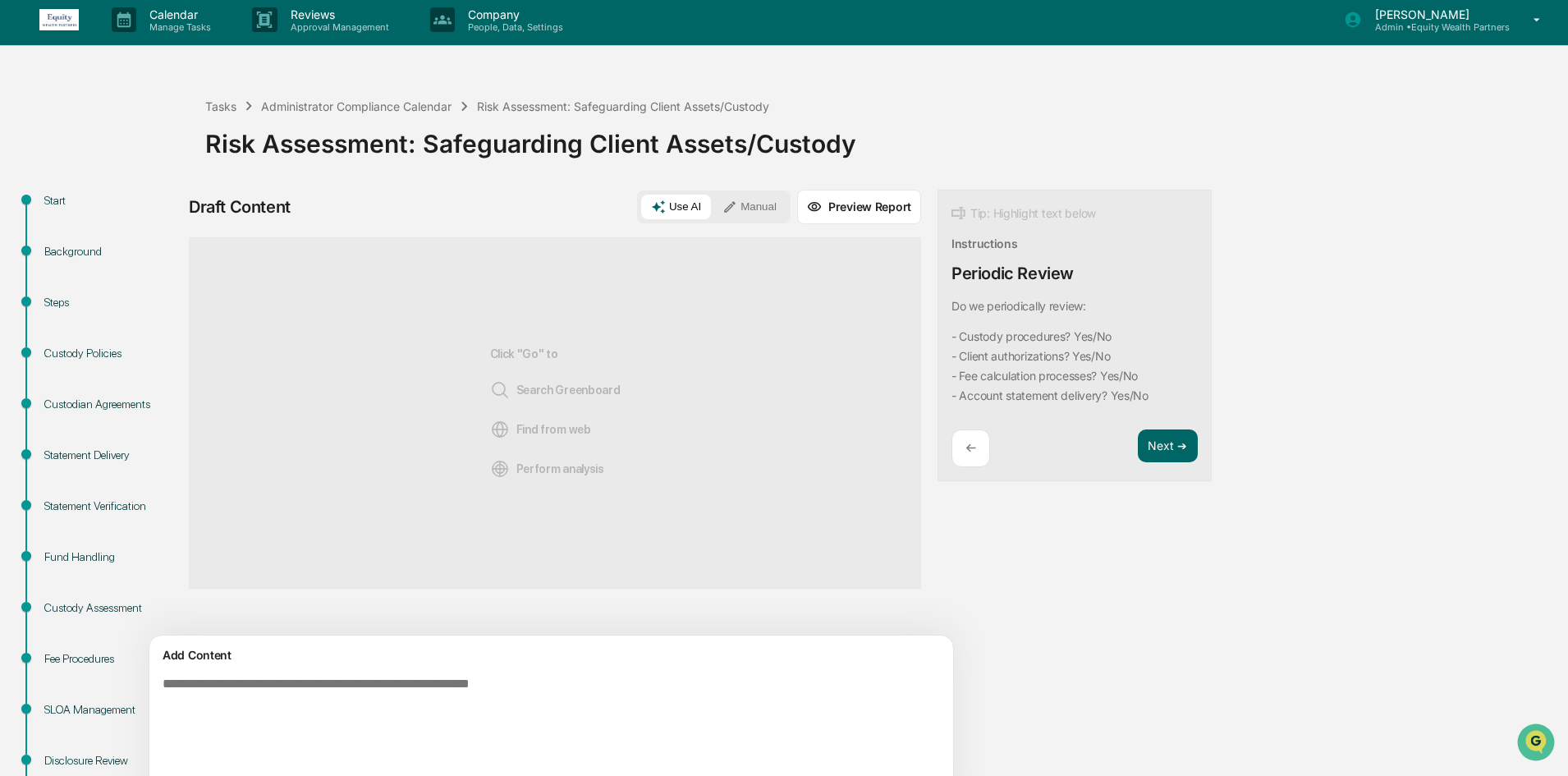
paste textarea "**********"
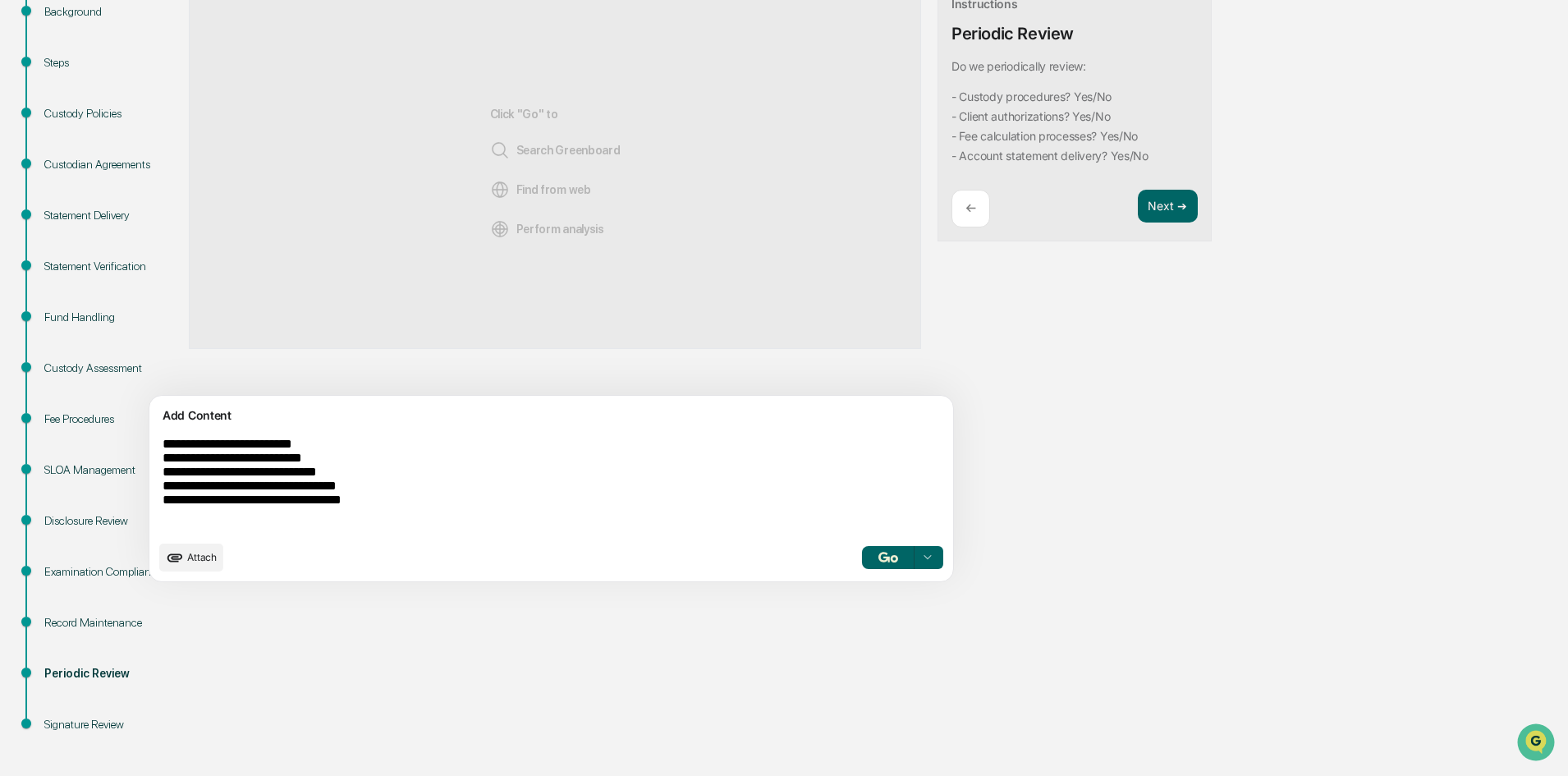
scroll to position [252, 0]
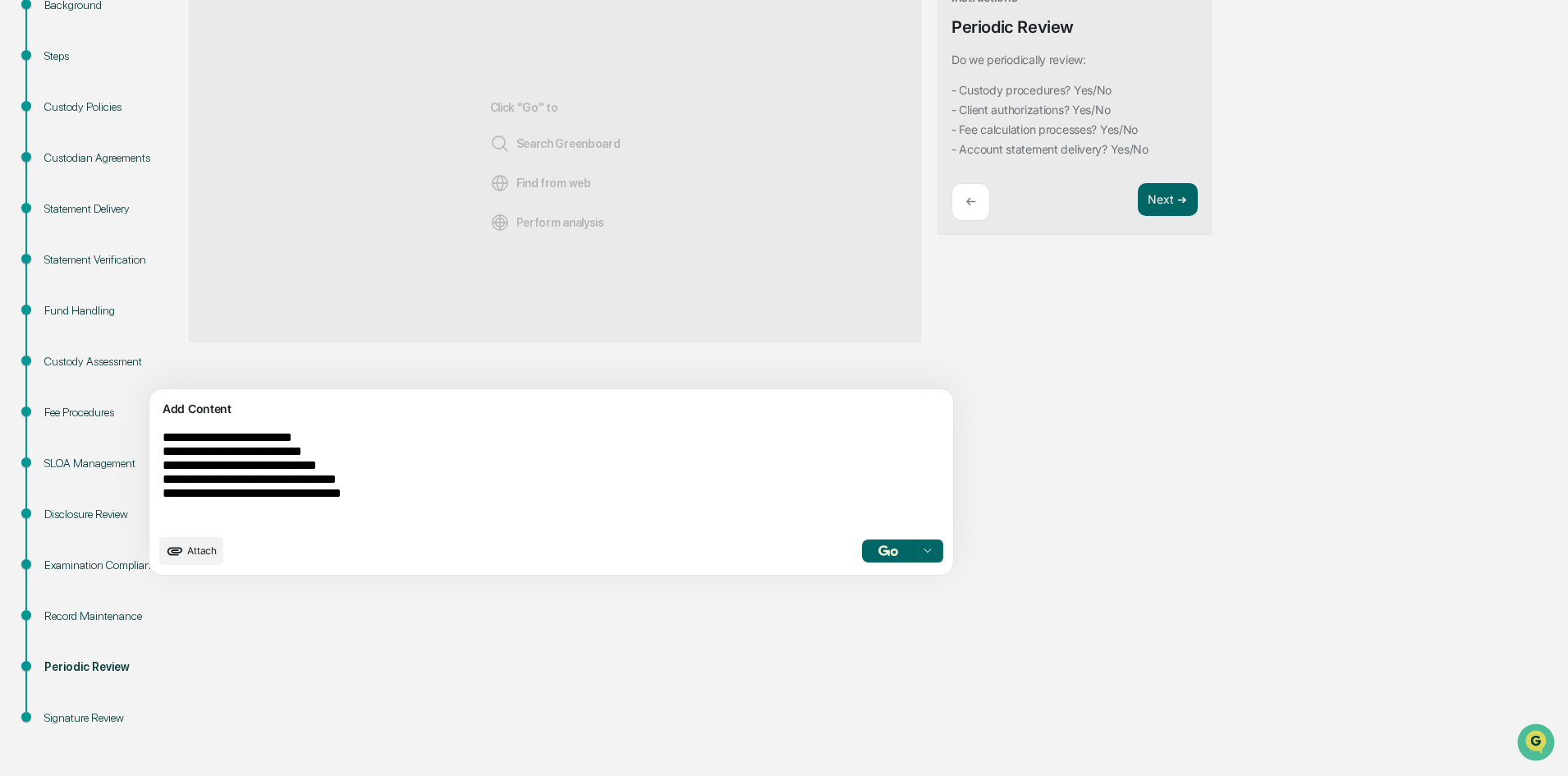
type textarea "**********"
click at [879, 553] on img "button" at bounding box center [889, 551] width 20 height 11
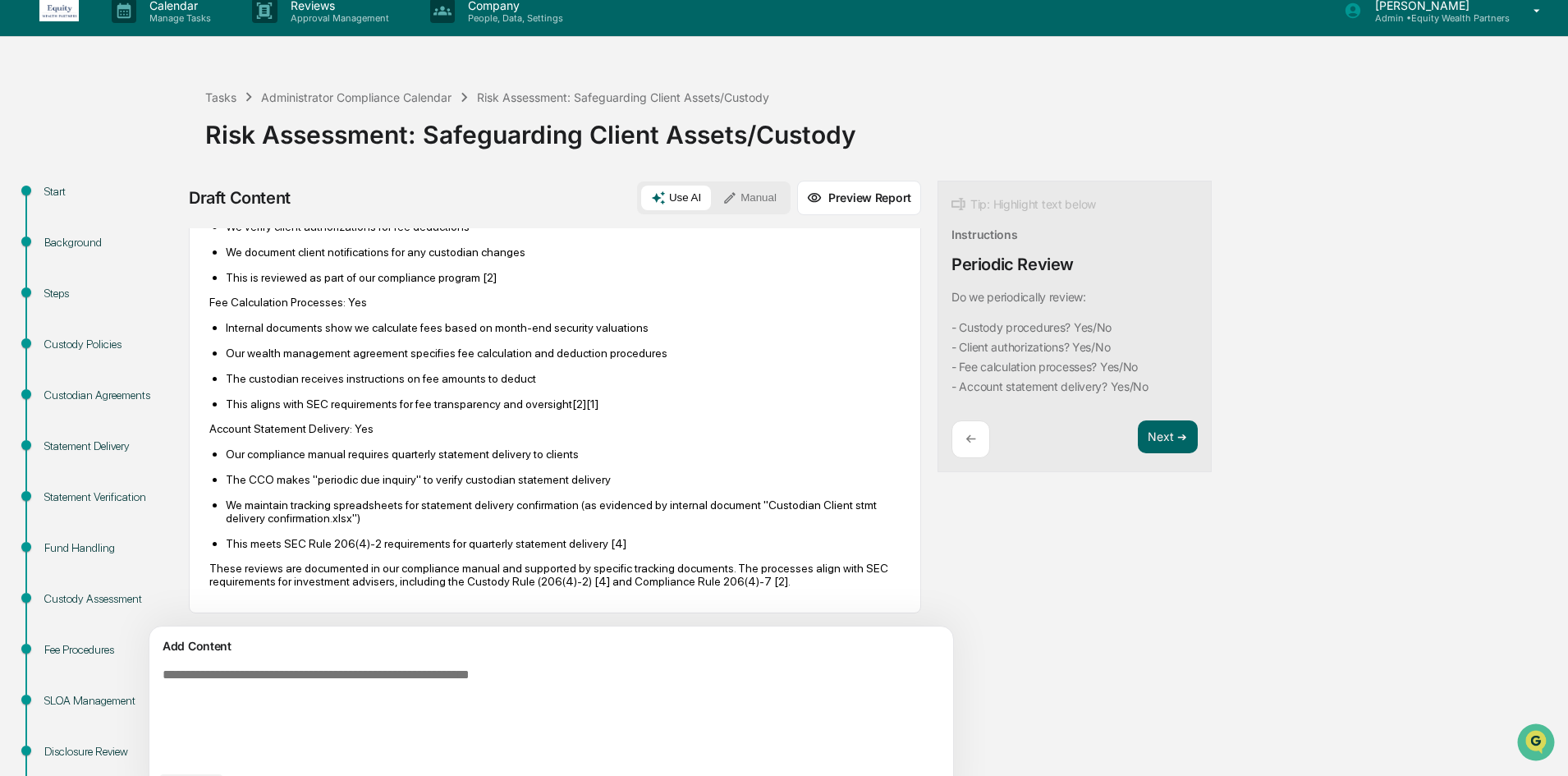
scroll to position [5, 0]
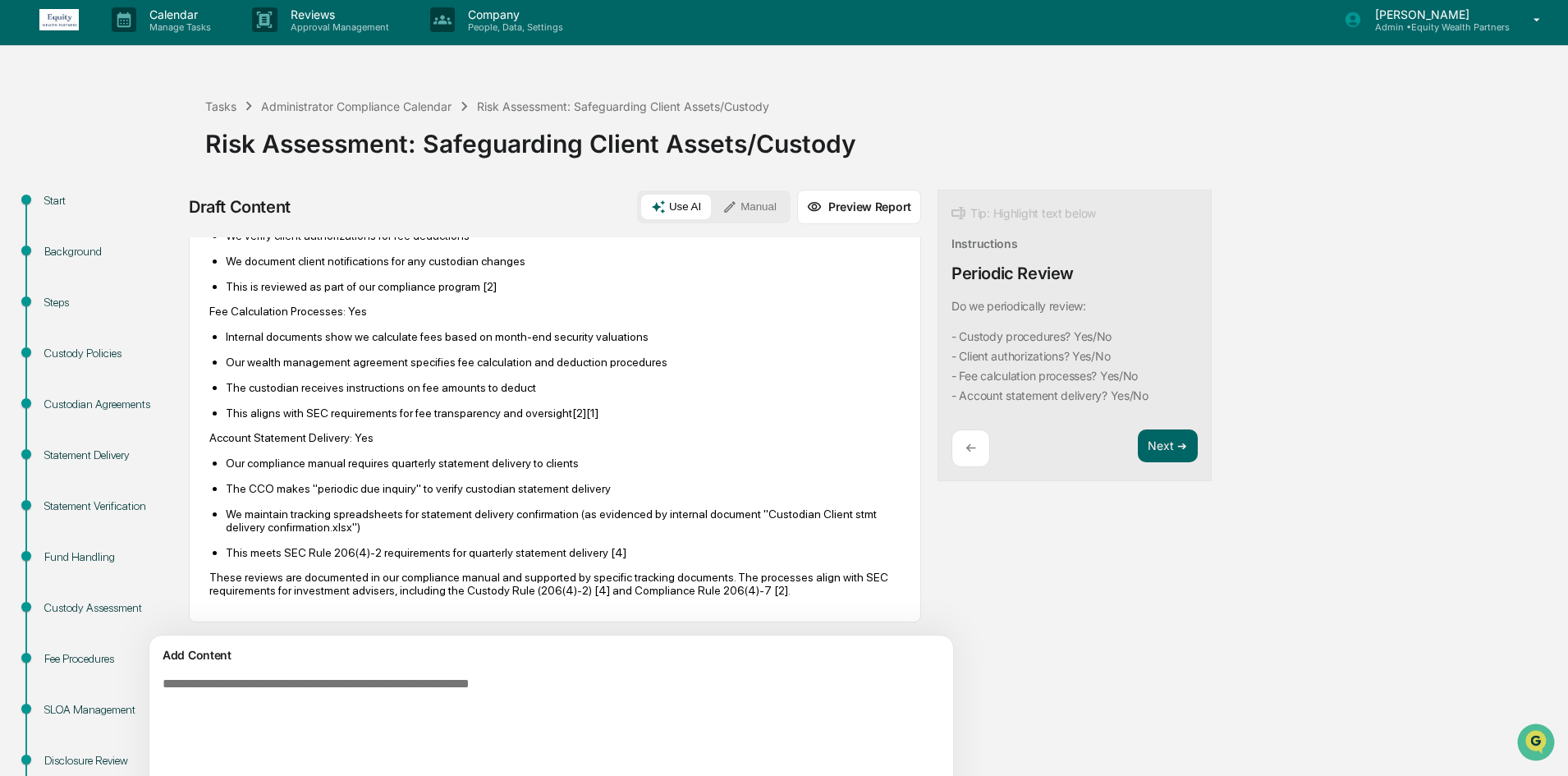
click at [1055, 452] on div "← Next ➔" at bounding box center [1075, 448] width 246 height 38
click at [1138, 446] on button "Next ➔" at bounding box center [1167, 446] width 59 height 34
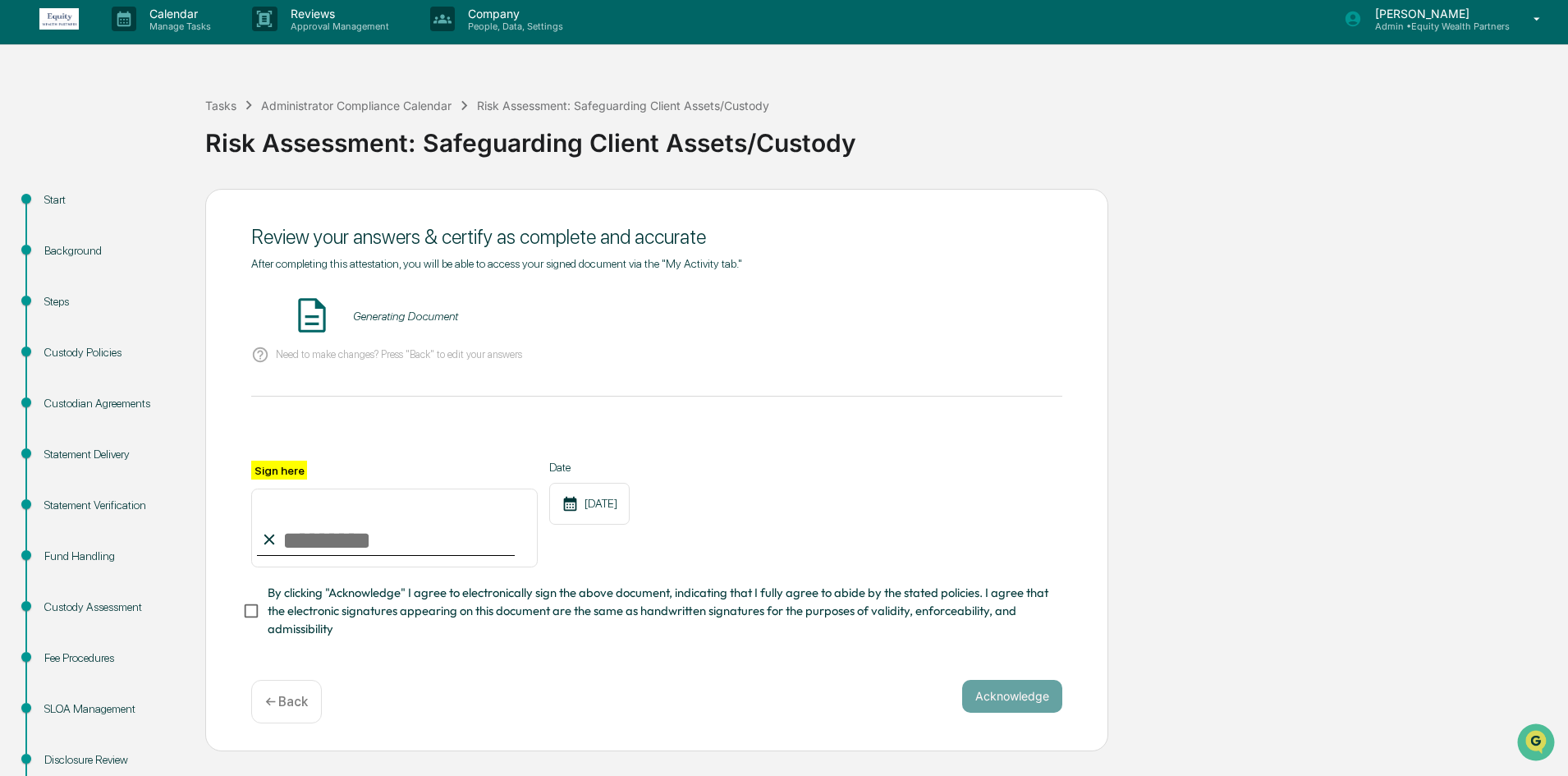
scroll to position [0, 0]
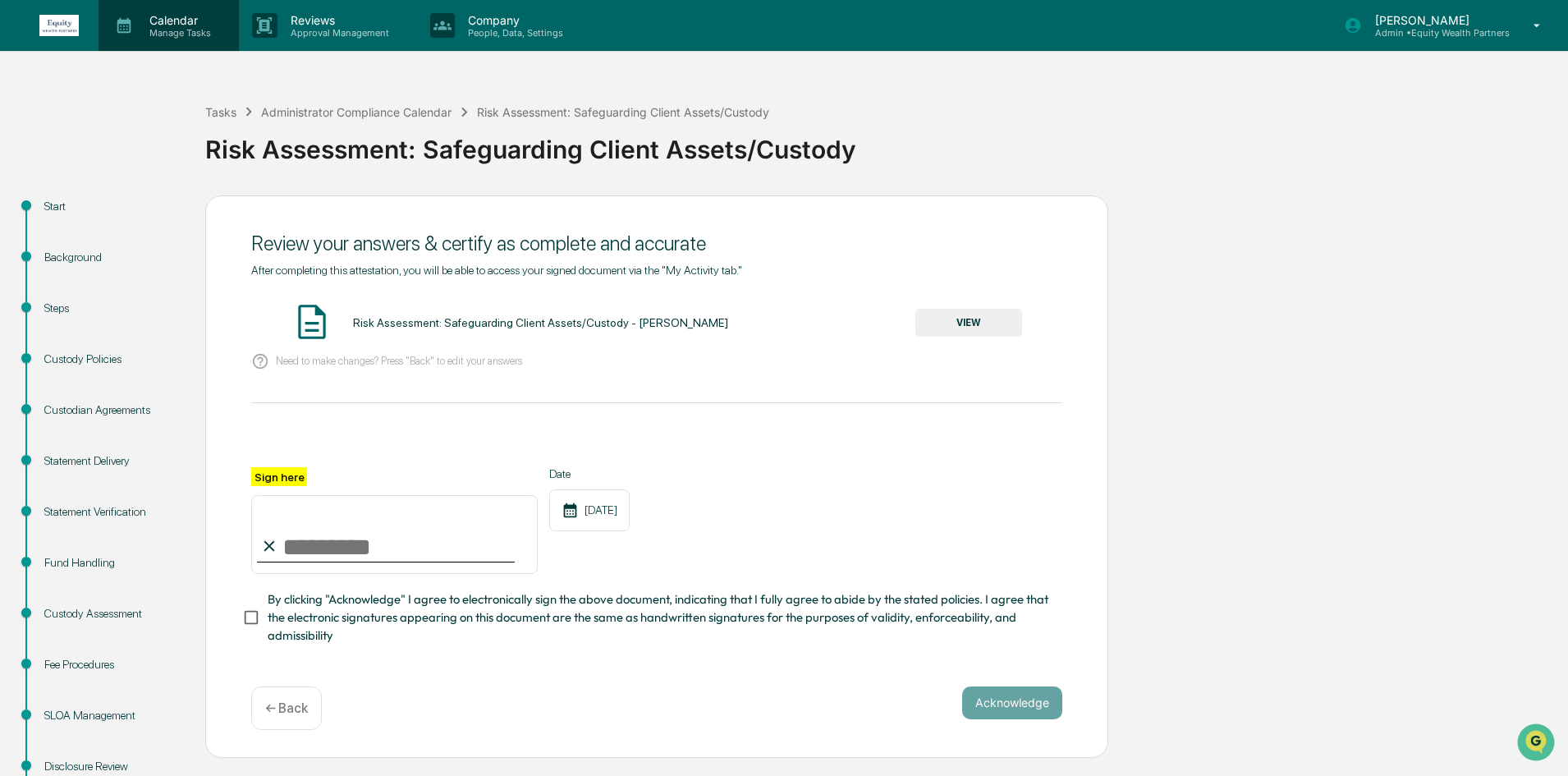
click at [200, 25] on p "Calendar" at bounding box center [178, 19] width 83 height 14
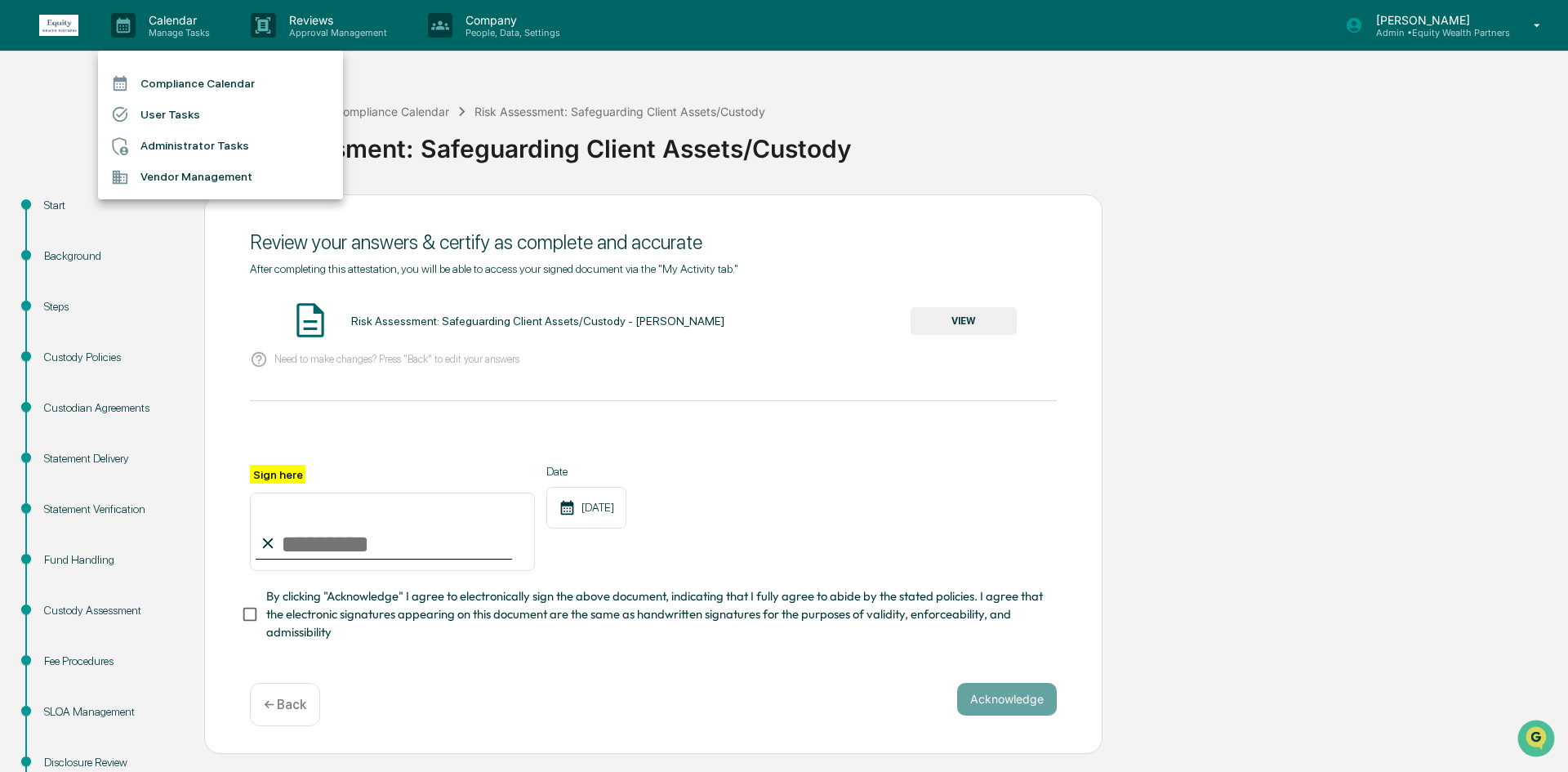
click at [194, 146] on li "Administrator Tasks" at bounding box center [220, 147] width 245 height 31
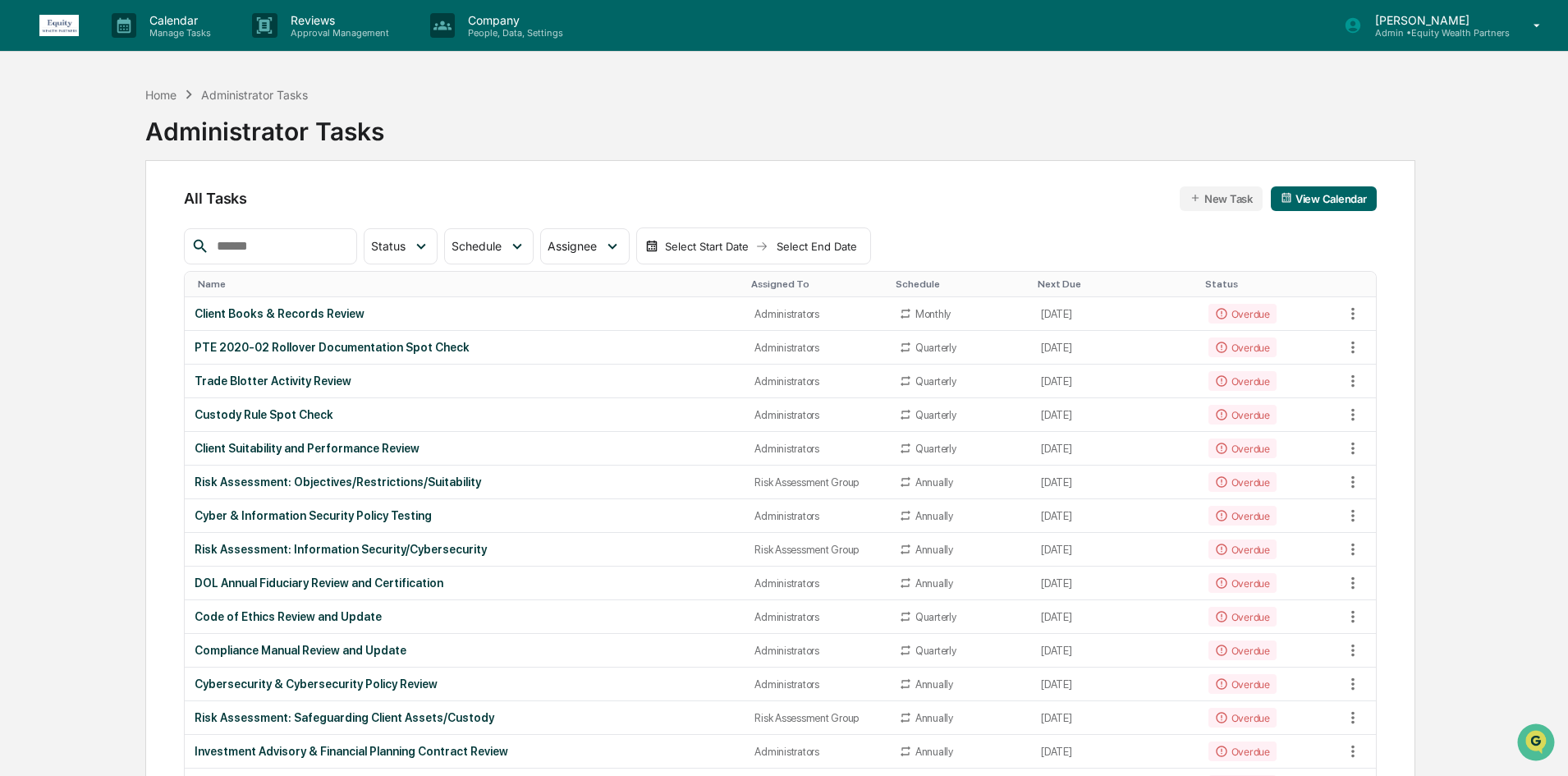
click at [316, 257] on div at bounding box center [270, 245] width 172 height 36
click at [322, 252] on input "text" at bounding box center [280, 245] width 139 height 21
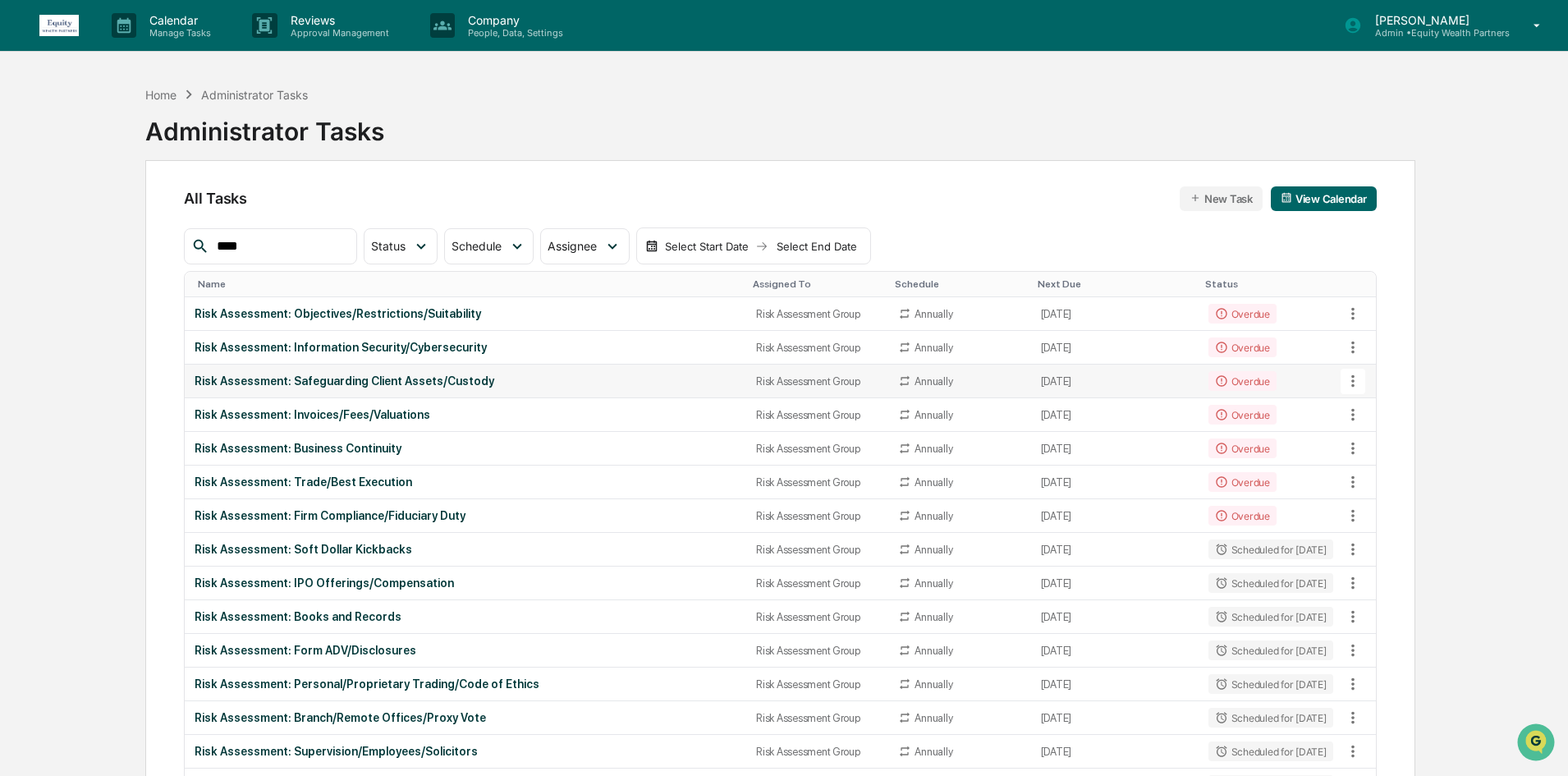
type input "****"
click at [426, 379] on div "Risk Assessment: Safeguarding Client Assets/Custody" at bounding box center [466, 381] width 542 height 13
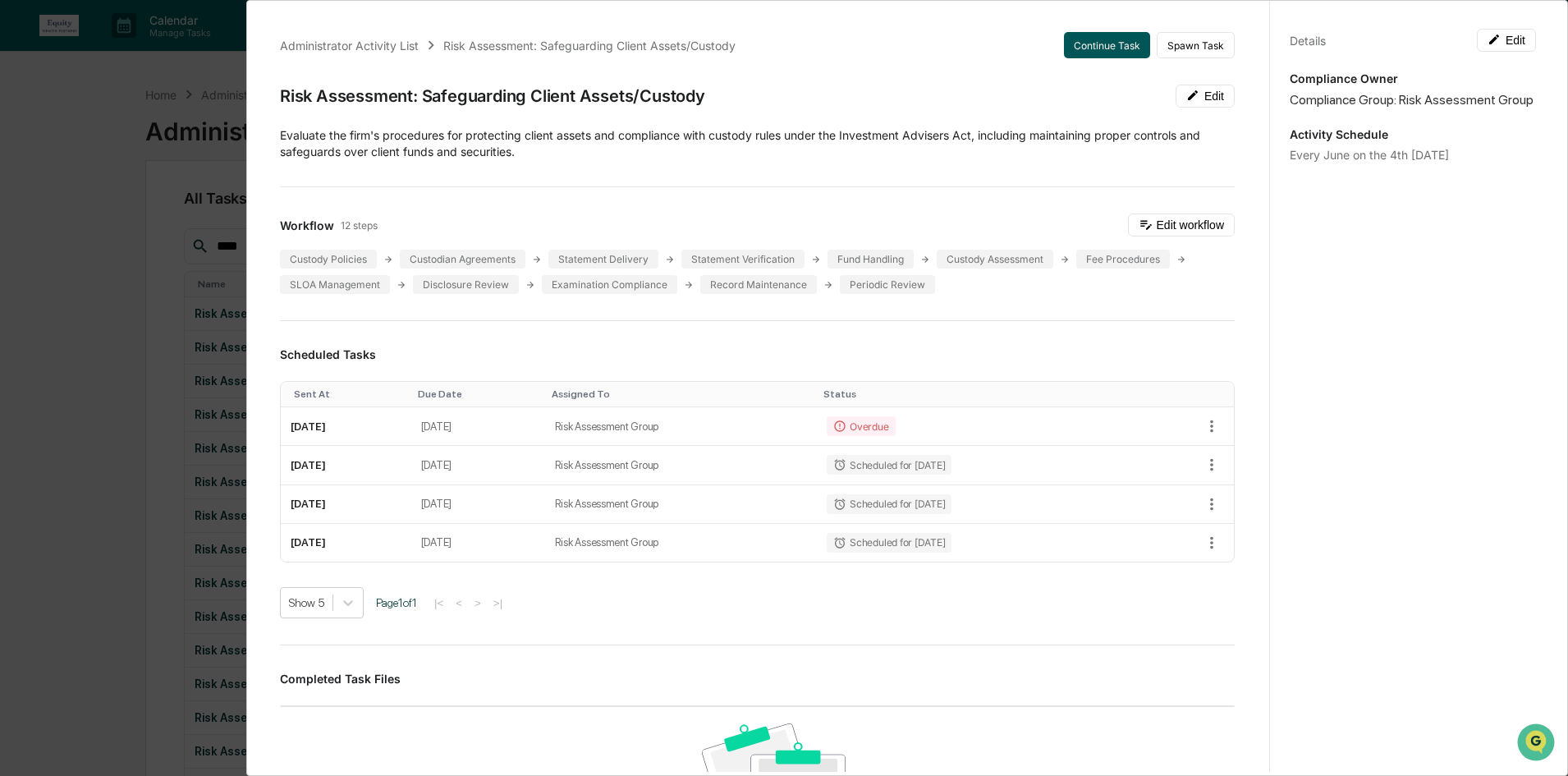
click at [1086, 46] on button "Continue Task" at bounding box center [1107, 45] width 86 height 27
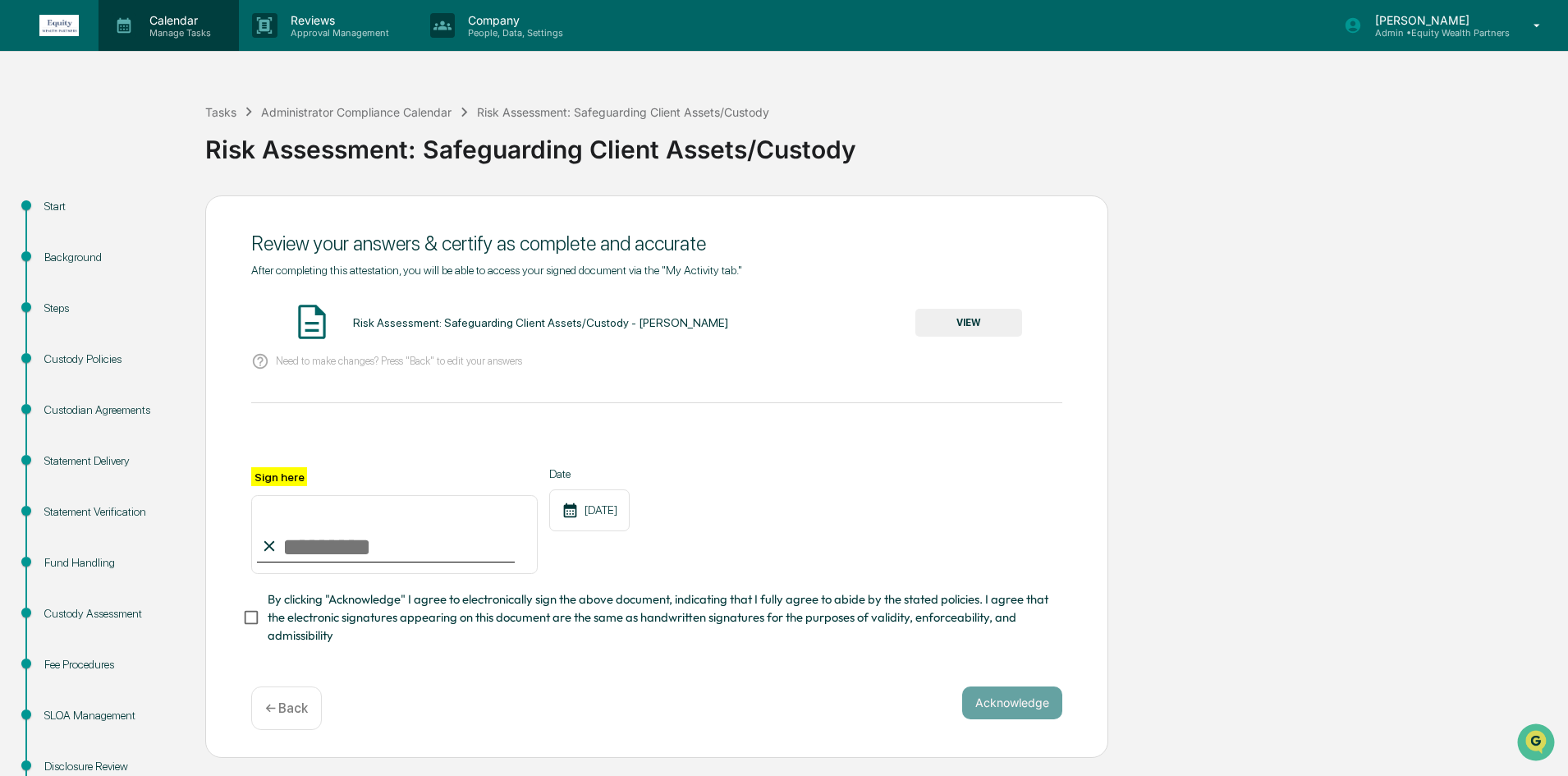
click at [143, 4] on div "Calendar Manage Tasks" at bounding box center [168, 26] width 140 height 51
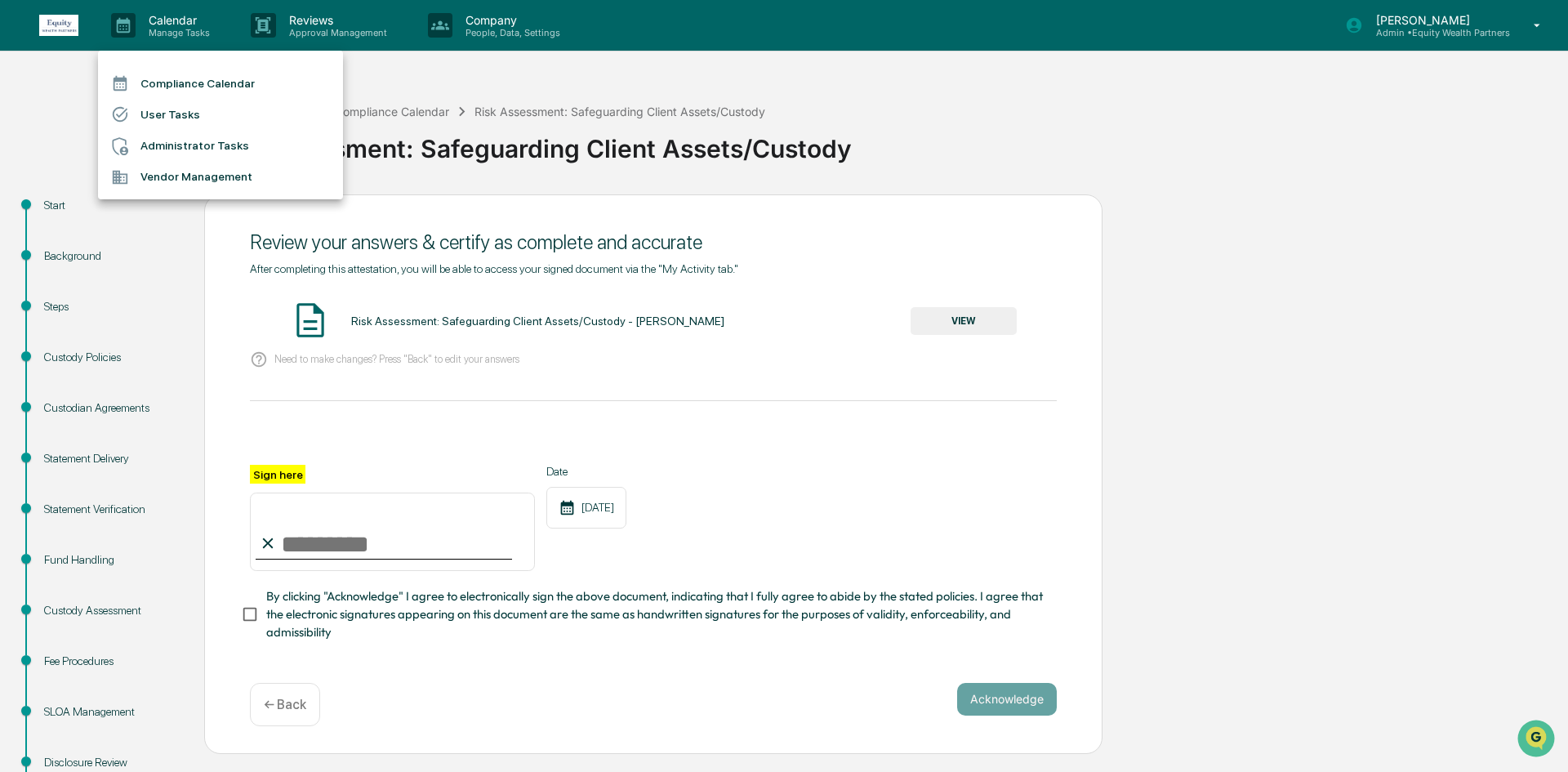
click at [209, 156] on li "Administrator Tasks" at bounding box center [220, 147] width 245 height 31
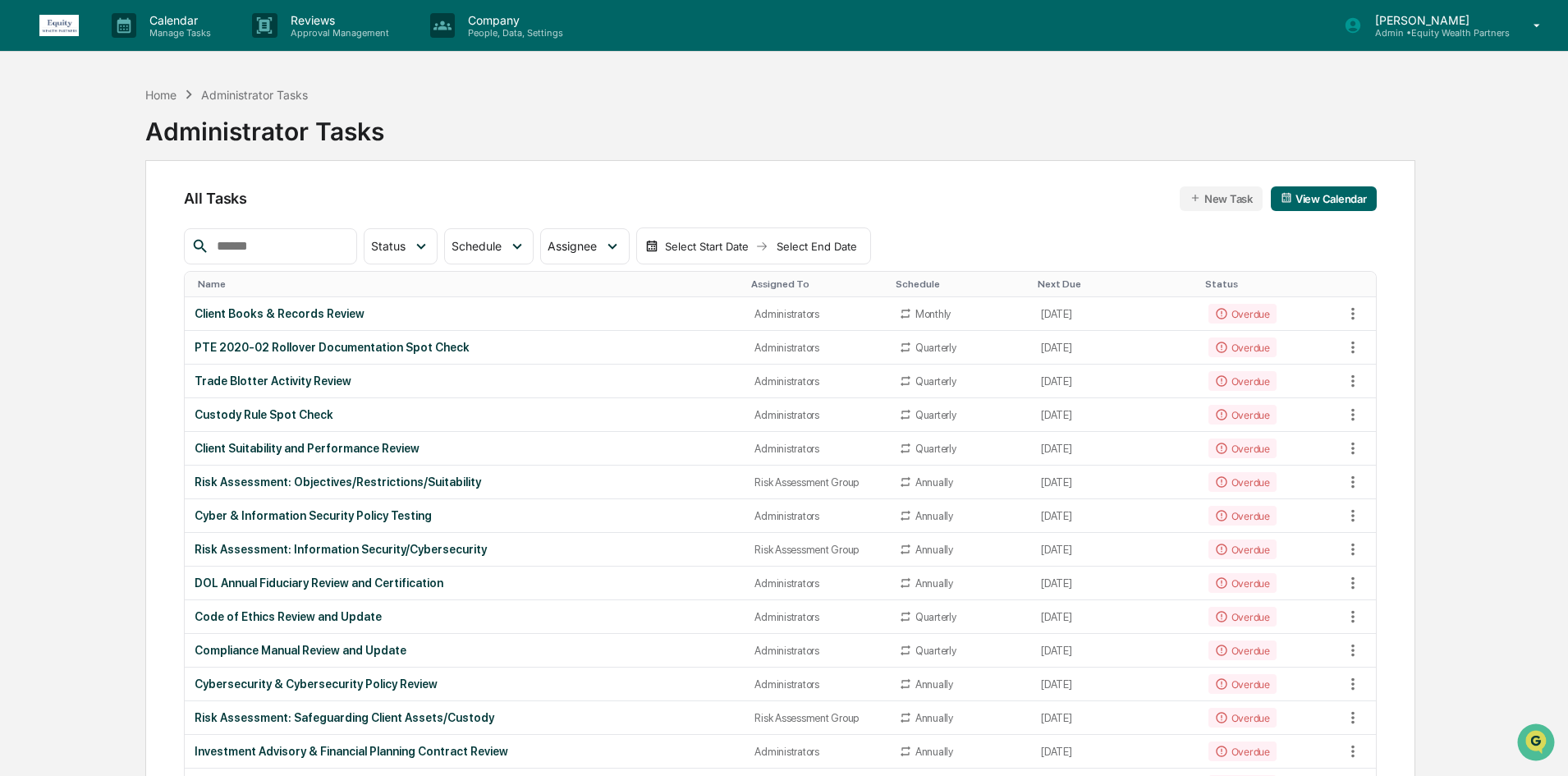
click at [283, 243] on input "text" at bounding box center [280, 245] width 139 height 21
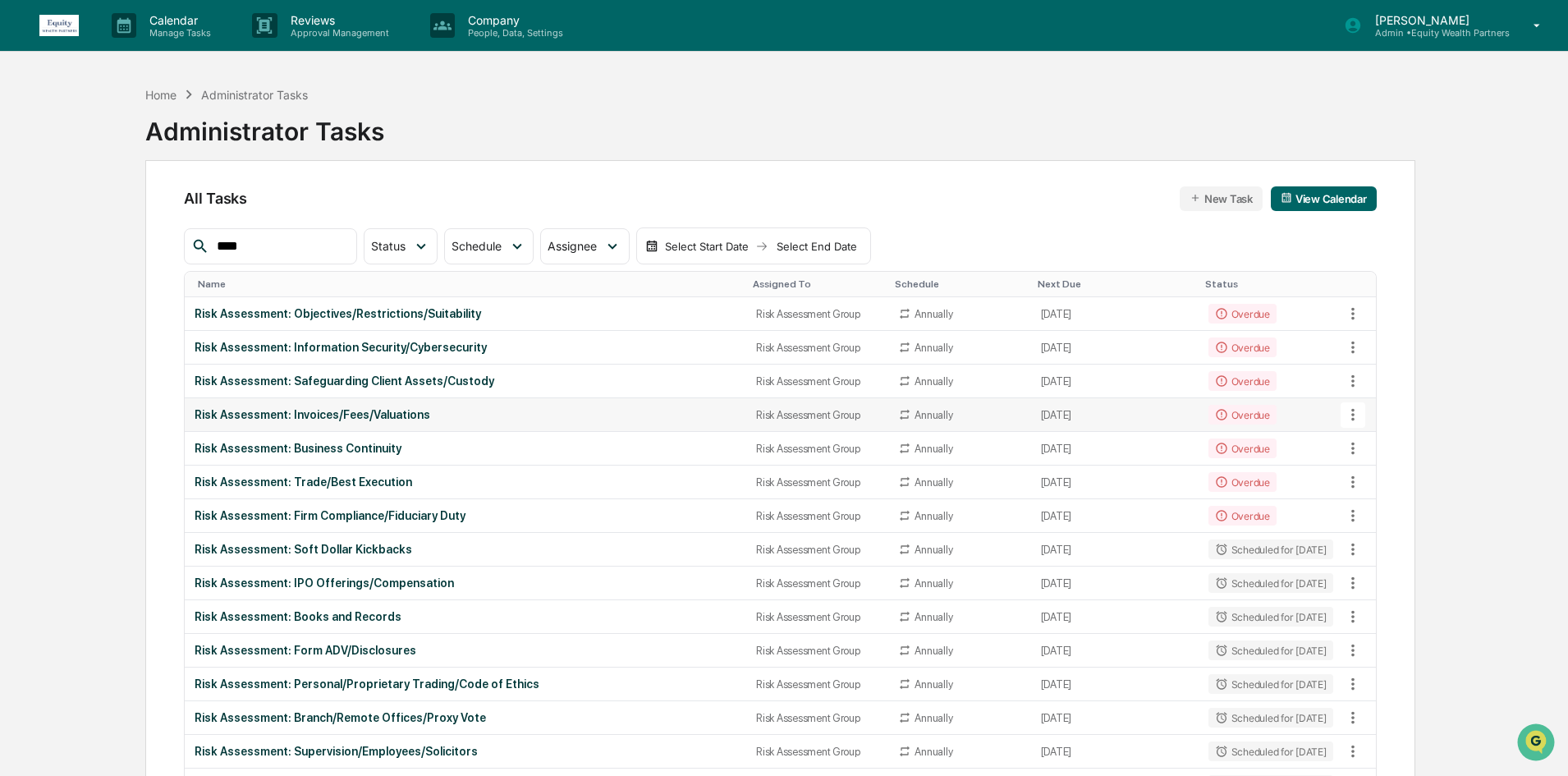
type input "****"
click at [676, 416] on div "Risk Assessment: Invoices/Fees/Valuations" at bounding box center [466, 415] width 542 height 13
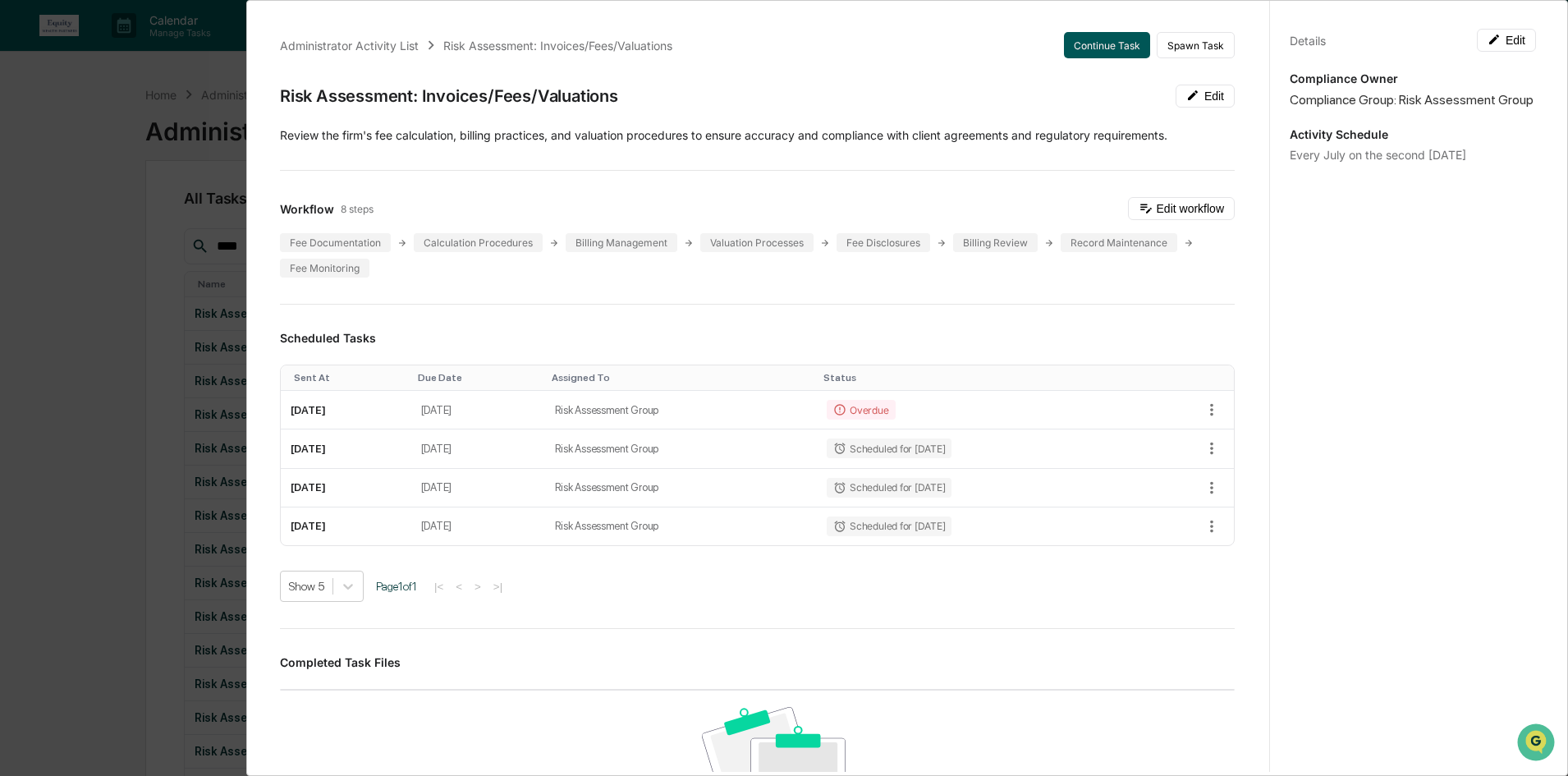
click at [1088, 52] on button "Continue Task" at bounding box center [1107, 45] width 86 height 27
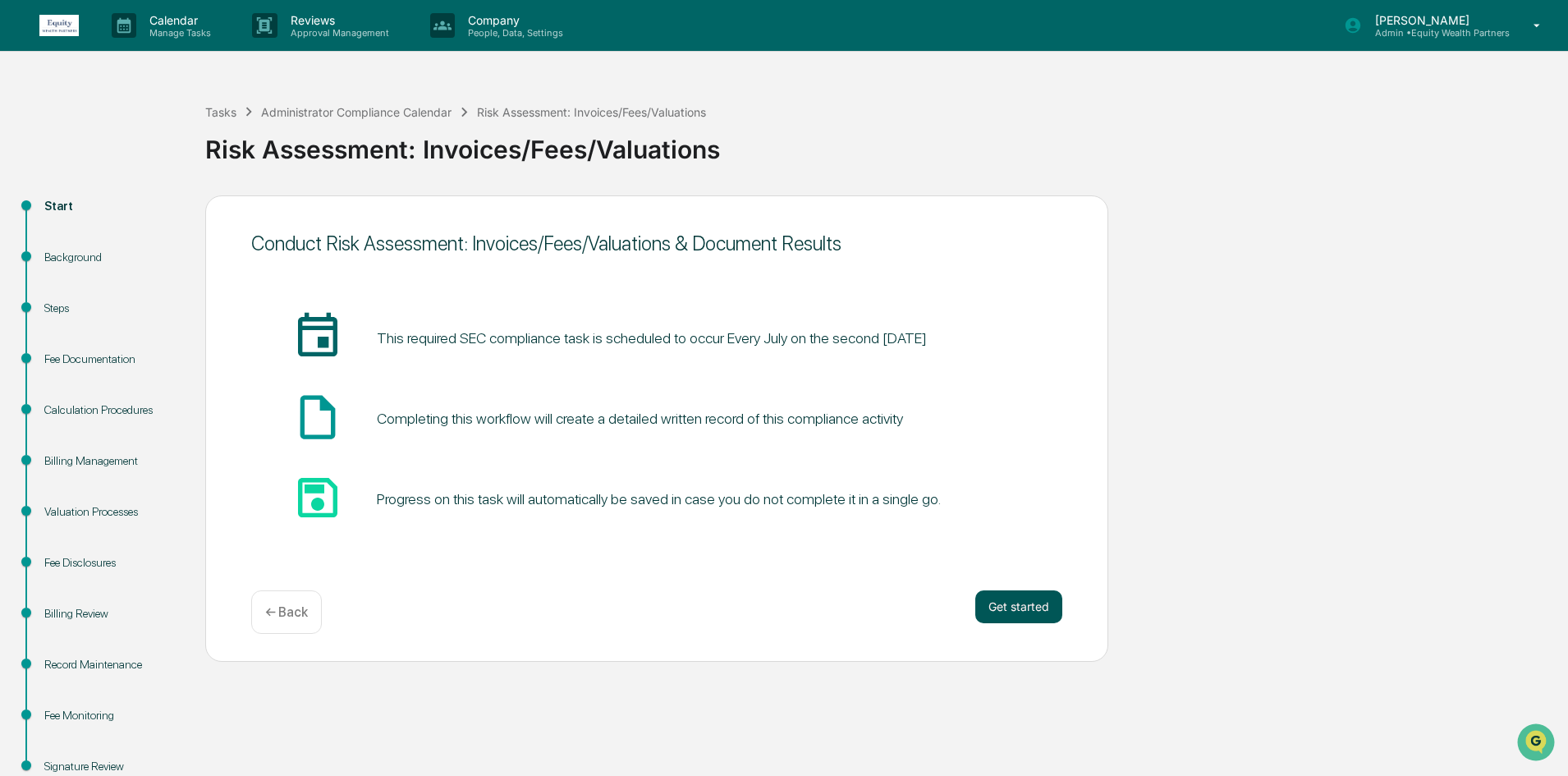
click at [1008, 606] on button "Get started" at bounding box center [1019, 607] width 87 height 33
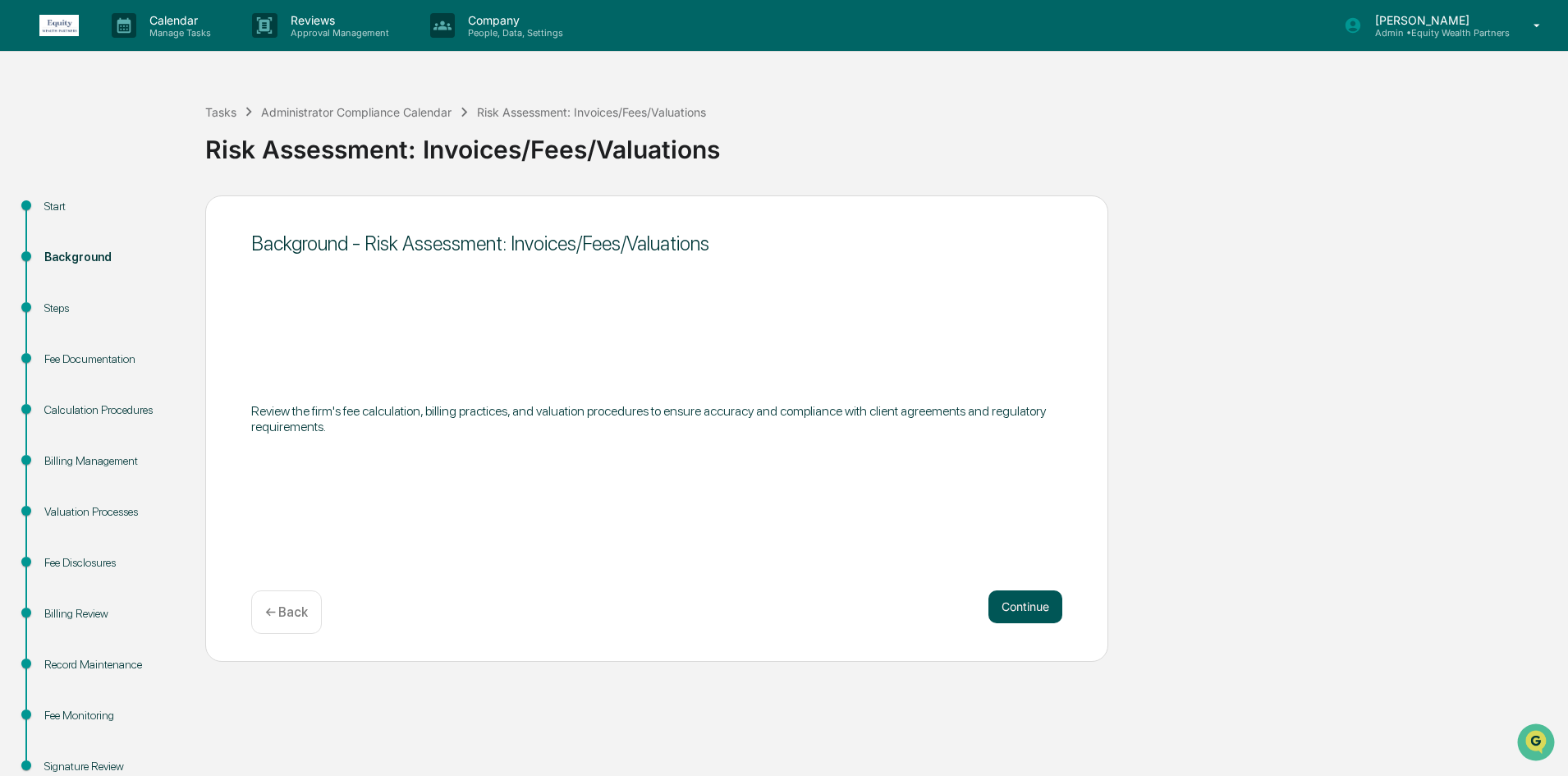
click at [1035, 614] on button "Continue" at bounding box center [1025, 607] width 74 height 33
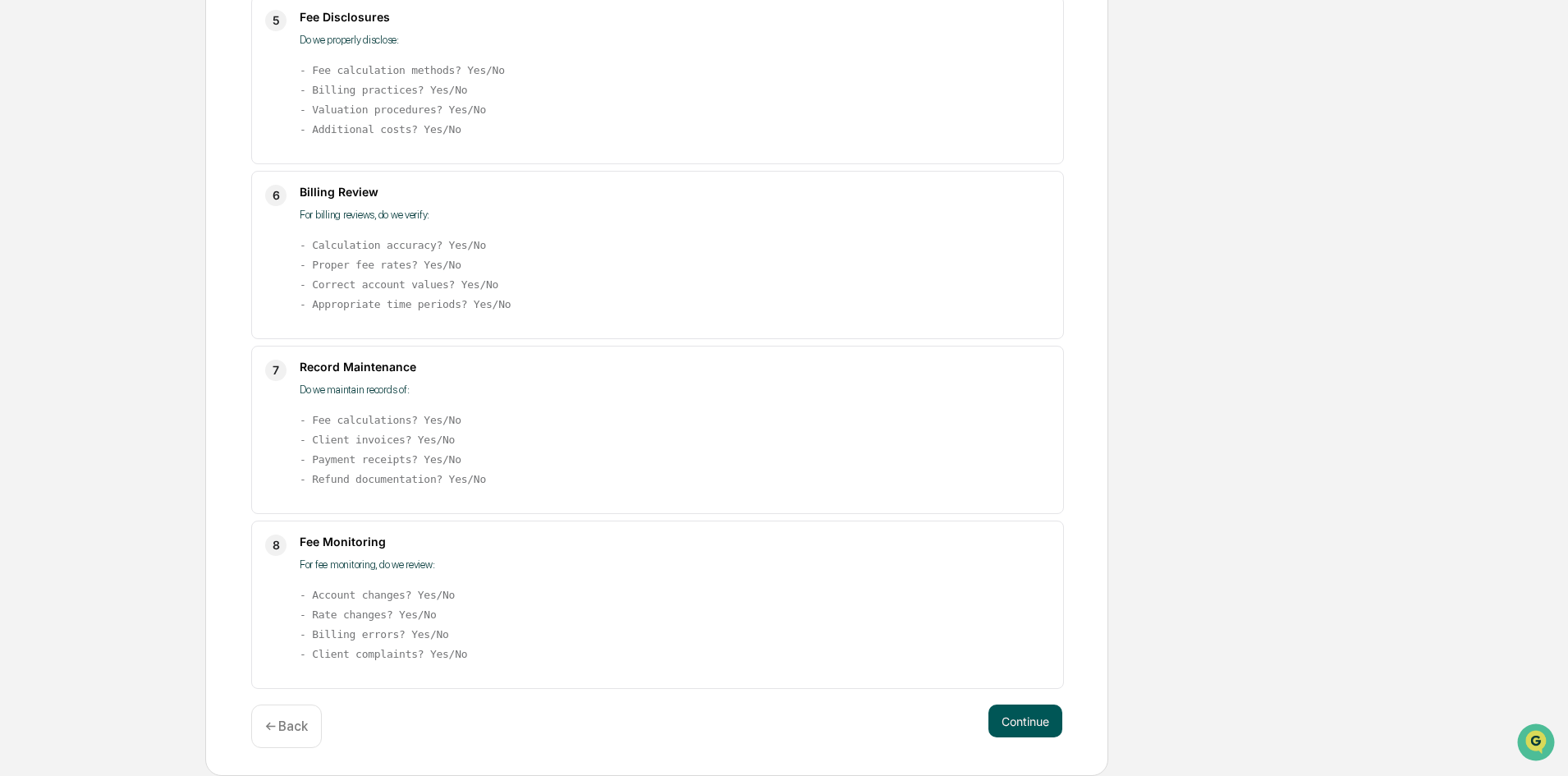
click at [1022, 730] on button "Continue" at bounding box center [1025, 721] width 74 height 33
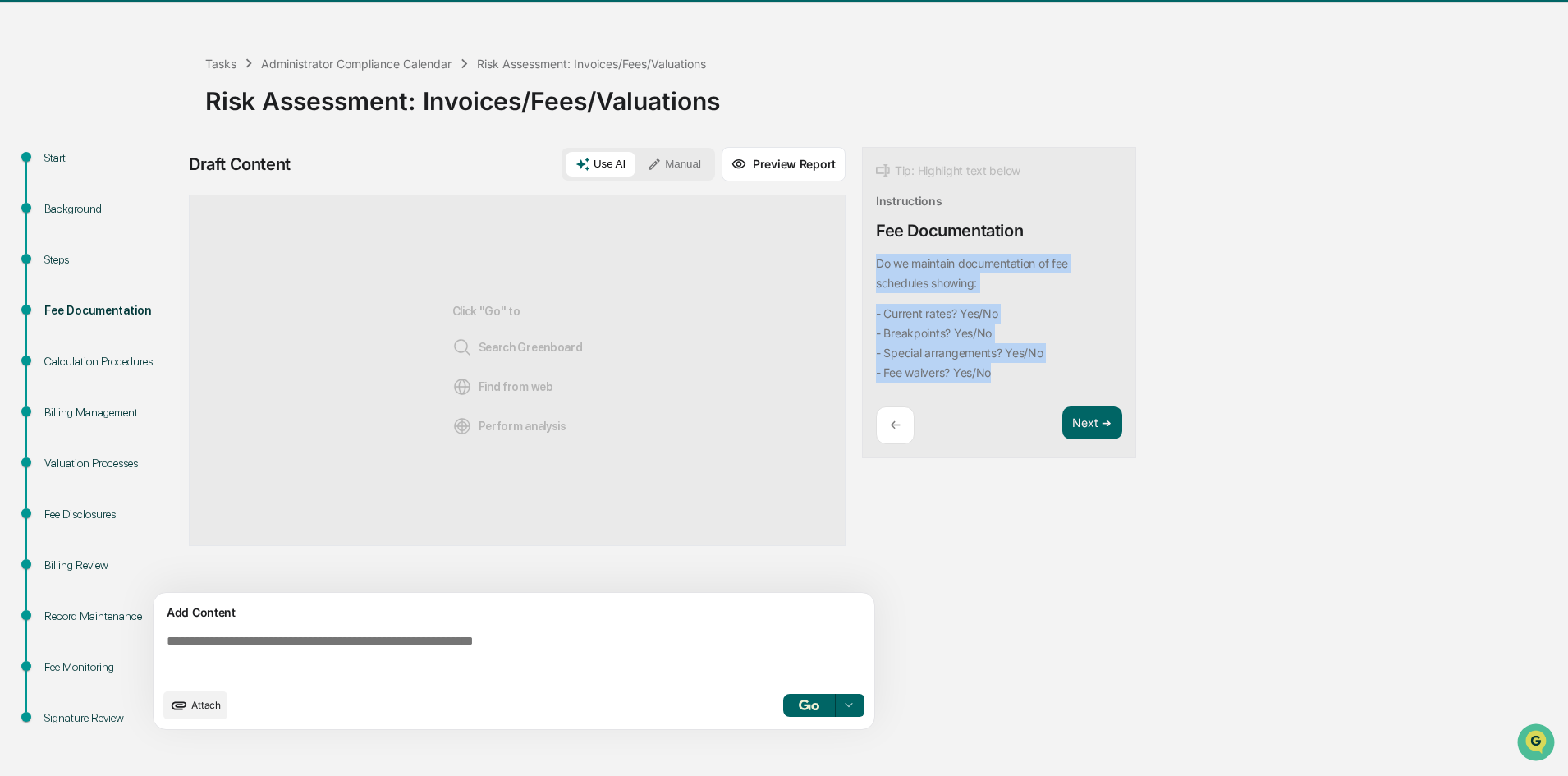
drag, startPoint x: 1007, startPoint y: 383, endPoint x: 869, endPoint y: 261, distance: 184.2
click at [869, 261] on div "Tip: Highlight text below Instructions Fee Documentation Do we maintain documen…" at bounding box center [1000, 303] width 275 height 312
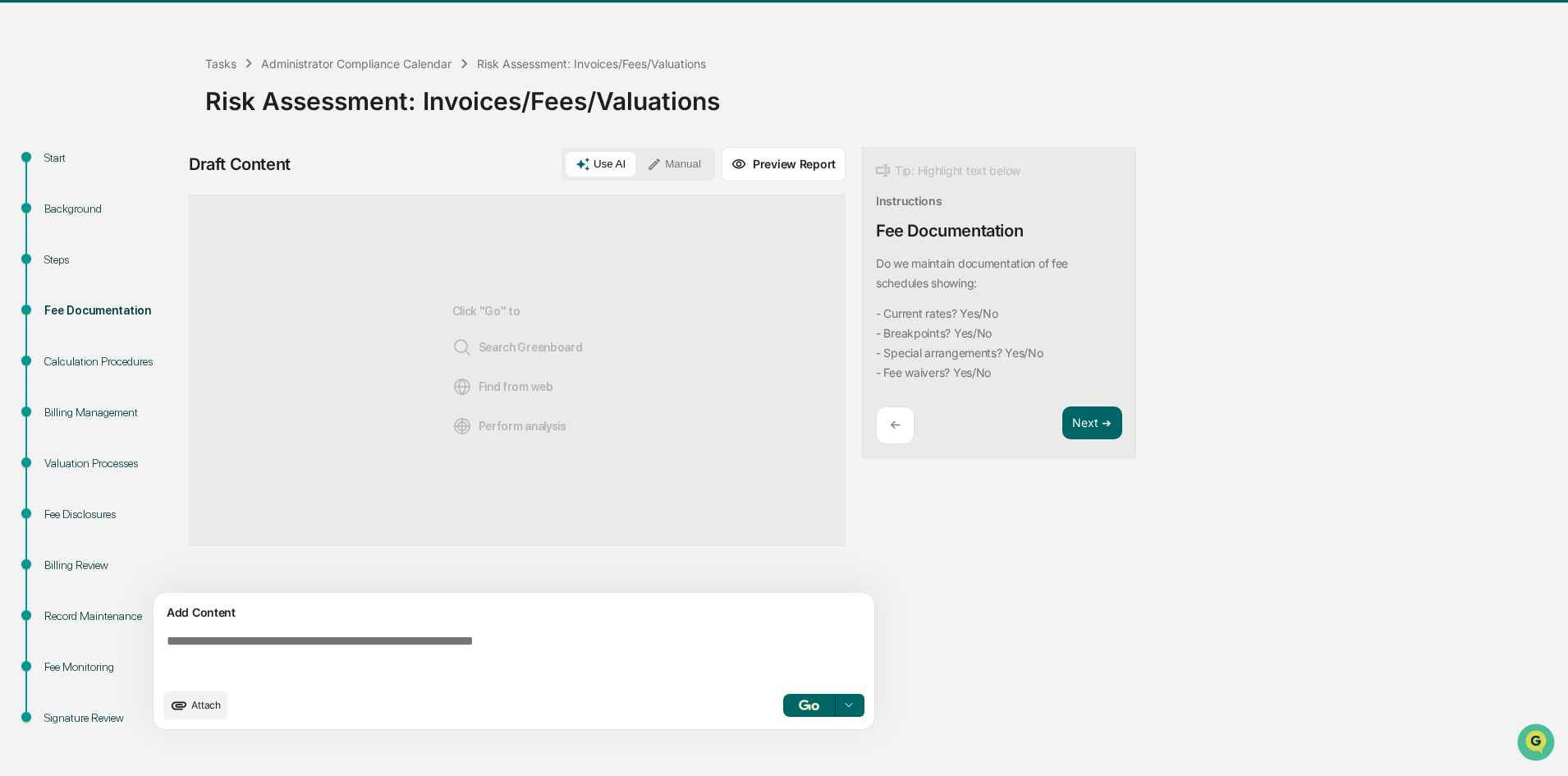
click at [172, 656] on textarea at bounding box center [517, 656] width 714 height 59
paste textarea "**********"
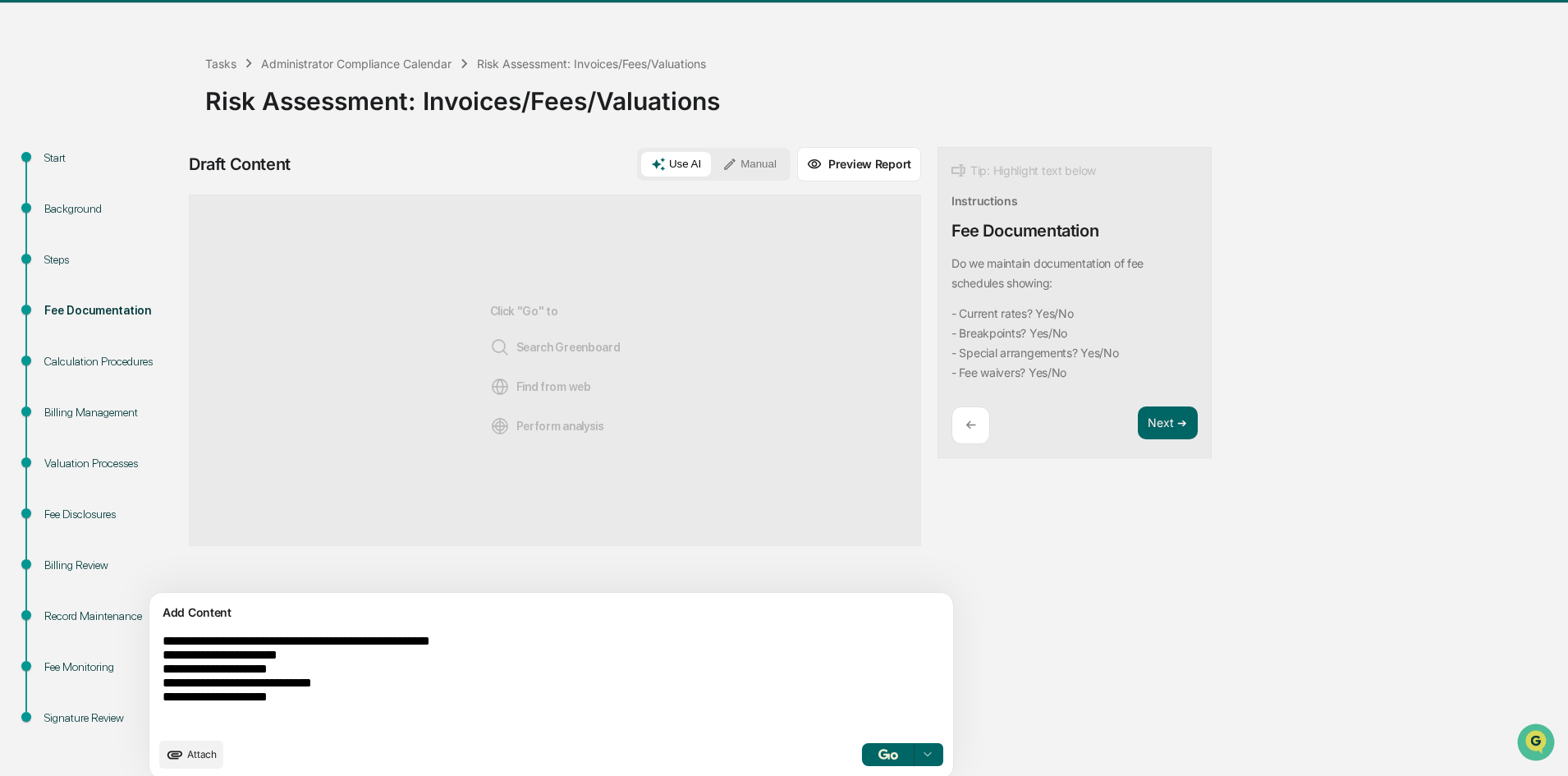
type textarea "**********"
click at [862, 753] on button "button" at bounding box center [888, 754] width 52 height 23
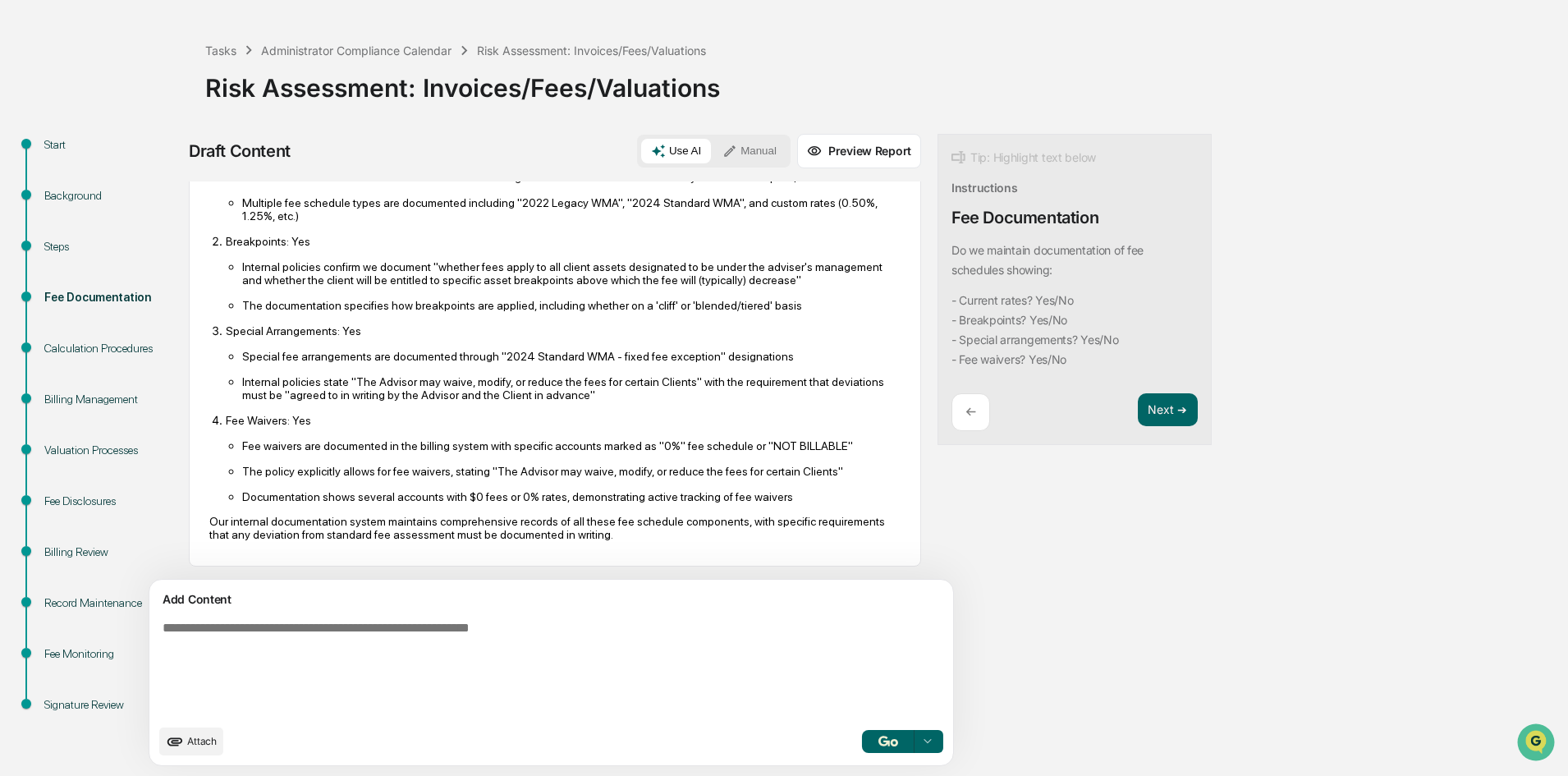
scroll to position [204, 0]
click at [1138, 411] on button "Next ➔" at bounding box center [1167, 410] width 59 height 34
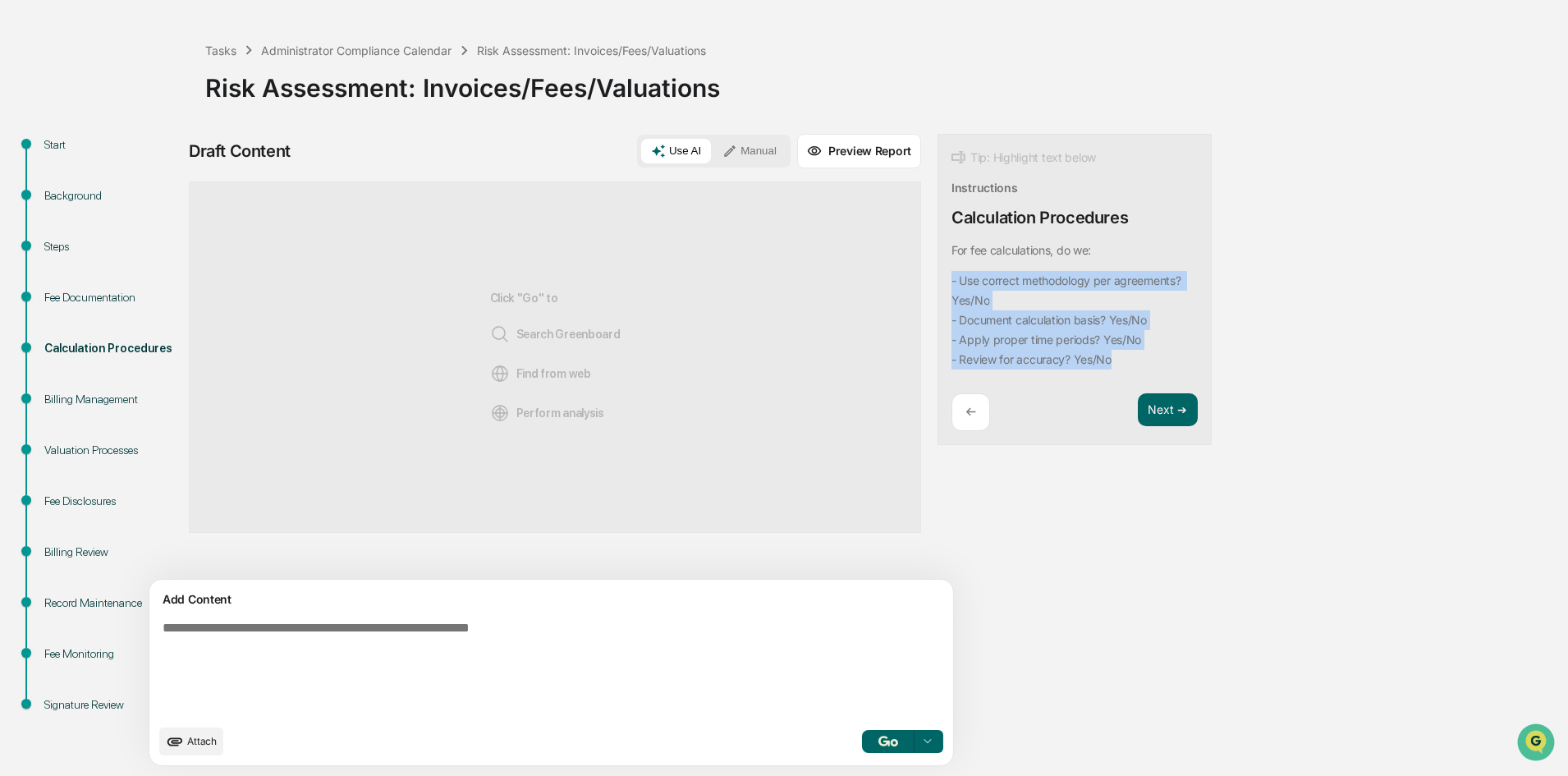
drag, startPoint x: 1060, startPoint y: 363, endPoint x: 865, endPoint y: 277, distance: 213.1
click at [937, 277] on div "Tip: Highlight text below Instructions Calculation Procedures For fee calculati…" at bounding box center [1075, 289] width 275 height 312
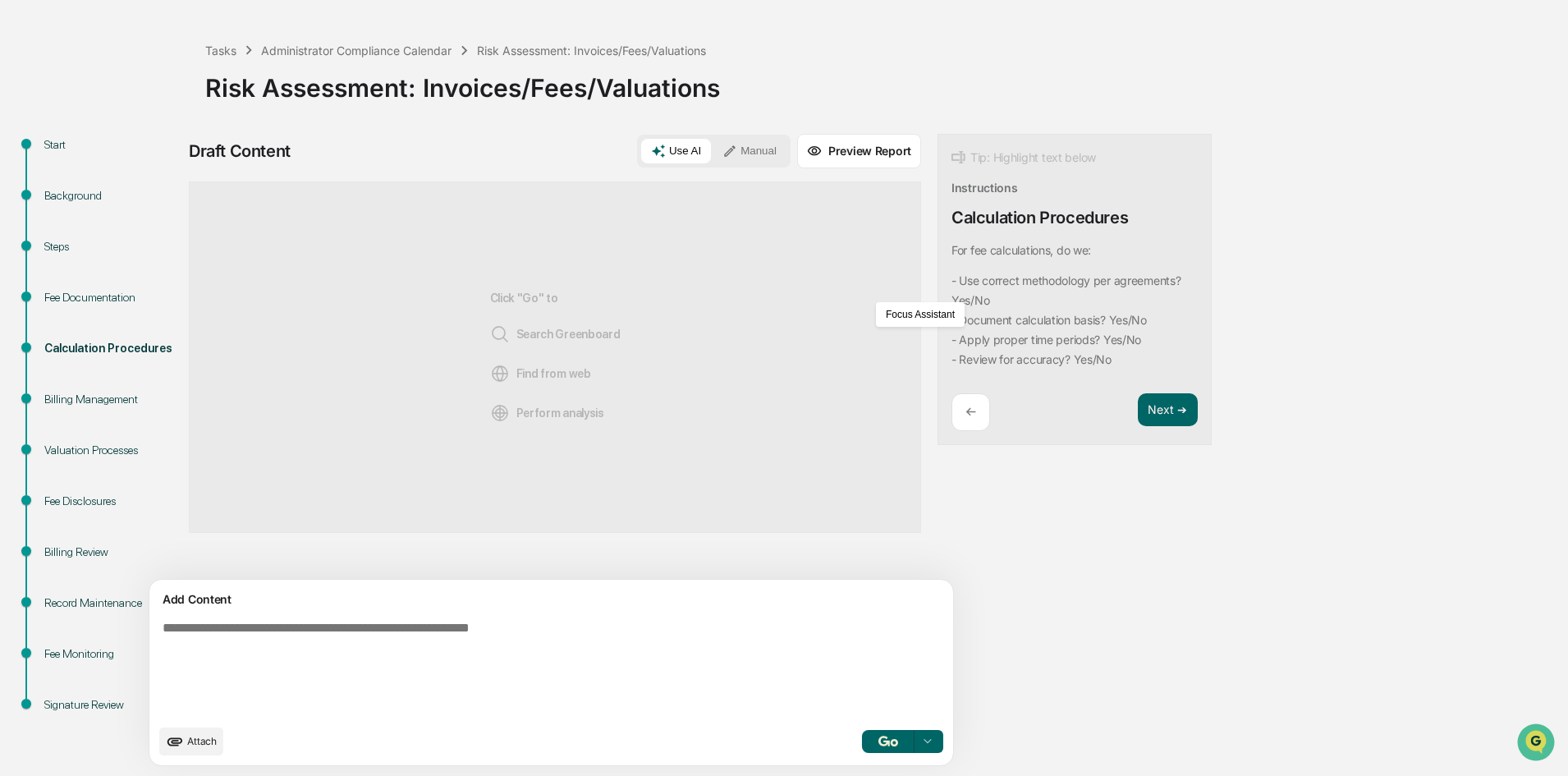
click at [211, 645] on textarea at bounding box center [513, 668] width 714 height 108
paste textarea "**********"
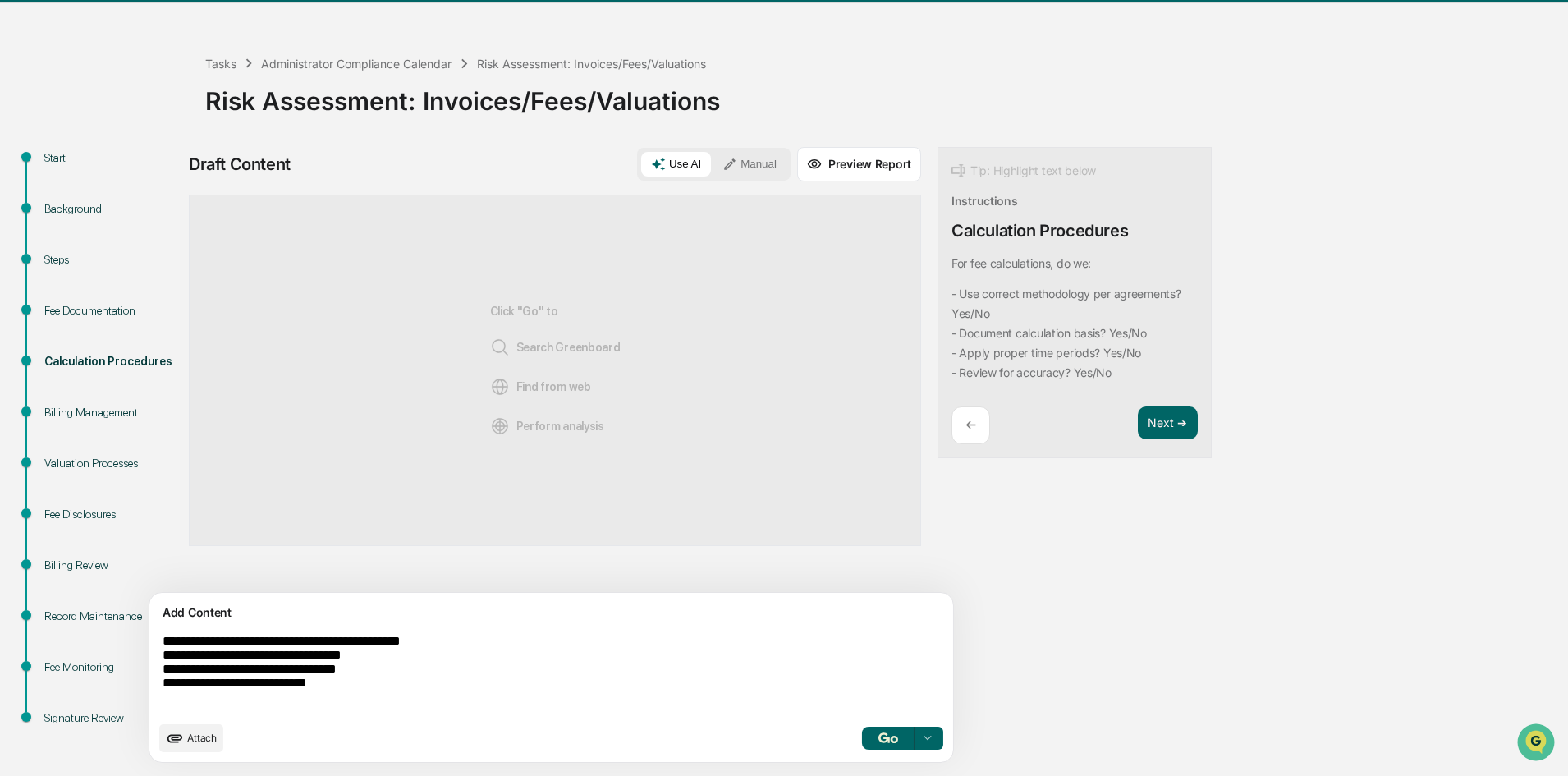
type textarea "**********"
click at [862, 730] on button "button" at bounding box center [888, 738] width 52 height 23
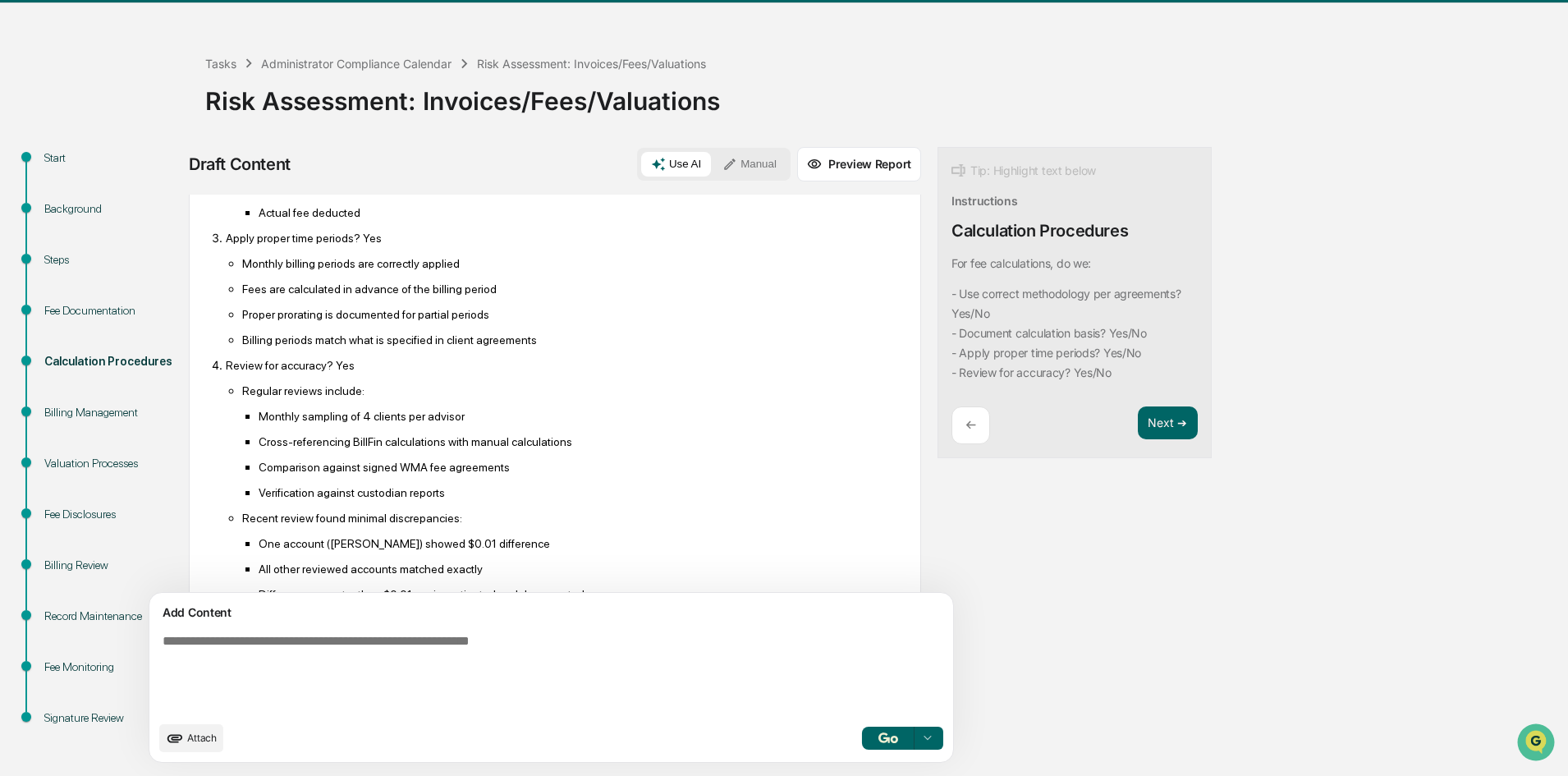
scroll to position [482, 0]
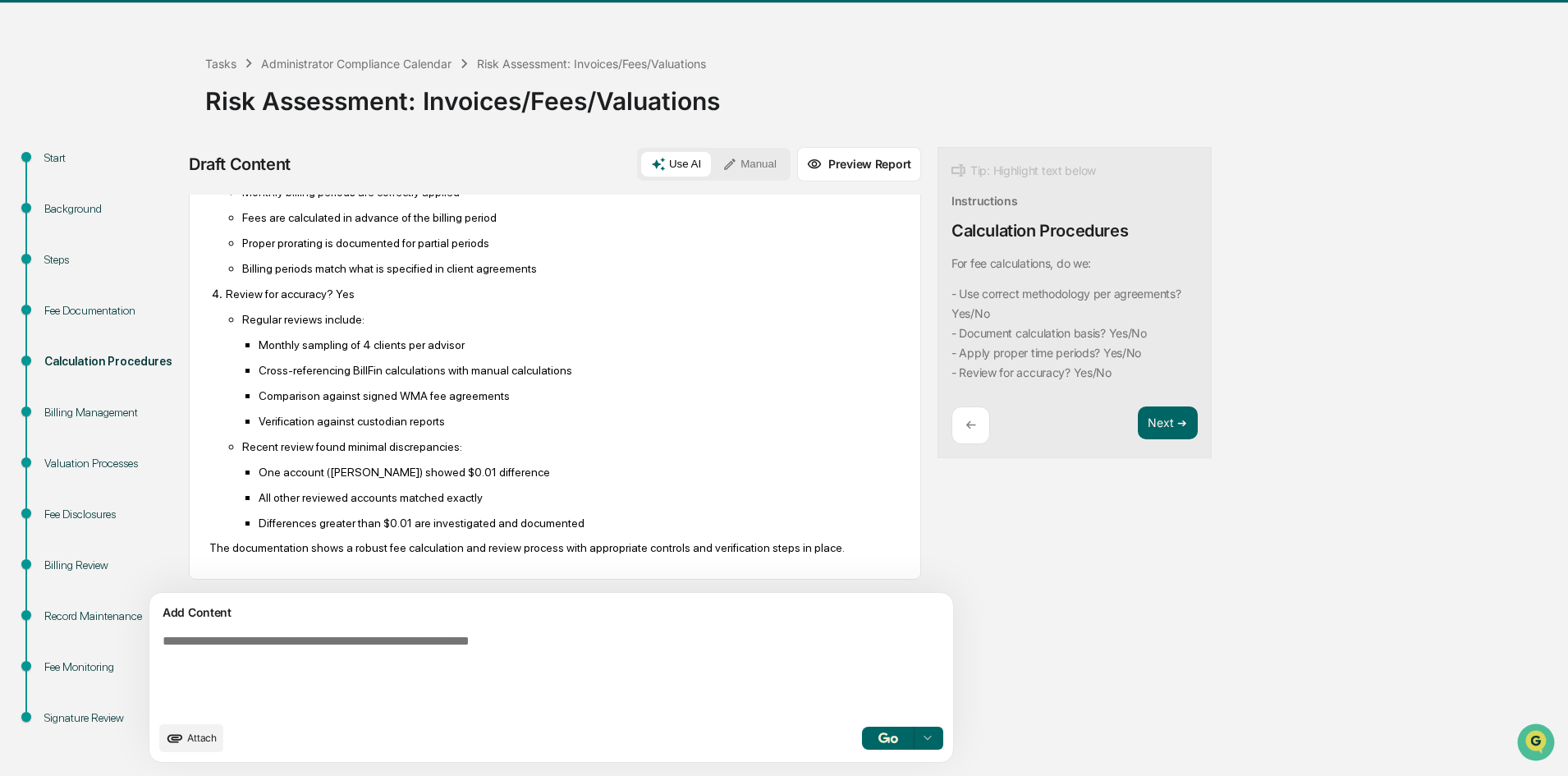
click at [1101, 403] on div "Tip: Highlight text below Instructions Calculation Procedures For fee calculati…" at bounding box center [1075, 303] width 275 height 312
click at [1138, 415] on button "Next ➔" at bounding box center [1167, 423] width 59 height 34
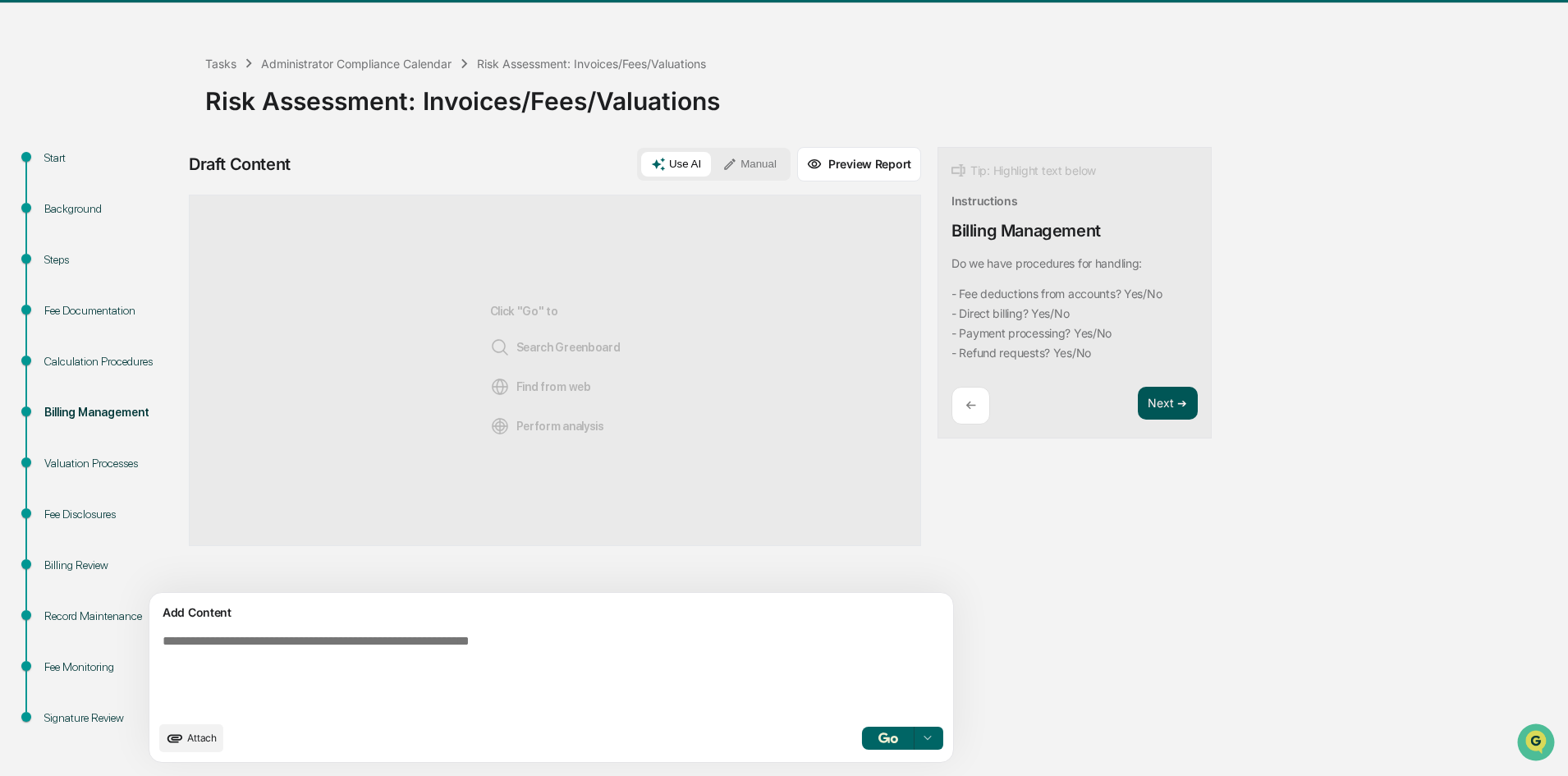
scroll to position [0, 0]
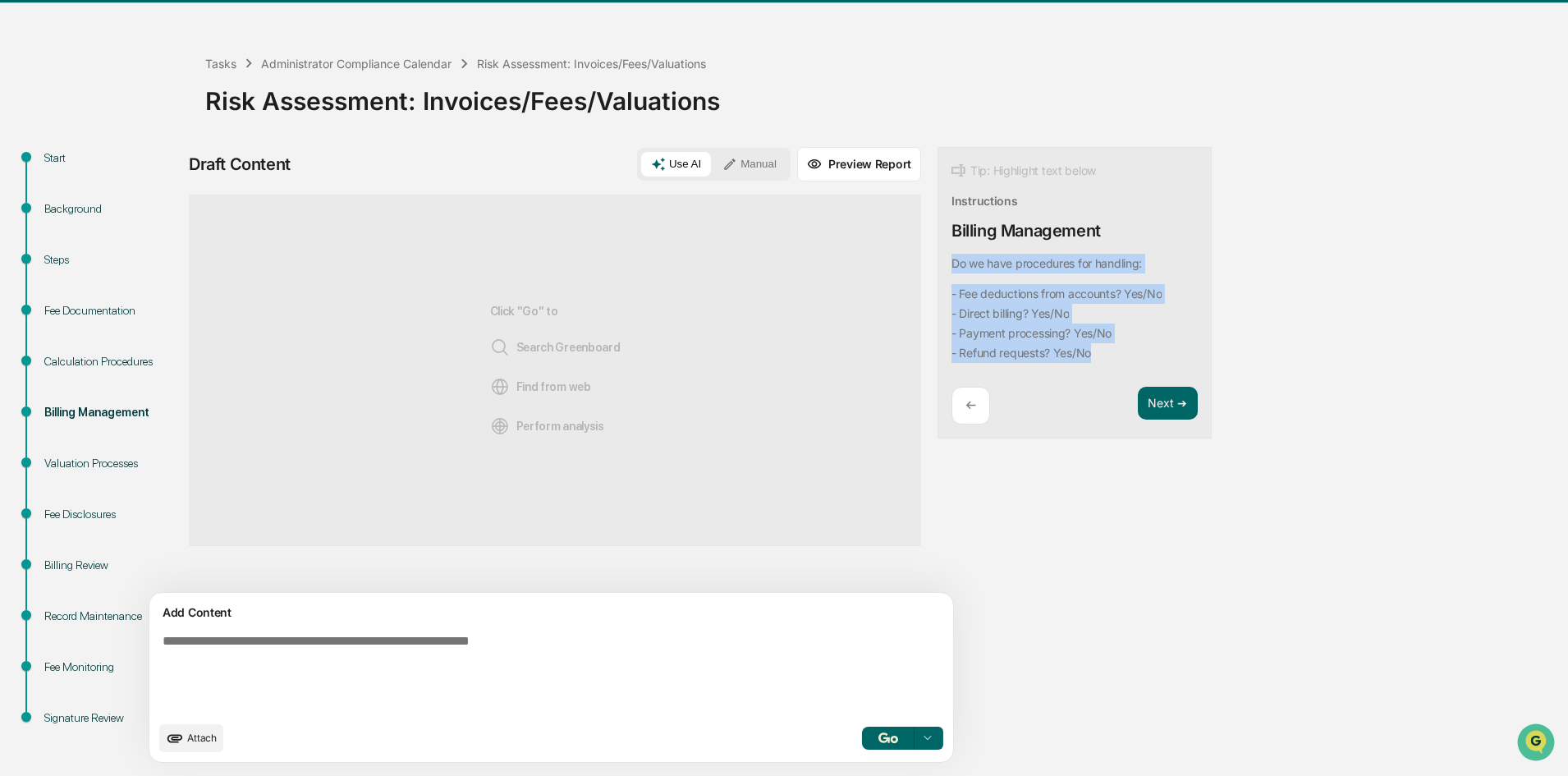
drag, startPoint x: 1040, startPoint y: 360, endPoint x: 863, endPoint y: 259, distance: 203.8
click at [937, 259] on div "Tip: Highlight text below Instructions Billing Management Do we have procedures…" at bounding box center [1075, 293] width 275 height 292
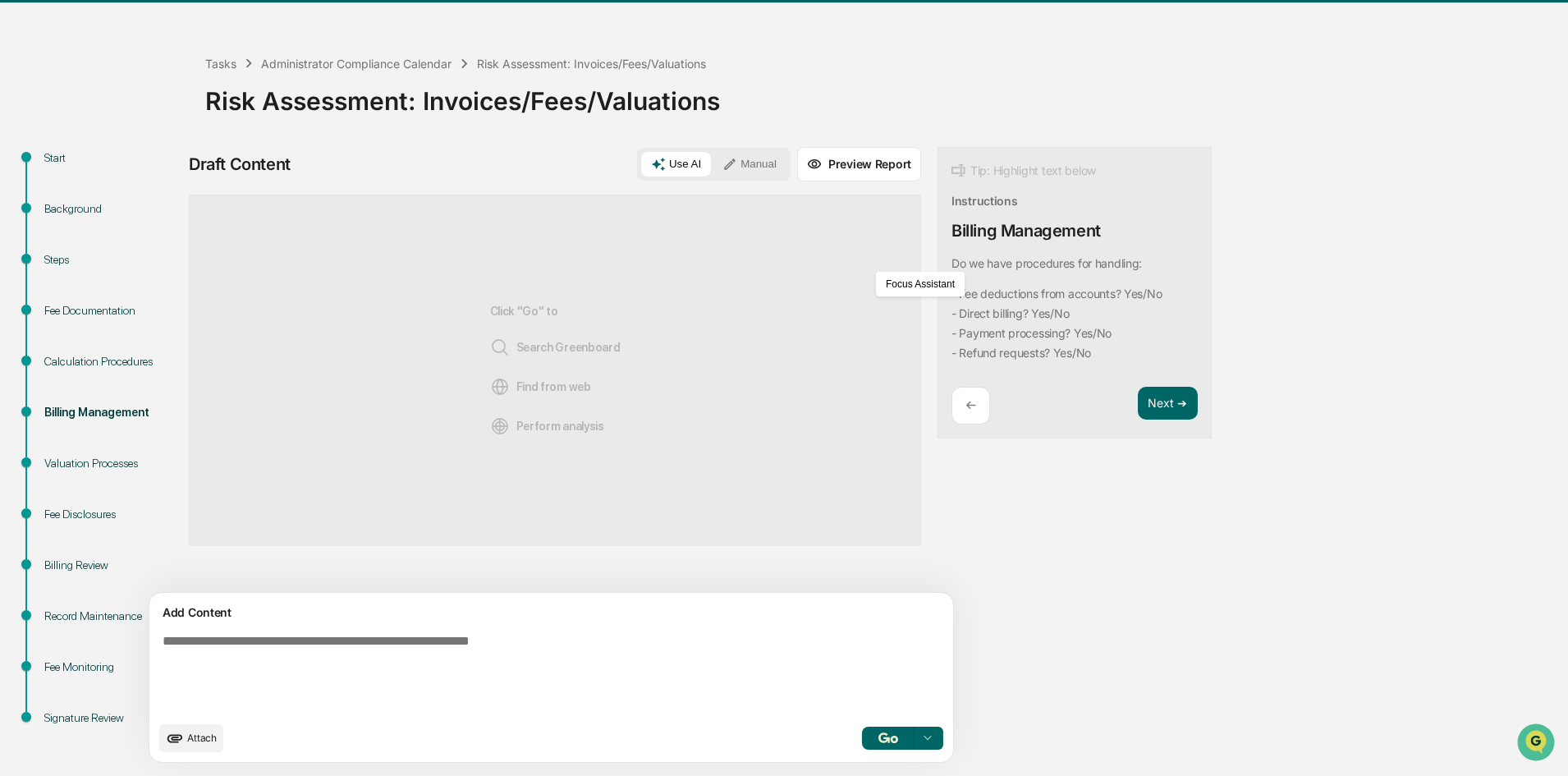
click at [299, 620] on div "Add Content" at bounding box center [551, 612] width 784 height 20
click at [285, 635] on textarea at bounding box center [513, 673] width 714 height 92
paste textarea "**********"
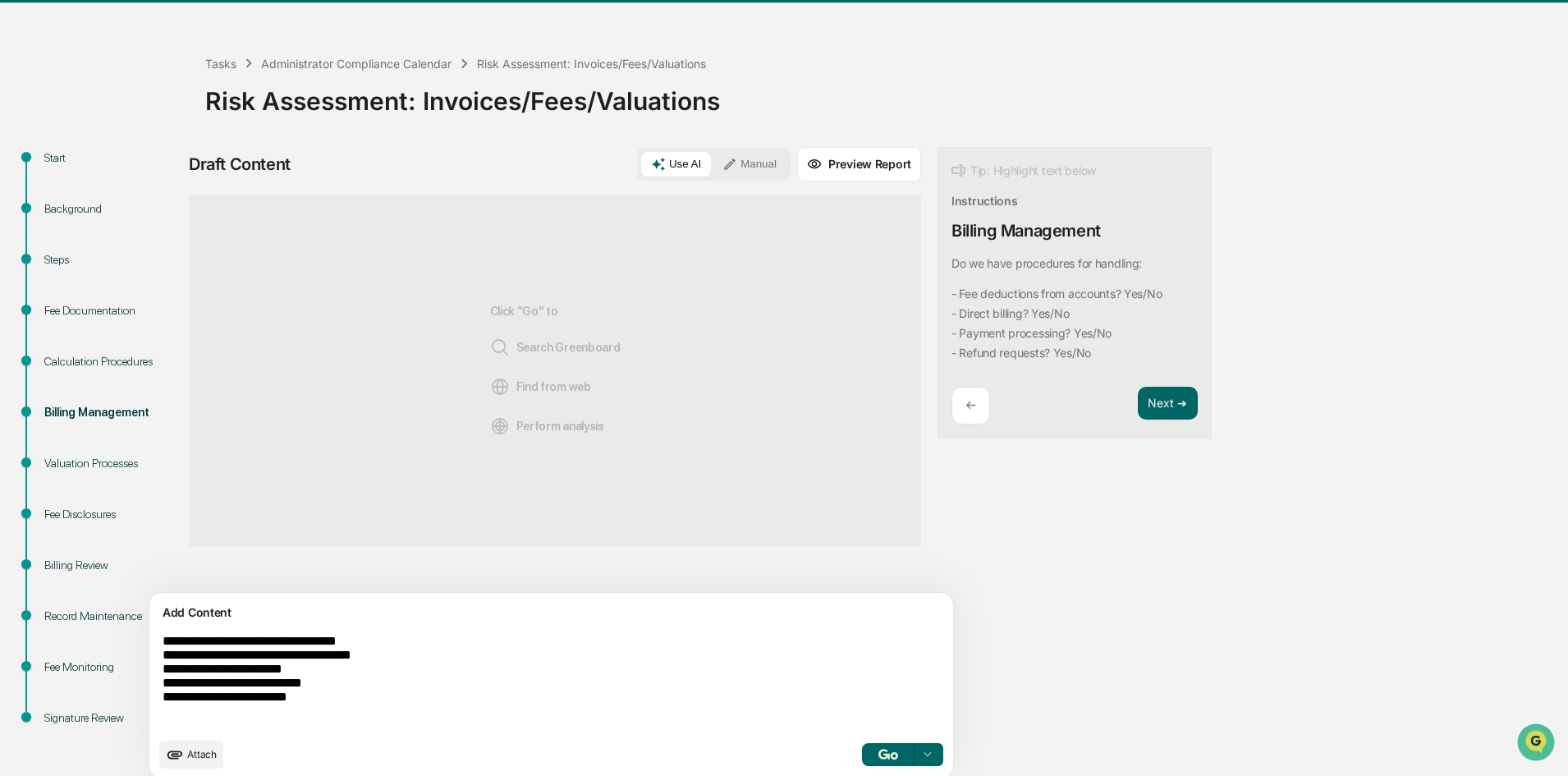
type textarea "**********"
click at [862, 748] on button "button" at bounding box center [888, 754] width 52 height 23
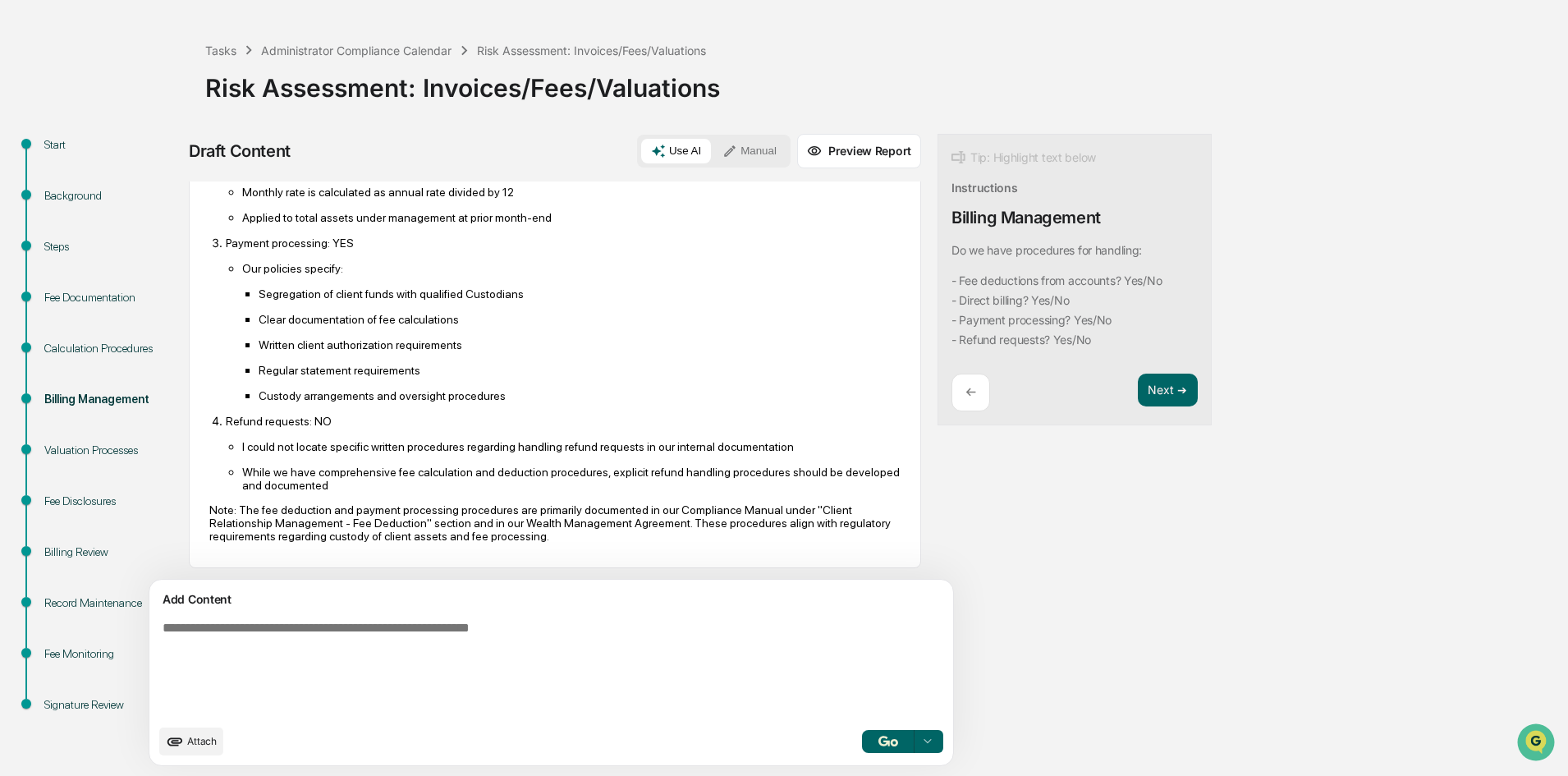
scroll to position [419, 0]
click at [453, 654] on textarea at bounding box center [513, 668] width 714 height 108
click at [1138, 396] on button "Next ➔" at bounding box center [1167, 390] width 59 height 34
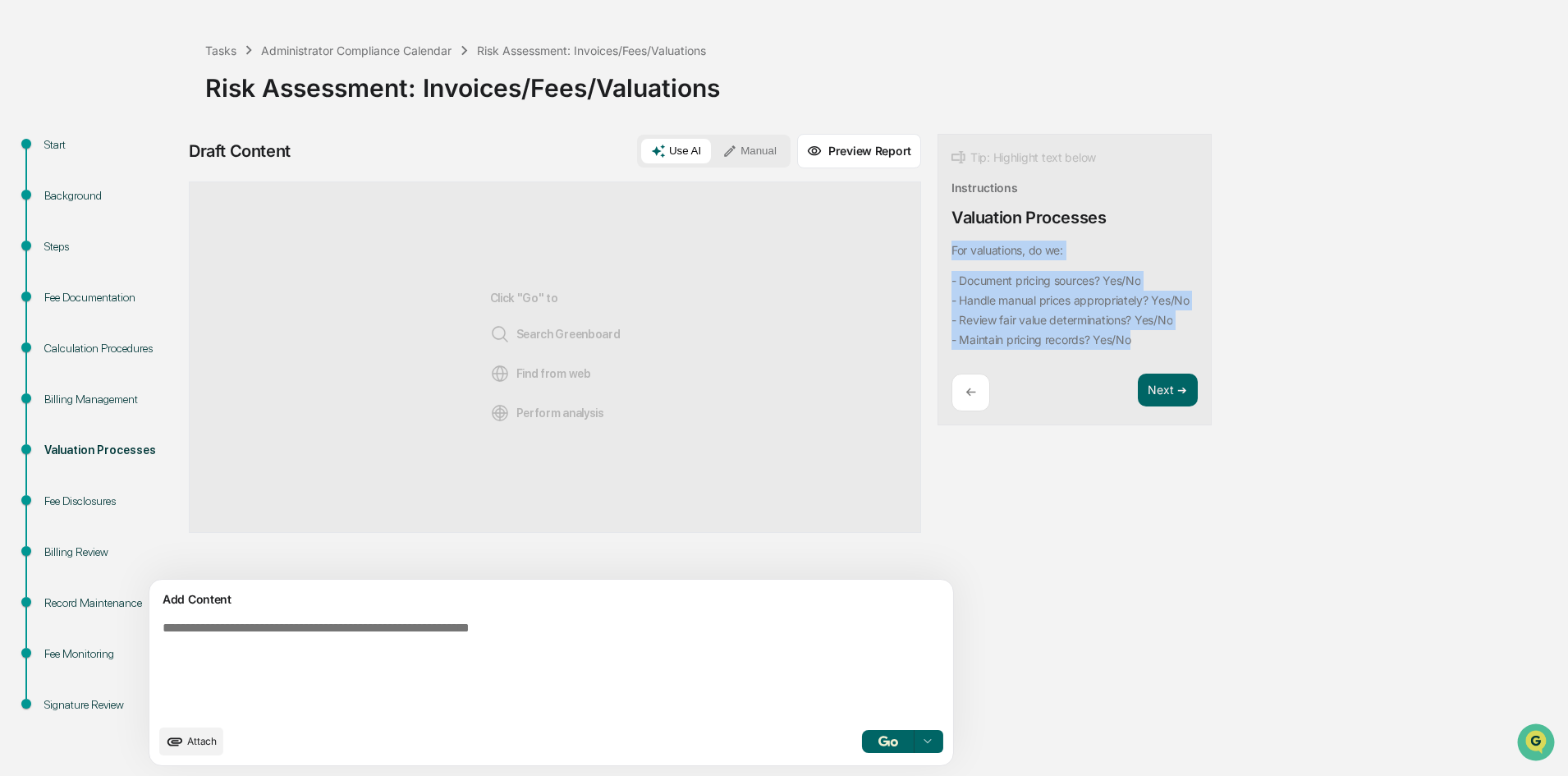
drag, startPoint x: 1077, startPoint y: 357, endPoint x: 870, endPoint y: 235, distance: 240.3
click at [937, 235] on div "Tip: Highlight text below Instructions Valuation Processes For valuations, do w…" at bounding box center [1075, 279] width 275 height 292
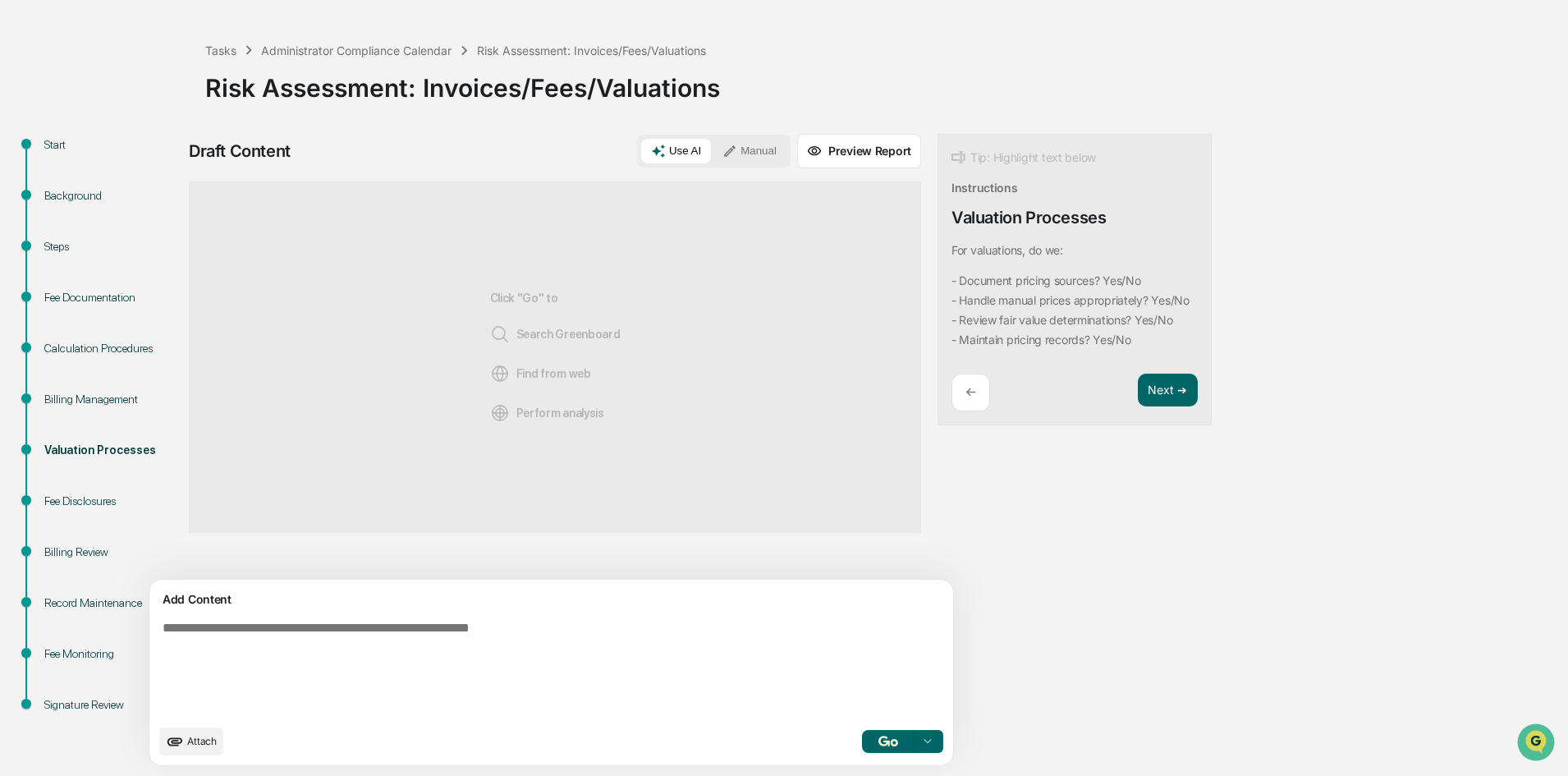
click at [221, 634] on textarea at bounding box center [513, 668] width 714 height 108
paste textarea "**********"
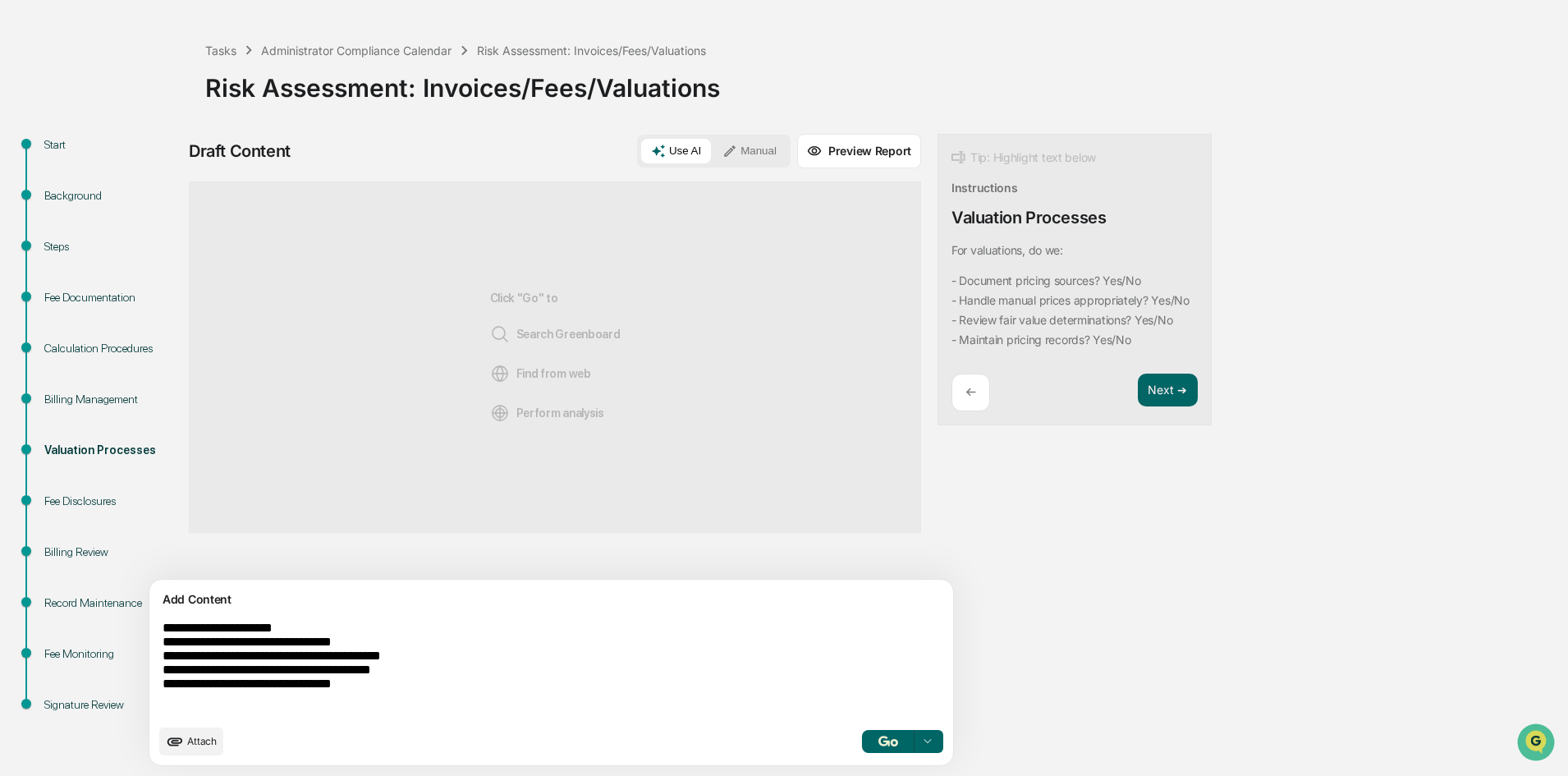
type textarea "**********"
click at [862, 734] on button "button" at bounding box center [888, 740] width 52 height 23
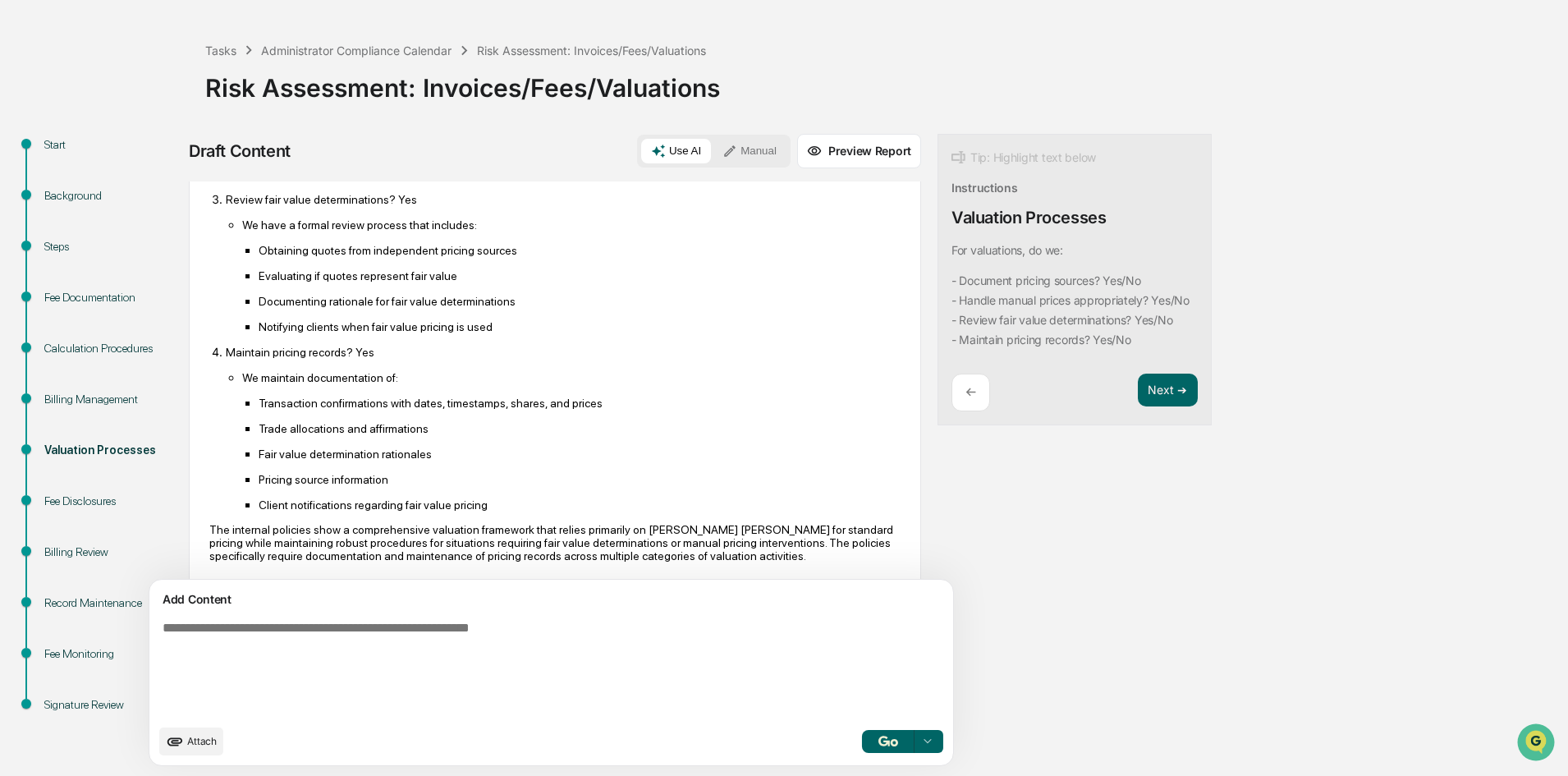
scroll to position [448, 0]
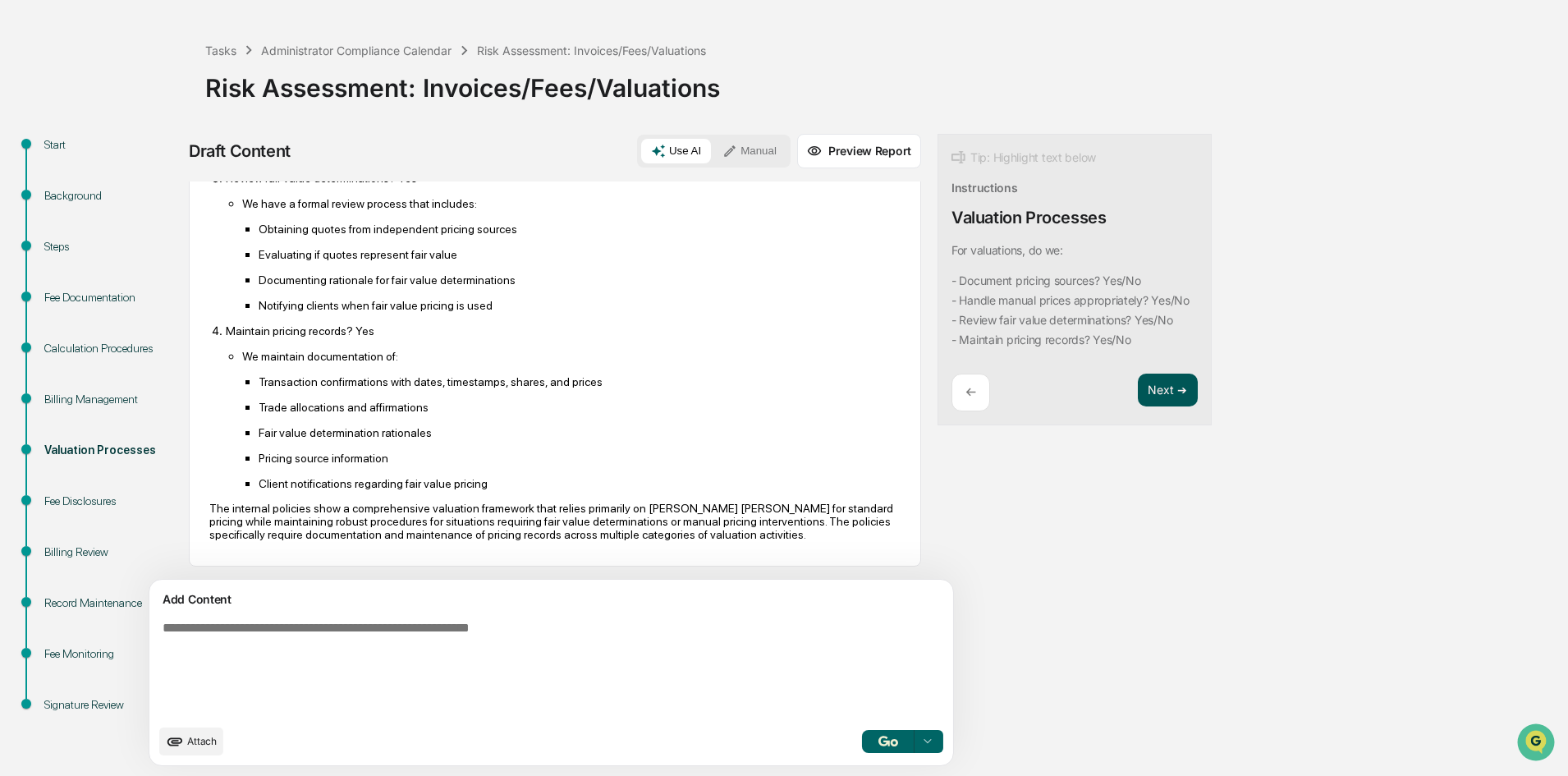
click at [1138, 407] on button "Next ➔" at bounding box center [1167, 390] width 59 height 34
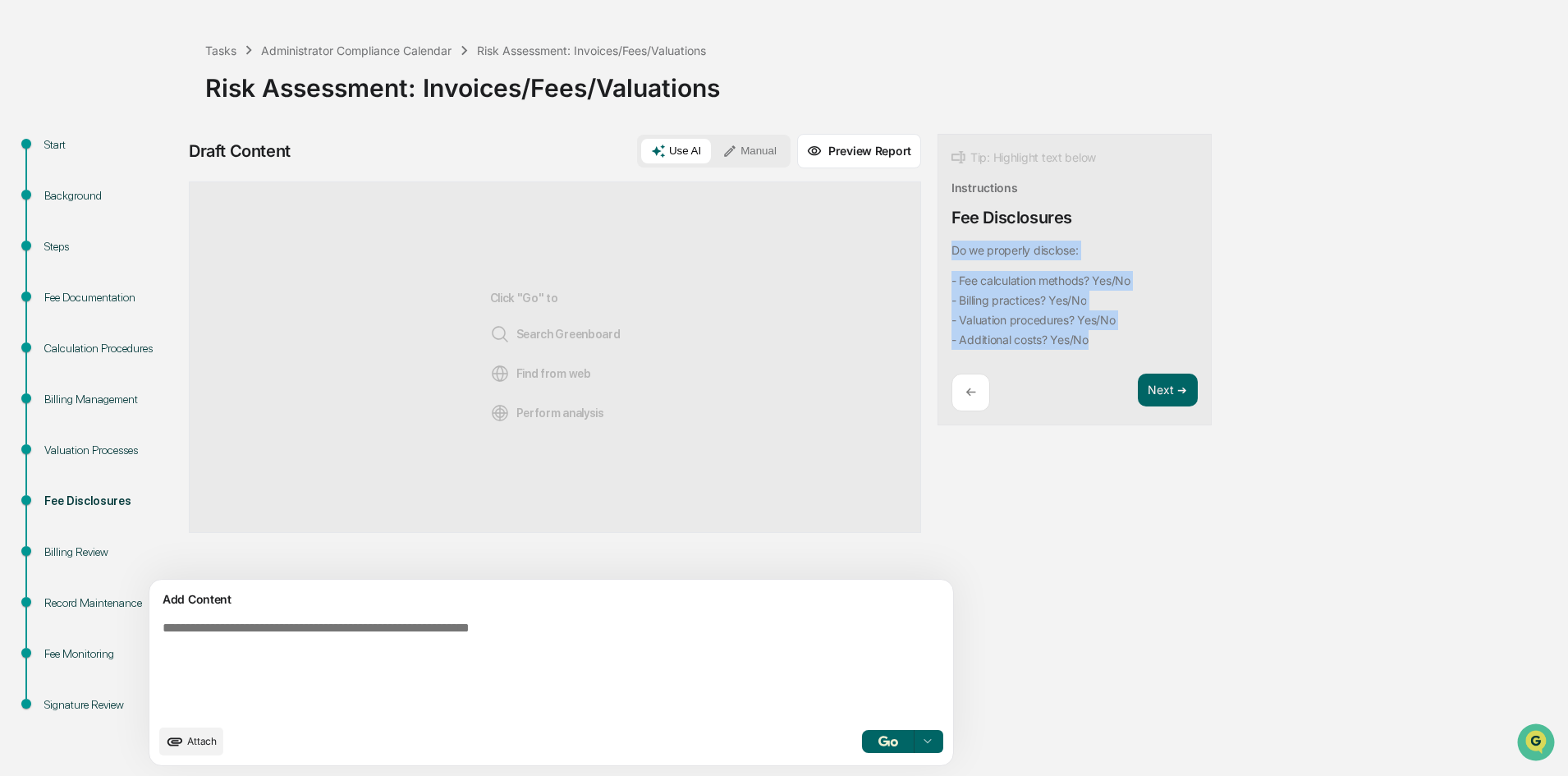
drag, startPoint x: 1026, startPoint y: 343, endPoint x: 871, endPoint y: 243, distance: 184.5
click at [937, 243] on div "Tip: Highlight text below Instructions Fee Disclosures Do we properly disclose:…" at bounding box center [1075, 279] width 275 height 292
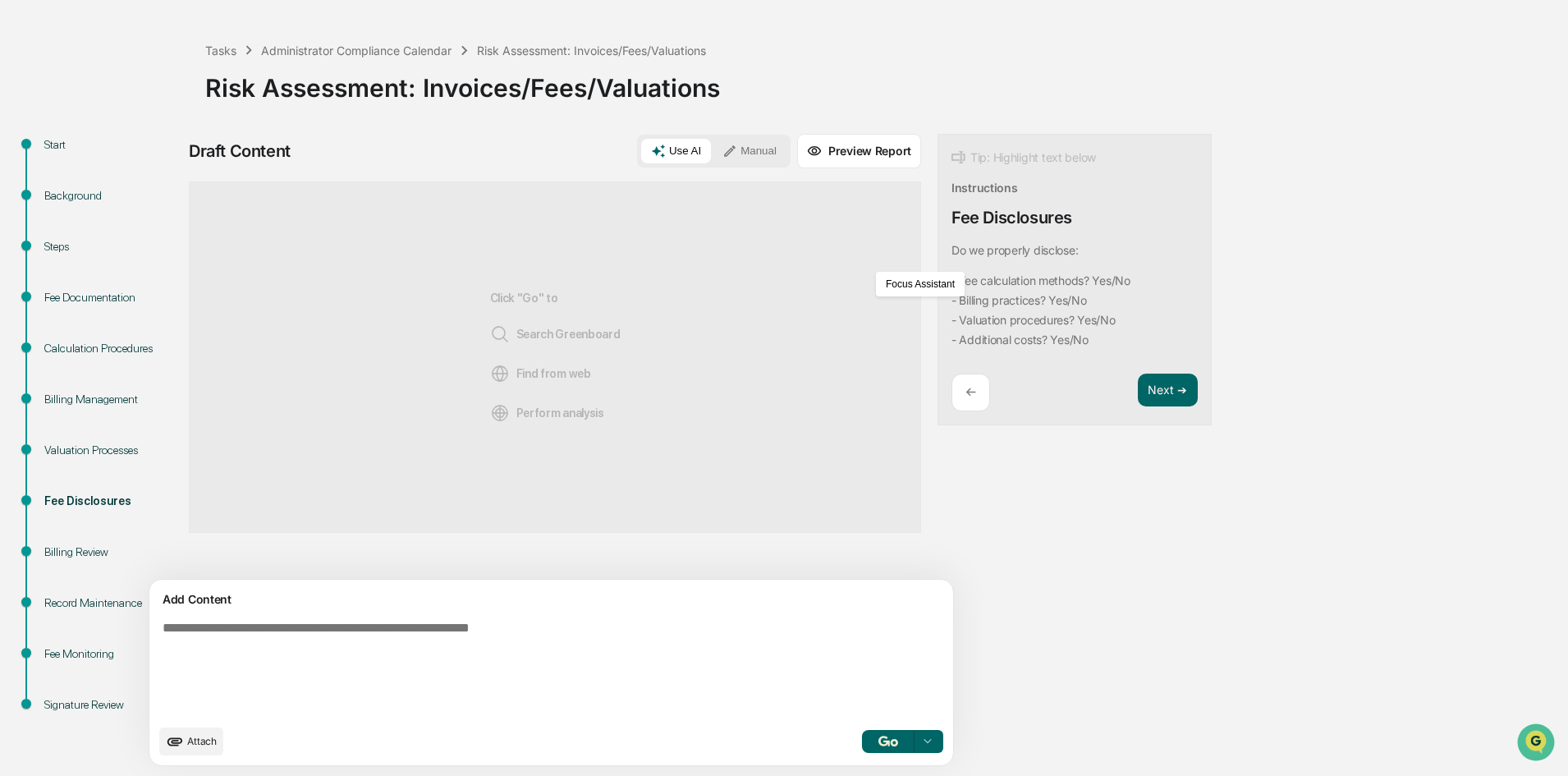
click at [283, 639] on textarea at bounding box center [513, 668] width 714 height 108
paste textarea "**********"
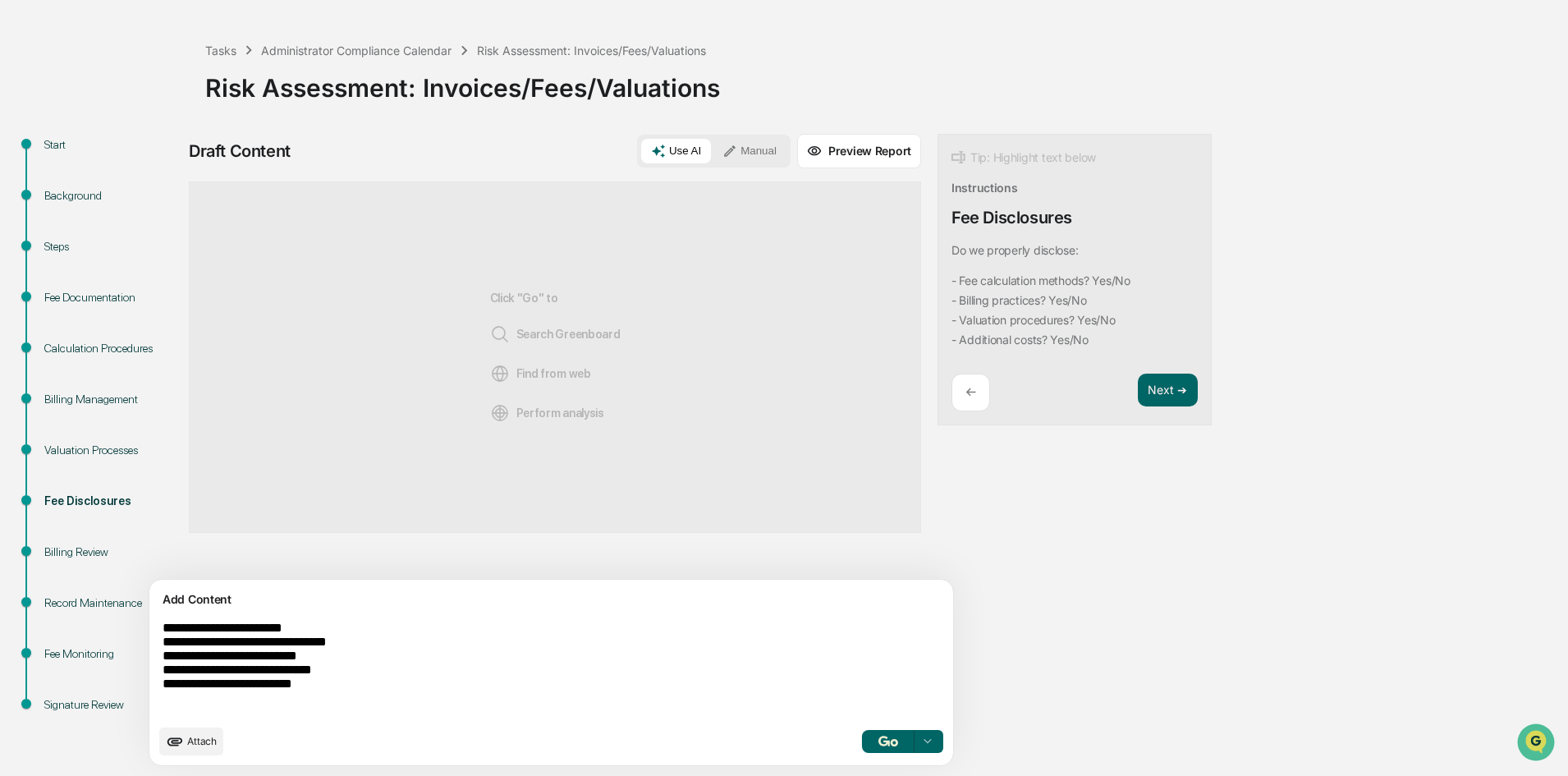
type textarea "**********"
click at [879, 742] on img "button" at bounding box center [889, 741] width 20 height 11
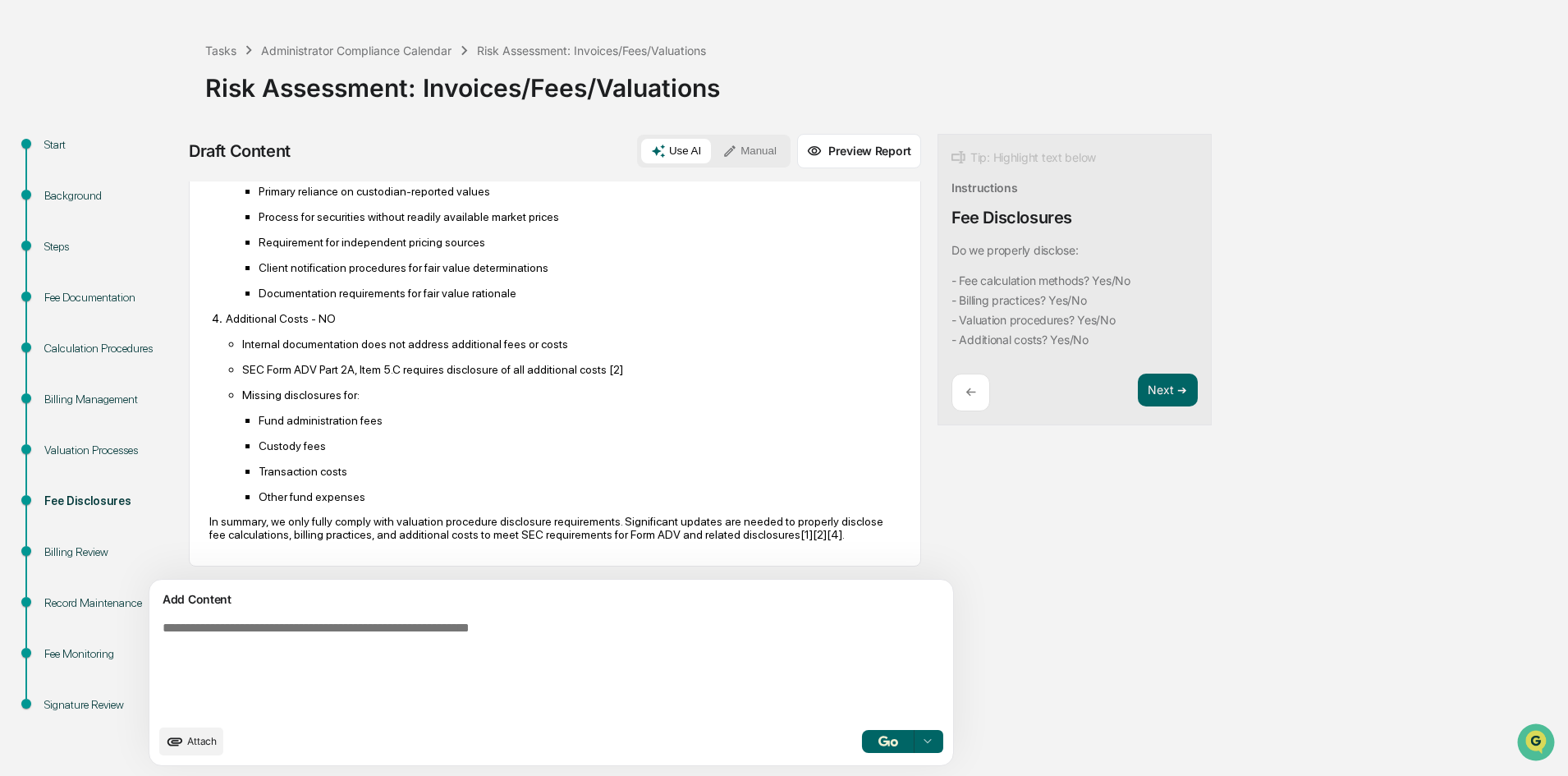
scroll to position [572, 0]
click at [364, 641] on textarea at bounding box center [513, 668] width 714 height 108
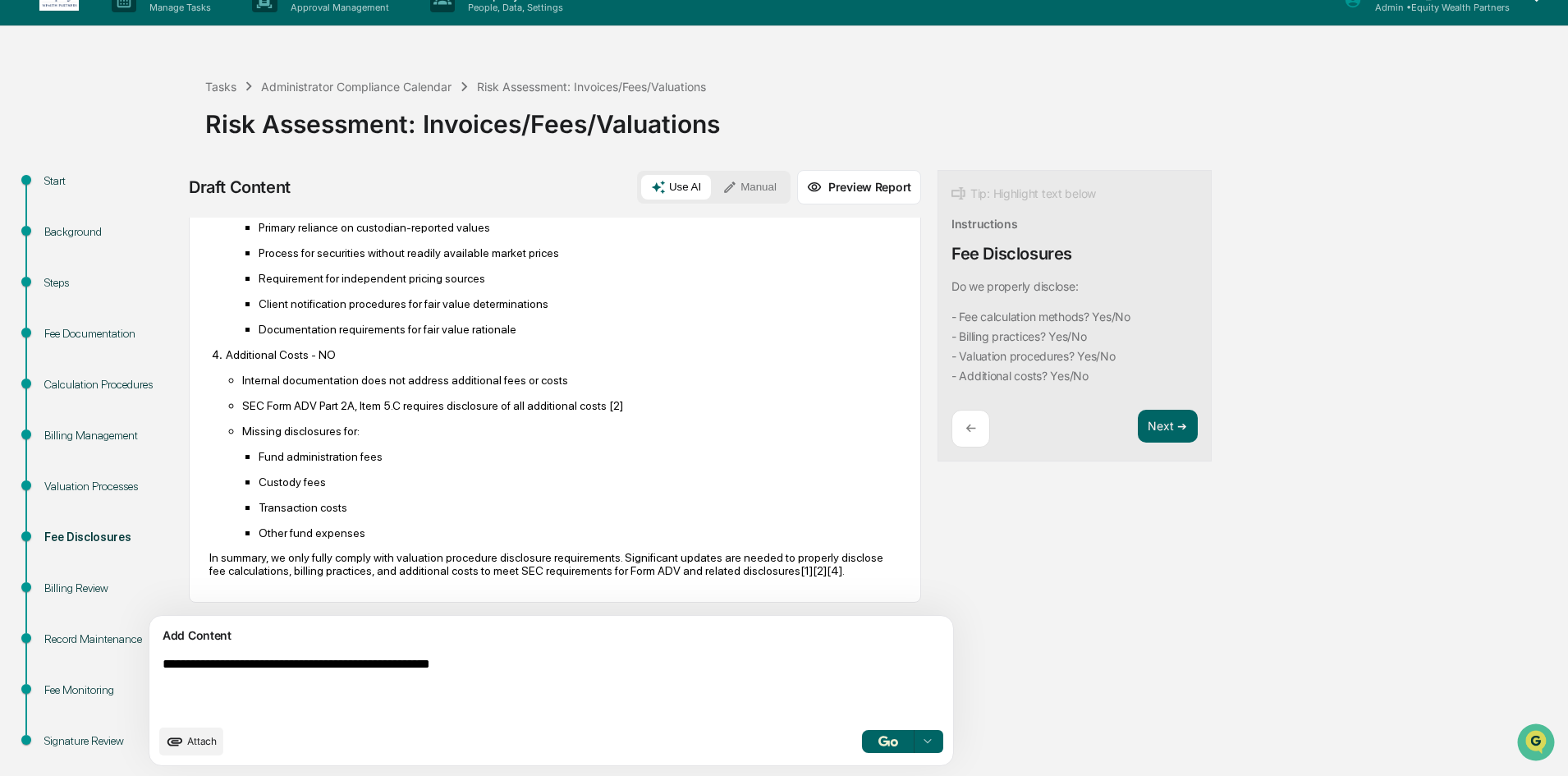
drag, startPoint x: 161, startPoint y: 665, endPoint x: 179, endPoint y: 665, distance: 18.0
click at [161, 666] on textarea "**********" at bounding box center [513, 685] width 714 height 72
click at [713, 194] on button "Manual" at bounding box center [750, 187] width 74 height 25
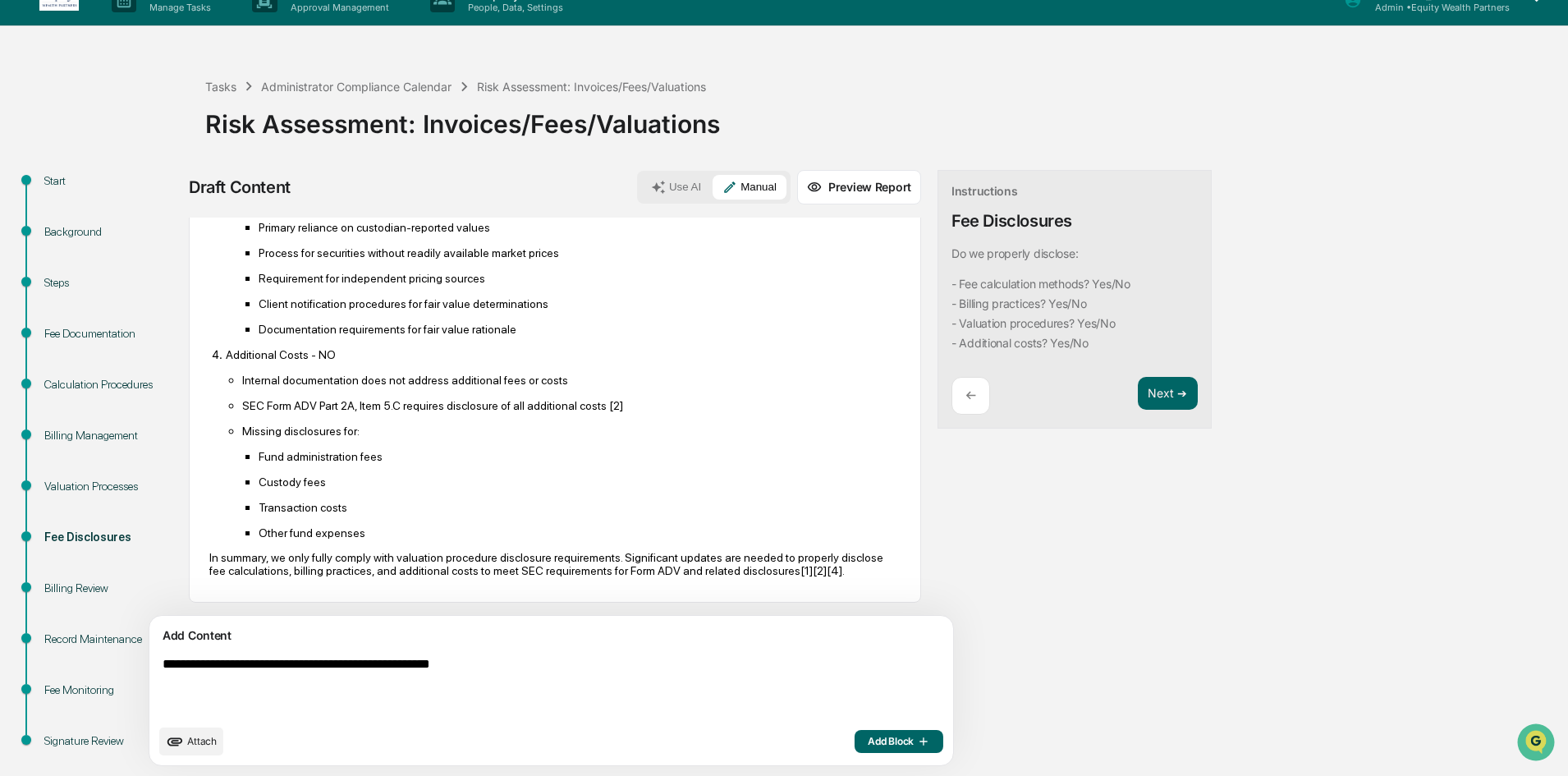
click at [163, 668] on textarea "**********" at bounding box center [513, 685] width 714 height 72
type textarea "**********"
click at [868, 739] on span "Add Block" at bounding box center [899, 741] width 62 height 13
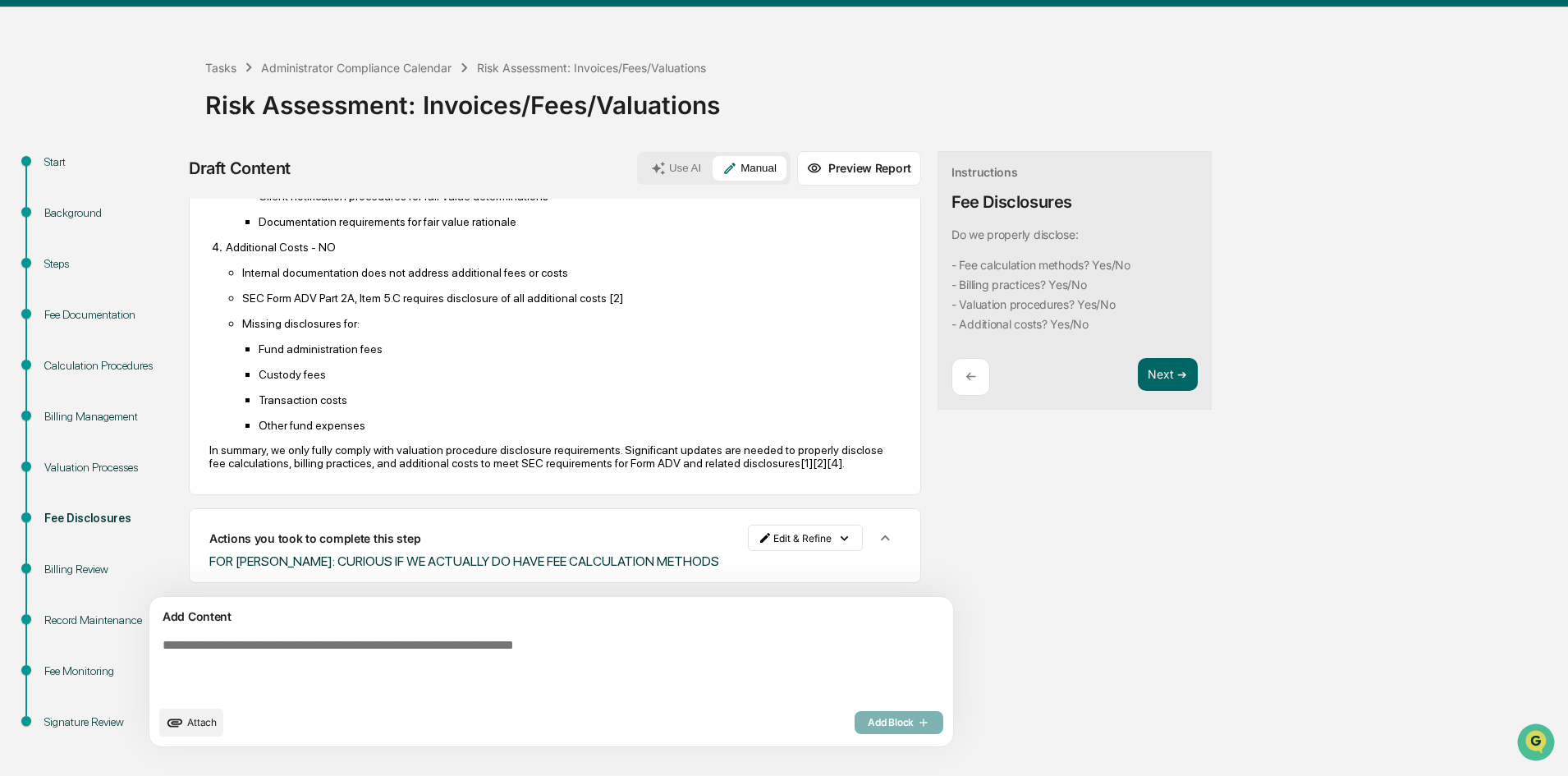
scroll to position [48, 0]
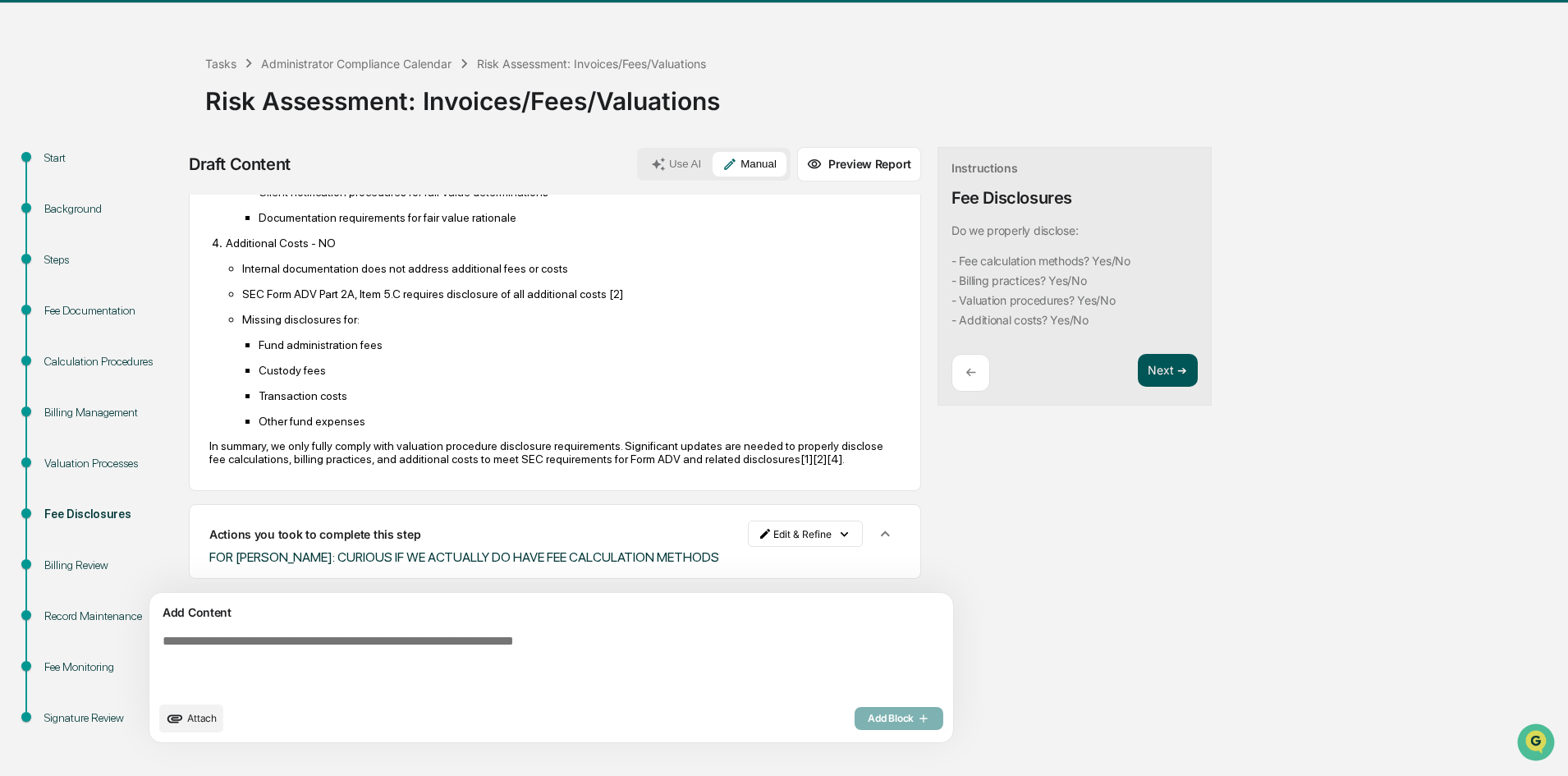
click at [1138, 356] on button "Next ➔" at bounding box center [1167, 371] width 59 height 34
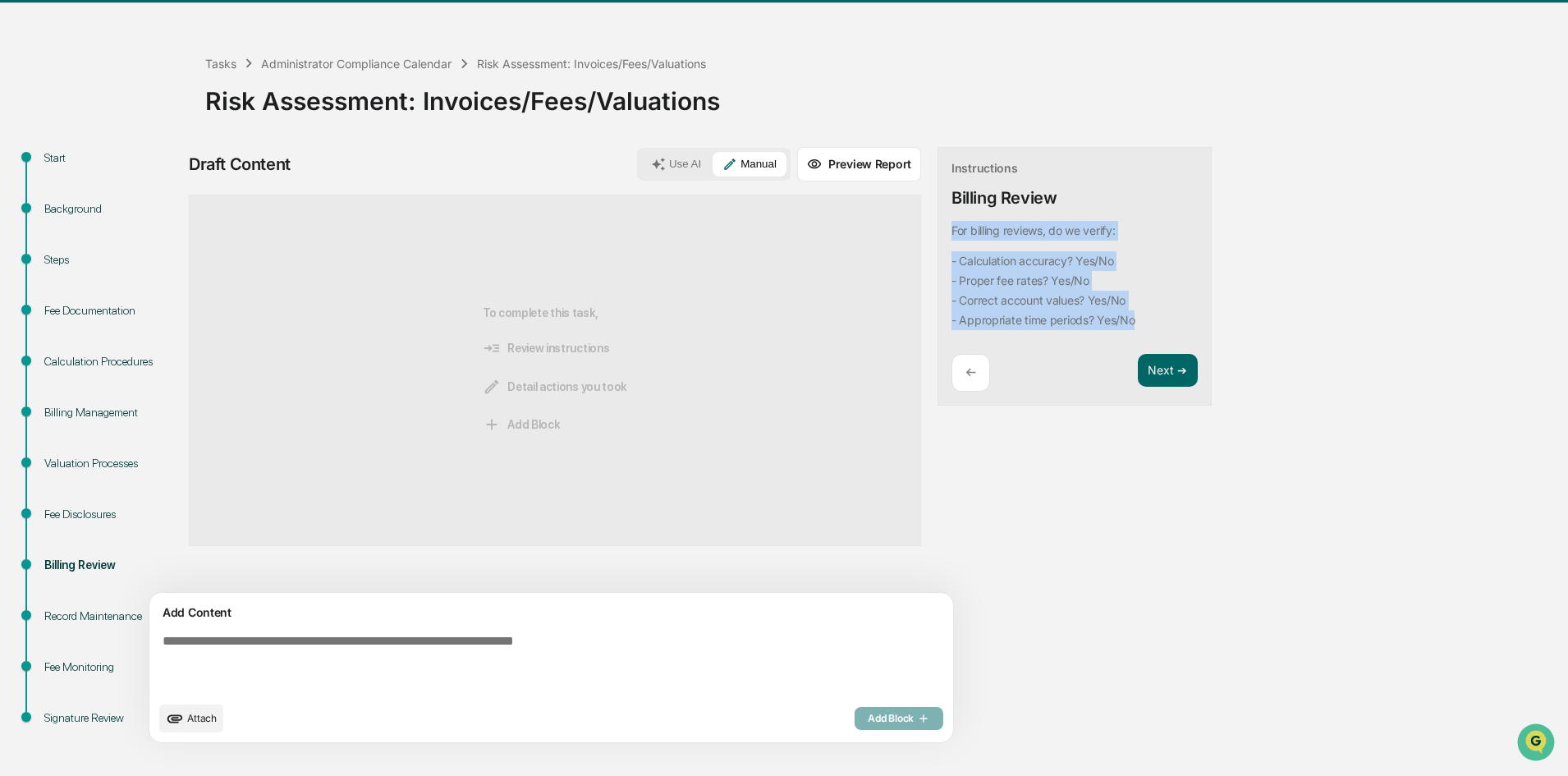
drag, startPoint x: 1076, startPoint y: 322, endPoint x: 863, endPoint y: 228, distance: 232.8
click at [937, 228] on div "Instructions Billing Review For billing reviews, do we verify: - Calculation ac…" at bounding box center [1075, 276] width 275 height 259
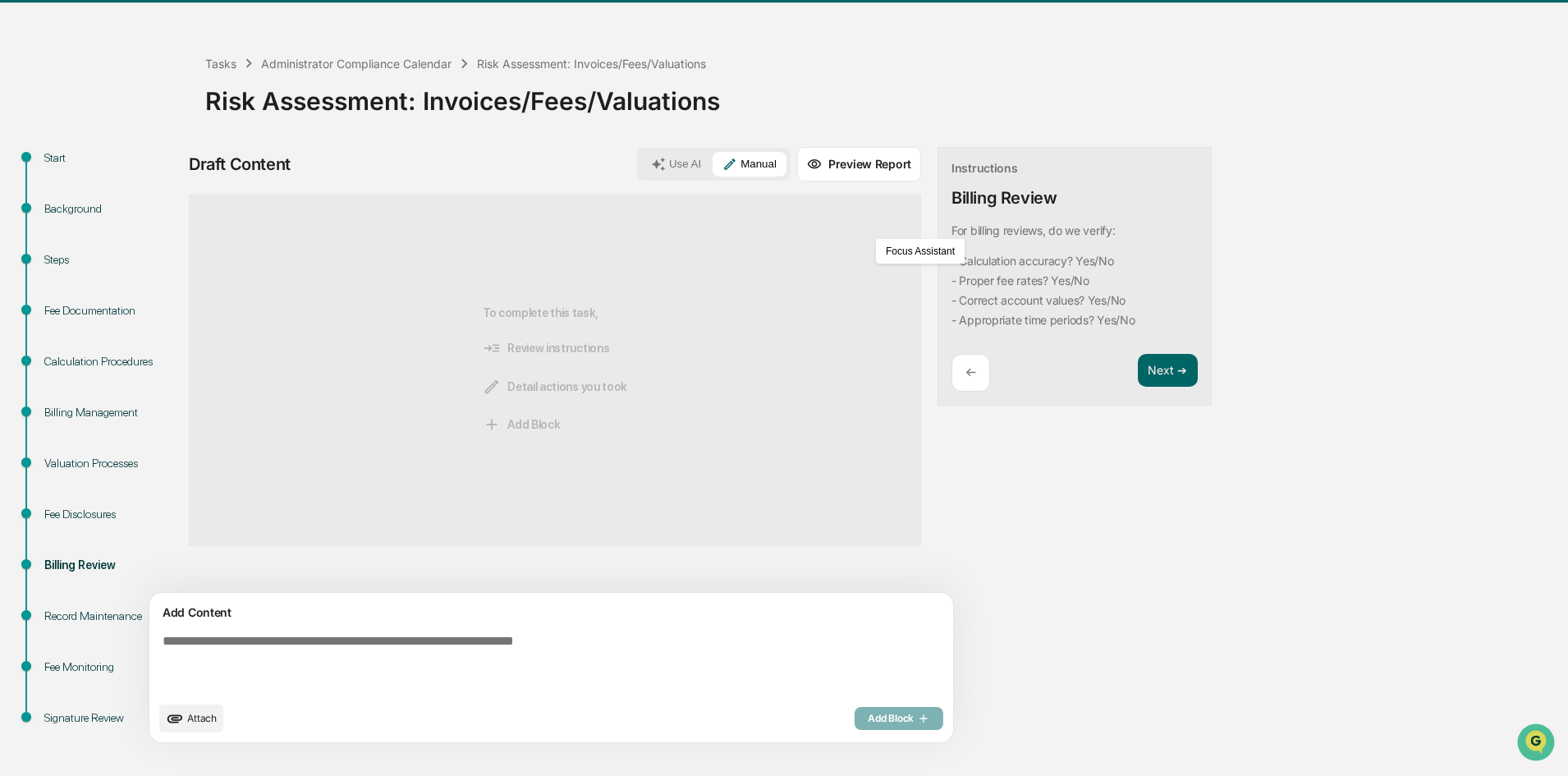
click at [446, 633] on textarea at bounding box center [513, 663] width 714 height 72
paste textarea "**********"
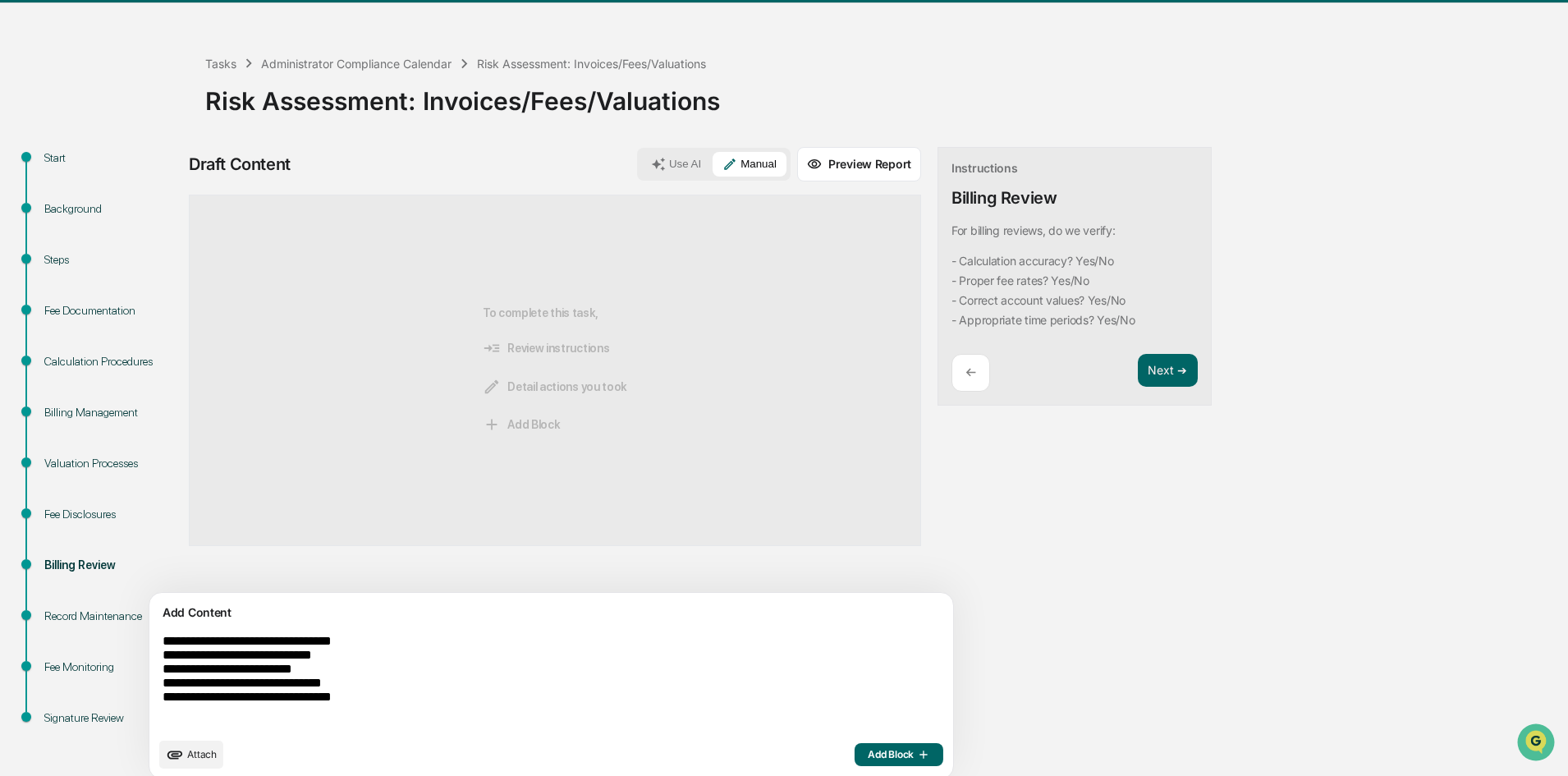
type textarea "**********"
click at [855, 750] on button "Add Block" at bounding box center [899, 754] width 89 height 23
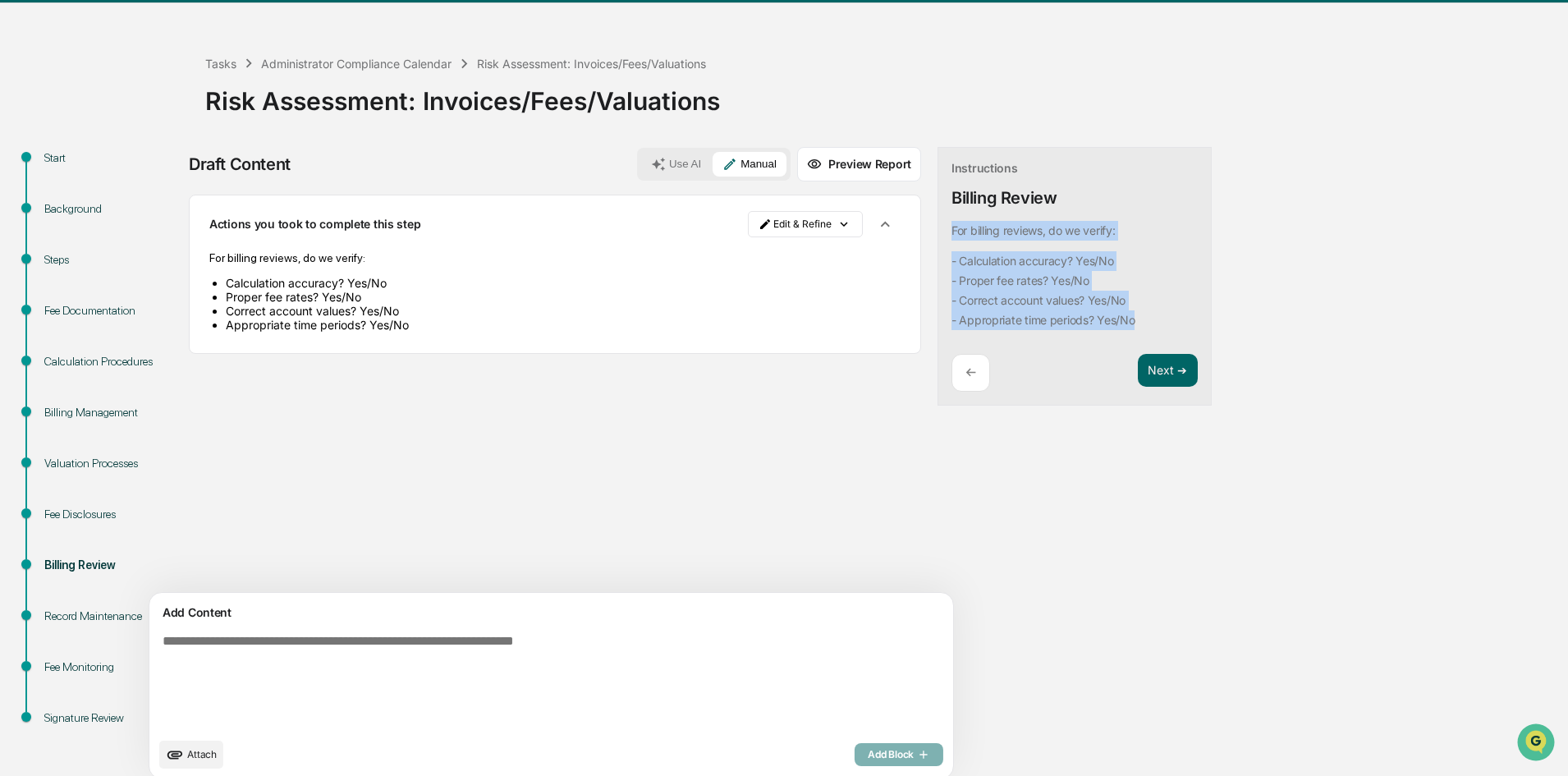
drag, startPoint x: 1066, startPoint y: 323, endPoint x: 872, endPoint y: 229, distance: 215.6
click at [937, 229] on div "Instructions Billing Review For billing reviews, do we verify: - Calculation ac…" at bounding box center [1075, 276] width 275 height 259
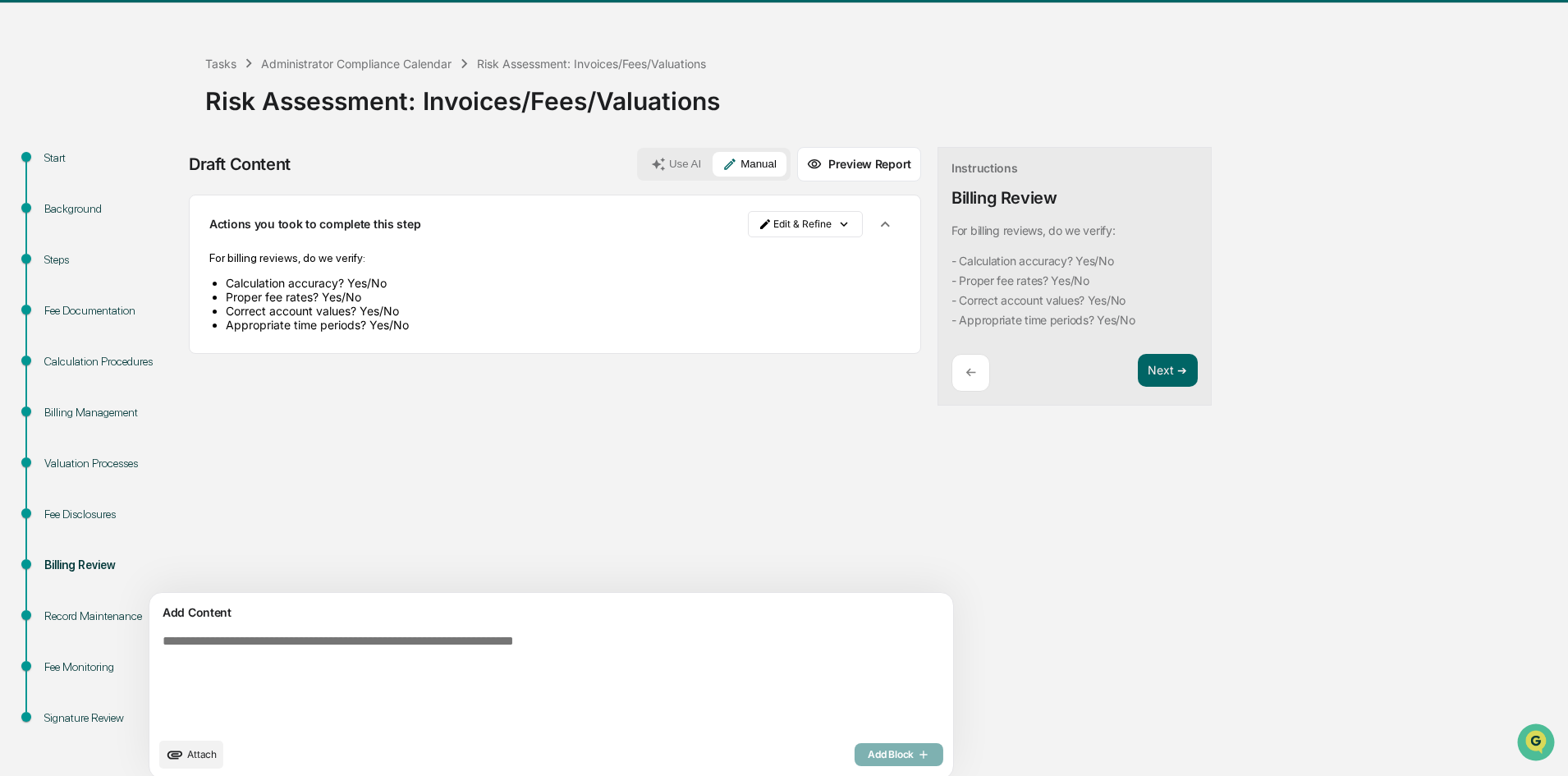
click at [344, 636] on textarea at bounding box center [513, 681] width 714 height 108
paste textarea "**********"
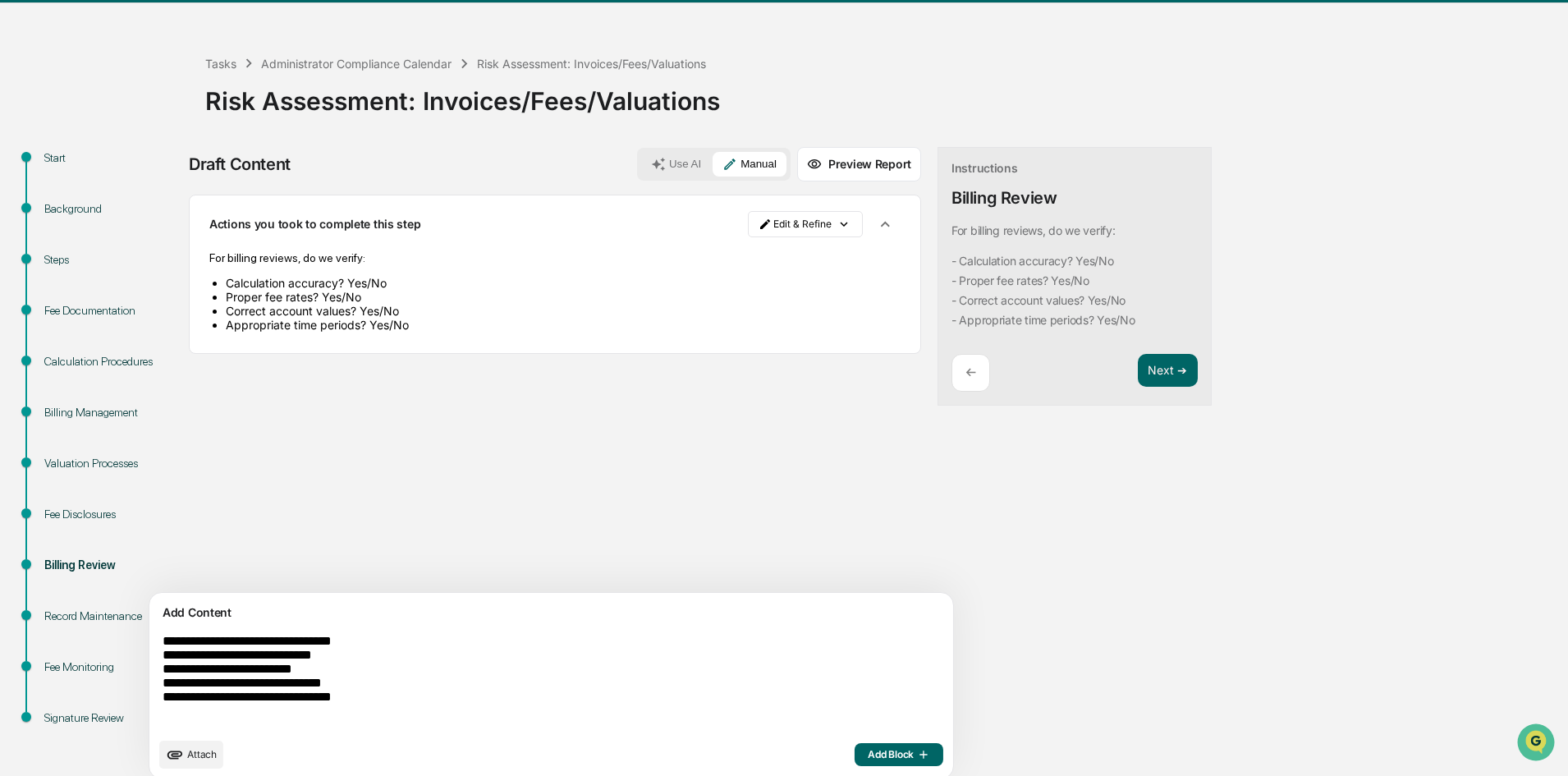
type textarea "**********"
click at [642, 163] on button "Use AI" at bounding box center [676, 164] width 70 height 25
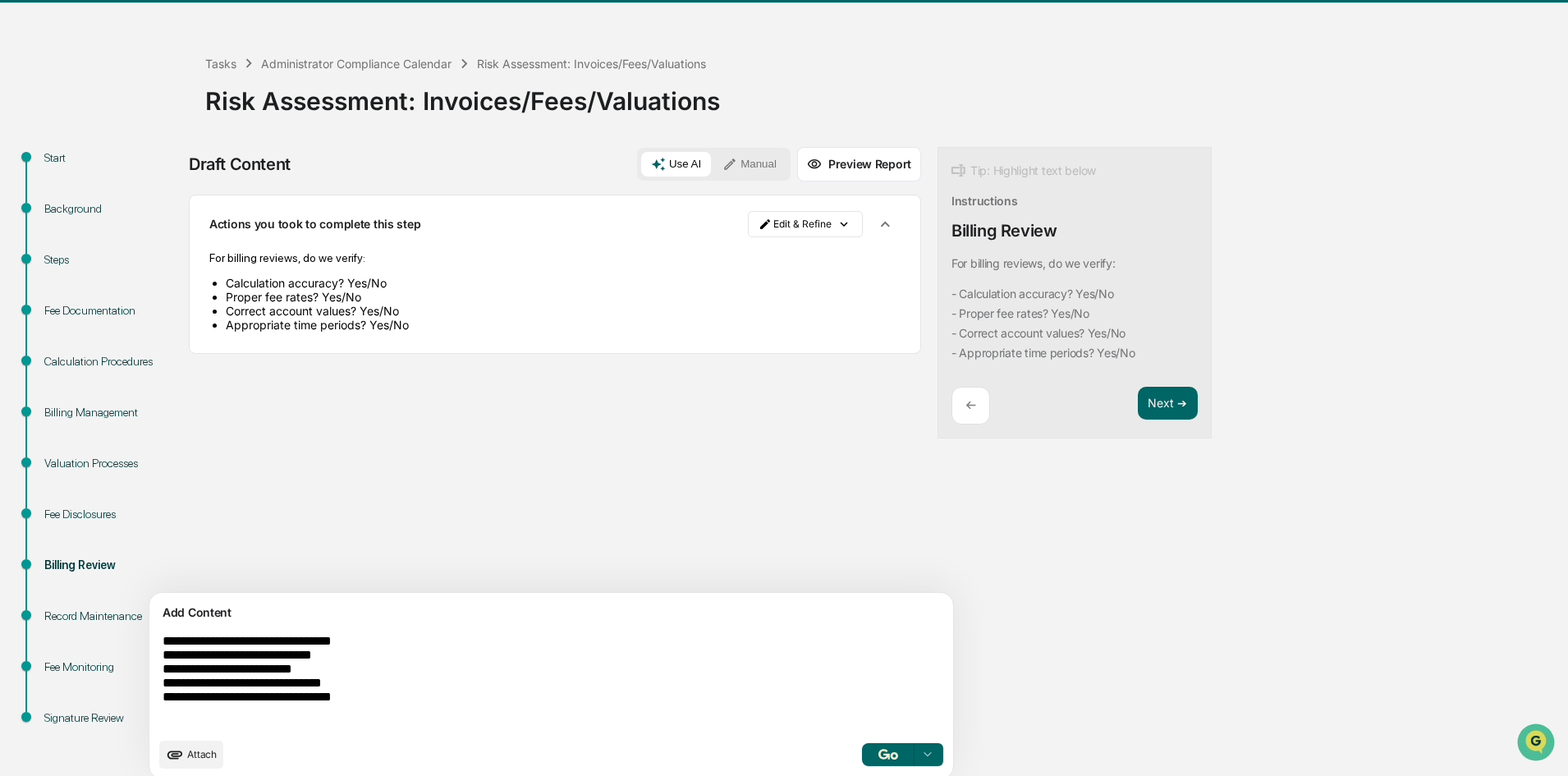
click at [879, 752] on img "button" at bounding box center [889, 754] width 20 height 11
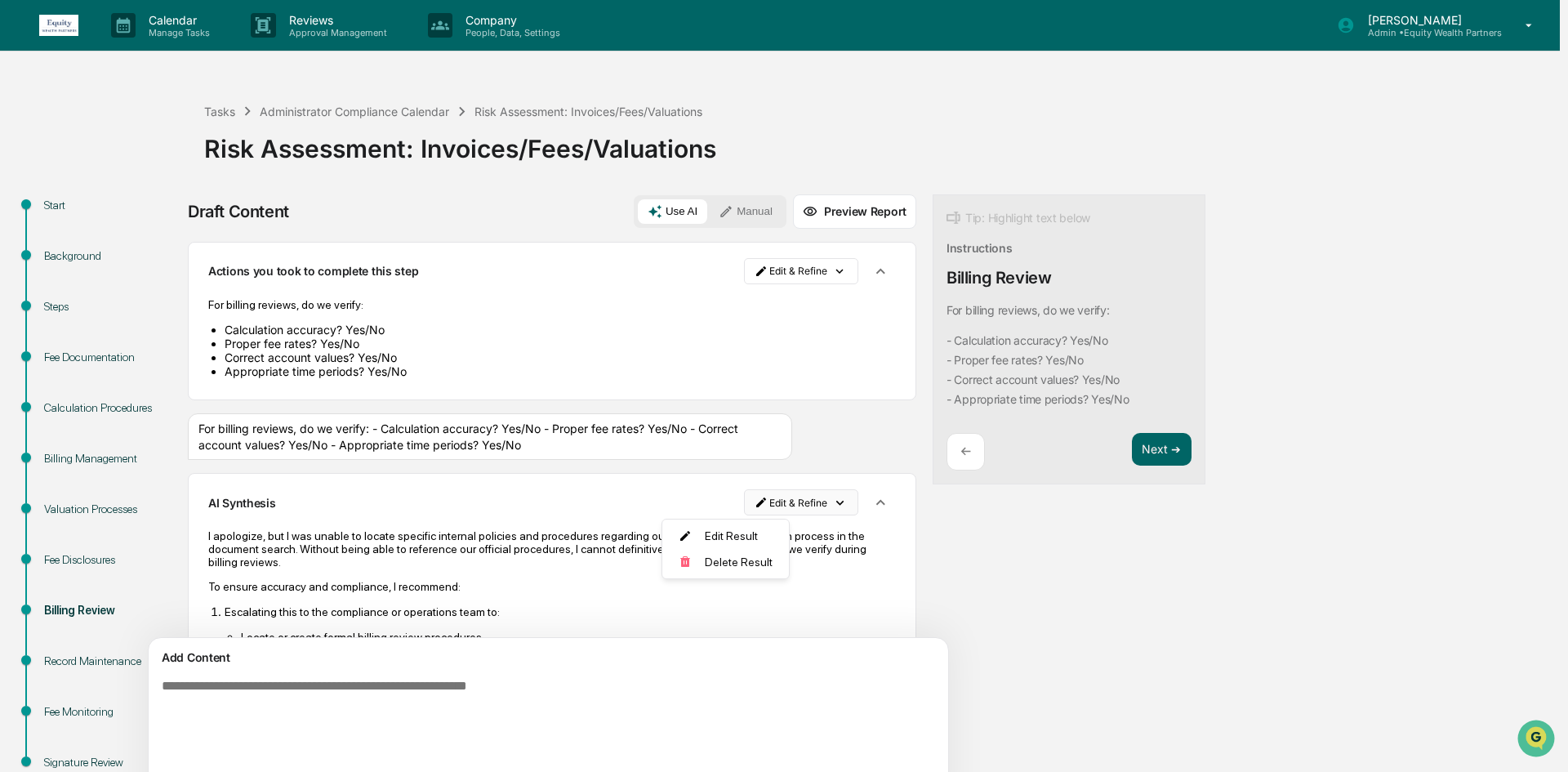
click at [723, 502] on html "Calendar Manage Tasks Reviews Approval Management Company People, Data, Setting…" at bounding box center [784, 386] width 1568 height 772
click at [720, 557] on div "Delete Result" at bounding box center [720, 562] width 120 height 26
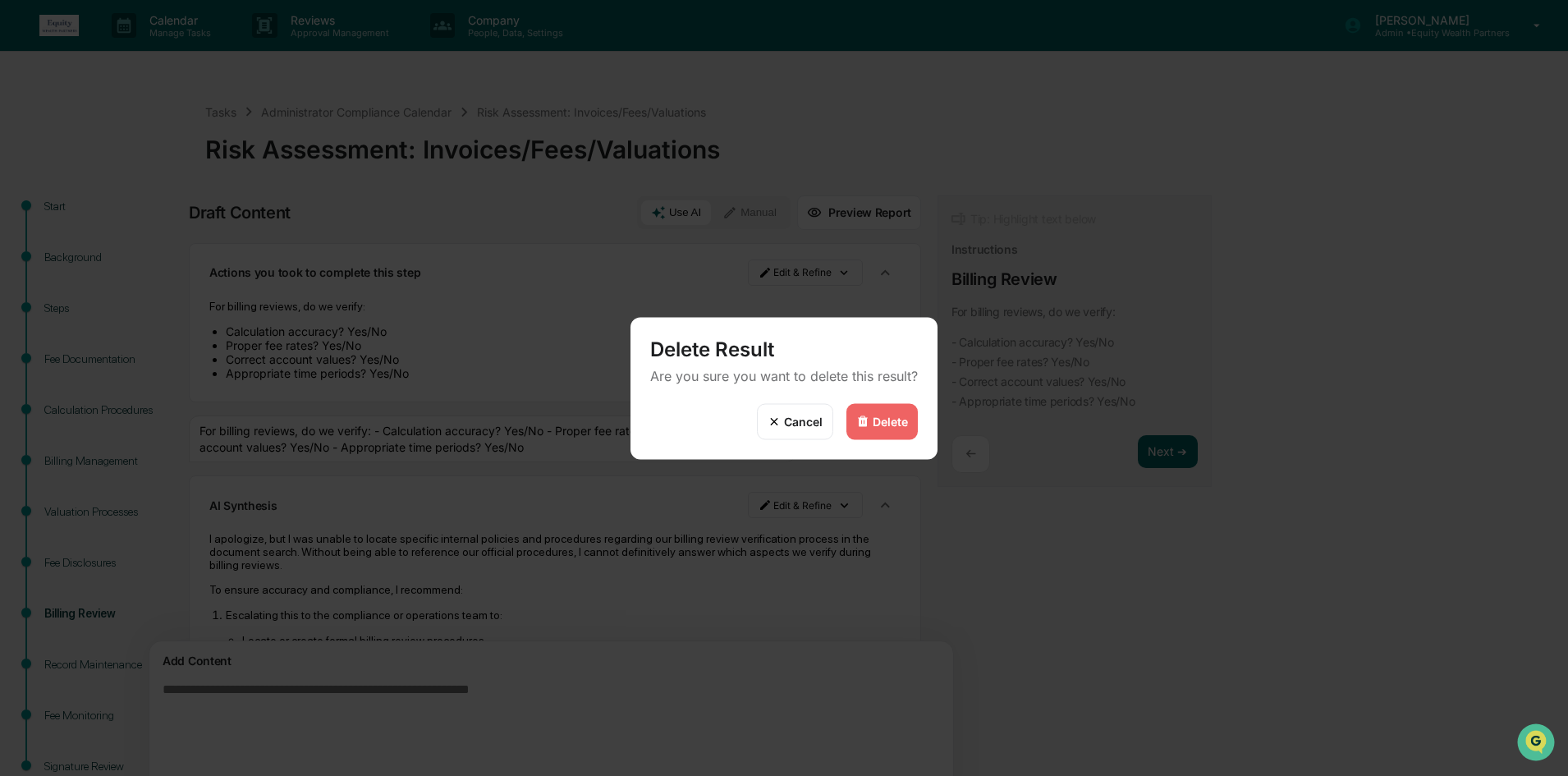
click at [897, 435] on div "Delete" at bounding box center [882, 420] width 71 height 36
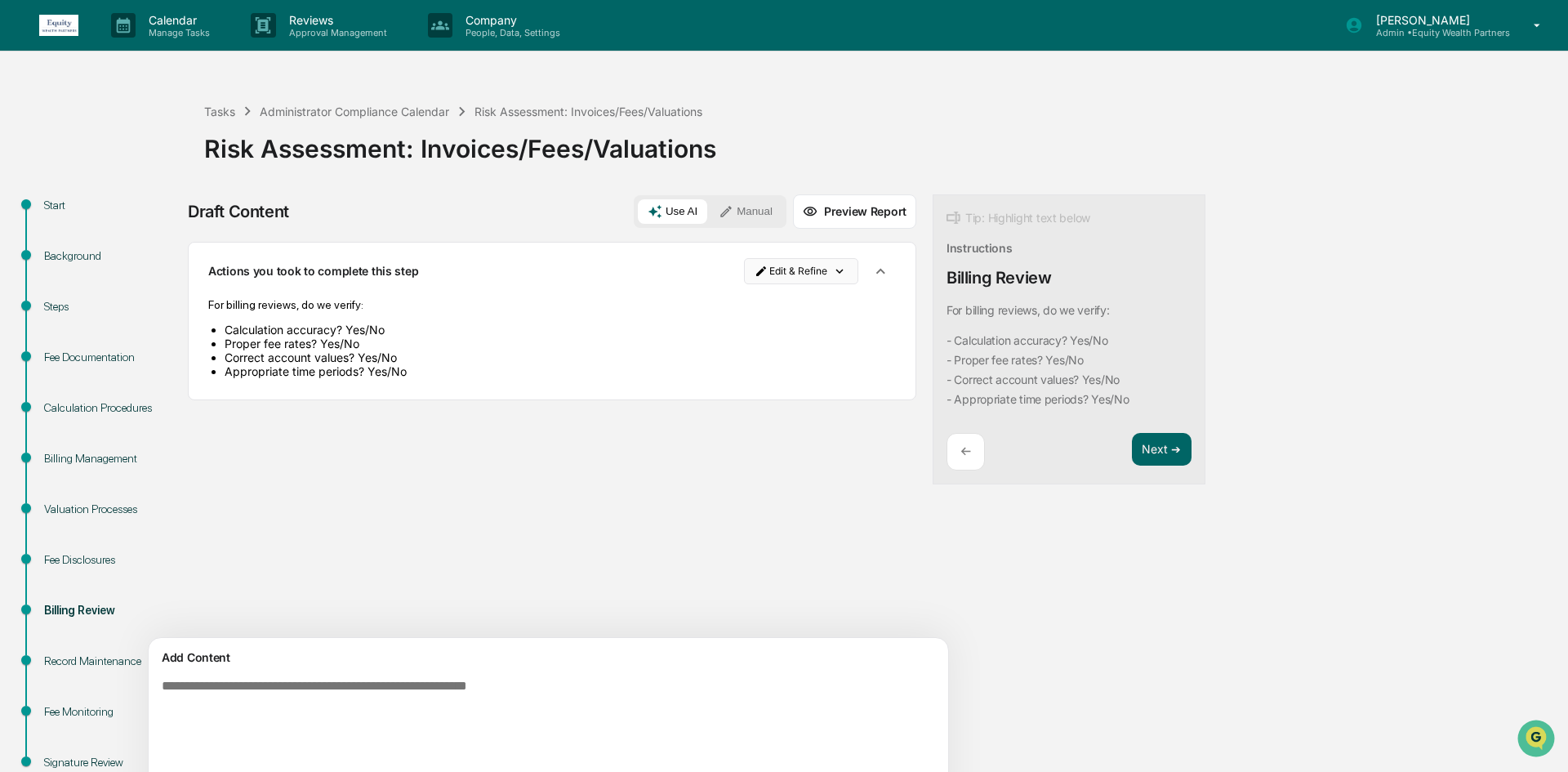
click at [737, 271] on html "Calendar Manage Tasks Reviews Approval Management Company People, Data, Setting…" at bounding box center [784, 386] width 1568 height 772
click at [727, 329] on div "Delete Result" at bounding box center [728, 330] width 120 height 26
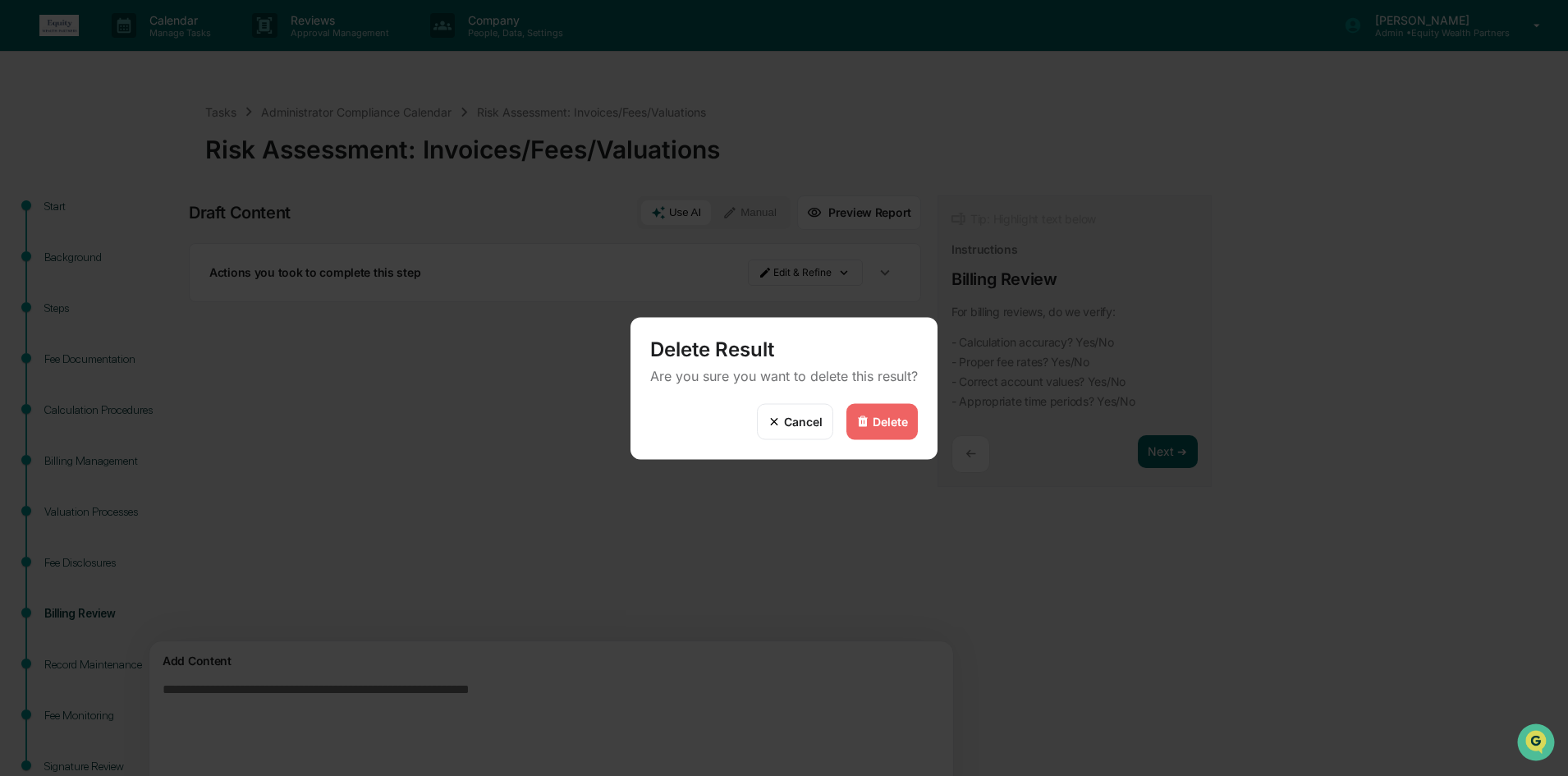
click at [866, 418] on img at bounding box center [863, 421] width 13 height 13
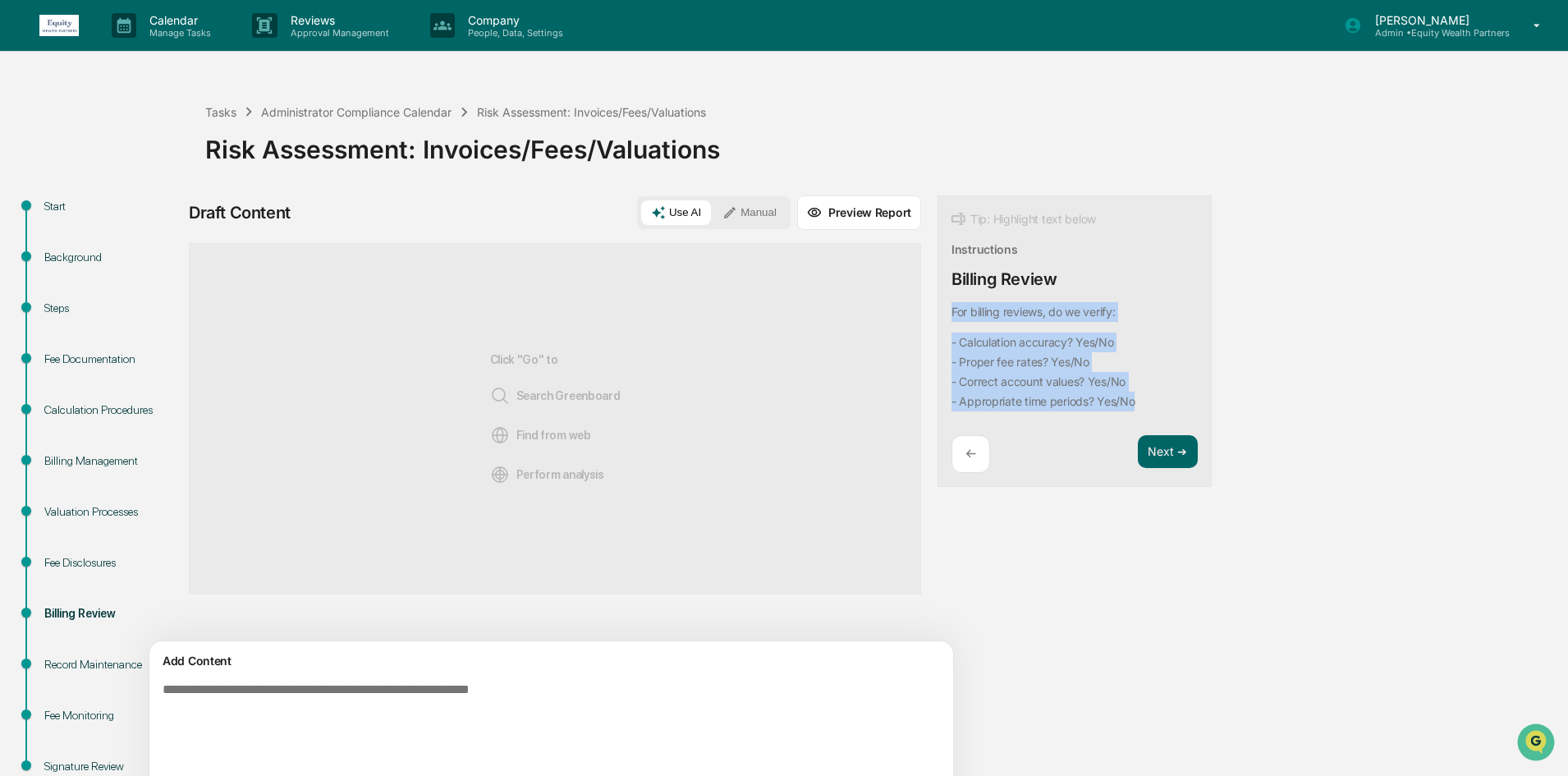
drag, startPoint x: 1070, startPoint y: 405, endPoint x: 871, endPoint y: 313, distance: 219.2
click at [937, 313] on div "Tip: Highlight text below Instructions Billing Review For billing reviews, do w…" at bounding box center [1075, 340] width 275 height 292
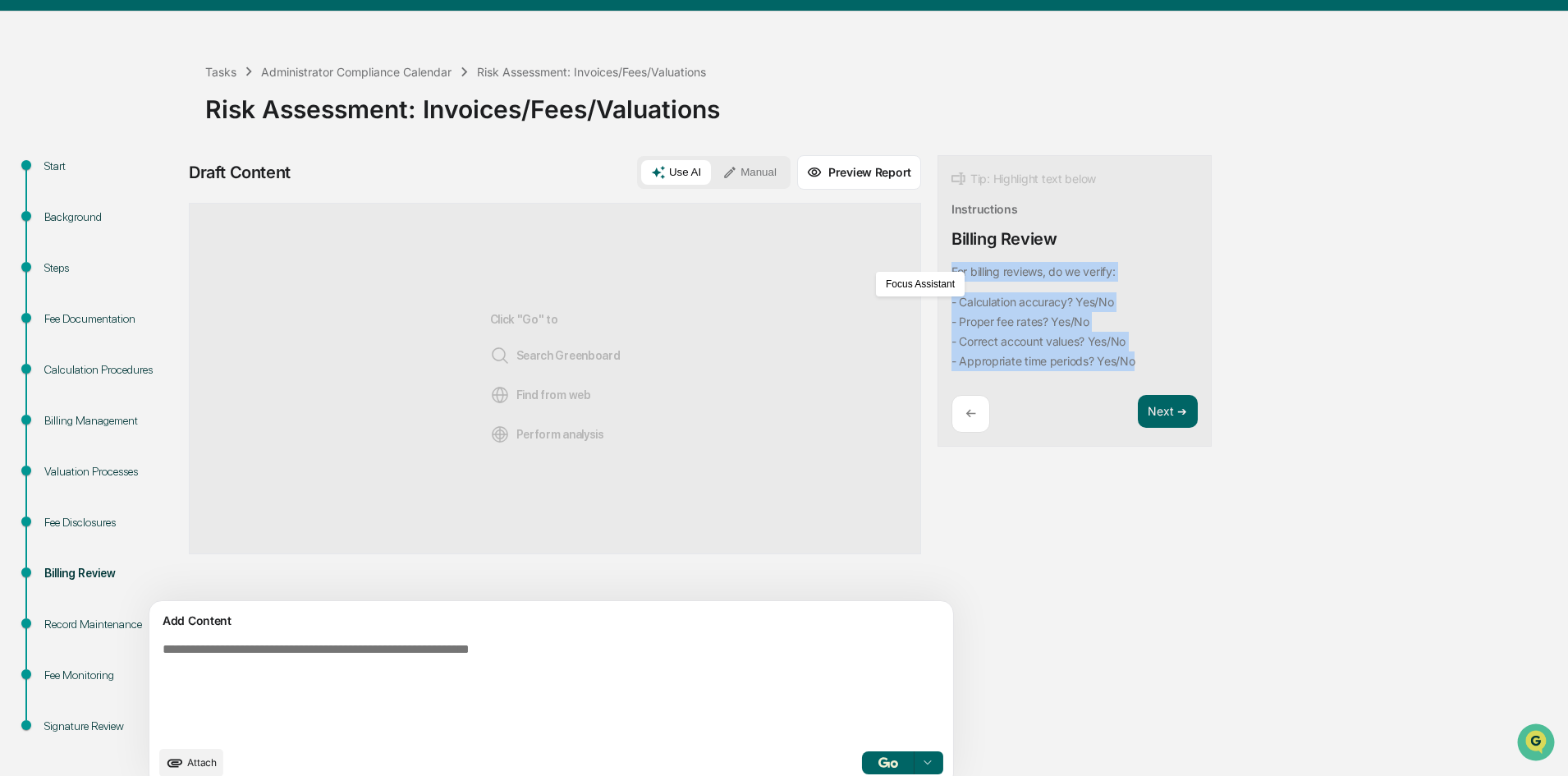
scroll to position [61, 0]
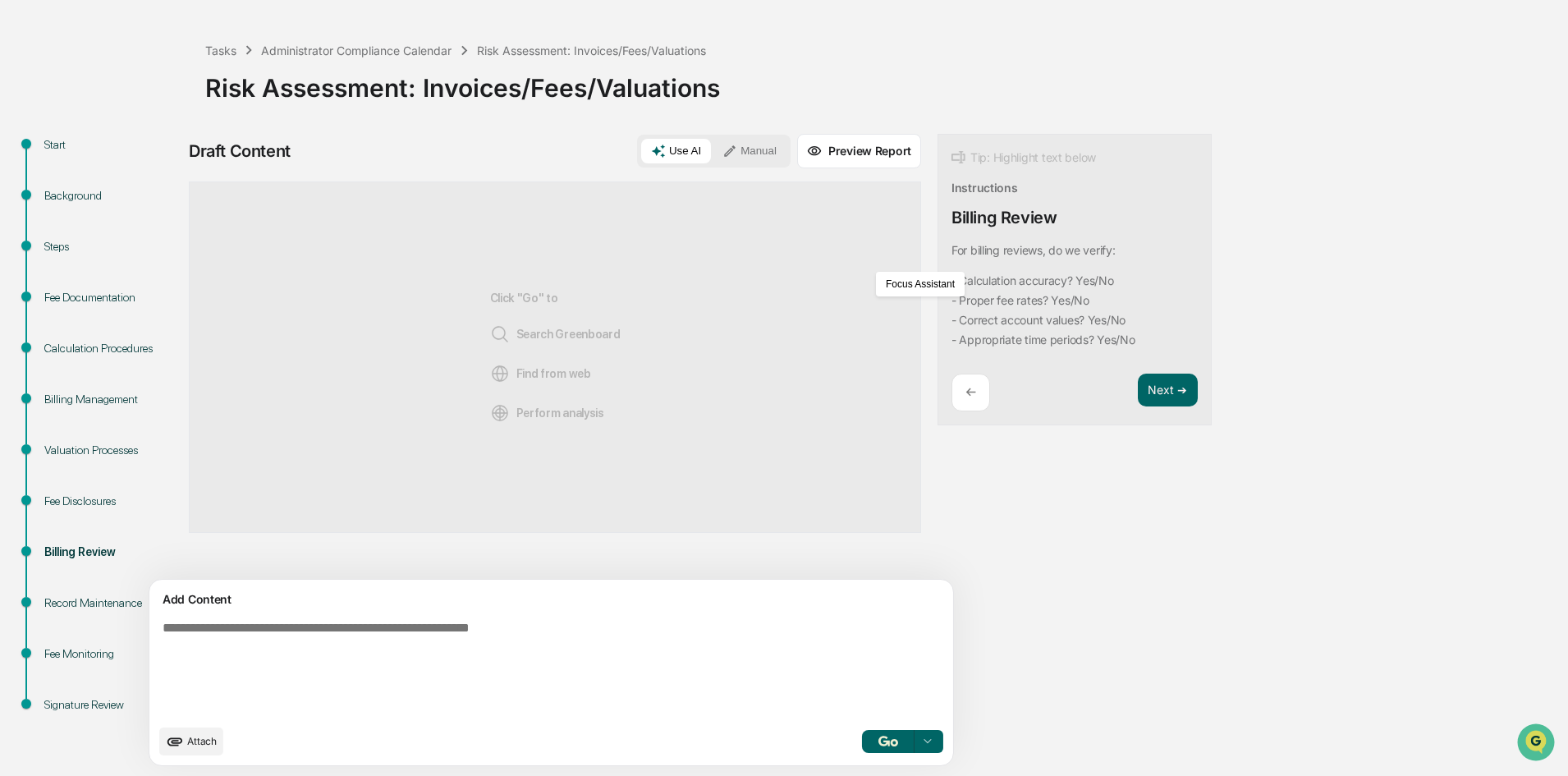
click at [374, 652] on textarea at bounding box center [513, 668] width 714 height 108
paste textarea "**********"
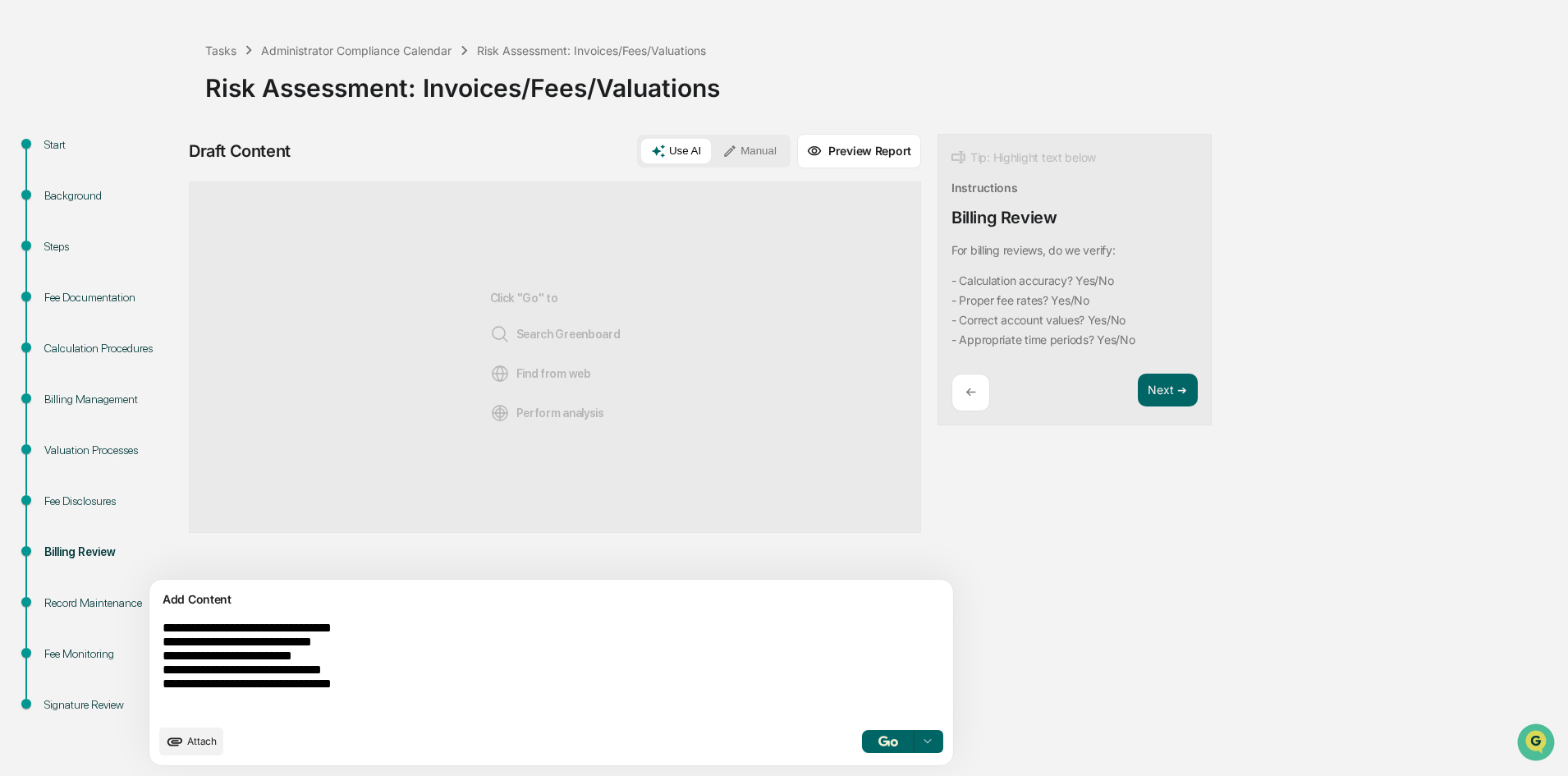
type textarea "**********"
click at [862, 748] on button "button" at bounding box center [888, 740] width 52 height 23
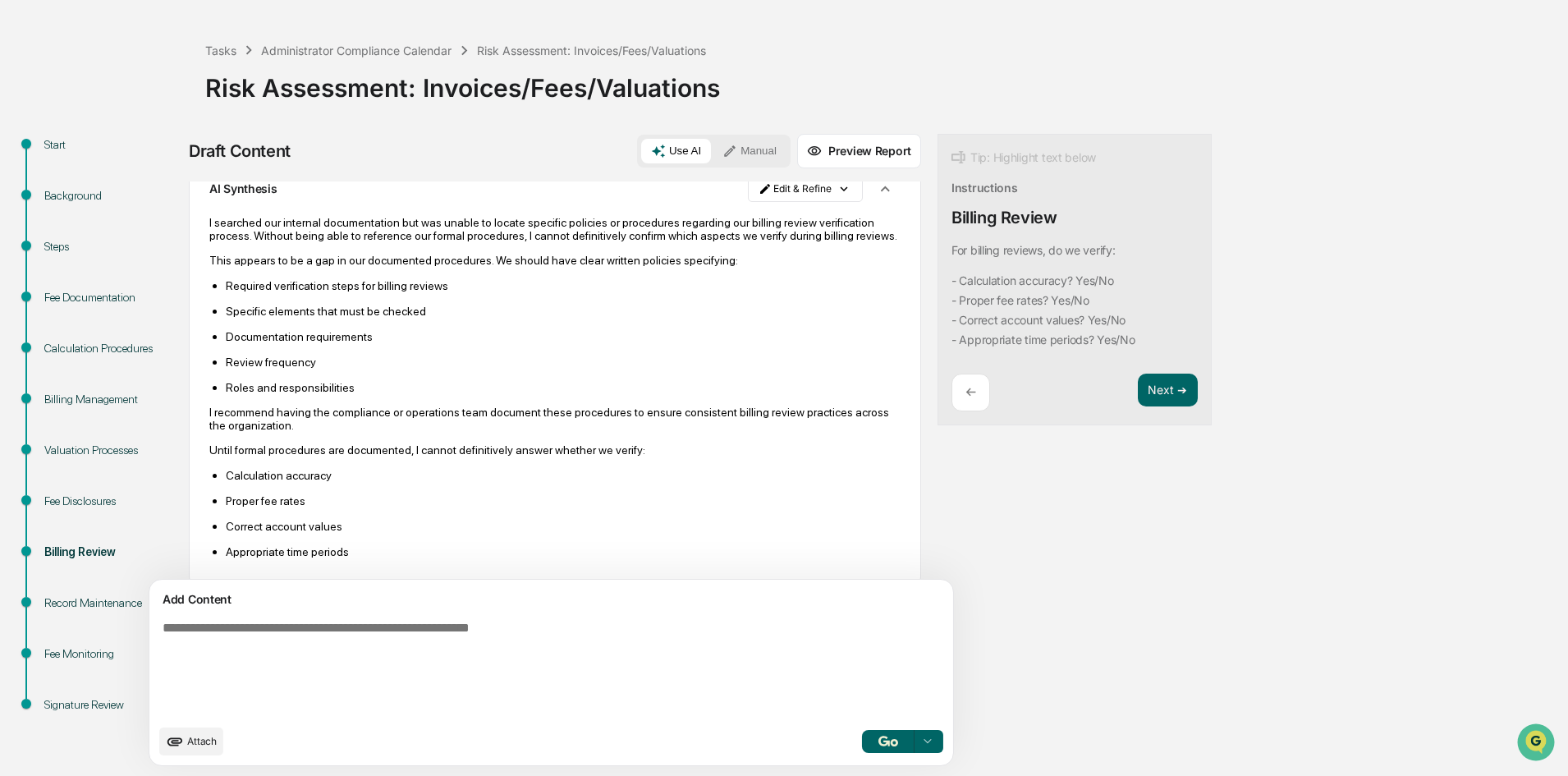
scroll to position [113, 0]
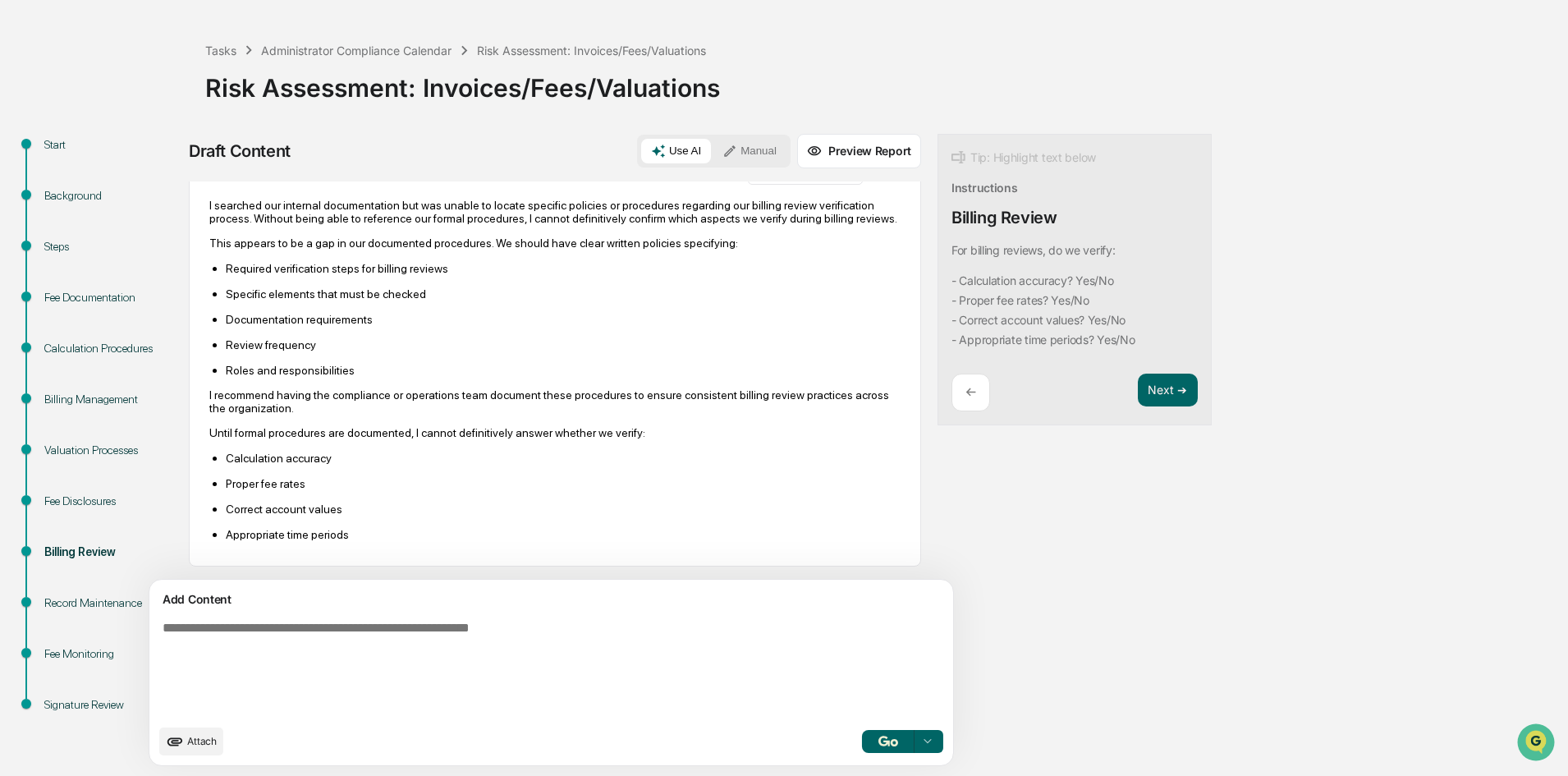
click at [713, 152] on button "Manual" at bounding box center [750, 151] width 74 height 25
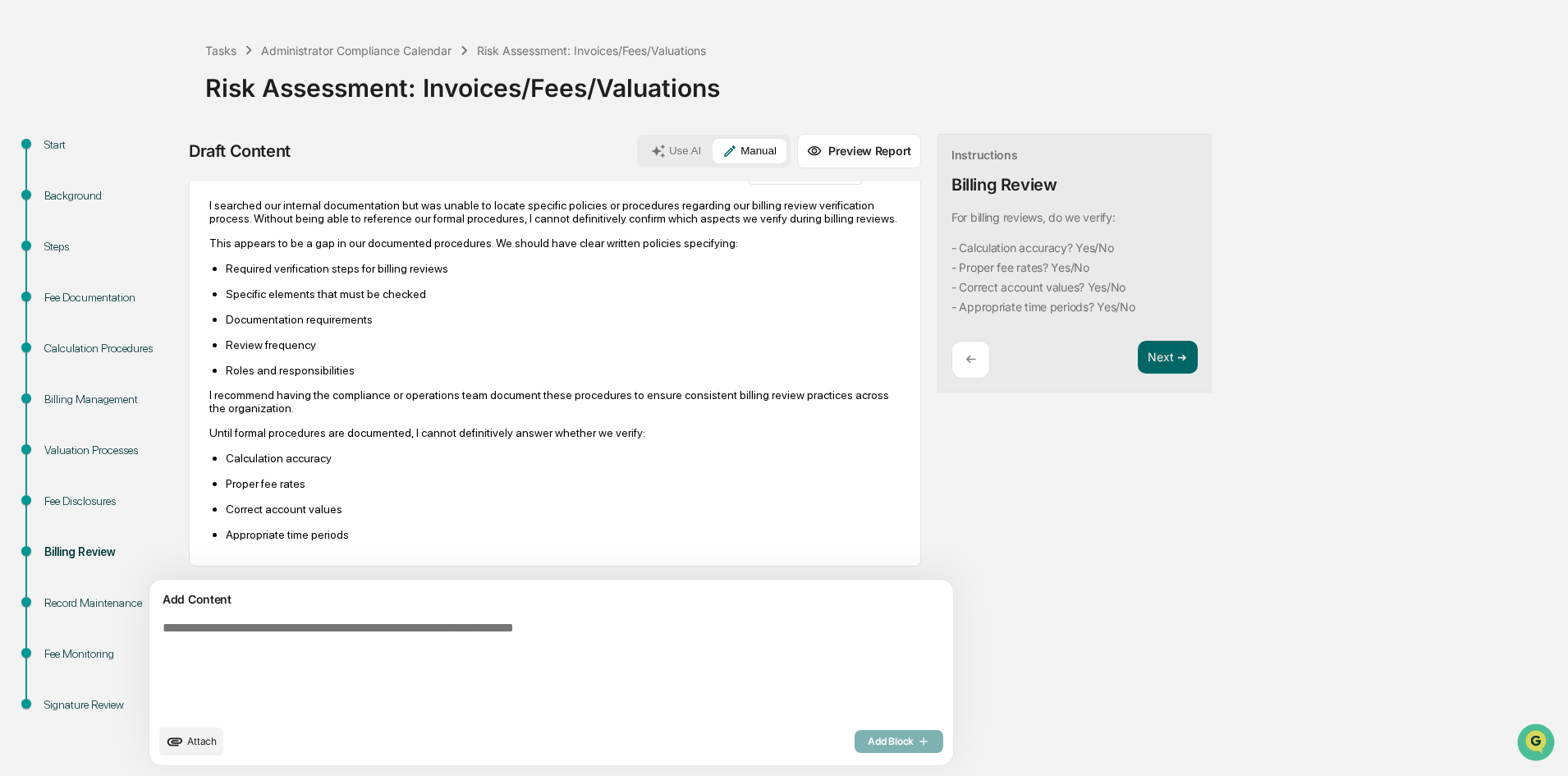
click at [296, 628] on textarea at bounding box center [513, 668] width 714 height 108
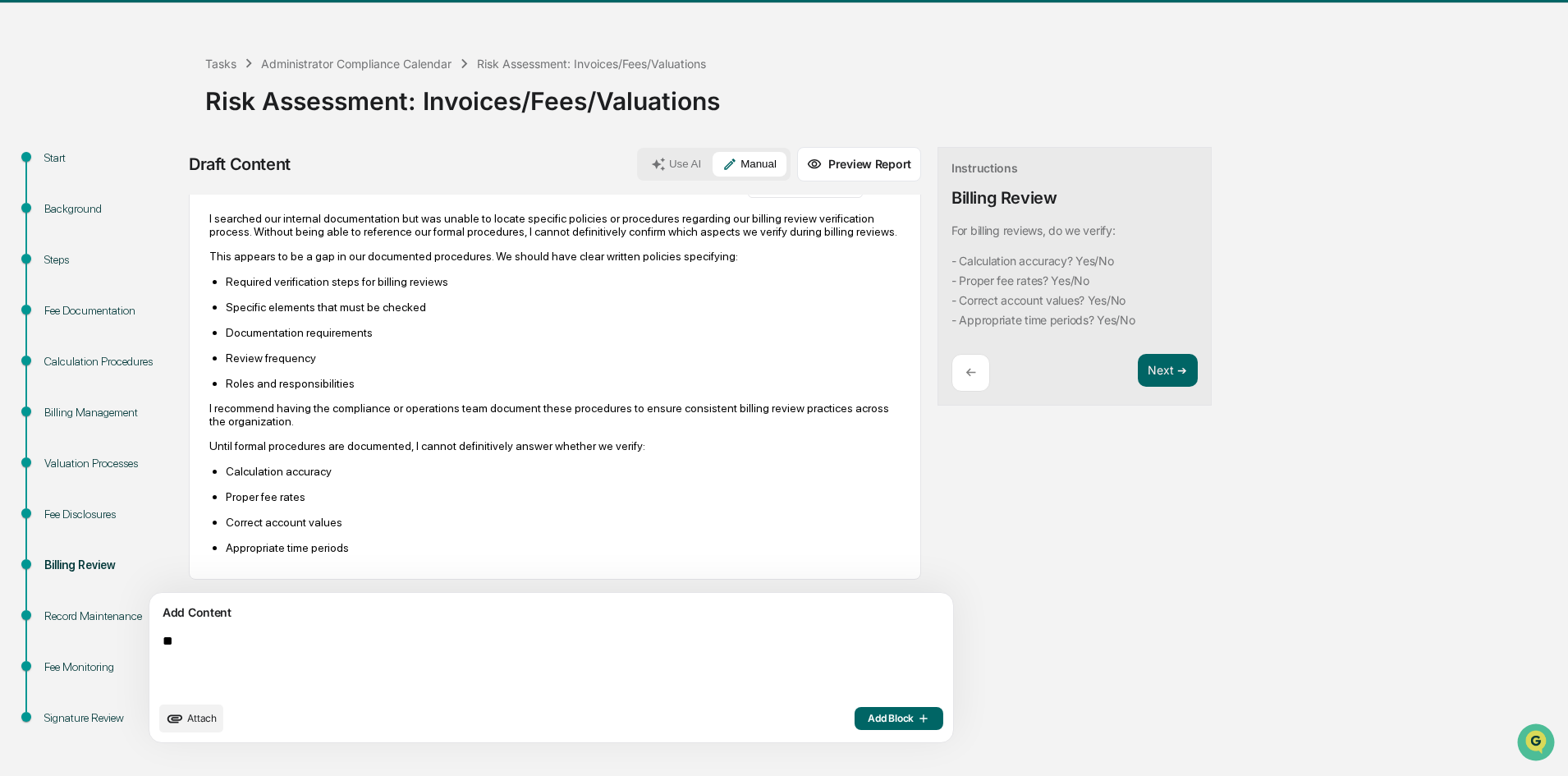
scroll to position [48, 0]
click at [168, 638] on textarea "**********" at bounding box center [513, 663] width 714 height 72
type textarea "**********"
click at [868, 722] on span "Add Block" at bounding box center [899, 718] width 62 height 13
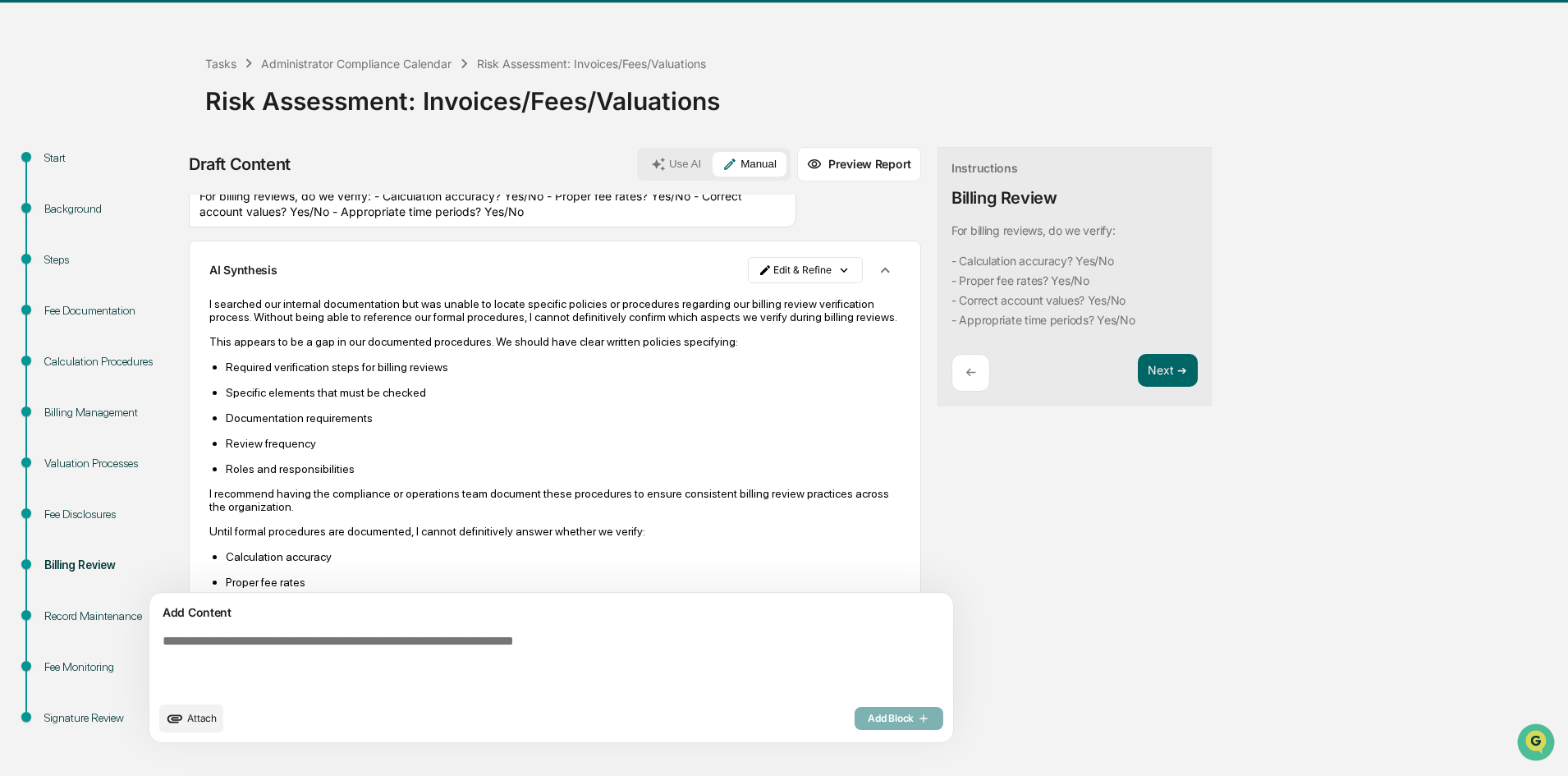
scroll to position [0, 0]
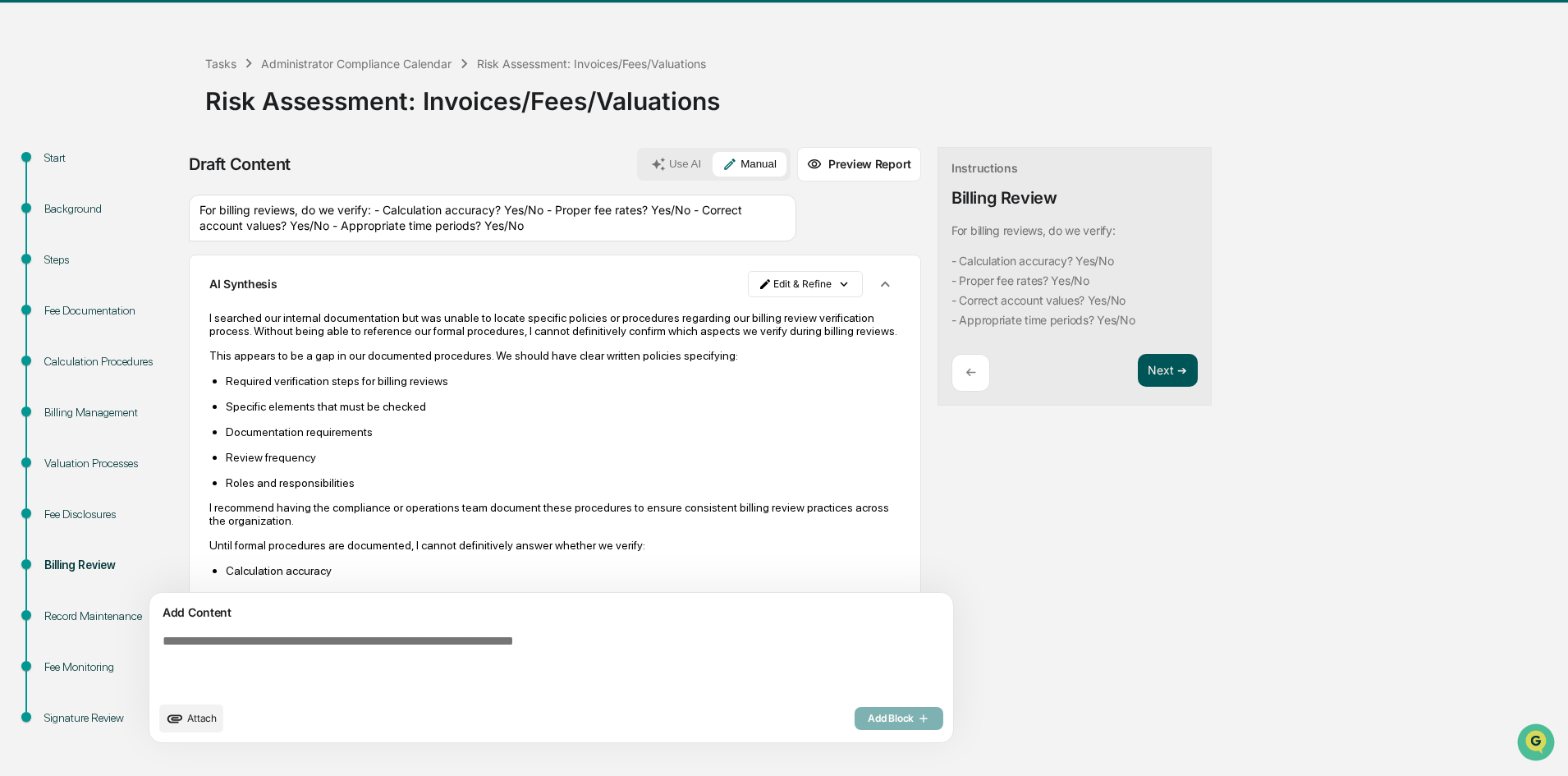
click at [1138, 372] on button "Next ➔" at bounding box center [1167, 371] width 59 height 34
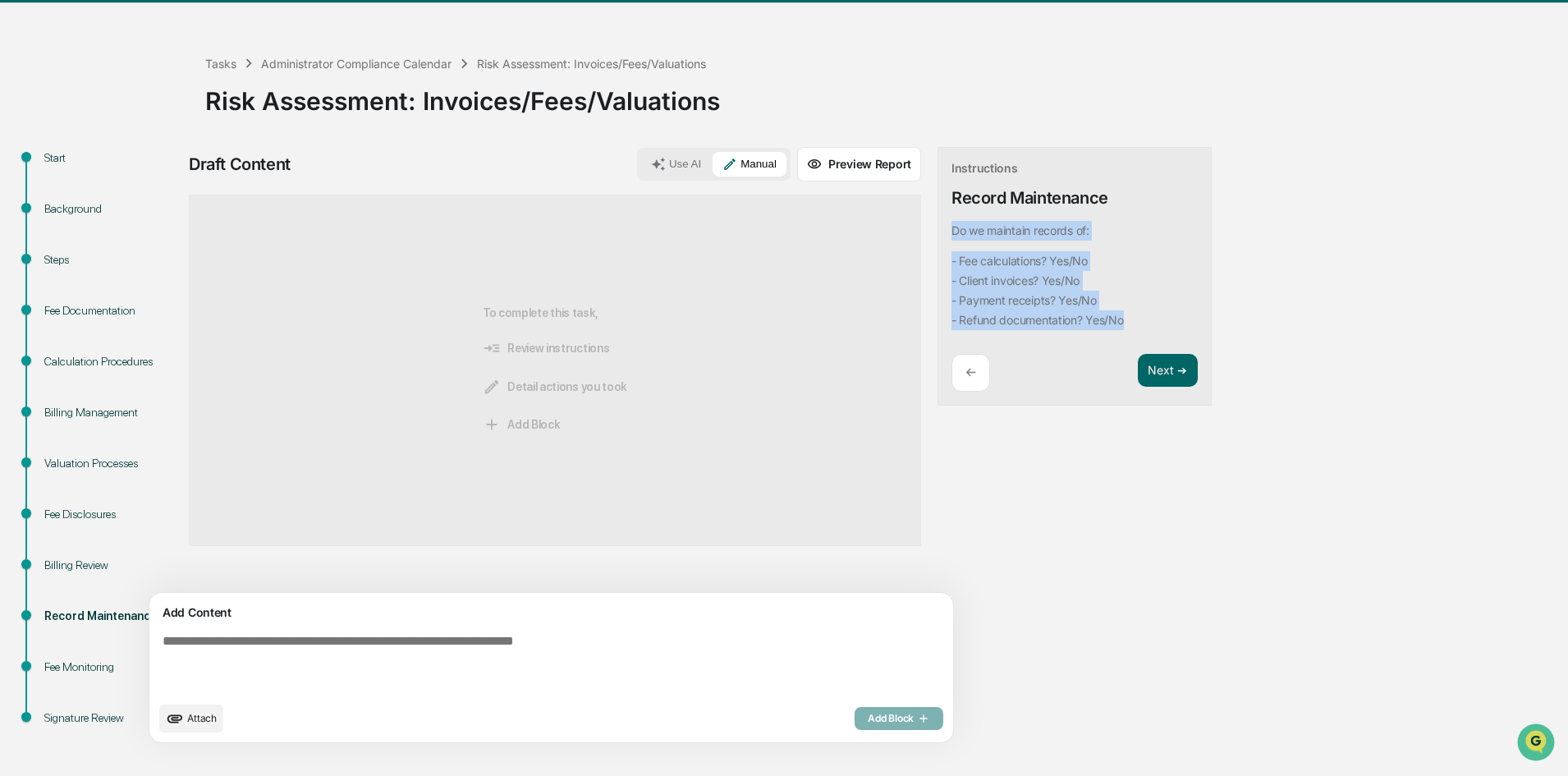
drag, startPoint x: 1072, startPoint y: 324, endPoint x: 877, endPoint y: 232, distance: 215.6
click at [937, 232] on div "Instructions Record Maintenance Do we maintain records of: - Fee calculations? …" at bounding box center [1075, 276] width 275 height 259
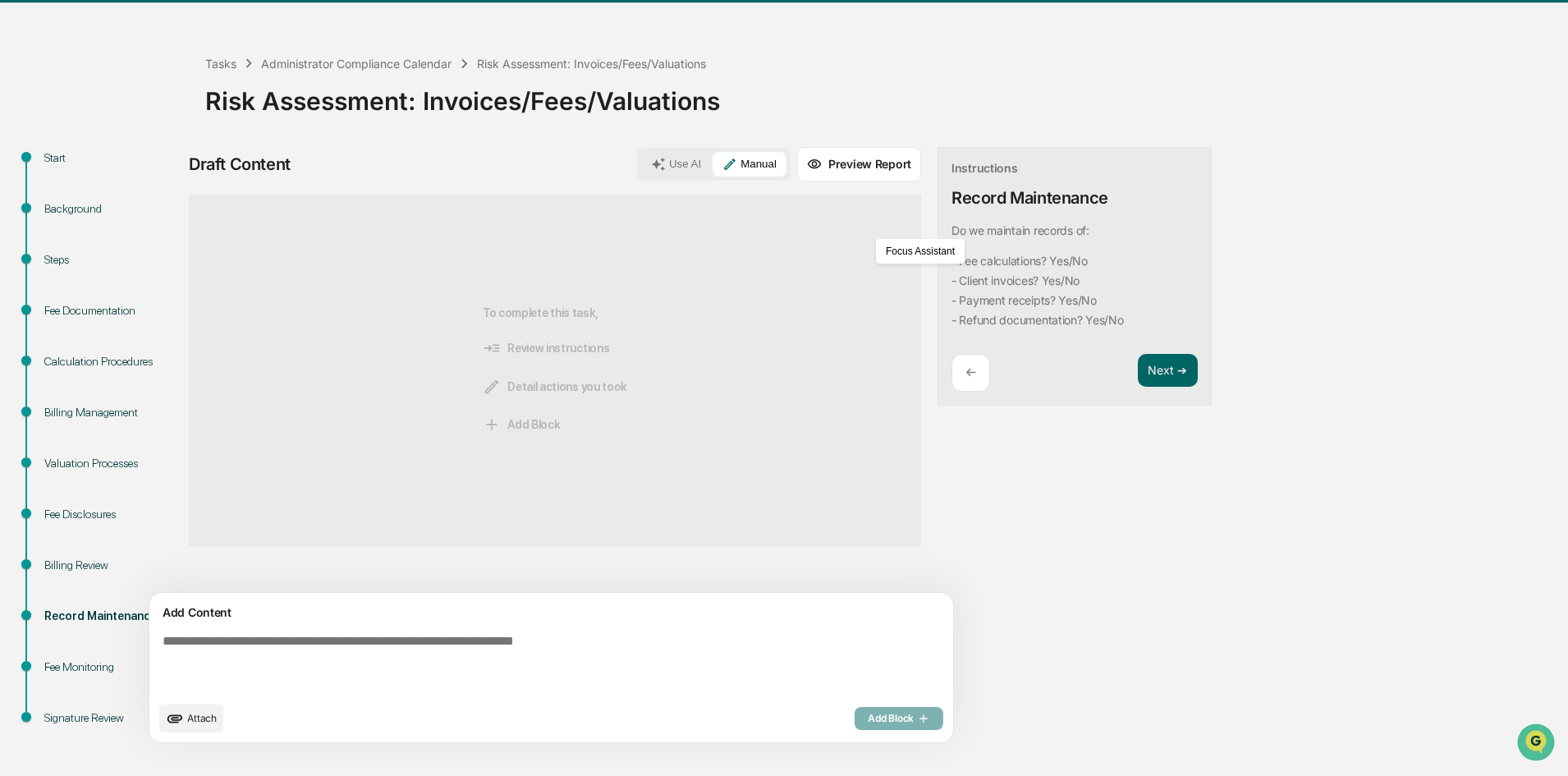
click at [321, 637] on textarea at bounding box center [513, 663] width 714 height 72
paste textarea "**********"
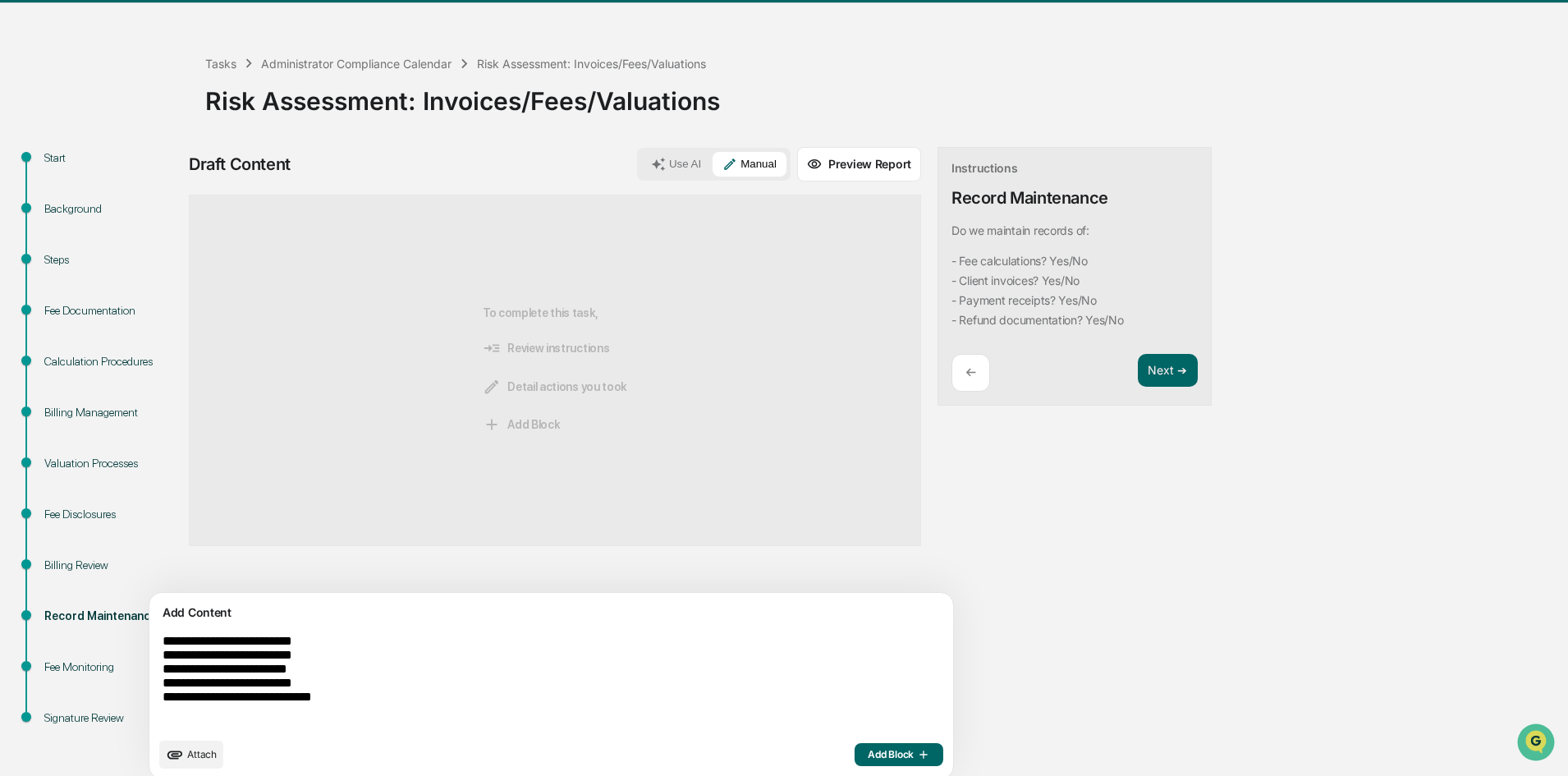
type textarea "**********"
click at [642, 166] on button "Use AI" at bounding box center [676, 164] width 70 height 25
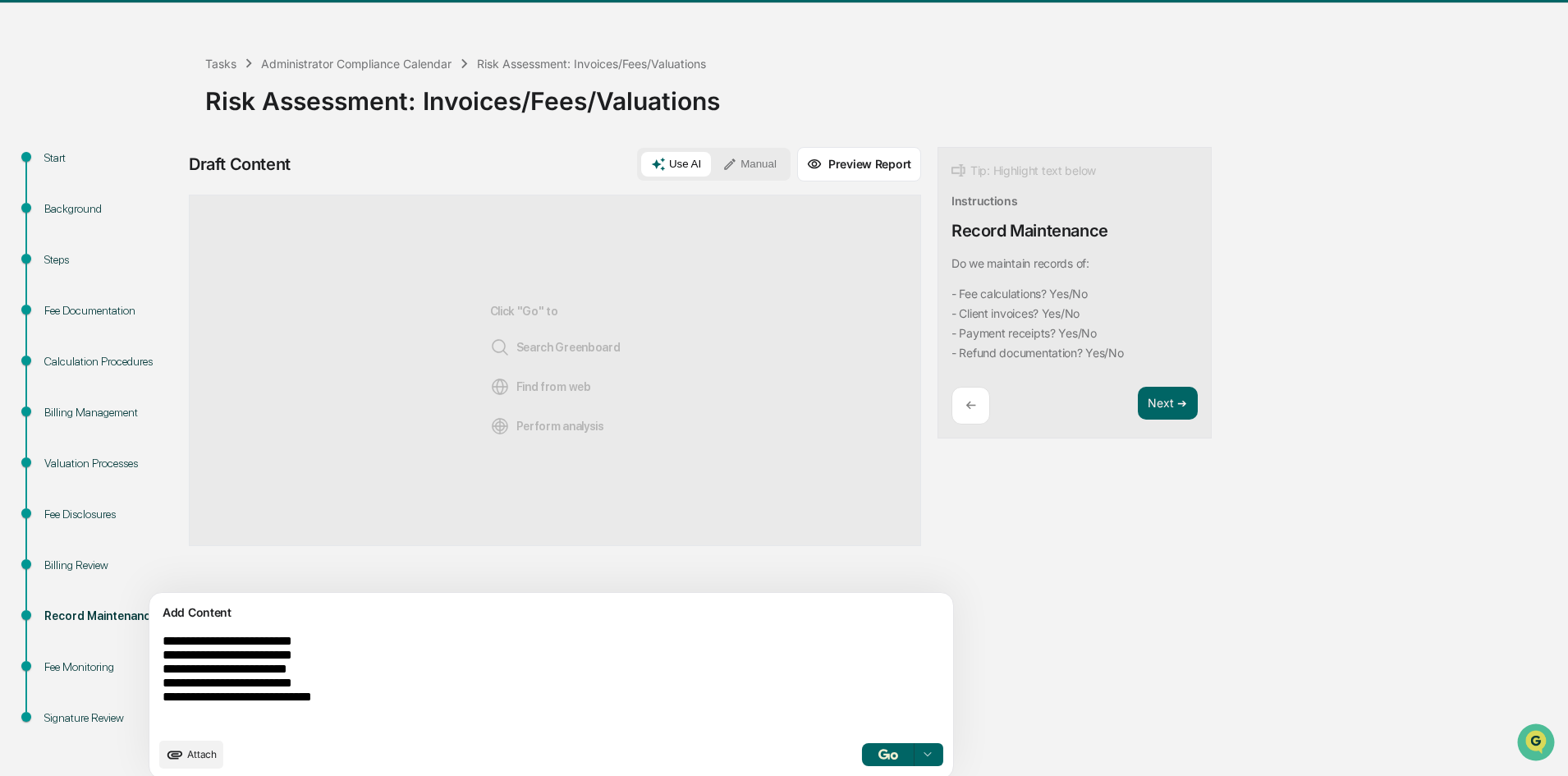
click at [862, 745] on button "button" at bounding box center [888, 754] width 52 height 23
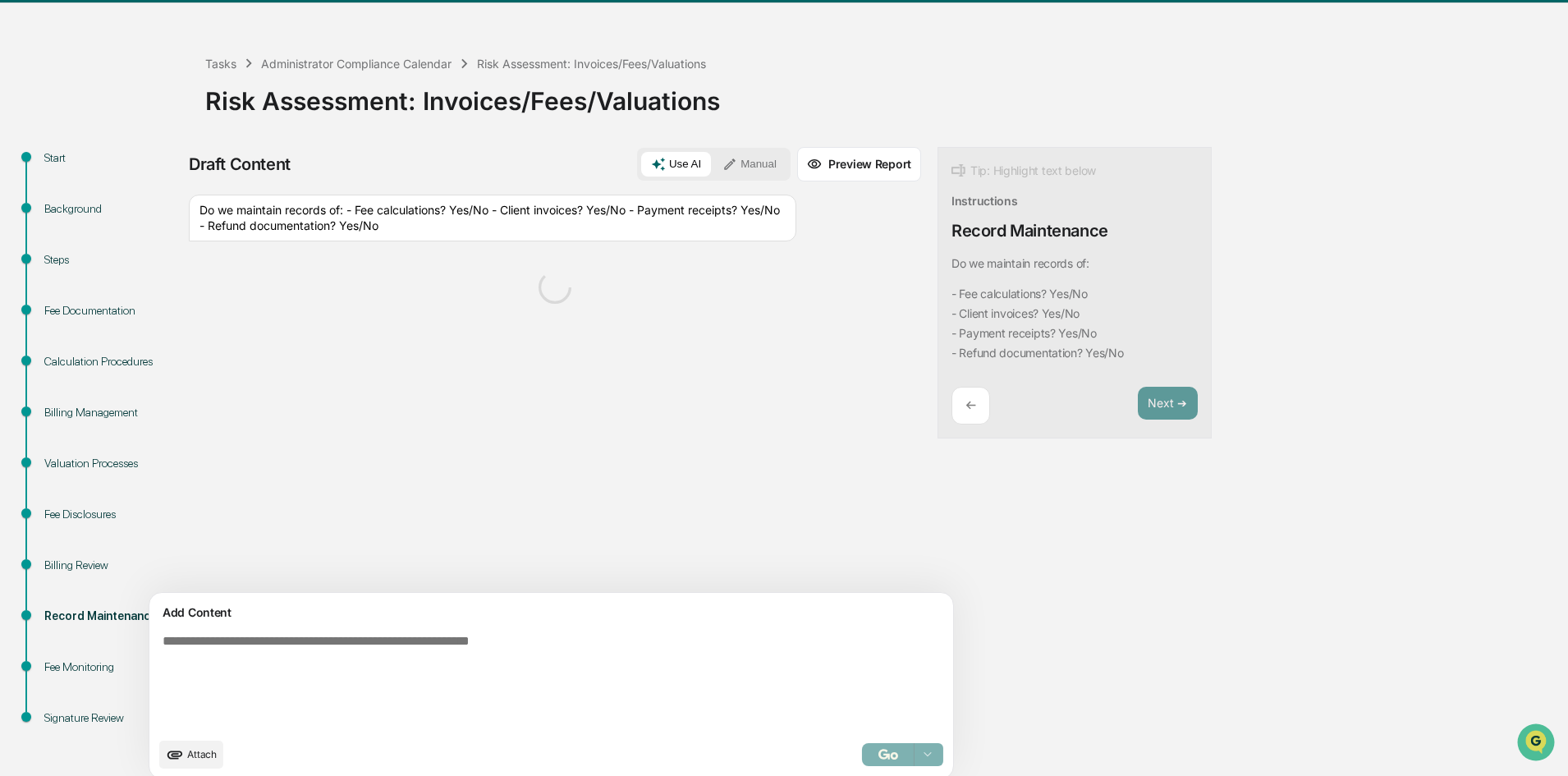
scroll to position [61, 0]
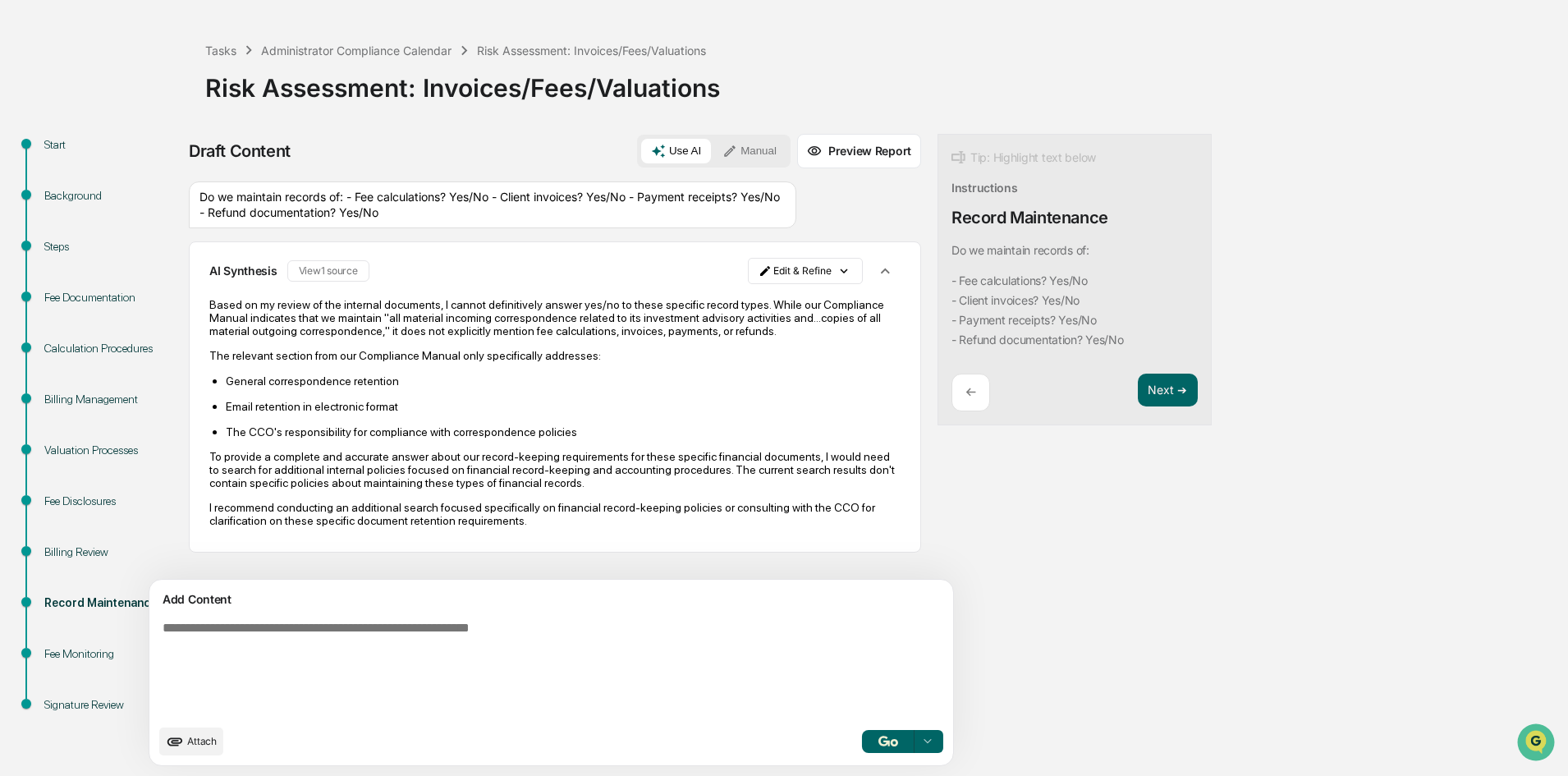
click at [386, 648] on textarea at bounding box center [513, 668] width 714 height 108
type textarea "*"
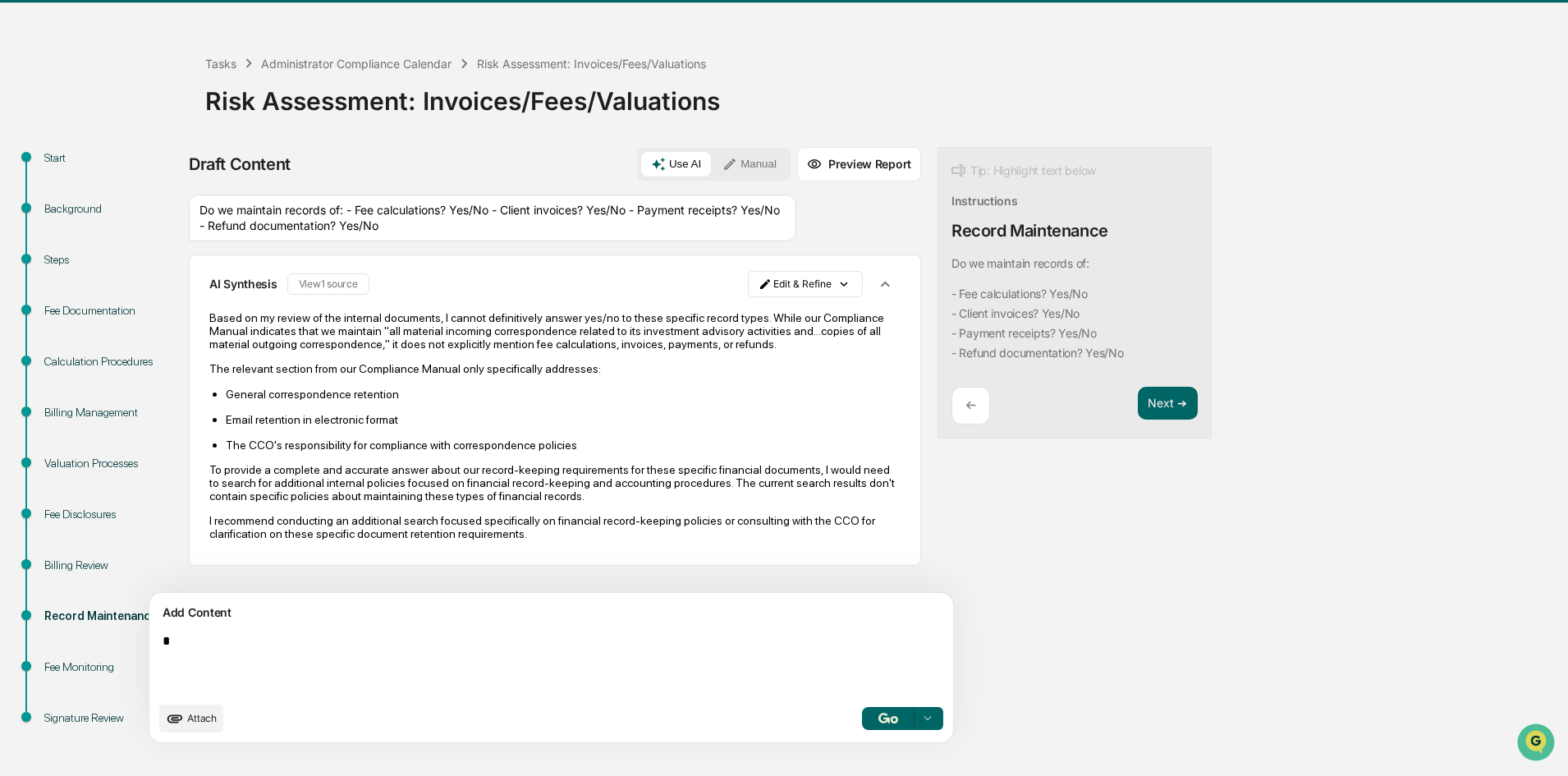
scroll to position [48, 0]
type textarea "**********"
click at [862, 711] on button "button" at bounding box center [888, 717] width 52 height 23
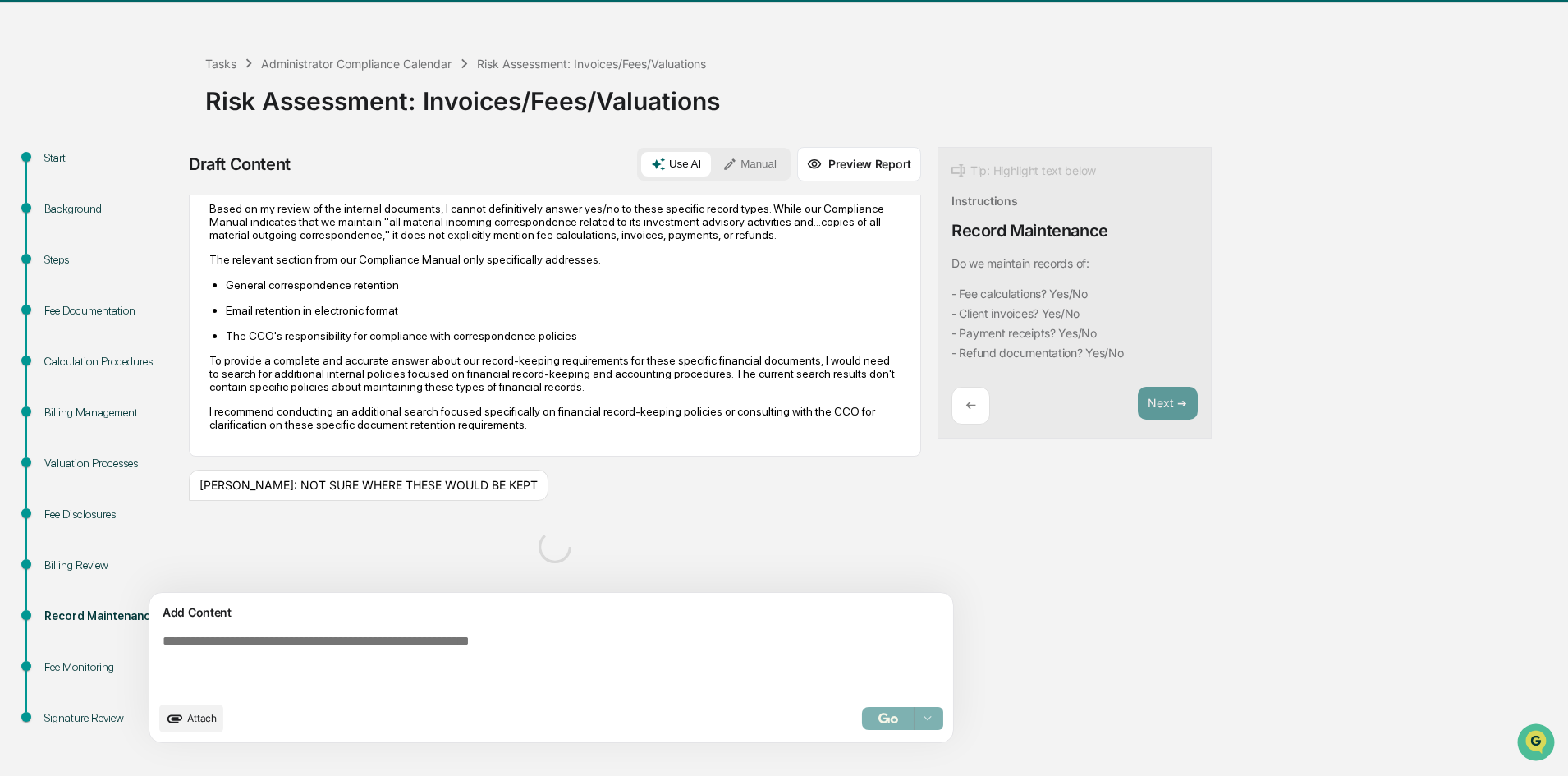
scroll to position [100, 0]
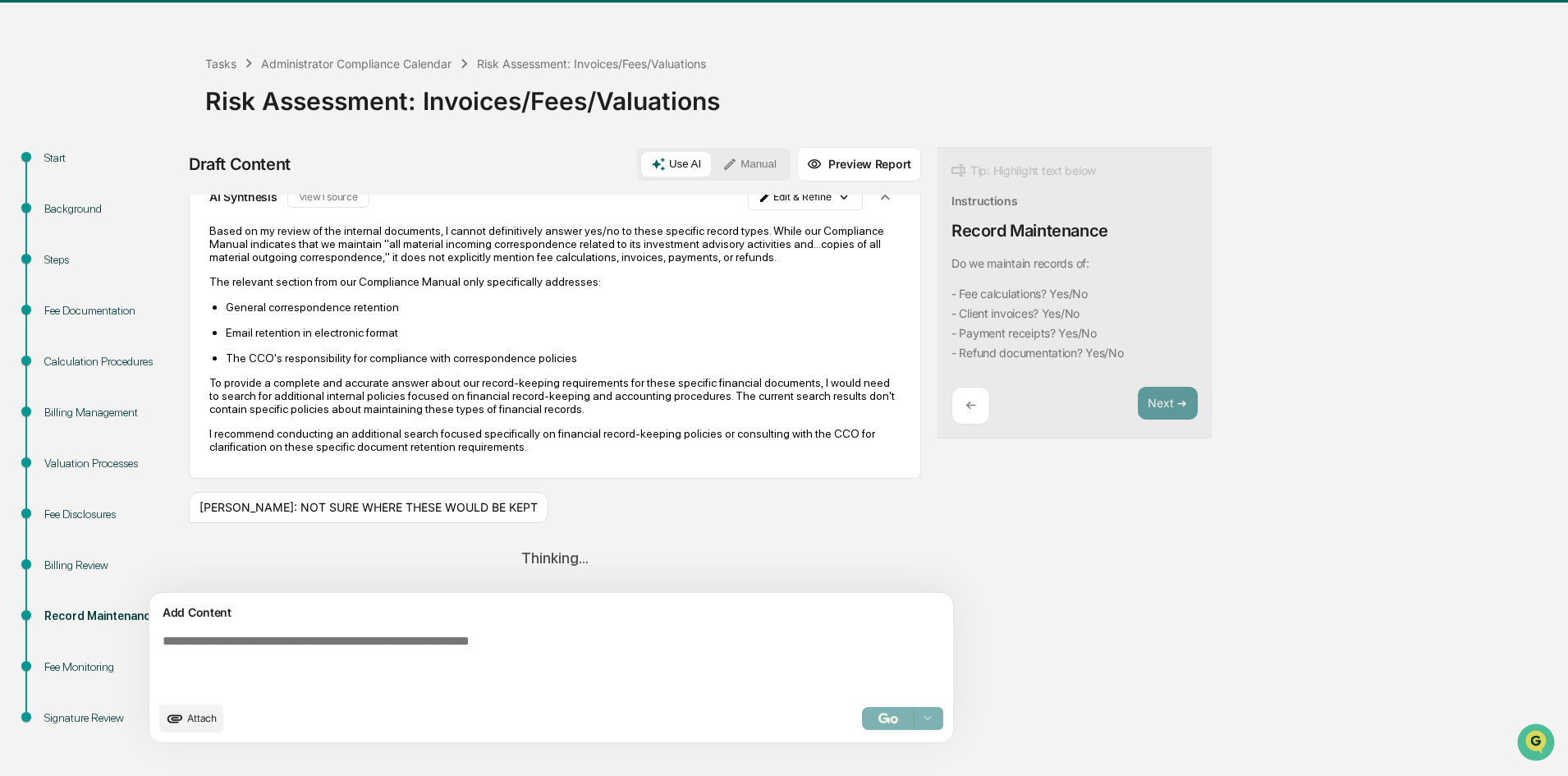
click at [469, 506] on div "[PERSON_NAME]: NOT SURE WHERE THESE WOULD BE KEPT" at bounding box center [368, 507] width 360 height 31
drag, startPoint x: 498, startPoint y: 512, endPoint x: 484, endPoint y: 539, distance: 30.4
click at [484, 539] on div "Thinking..." at bounding box center [555, 558] width 732 height 44
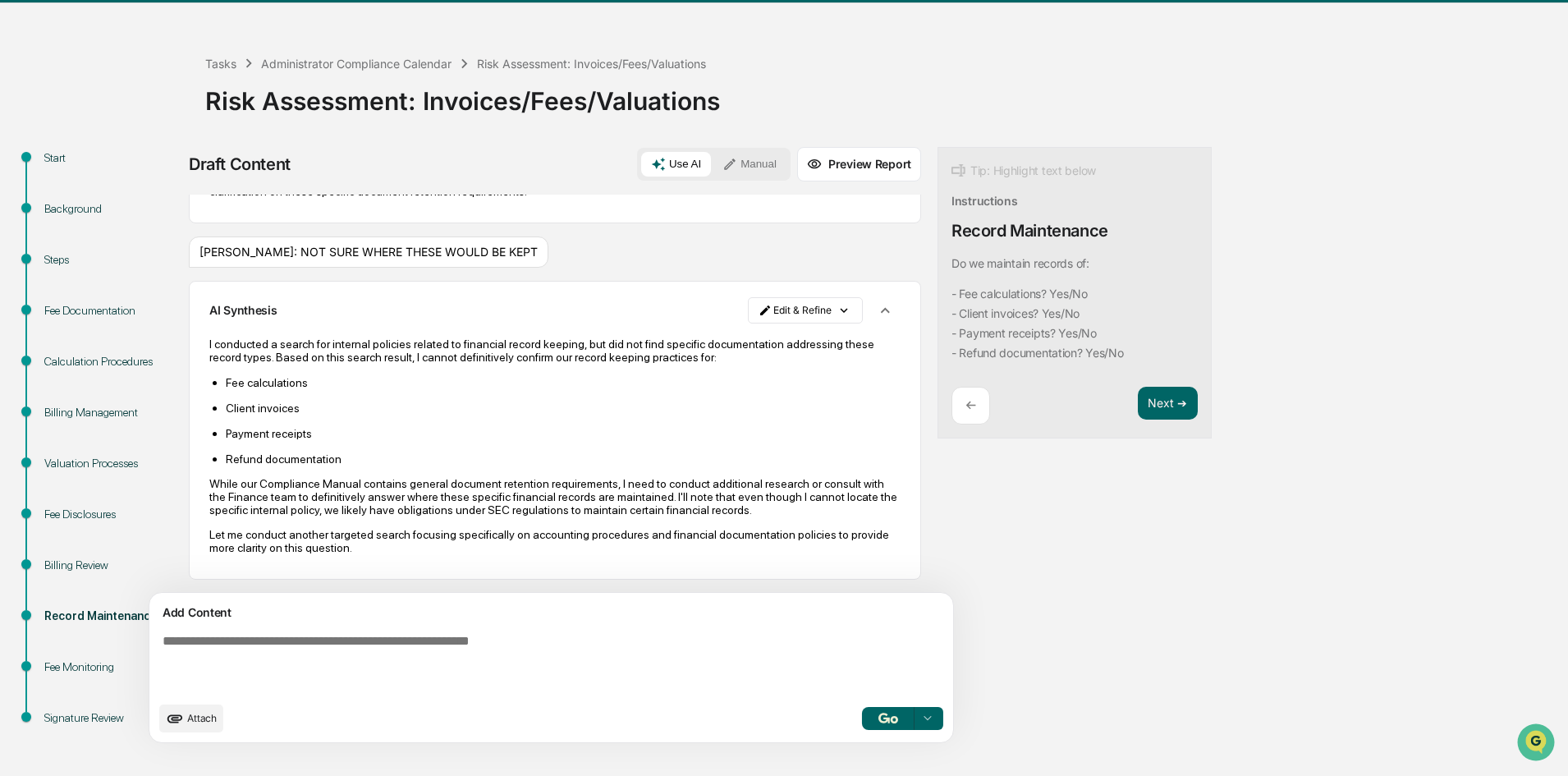
scroll to position [369, 0]
click at [702, 304] on html "Calendar Manage Tasks Reviews Approval Management Company People, Data, Setting…" at bounding box center [784, 340] width 1568 height 776
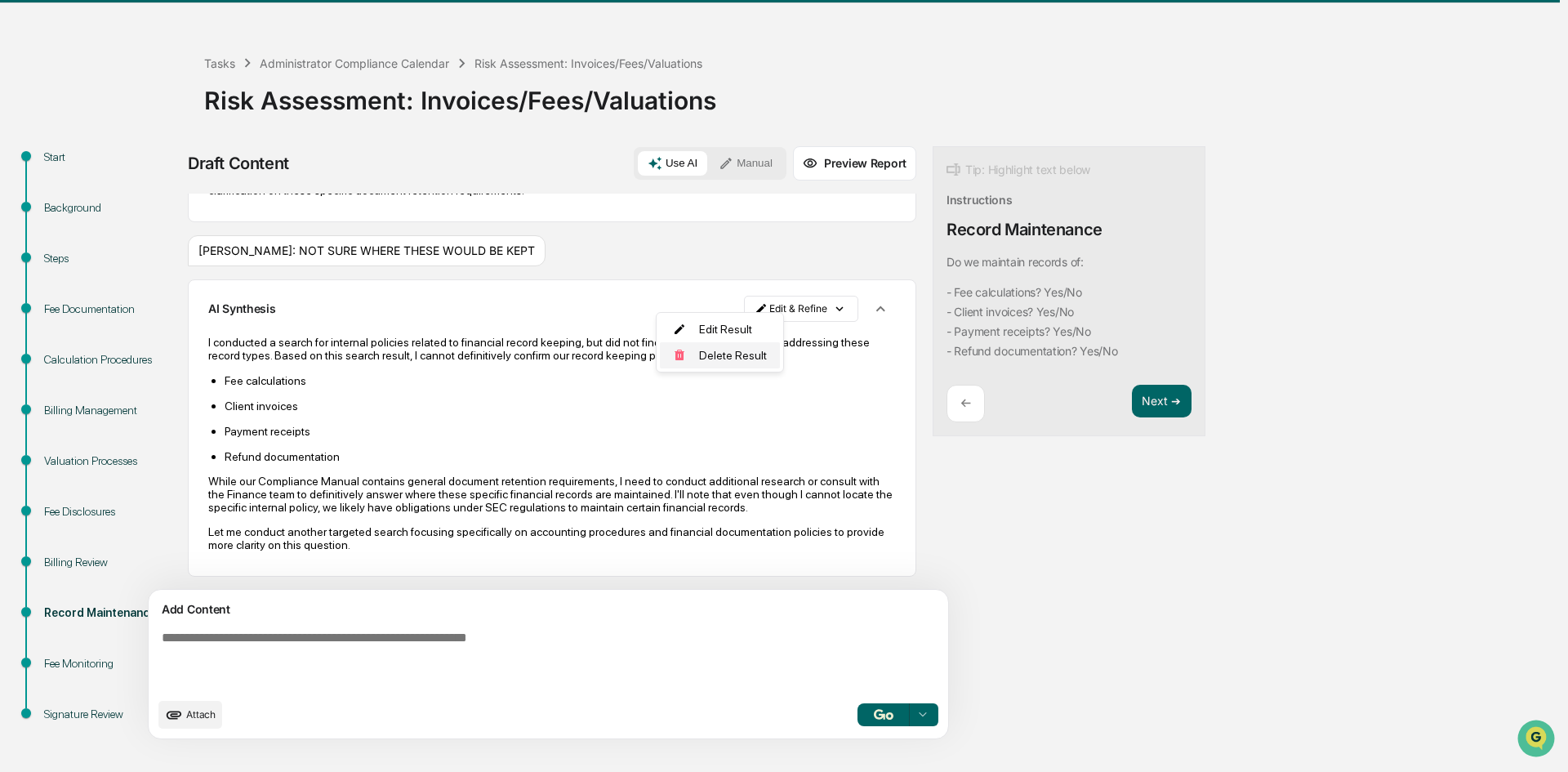
click at [714, 355] on div "Delete Result" at bounding box center [720, 355] width 120 height 26
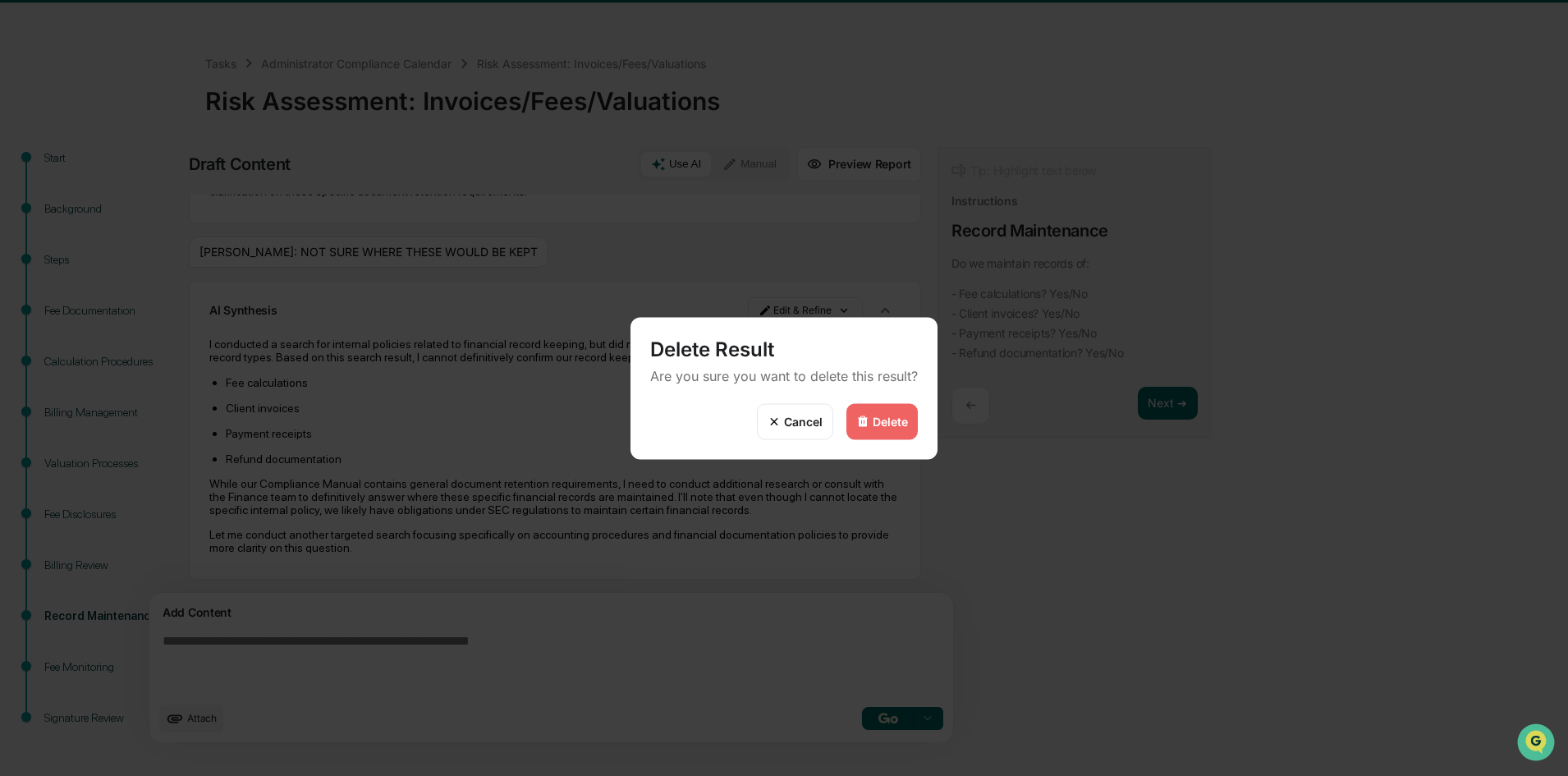
click at [871, 432] on div "Delete" at bounding box center [882, 420] width 71 height 36
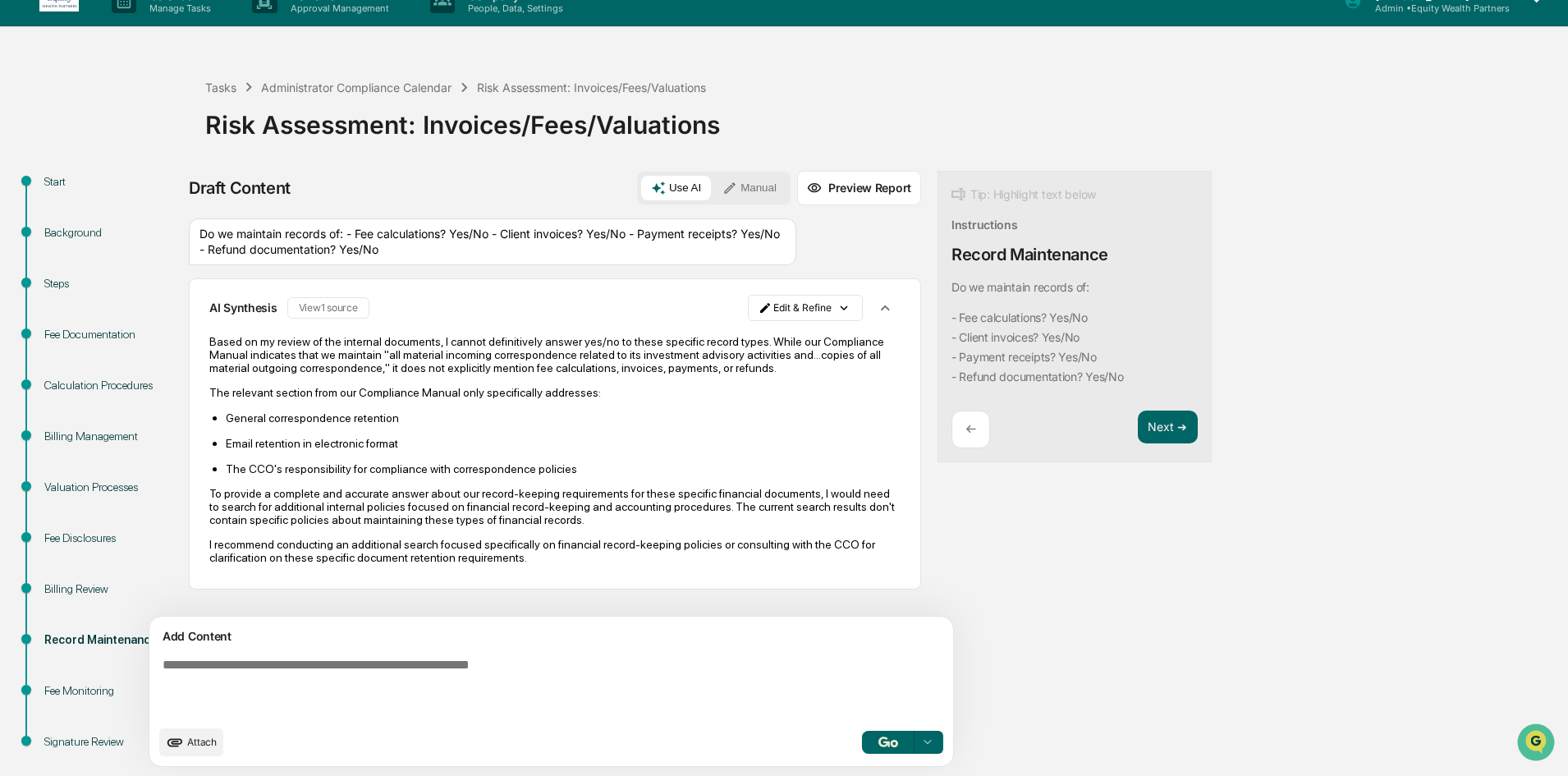
scroll to position [48, 0]
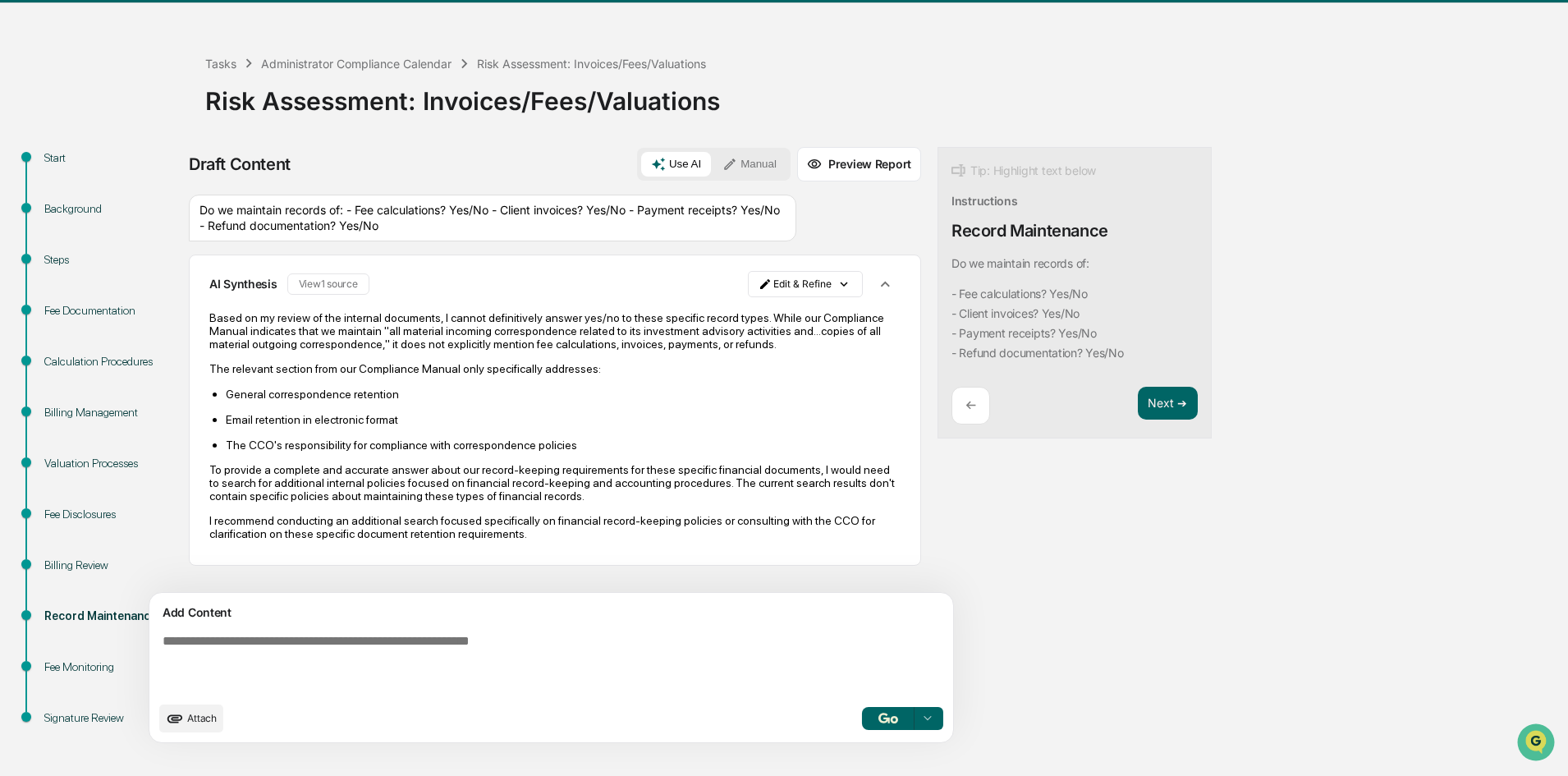
click at [400, 650] on textarea at bounding box center [513, 663] width 714 height 72
click at [713, 161] on button "Manual" at bounding box center [750, 164] width 74 height 25
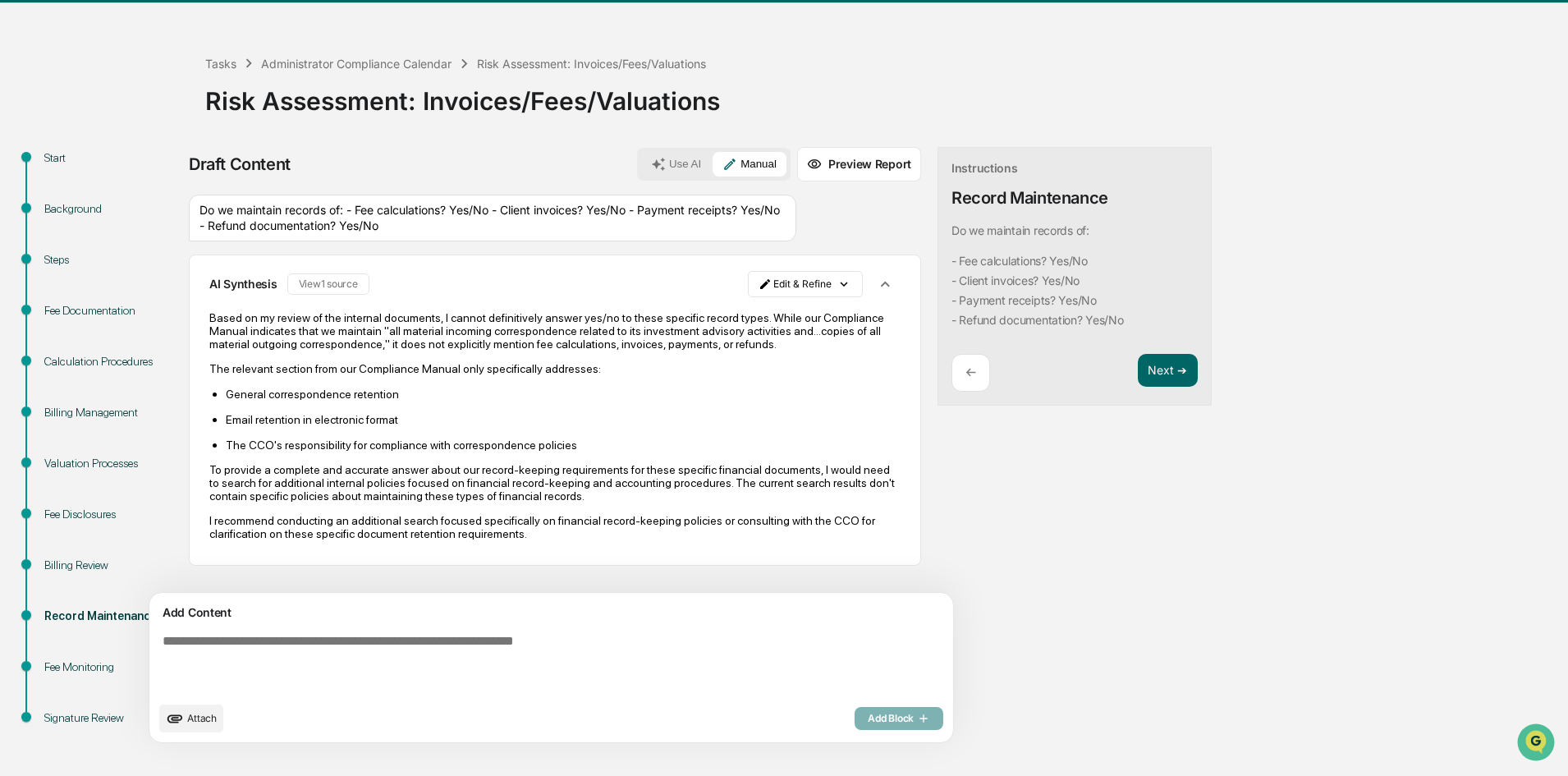
click at [361, 657] on textarea at bounding box center [513, 663] width 714 height 72
type textarea "*"
type textarea "**********"
click at [868, 715] on span "Add Block" at bounding box center [899, 718] width 62 height 13
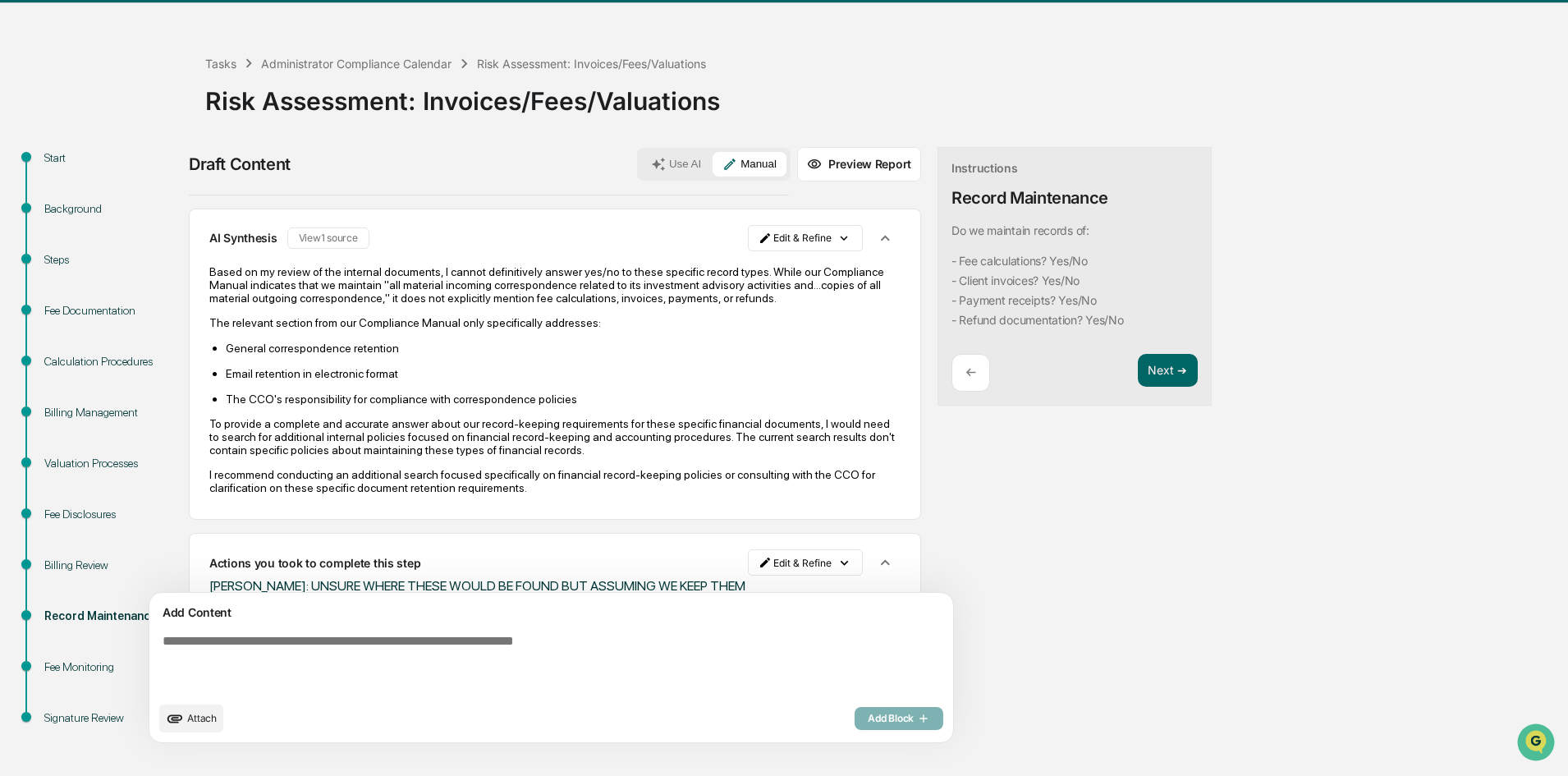
scroll to position [87, 0]
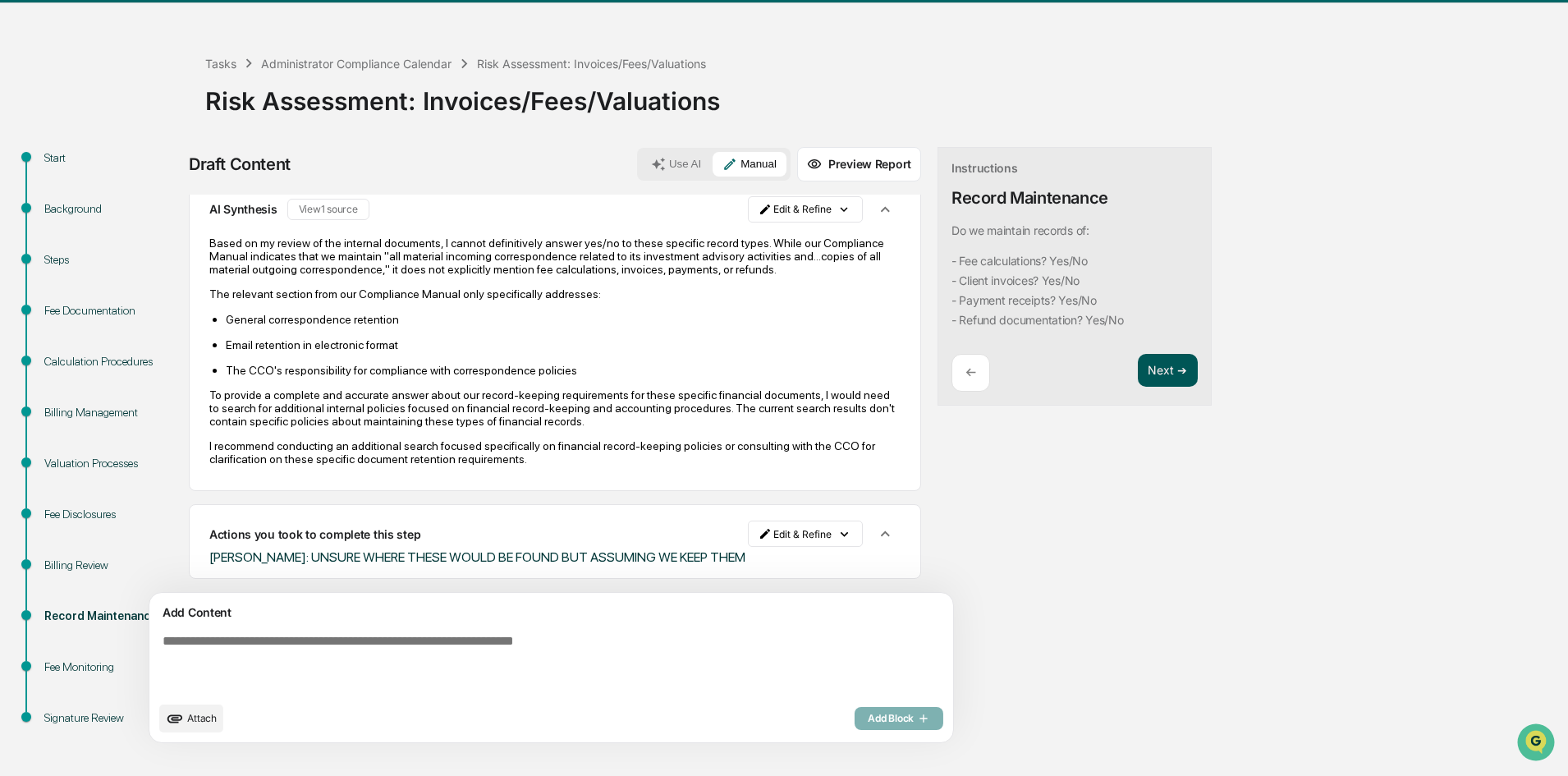
click at [1138, 374] on button "Next ➔" at bounding box center [1167, 371] width 59 height 34
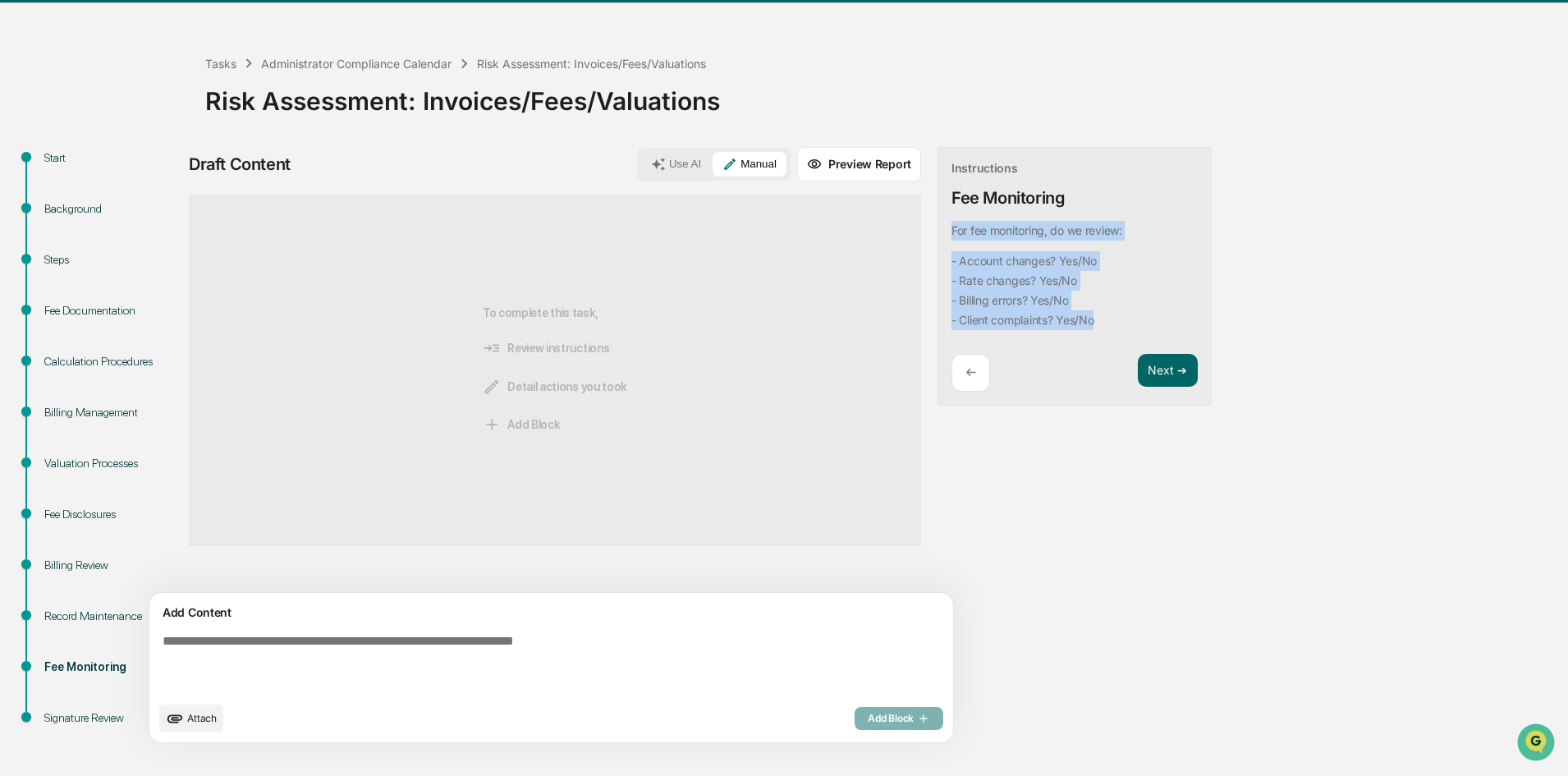
drag, startPoint x: 1034, startPoint y: 317, endPoint x: 872, endPoint y: 220, distance: 188.8
click at [937, 220] on div "Instructions Fee Monitoring For fee monitoring, do we review: - Account changes…" at bounding box center [1075, 276] width 275 height 259
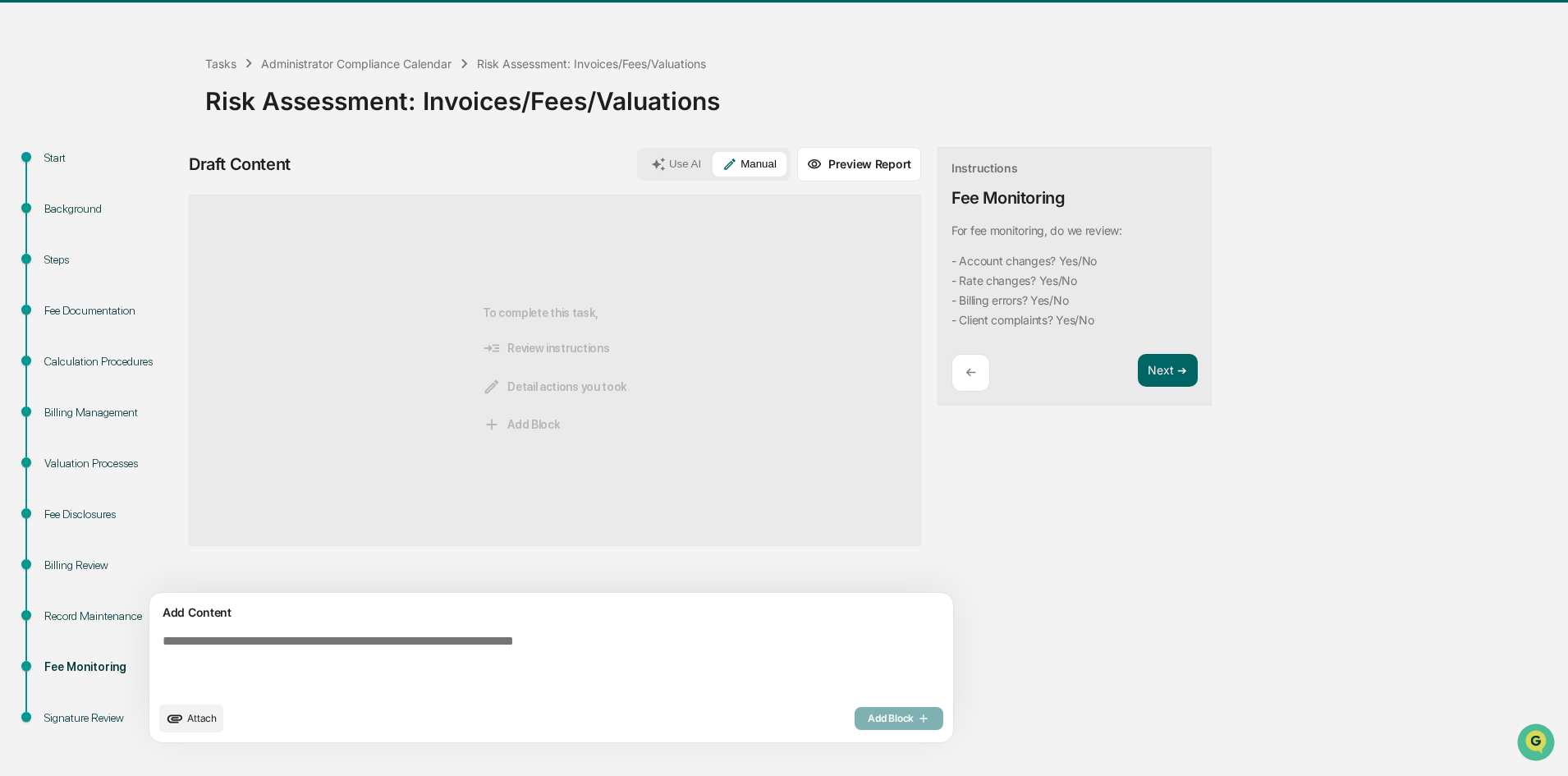
click at [305, 642] on textarea at bounding box center [513, 663] width 714 height 72
paste textarea "**********"
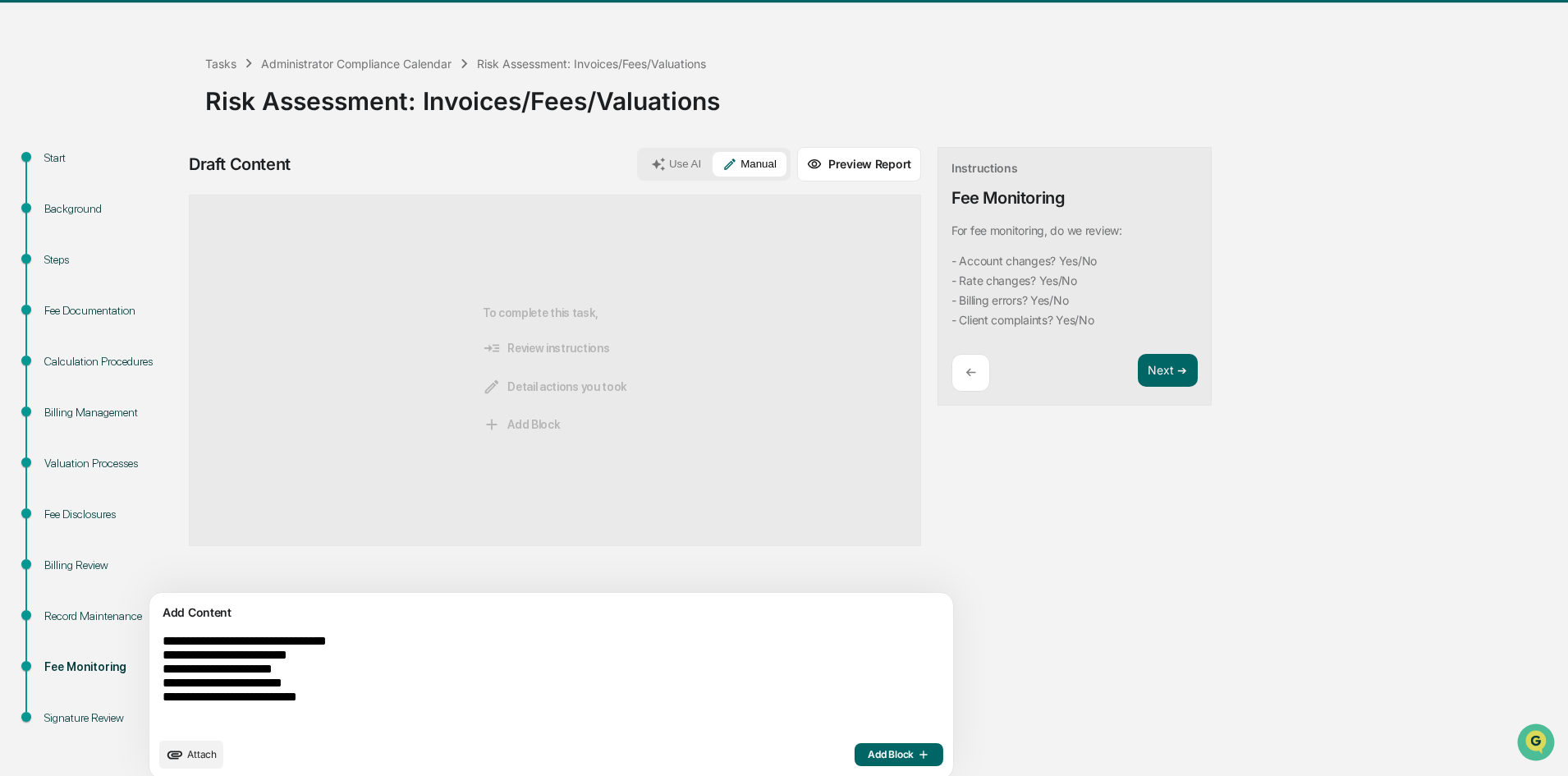
type textarea "**********"
click at [868, 760] on span "Add Block" at bounding box center [899, 754] width 62 height 13
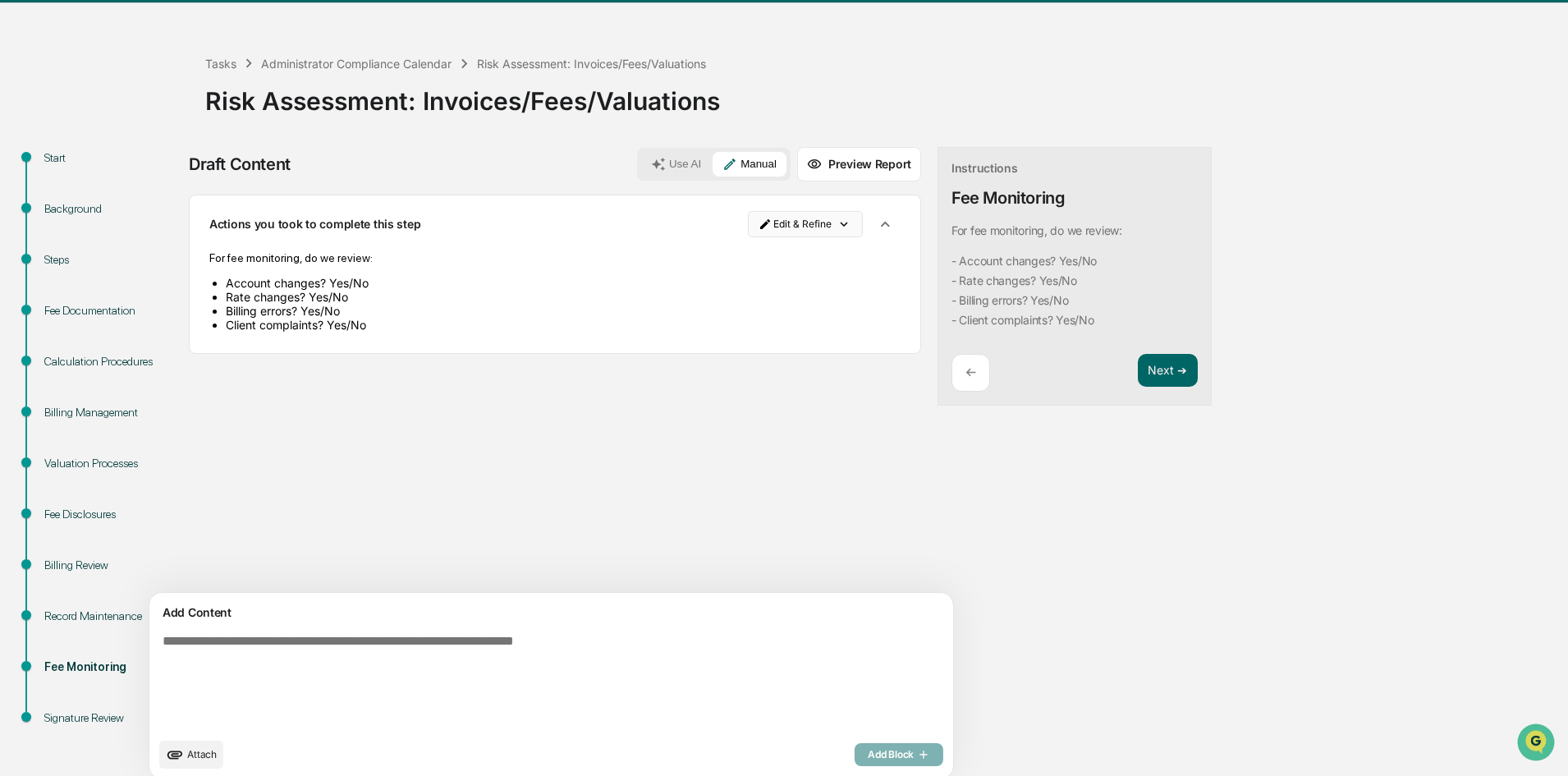
click at [742, 219] on html "Calendar Manage Tasks Reviews Approval Management Company People, Data, Setting…" at bounding box center [784, 340] width 1568 height 776
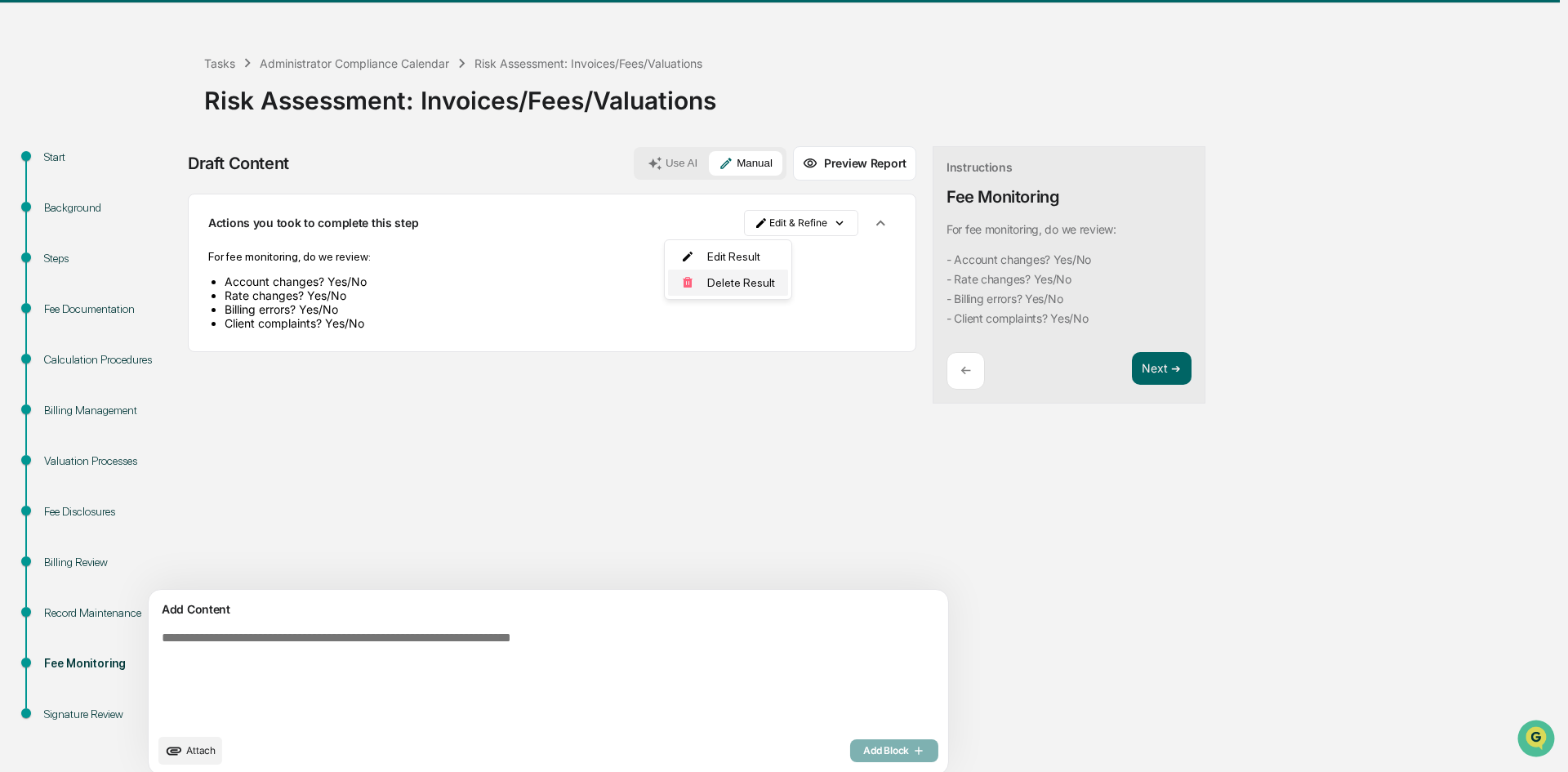
drag, startPoint x: 739, startPoint y: 281, endPoint x: 749, endPoint y: 278, distance: 10.4
click at [738, 281] on div "Delete Result" at bounding box center [728, 282] width 120 height 26
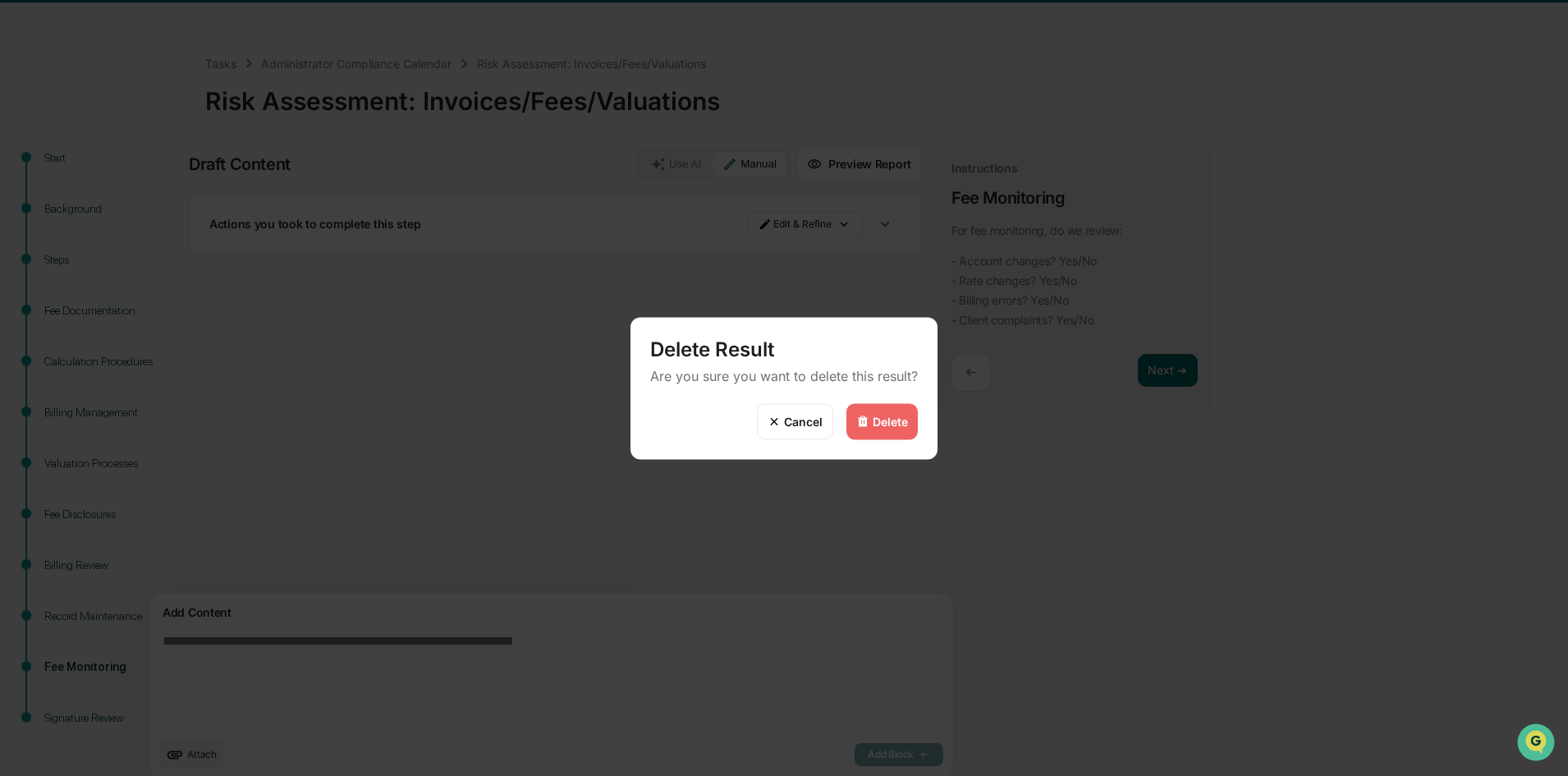
click at [857, 437] on div "Delete" at bounding box center [882, 420] width 71 height 36
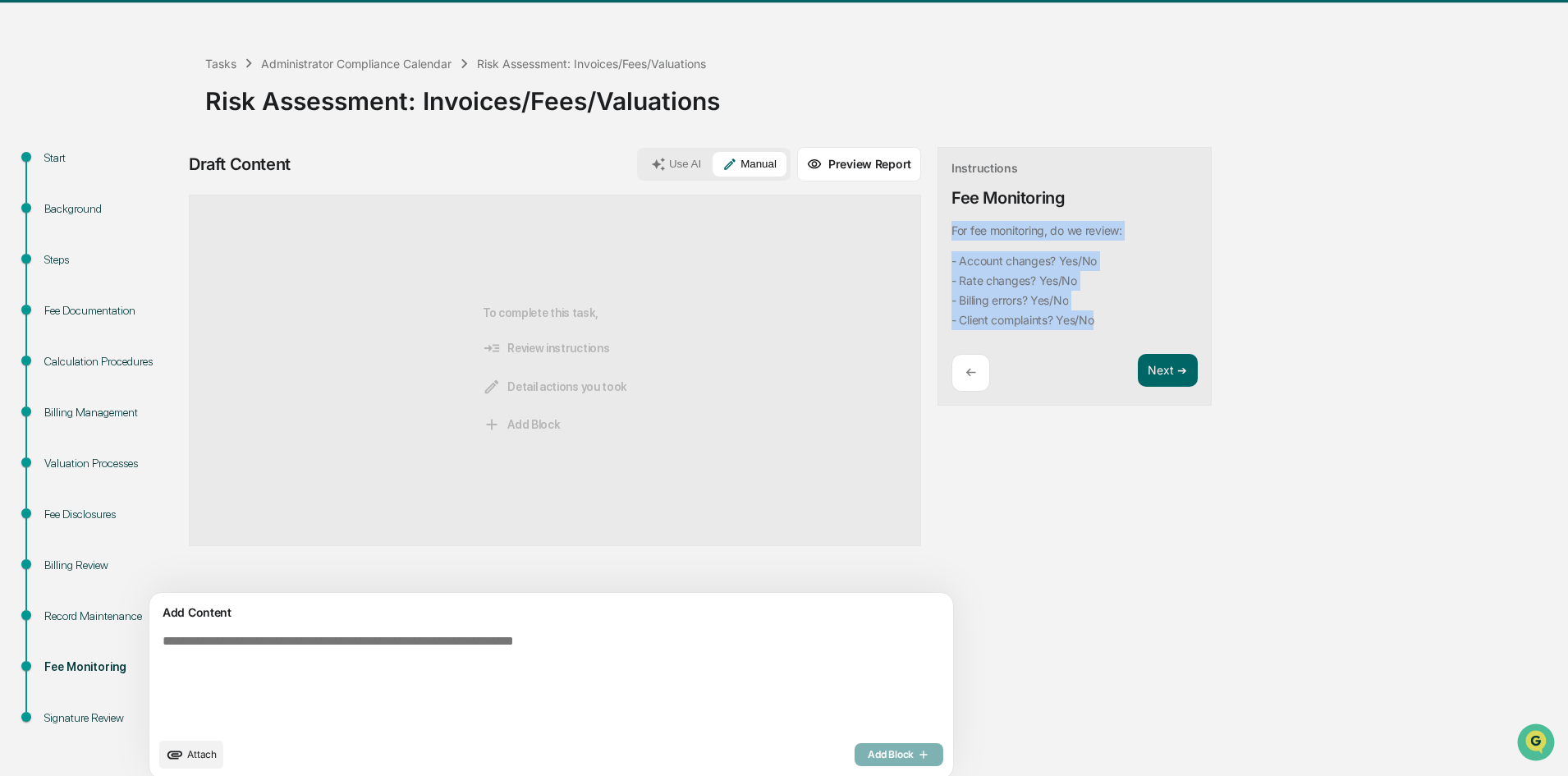
drag, startPoint x: 1044, startPoint y: 329, endPoint x: 871, endPoint y: 221, distance: 203.9
click at [937, 221] on div "Instructions Fee Monitoring For fee monitoring, do we review: - Account changes…" at bounding box center [1075, 276] width 275 height 259
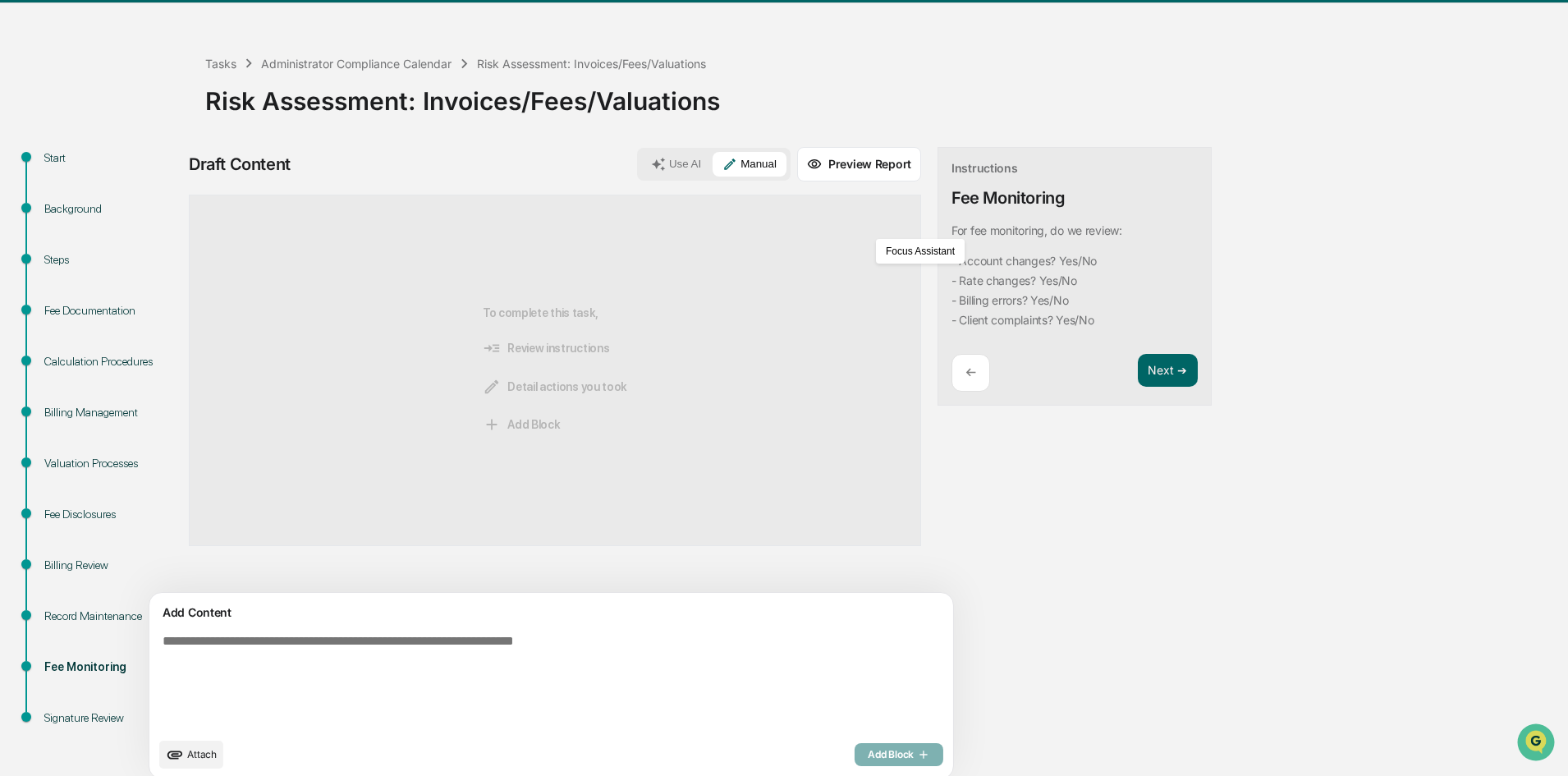
click at [438, 677] on textarea at bounding box center [513, 681] width 714 height 108
paste textarea "**********"
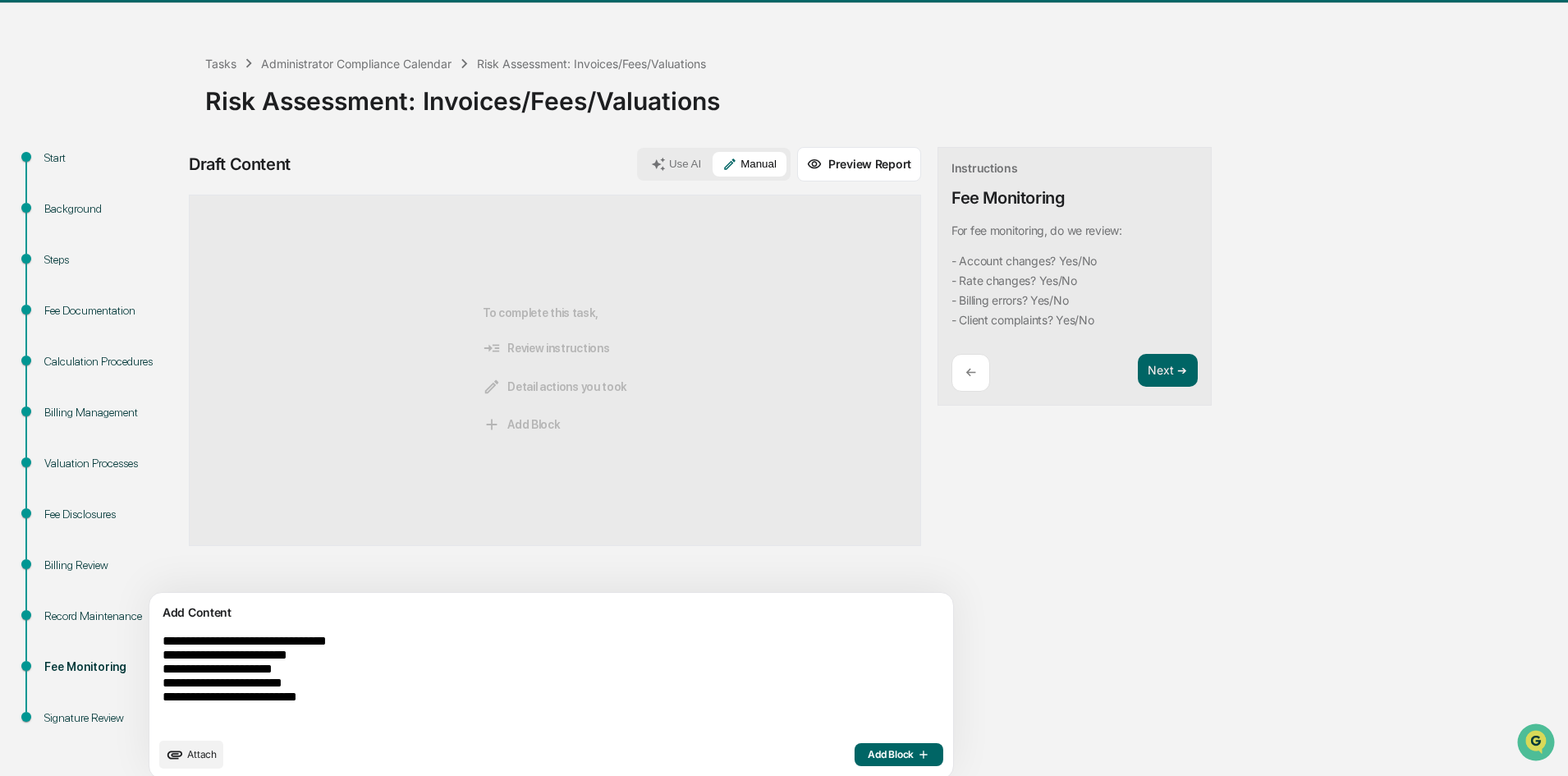
type textarea "**********"
click at [642, 163] on button "Use AI" at bounding box center [676, 164] width 70 height 25
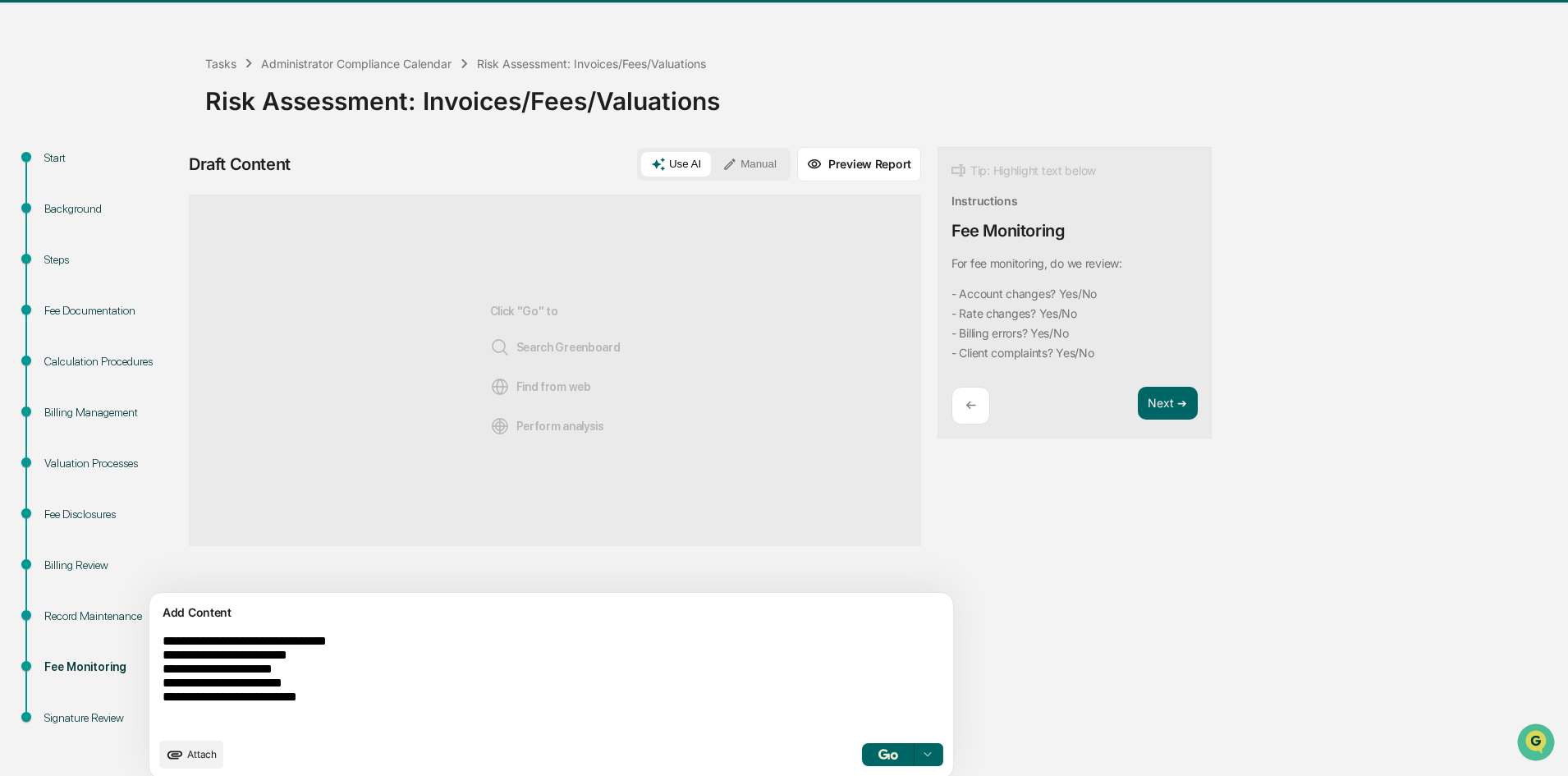
click at [879, 758] on img "button" at bounding box center [889, 754] width 20 height 11
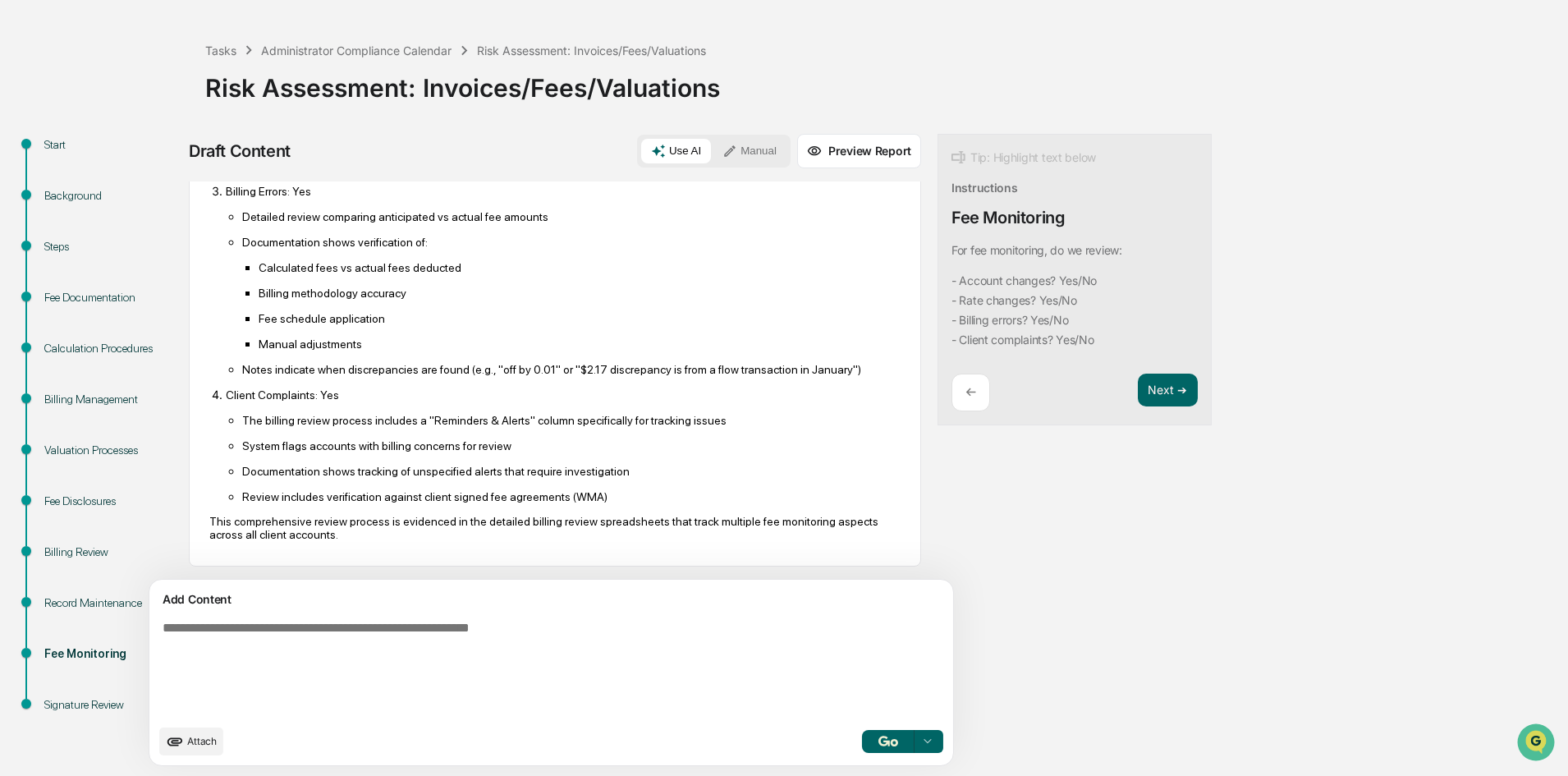
scroll to position [394, 0]
click at [1138, 384] on button "Next ➔" at bounding box center [1167, 390] width 59 height 34
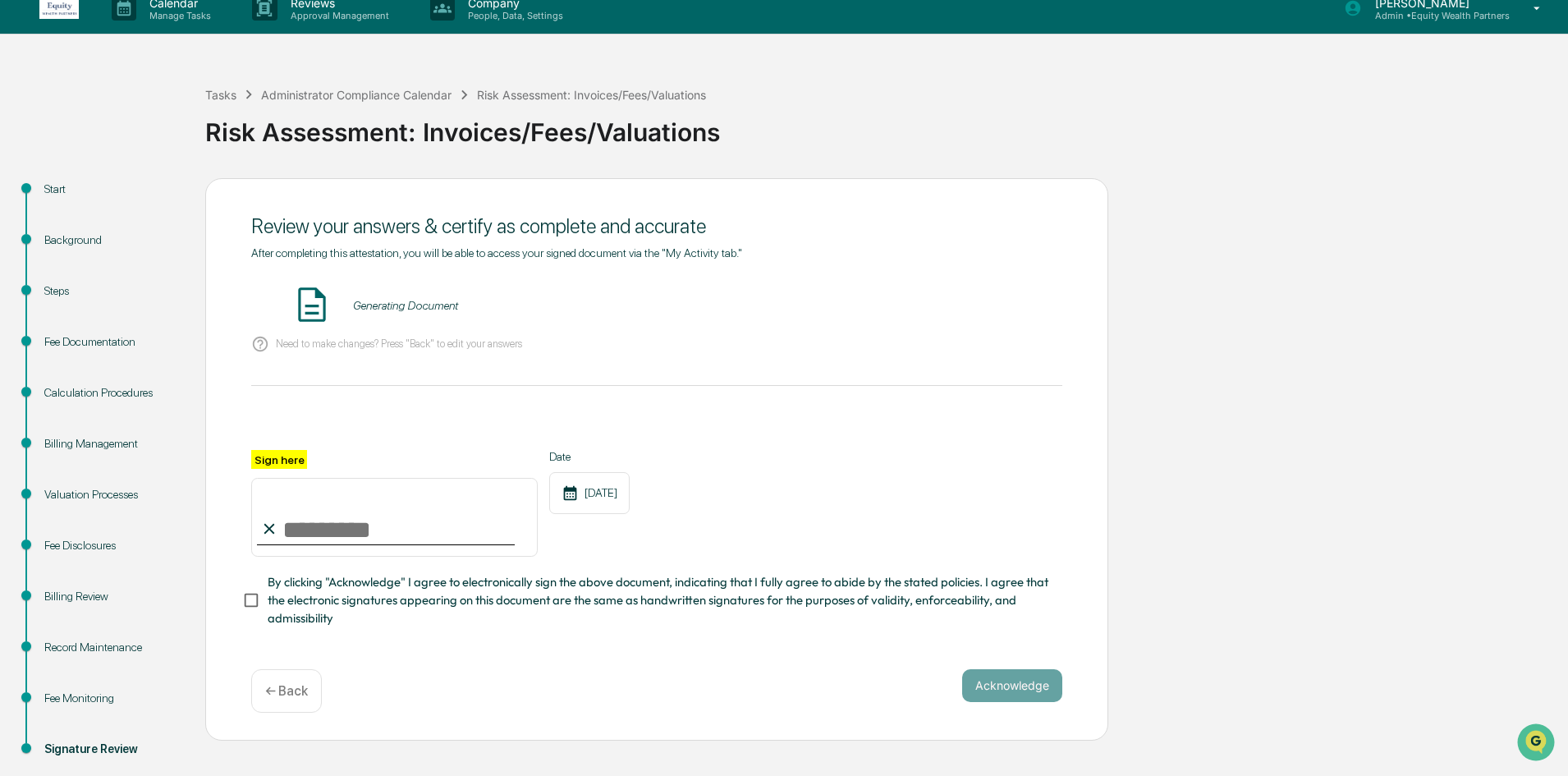
scroll to position [0, 0]
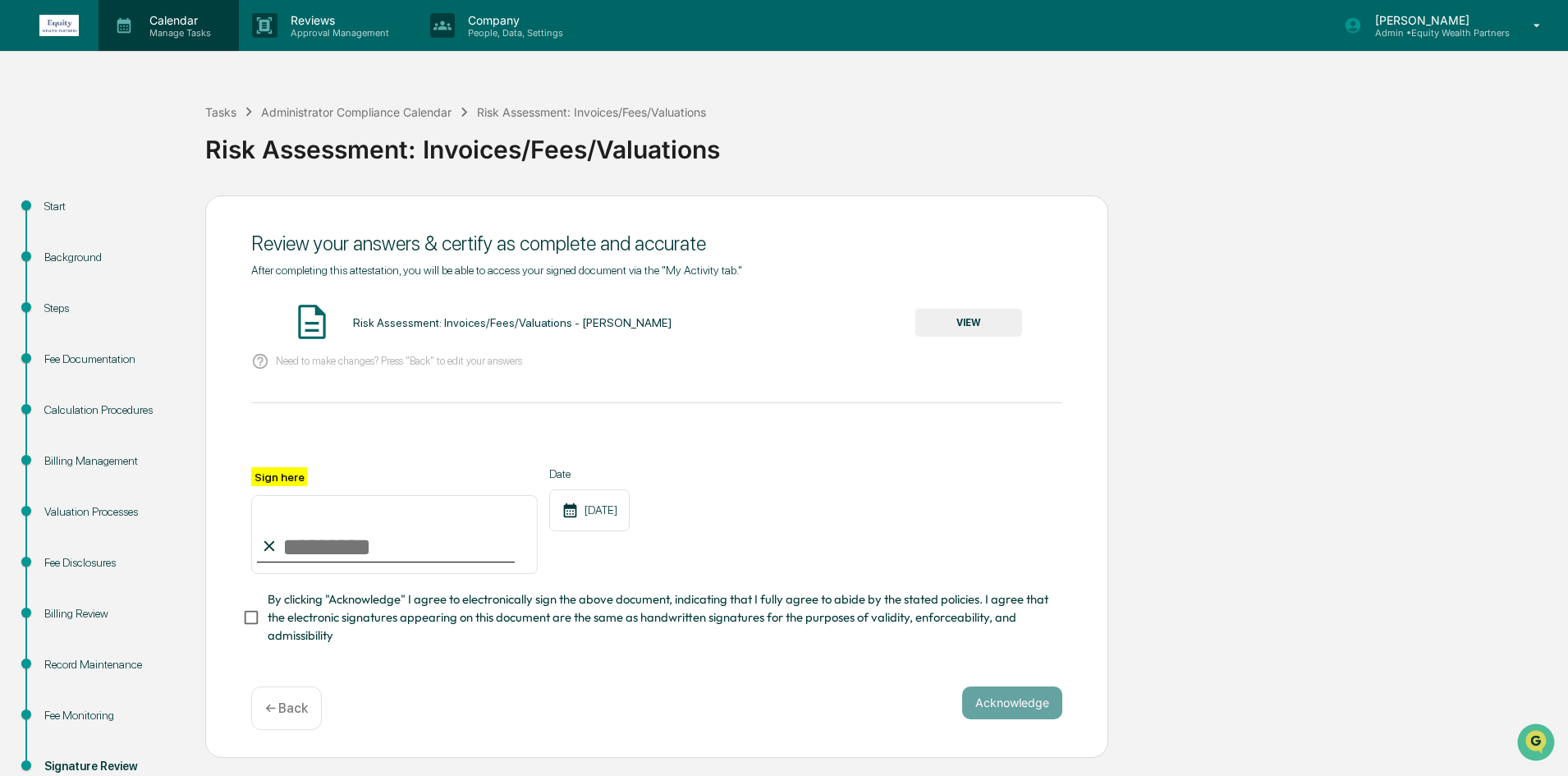
click at [183, 35] on p "Manage Tasks" at bounding box center [178, 33] width 83 height 12
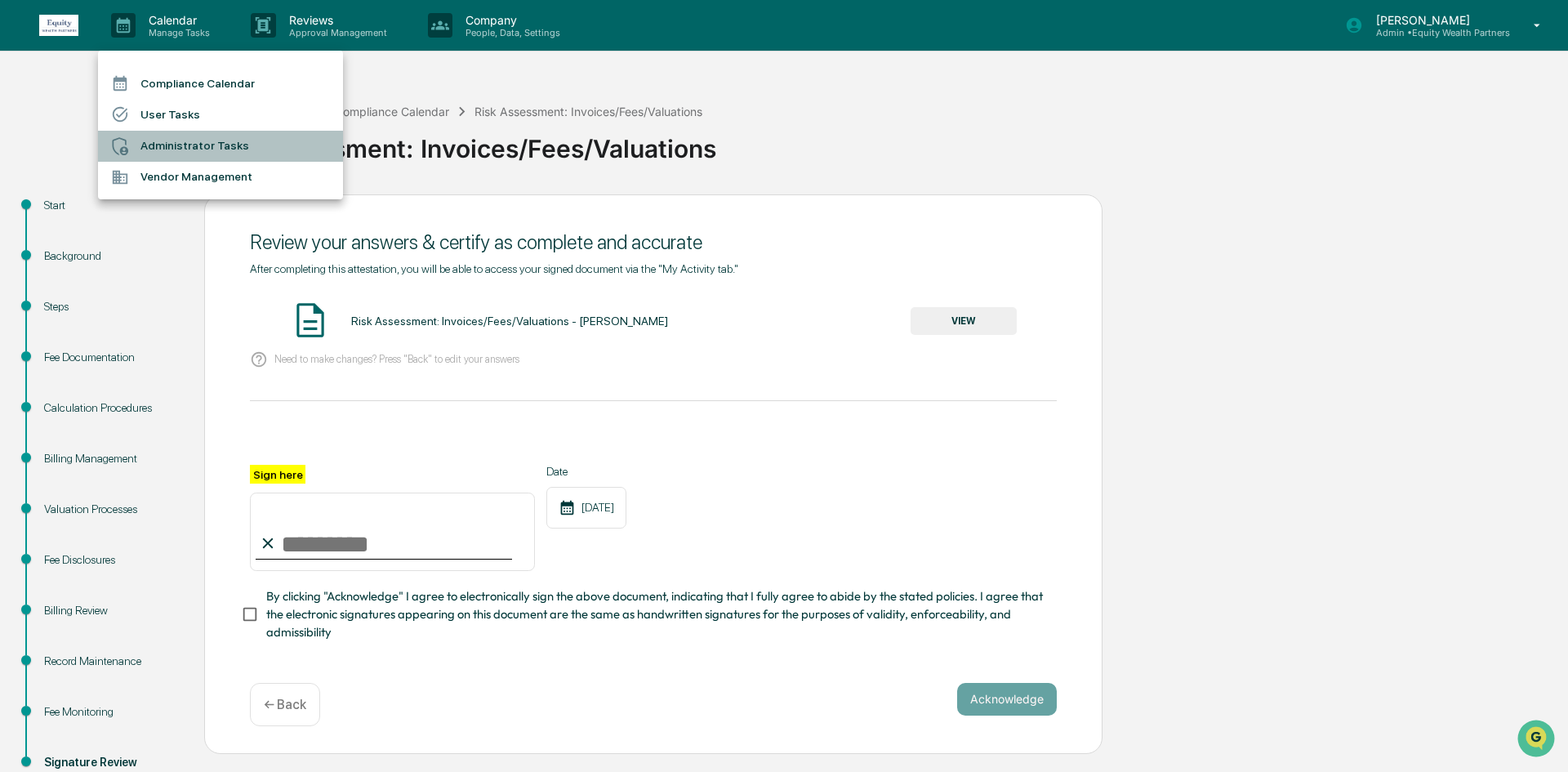
click at [231, 142] on li "Administrator Tasks" at bounding box center [220, 147] width 245 height 31
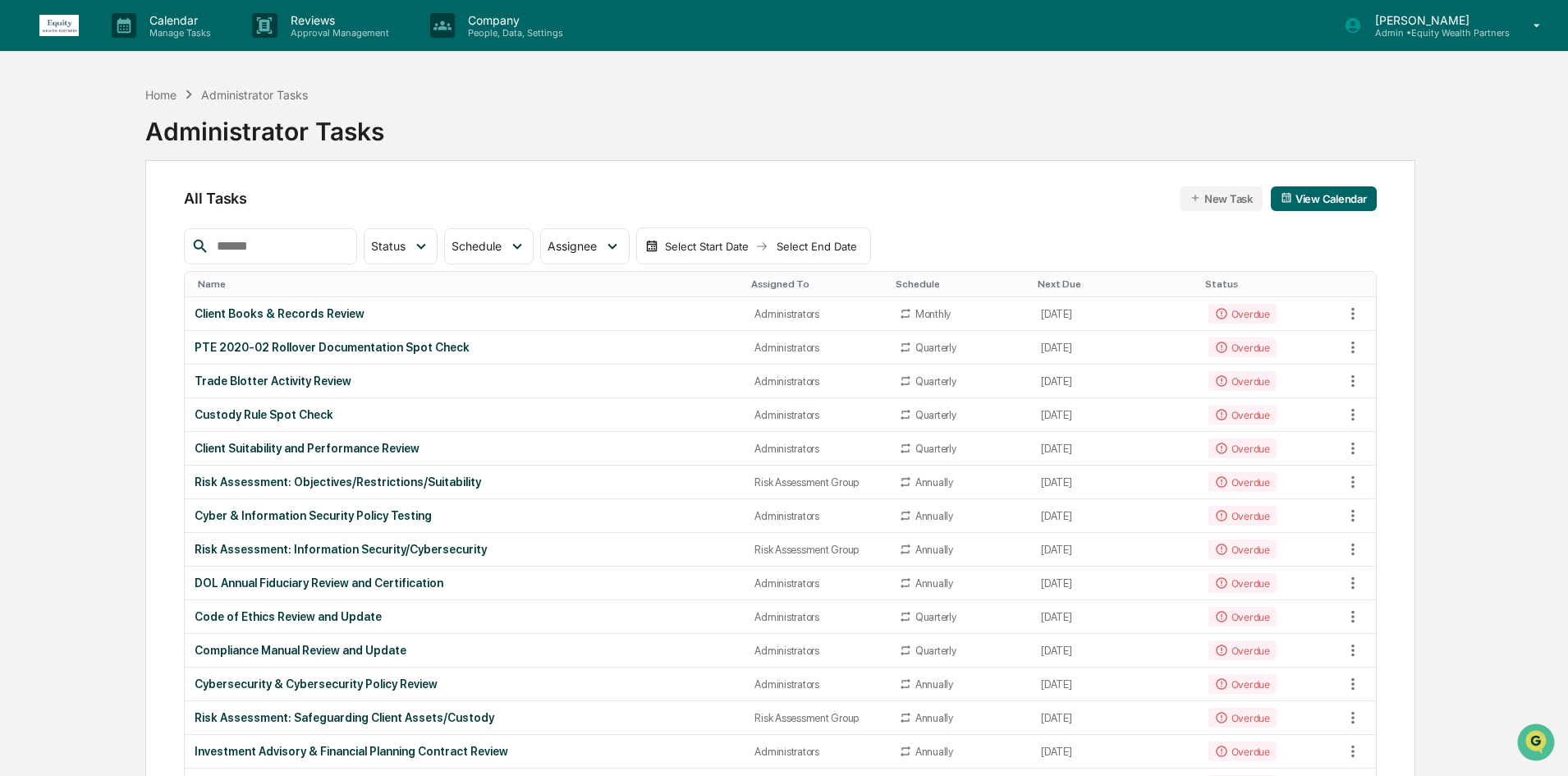
click at [266, 238] on input "text" at bounding box center [280, 245] width 139 height 21
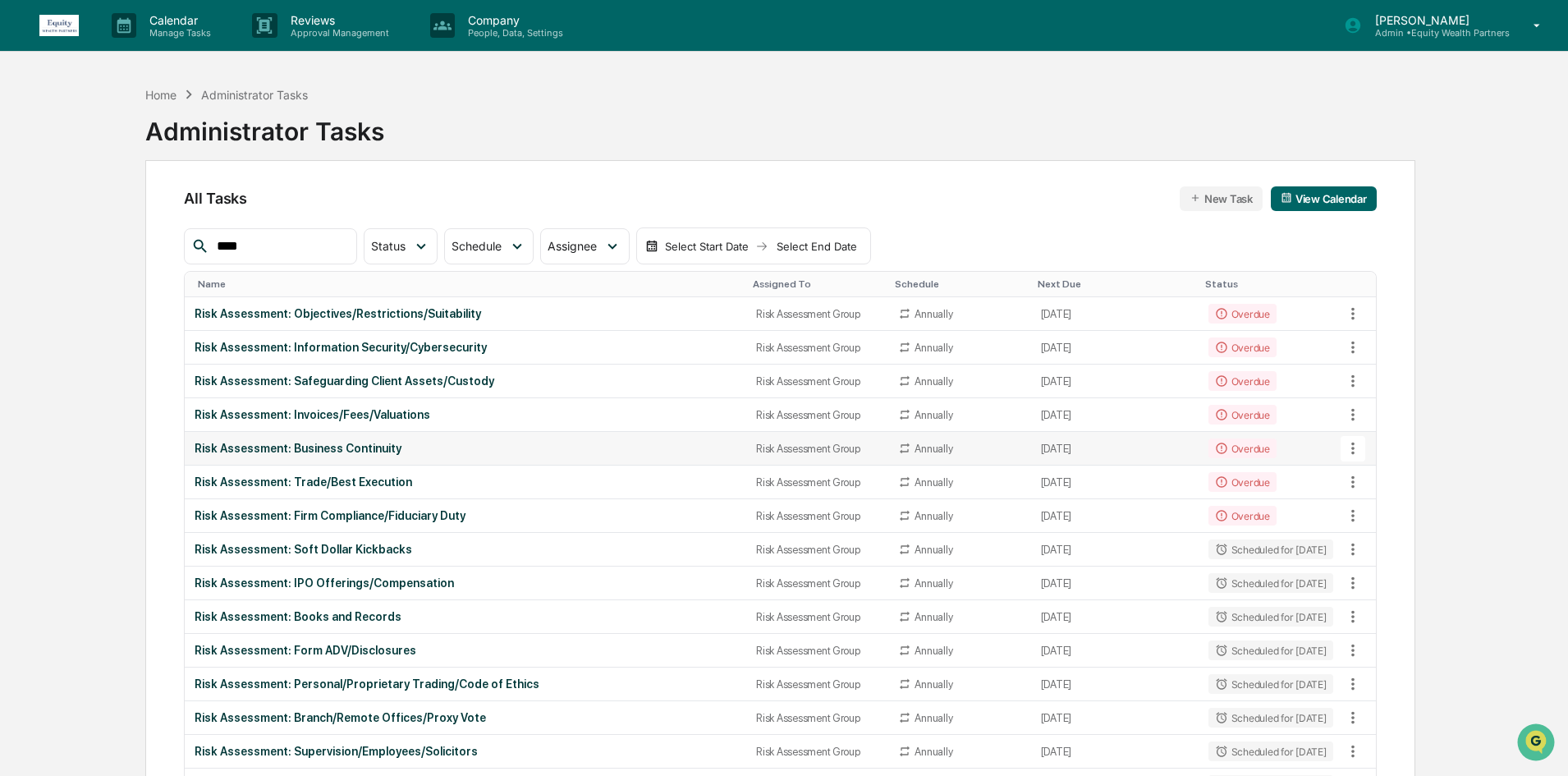
type input "****"
click at [497, 452] on div "Risk Assessment: Business Continuity" at bounding box center [466, 448] width 542 height 13
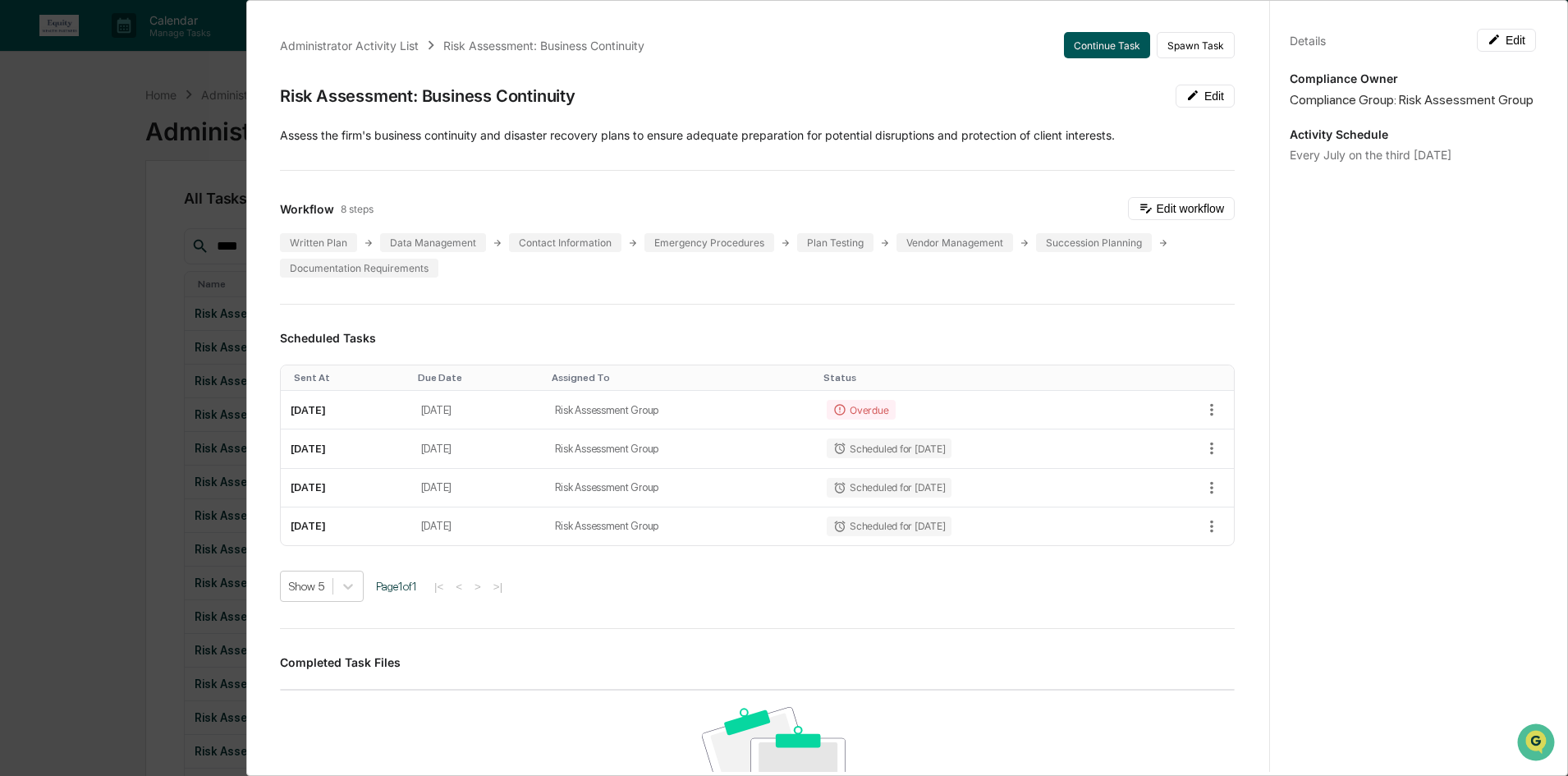
click at [1087, 42] on button "Continue Task" at bounding box center [1107, 45] width 86 height 27
